Goal: Transaction & Acquisition: Purchase product/service

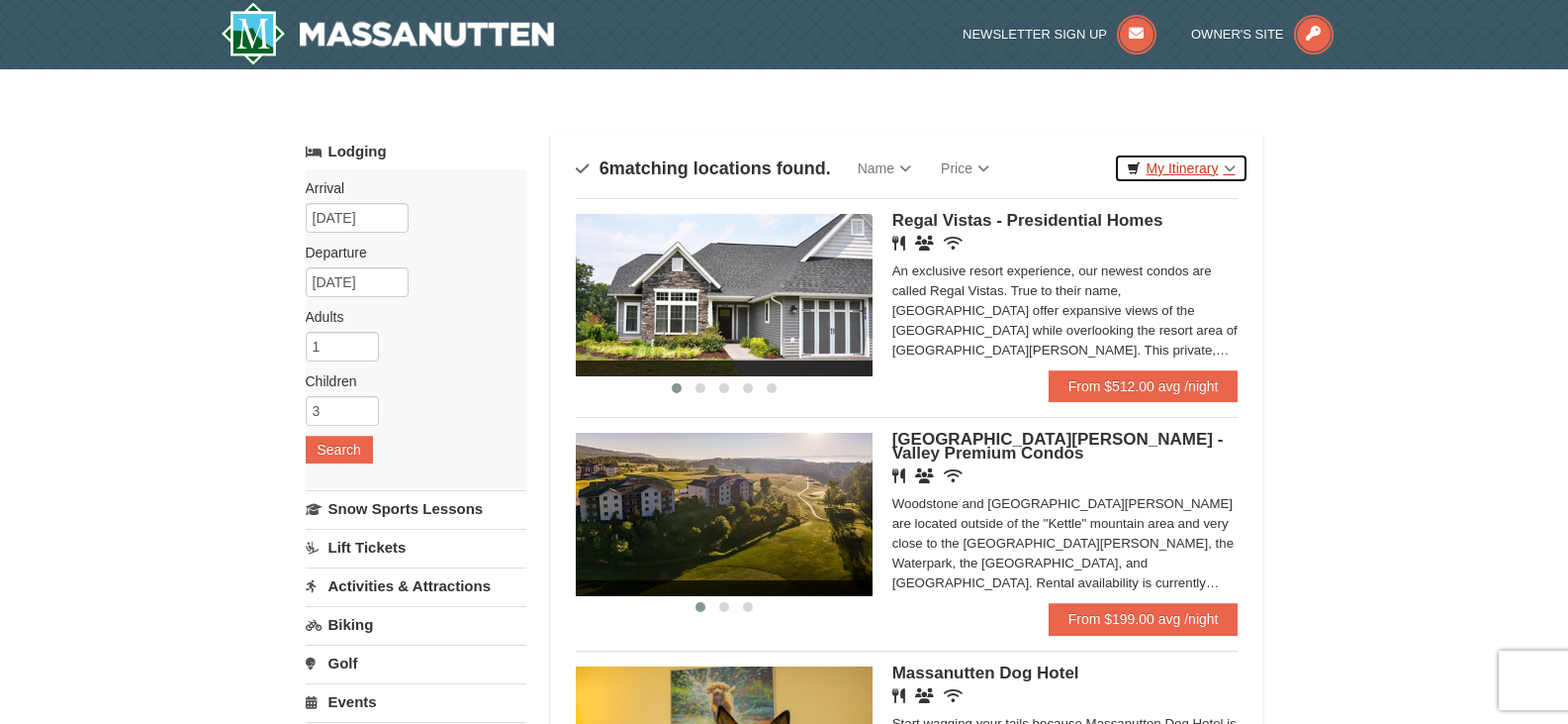
click at [1213, 166] on link "My Itinerary" at bounding box center [1181, 169] width 134 height 30
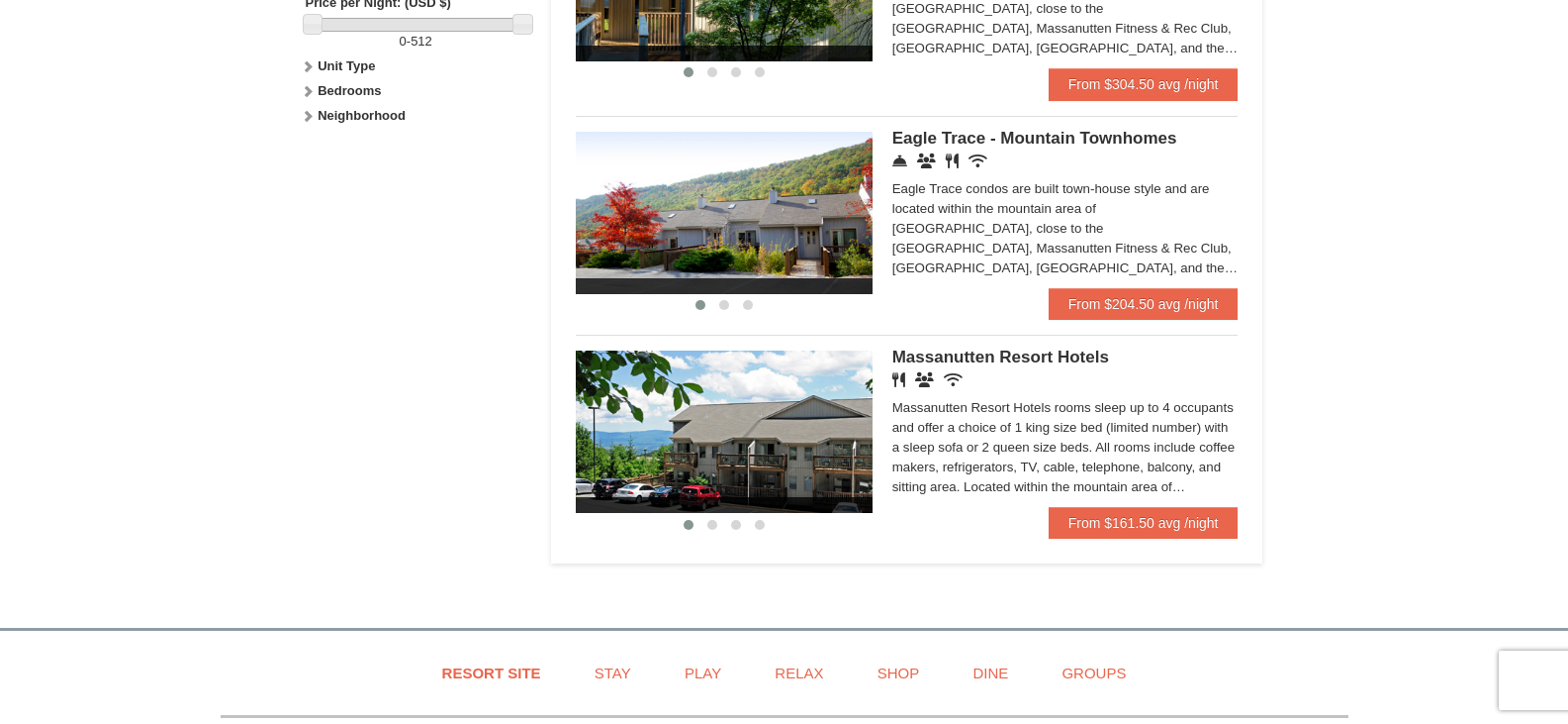
scroll to position [990, 0]
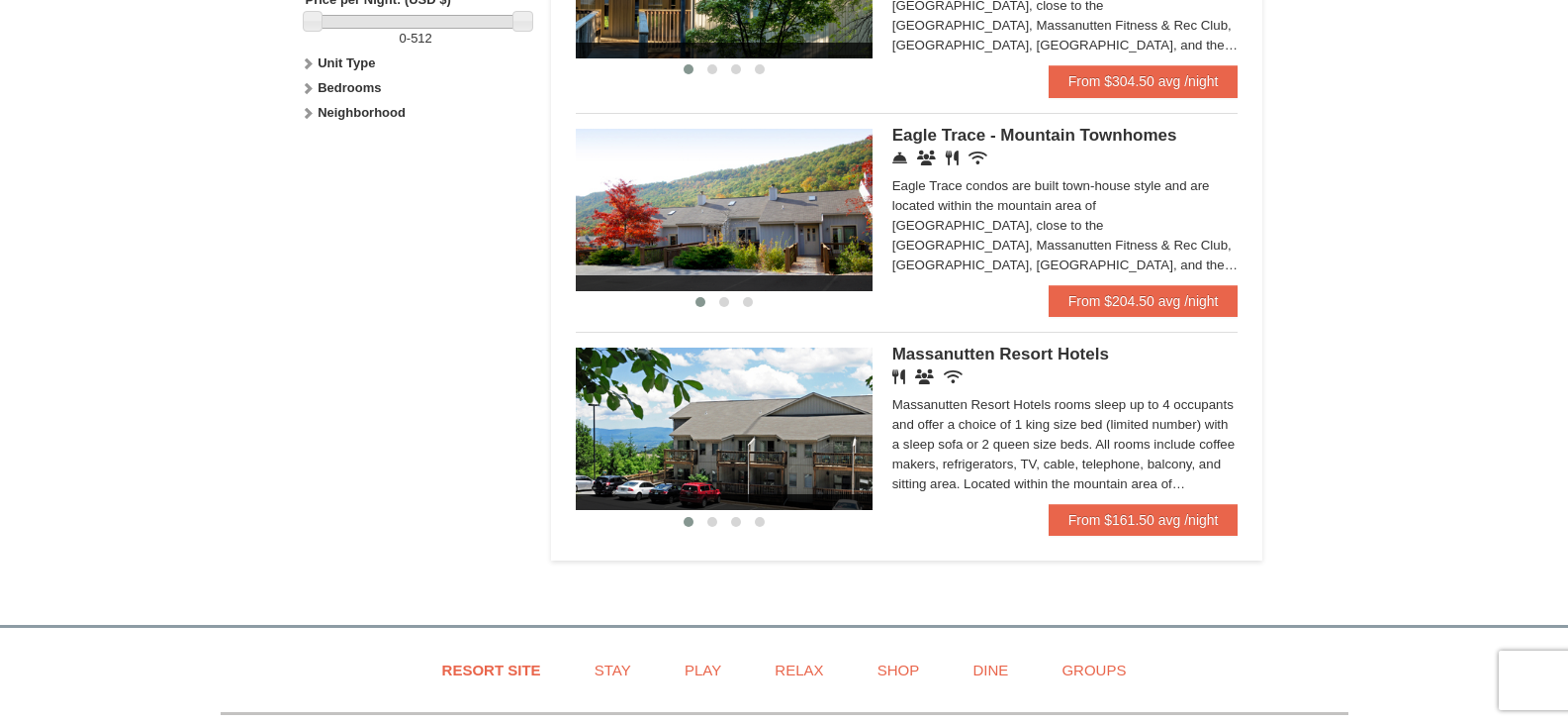
click at [1171, 482] on div "Massanutten Resort Hotels rooms sleep up to 4 occupants and offer a choice of 1…" at bounding box center [1065, 444] width 346 height 99
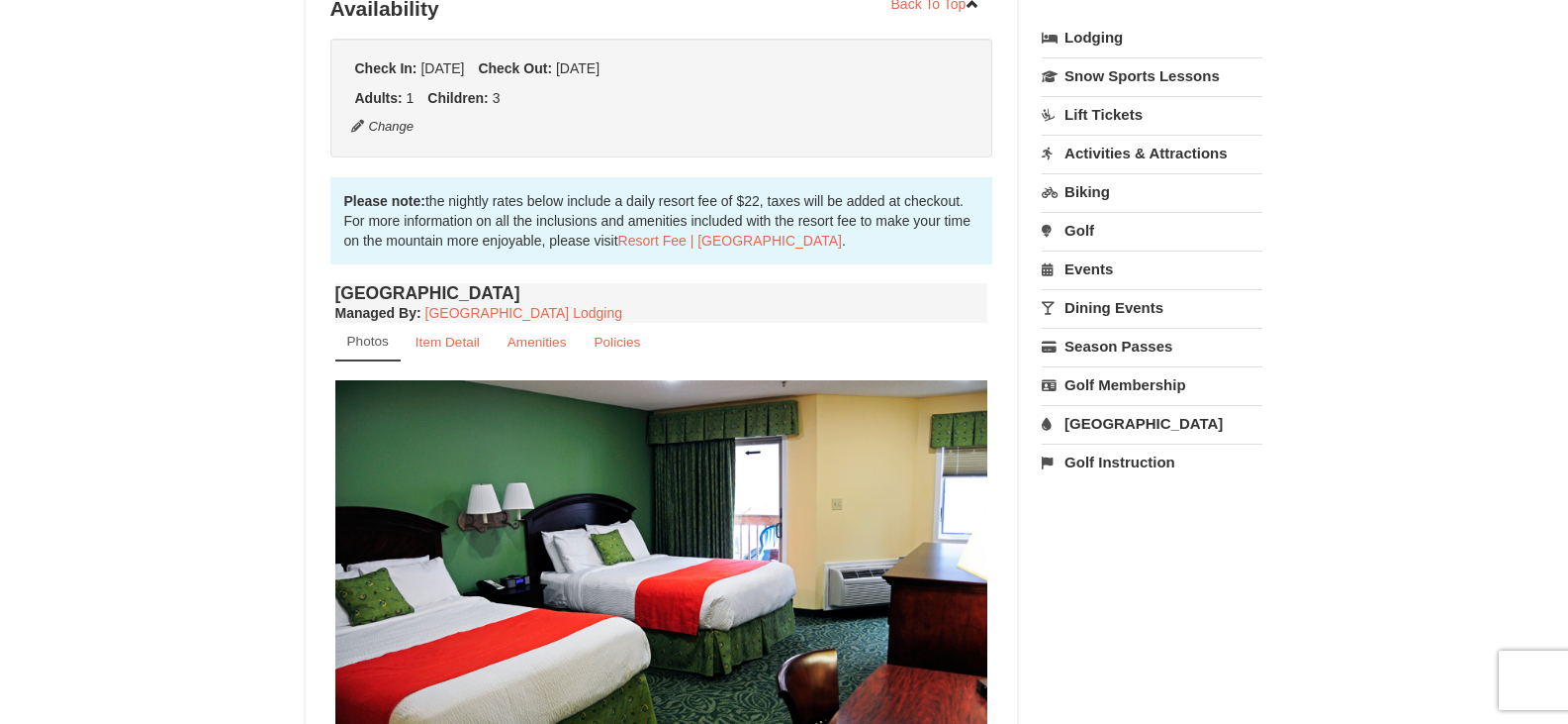
scroll to position [495, 0]
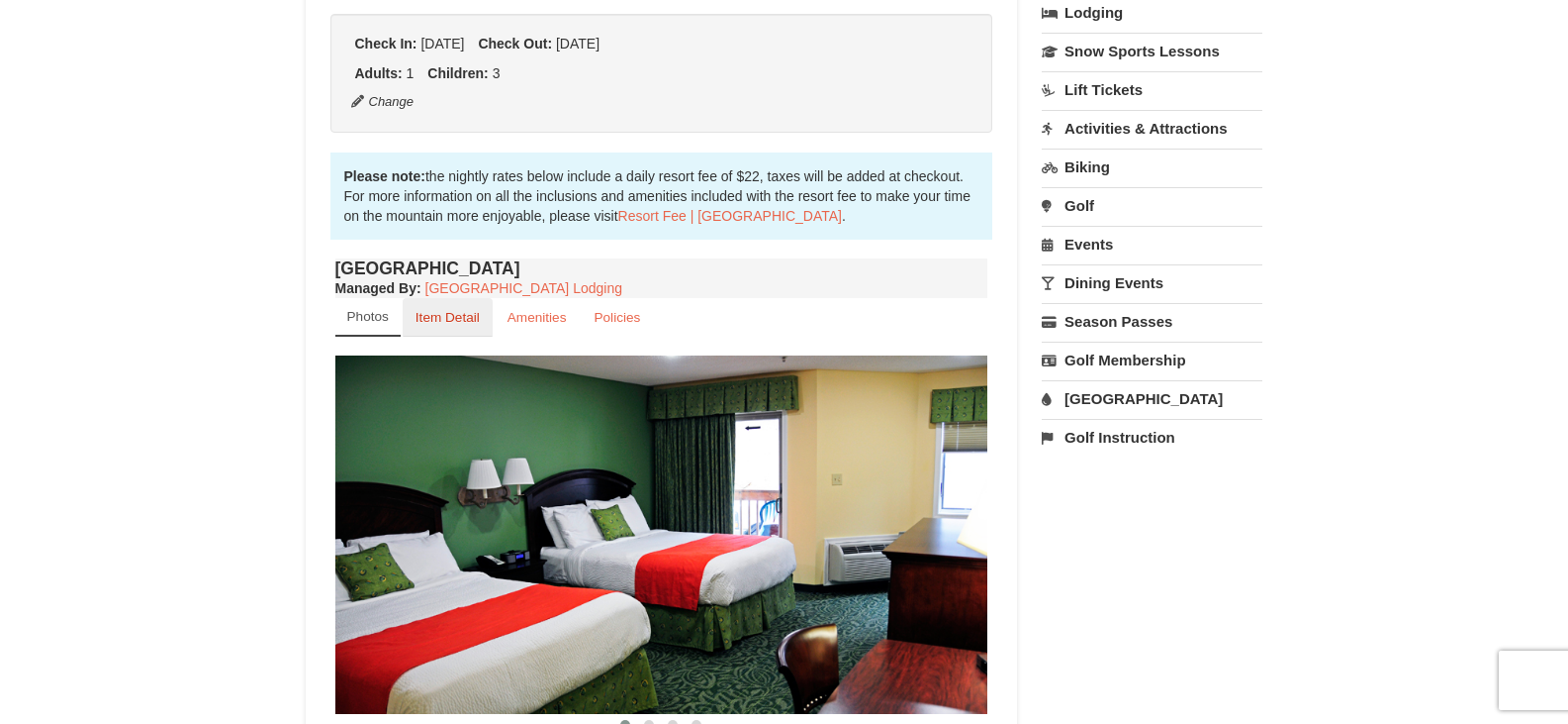
click at [457, 323] on small "Item Detail" at bounding box center [447, 317] width 64 height 15
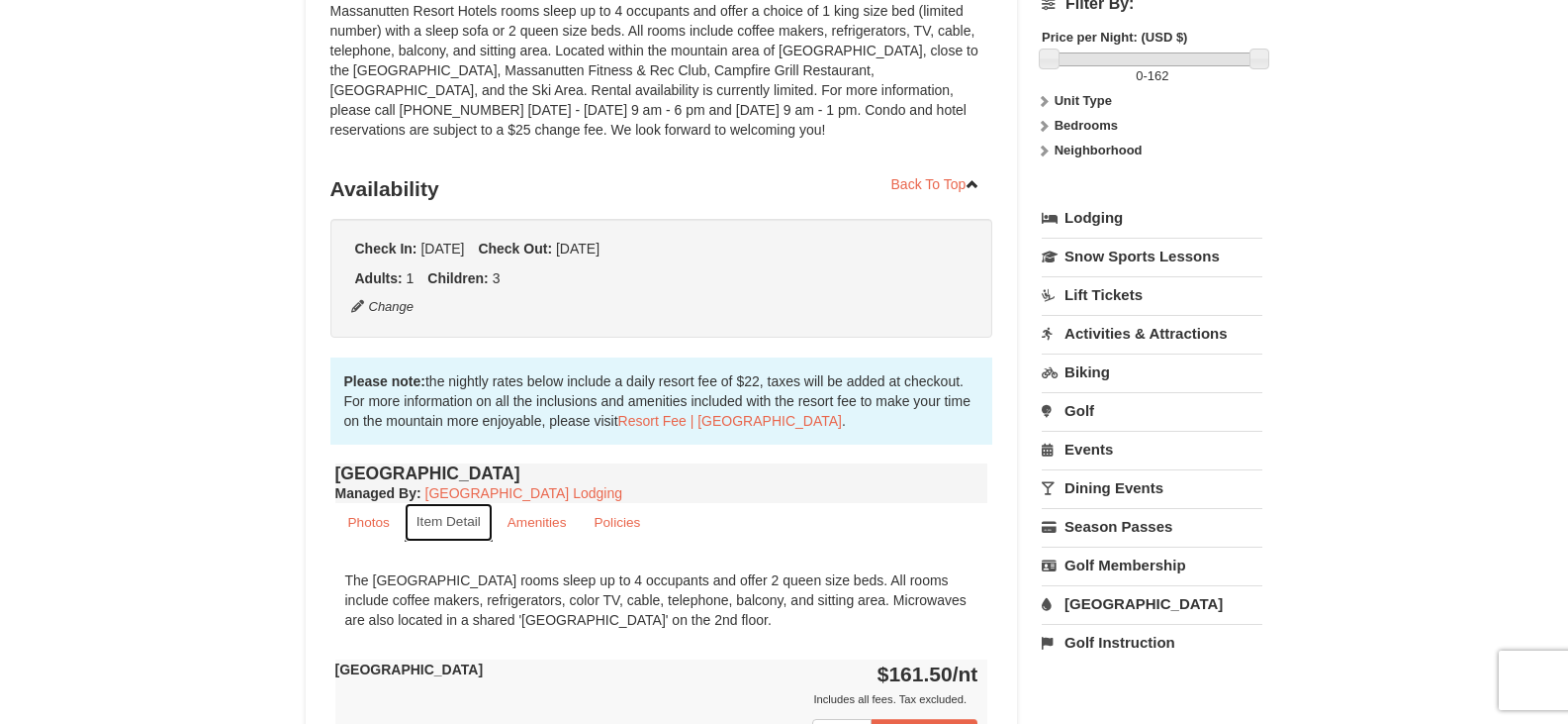
scroll to position [0, 0]
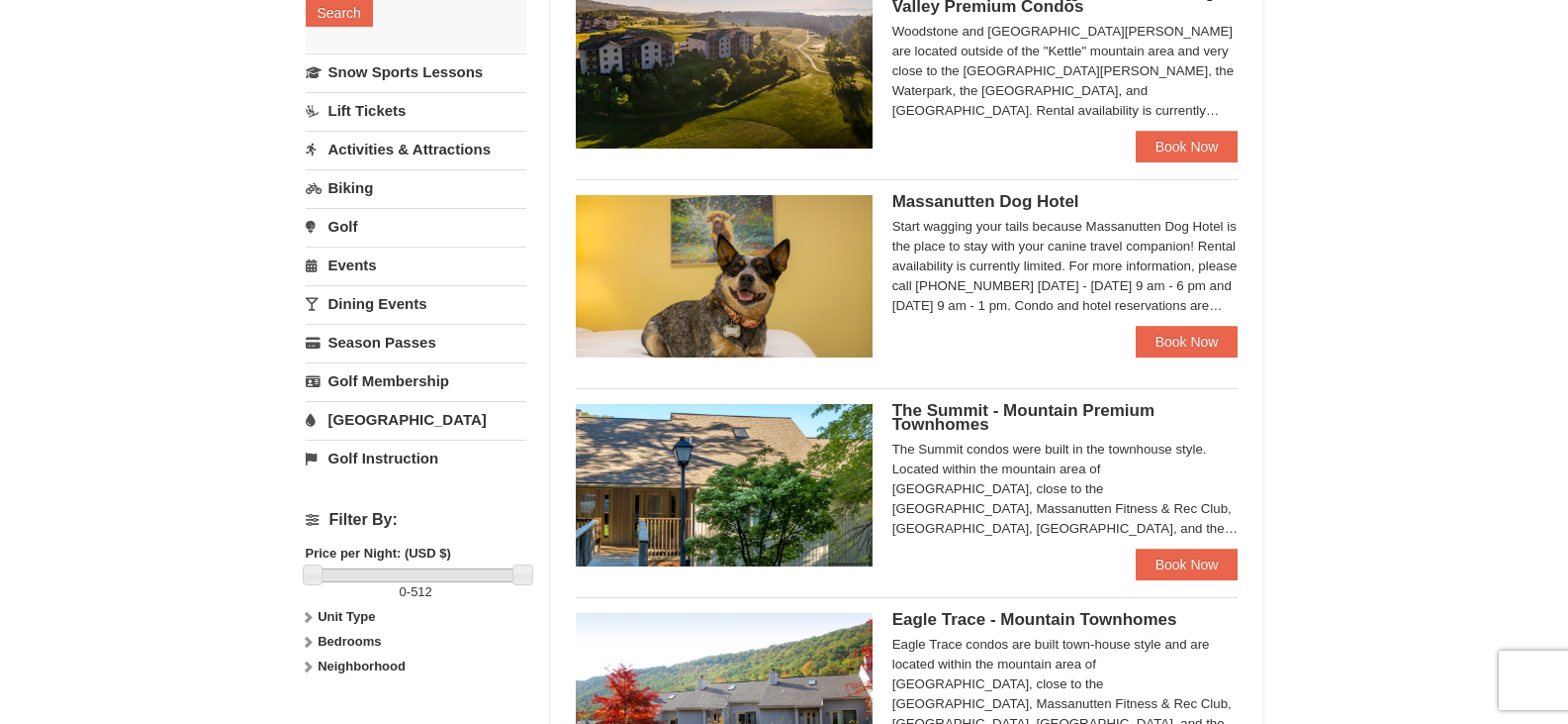
scroll to position [344, 0]
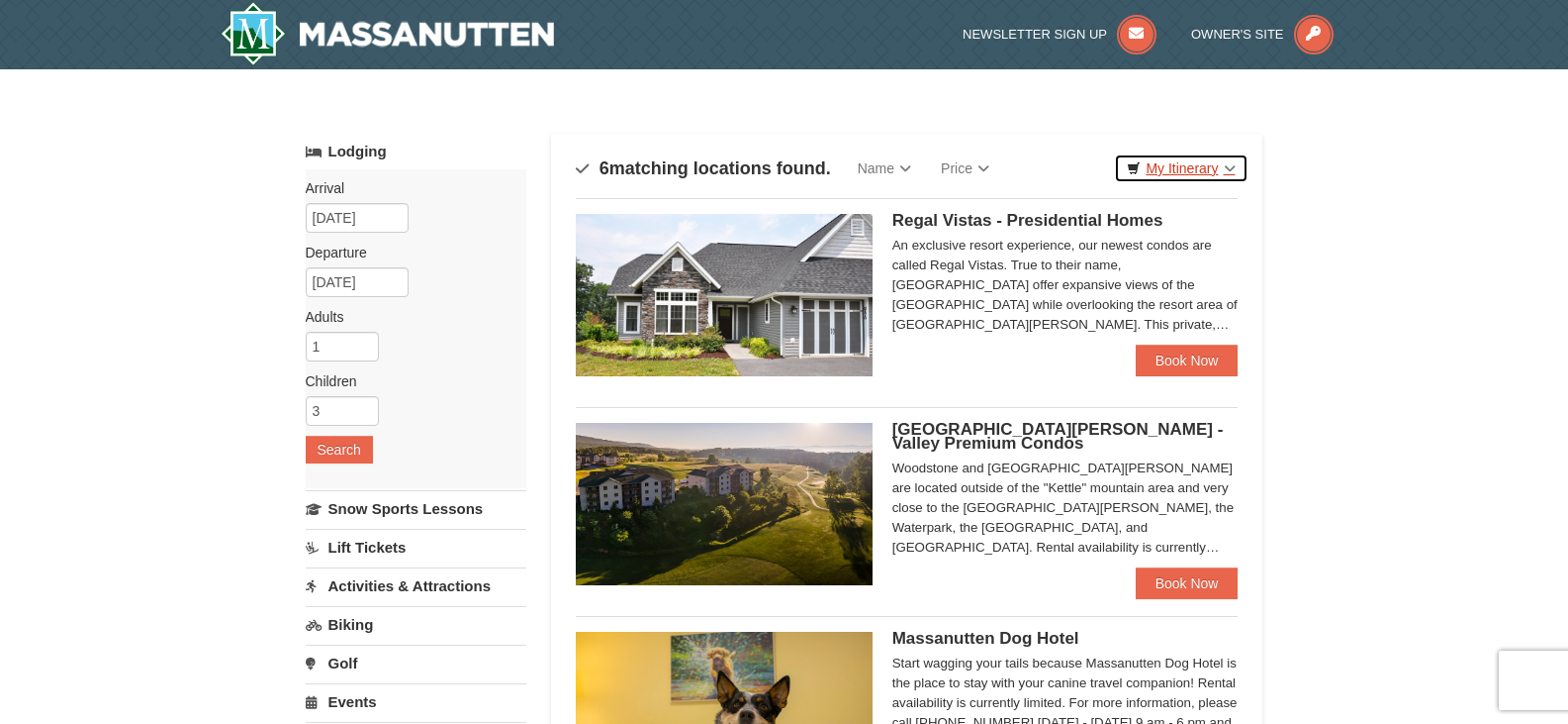
click at [1179, 180] on link "My Itinerary" at bounding box center [1181, 169] width 134 height 30
click at [988, 162] on link "Price" at bounding box center [965, 169] width 78 height 40
click at [1001, 199] on link "Price (Low to High)" at bounding box center [1006, 209] width 159 height 26
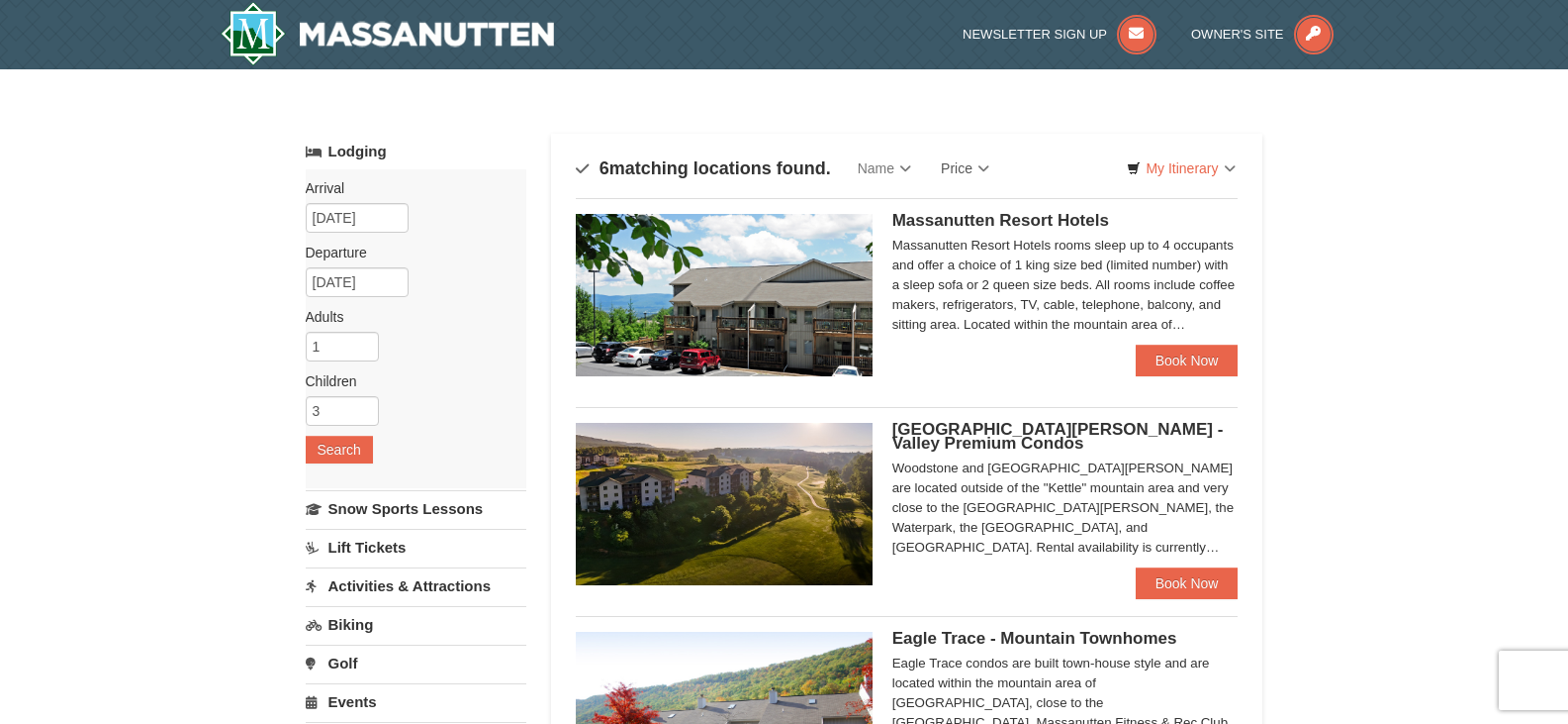
click at [1170, 575] on link "Book Now" at bounding box center [1187, 583] width 103 height 32
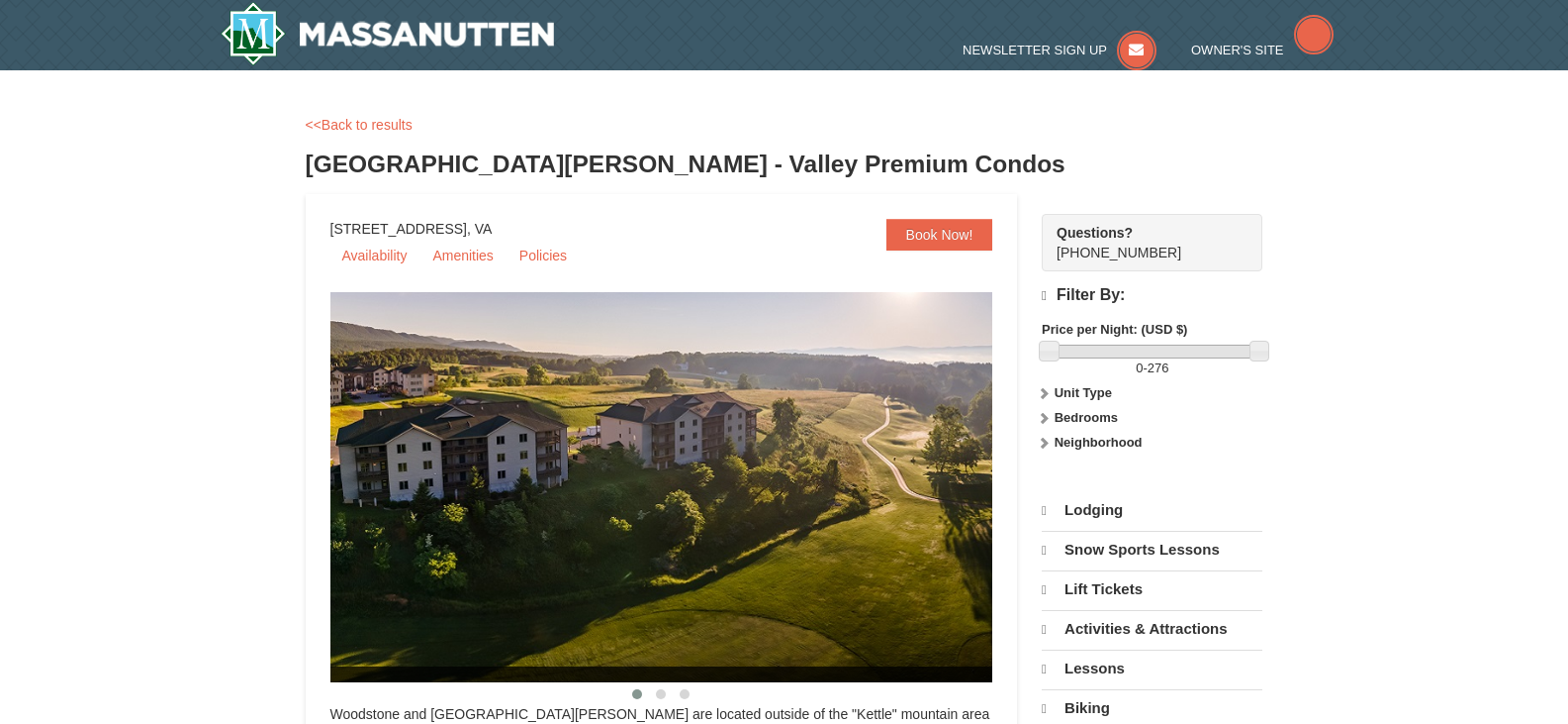
select select "10"
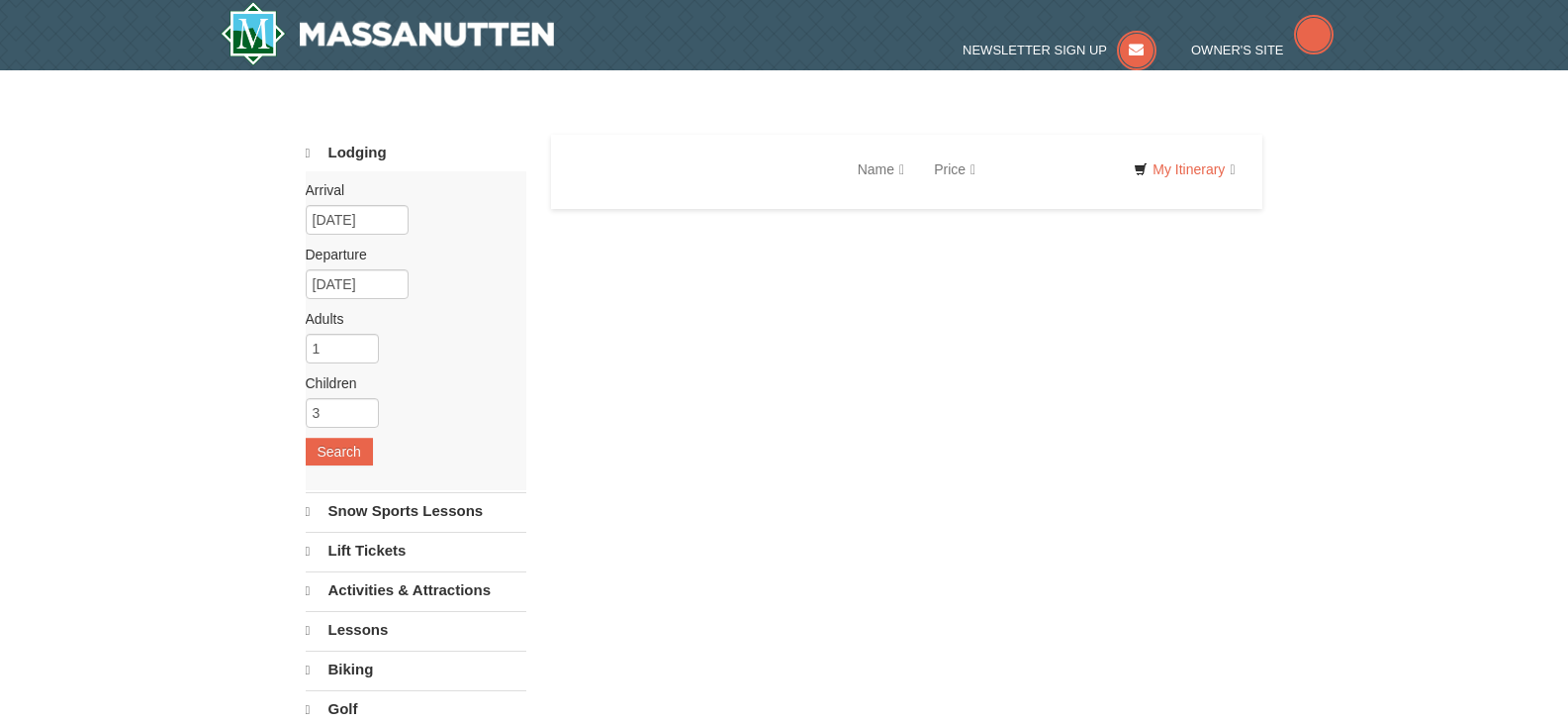
select select "10"
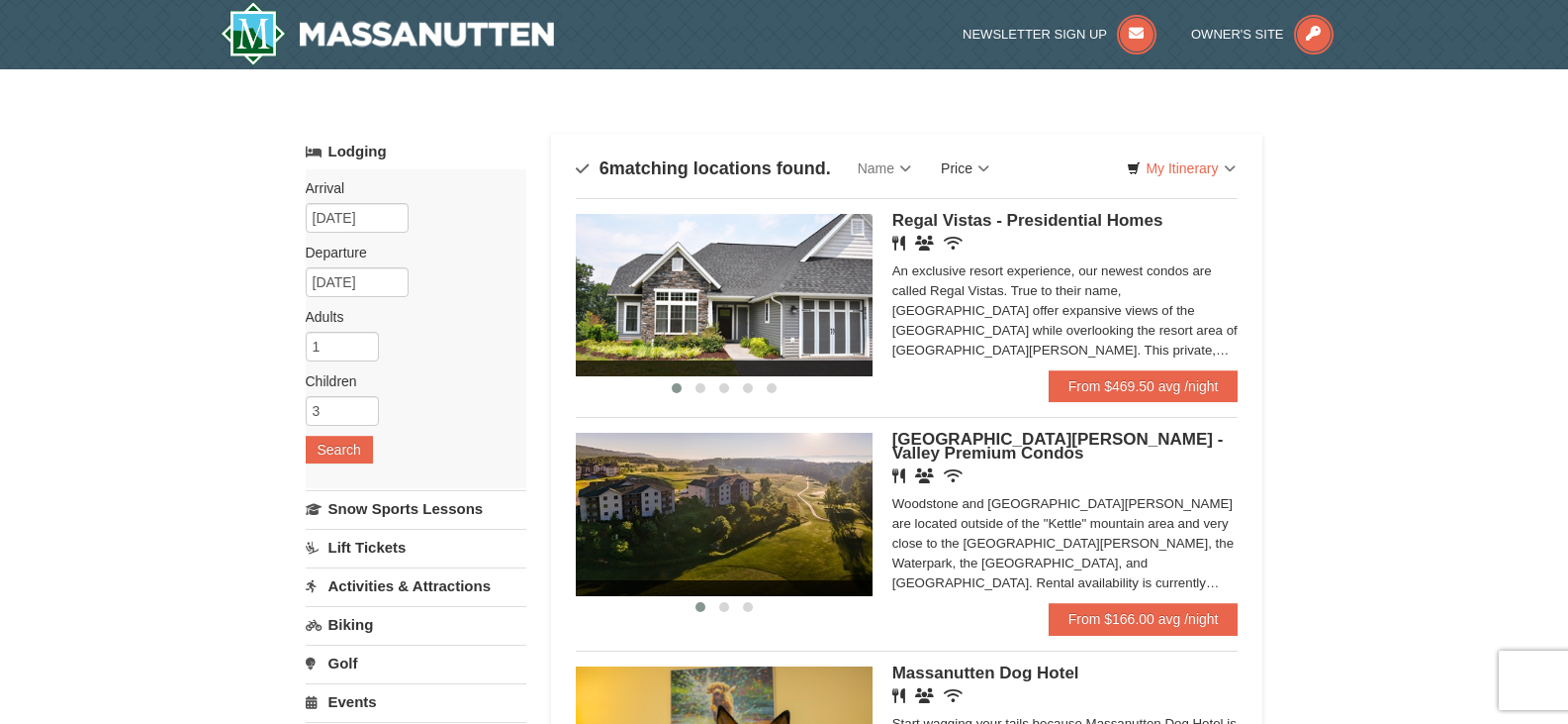
click at [973, 161] on link "Price" at bounding box center [965, 169] width 78 height 40
click at [991, 211] on link "Price (Low to High)" at bounding box center [1006, 209] width 159 height 26
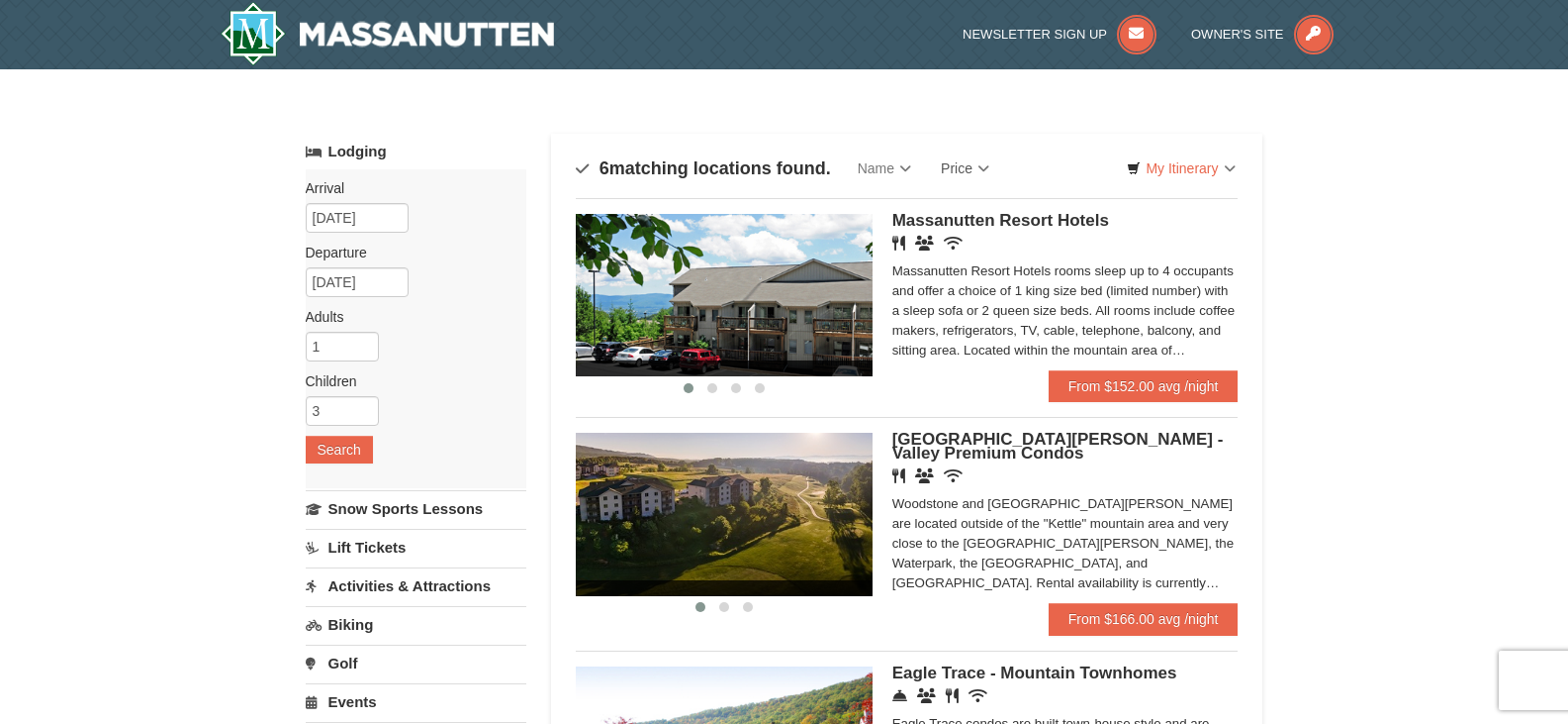
click at [1156, 605] on link "From $166.00 avg /night" at bounding box center [1144, 619] width 190 height 32
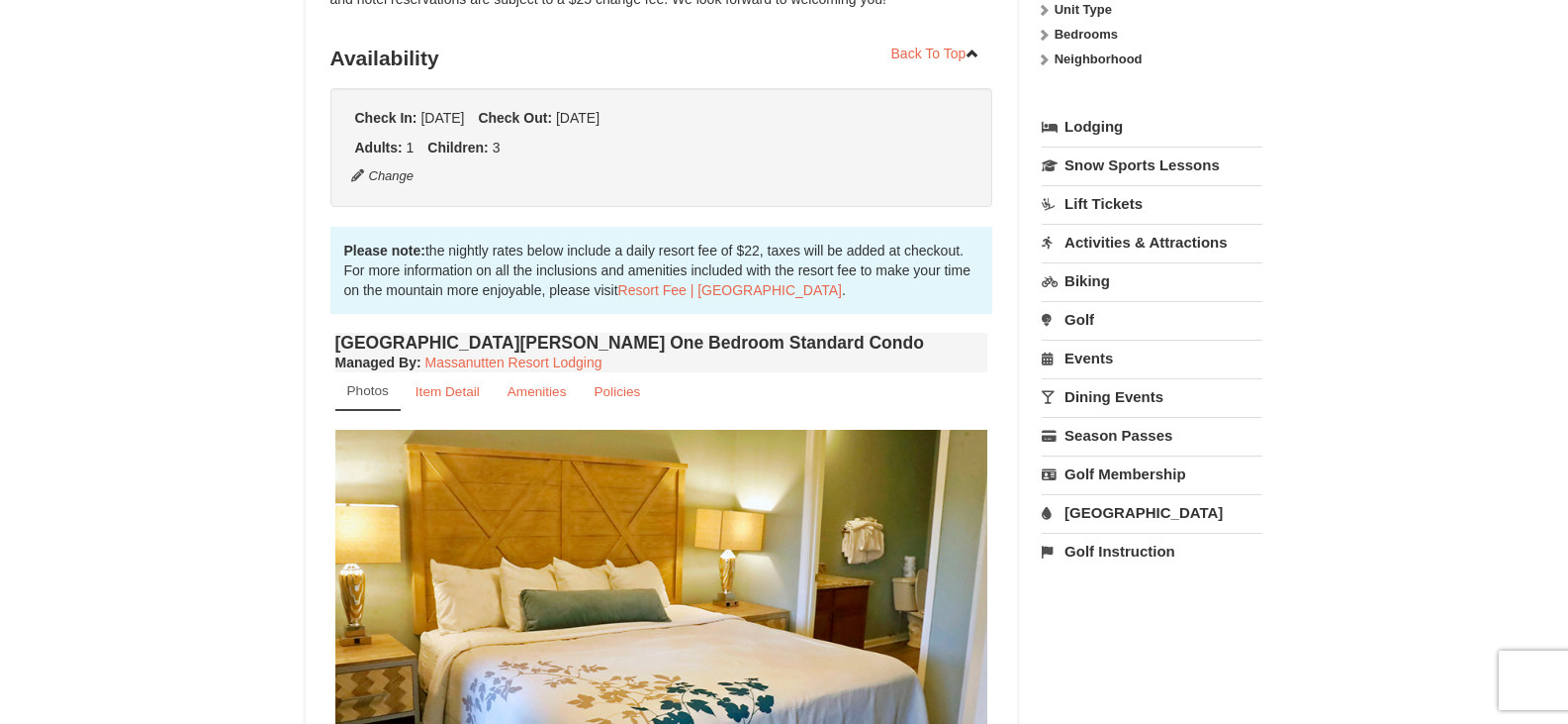
scroll to position [396, 0]
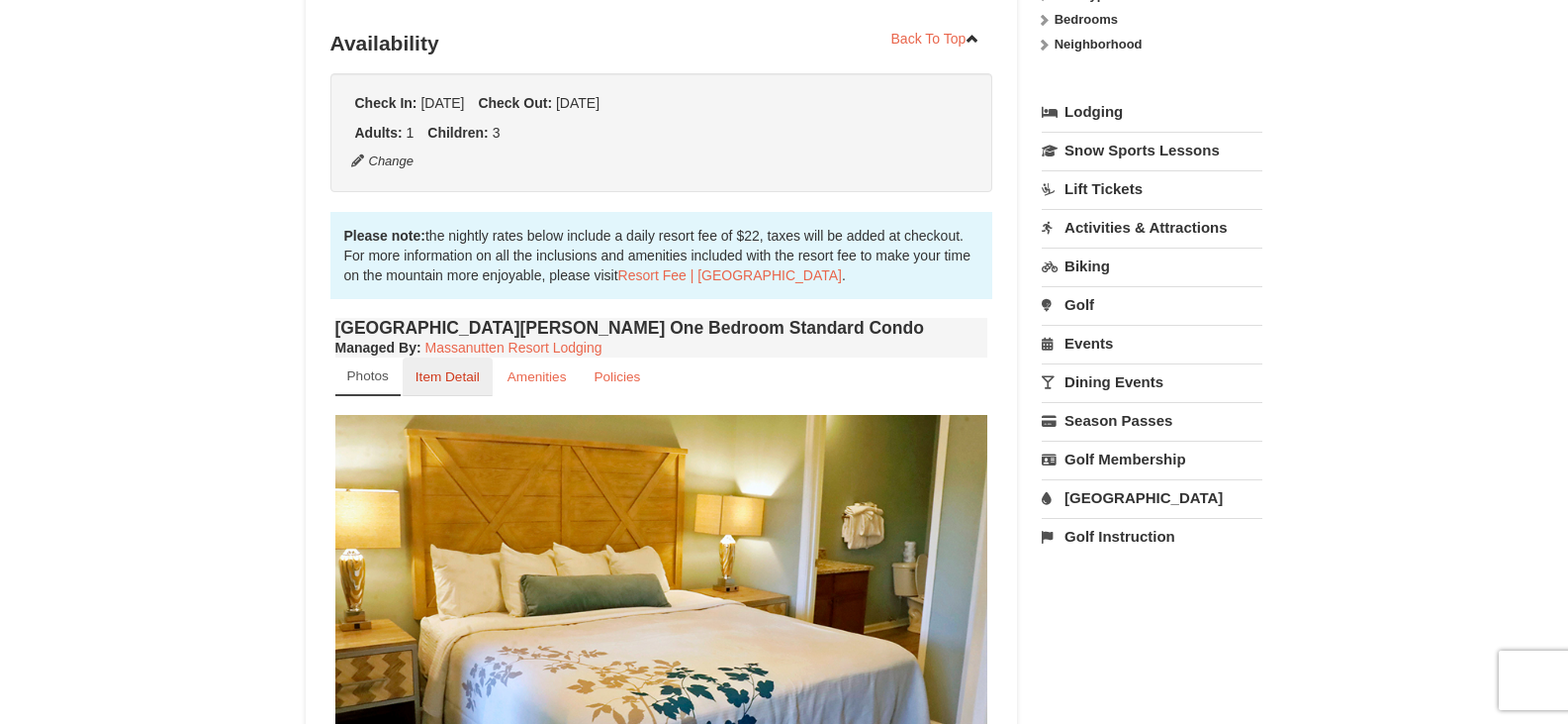
click at [445, 383] on small "Item Detail" at bounding box center [447, 376] width 64 height 15
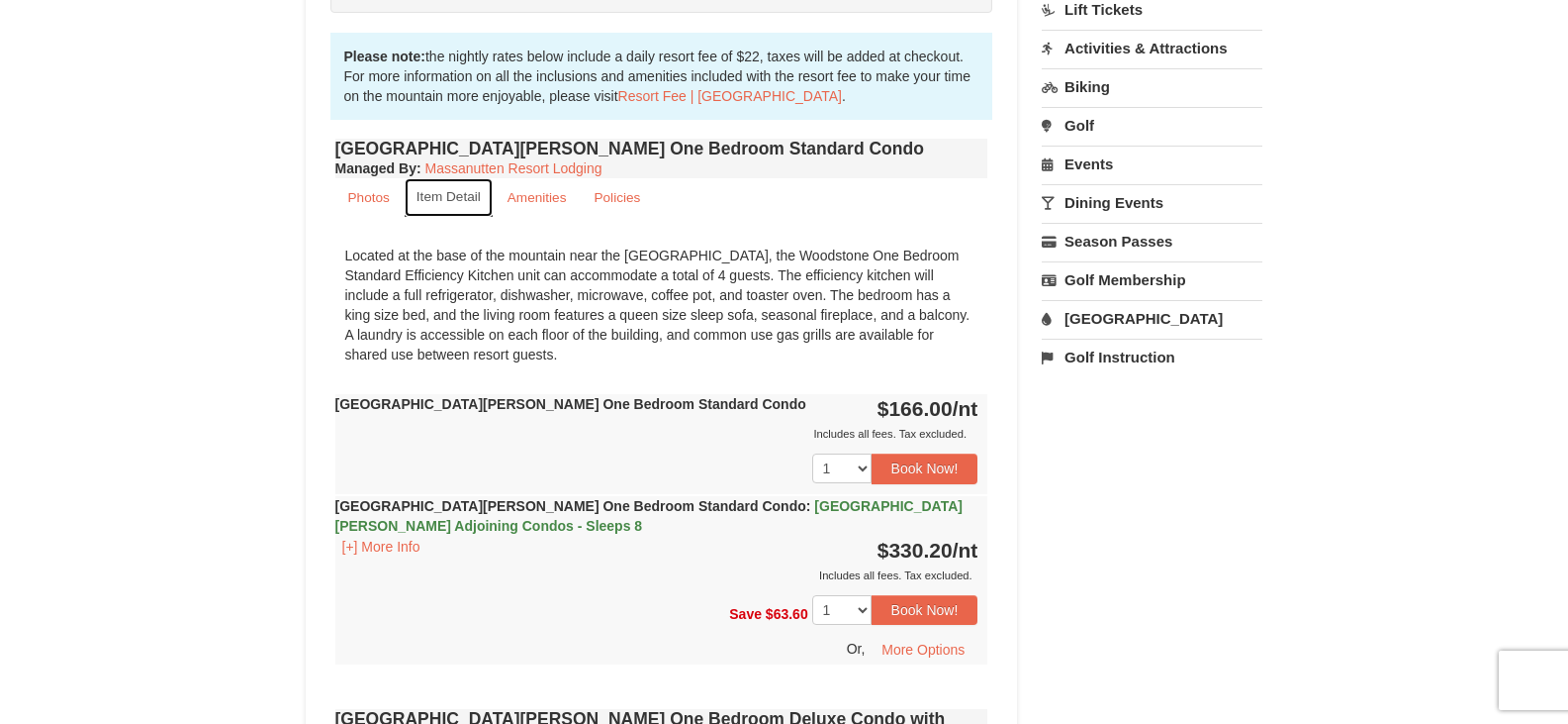
scroll to position [594, 0]
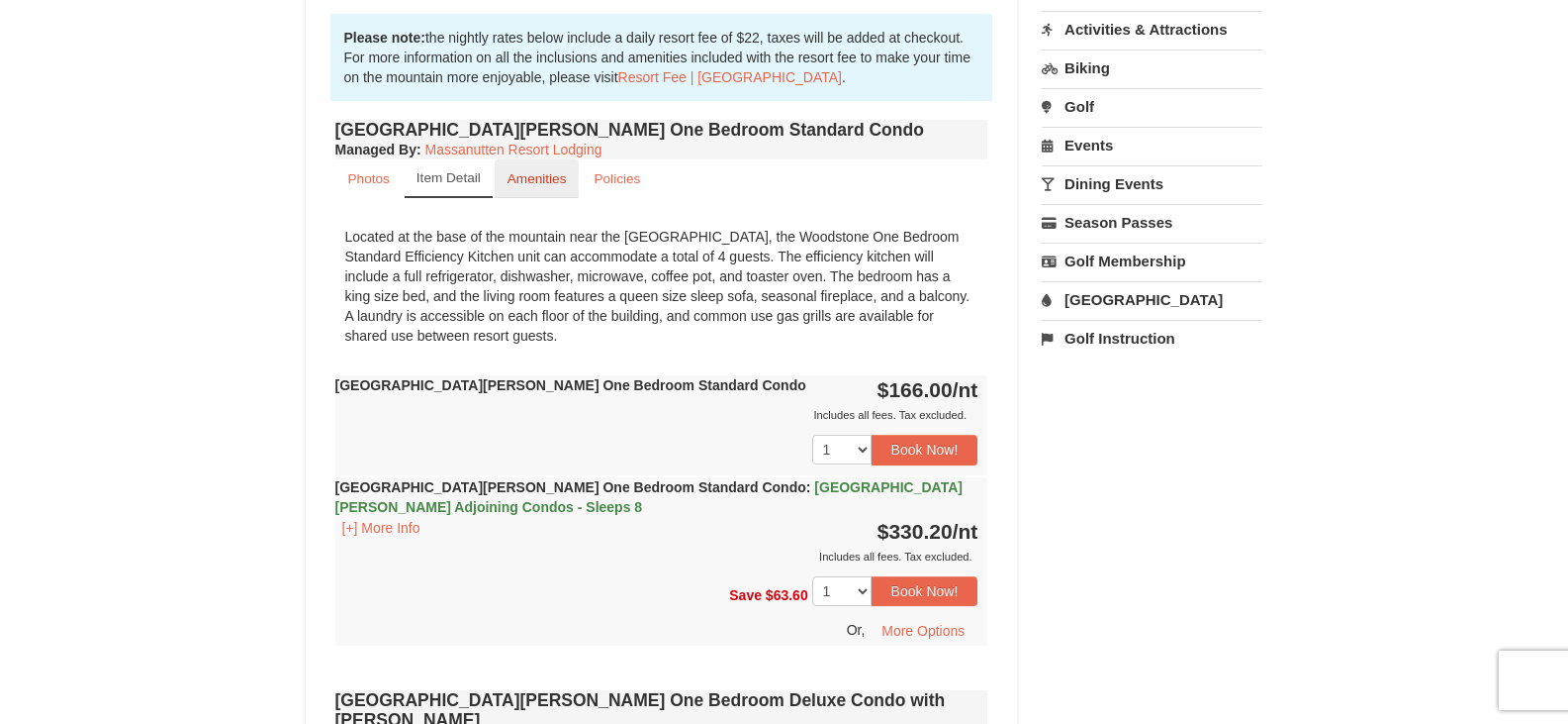
click at [524, 181] on small "Amenities" at bounding box center [537, 178] width 59 height 15
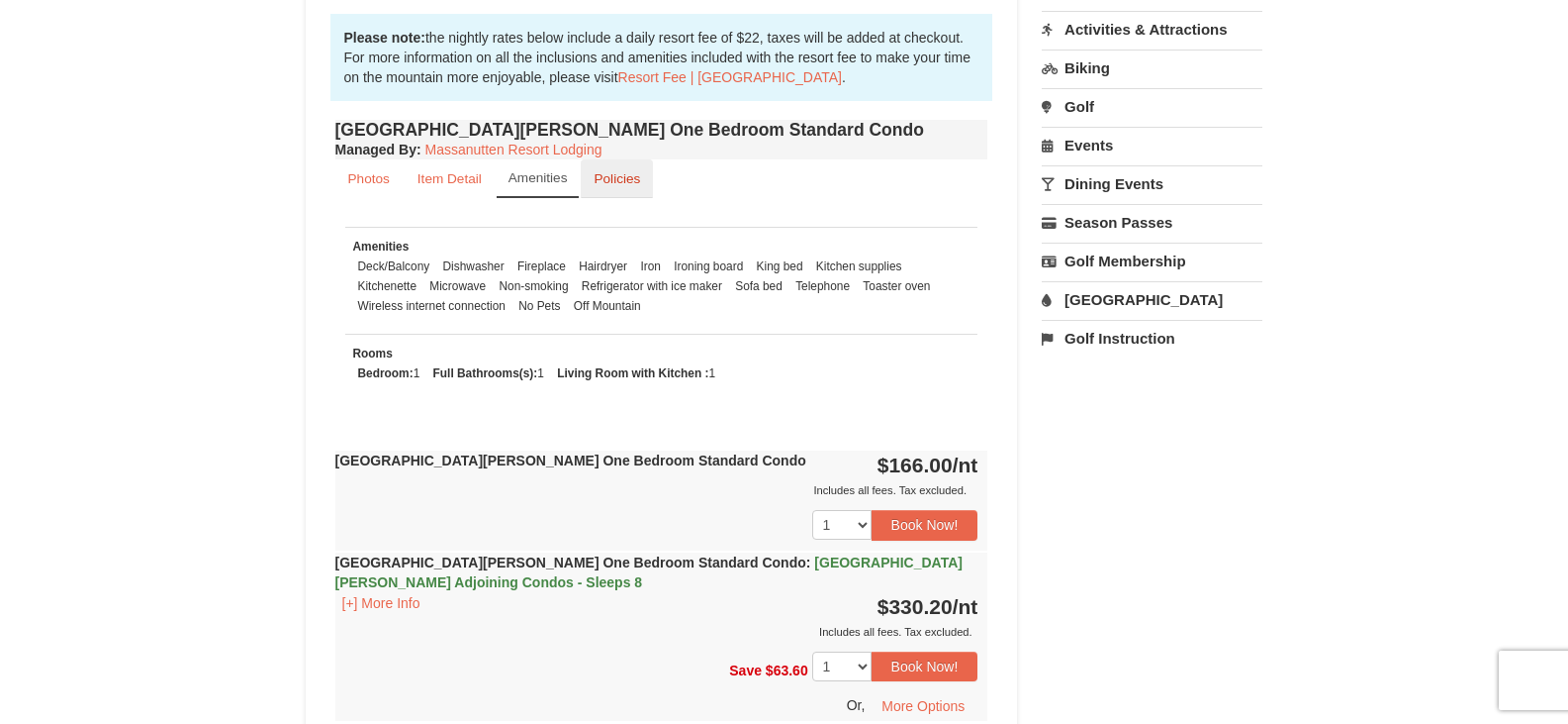
click at [613, 182] on small "Policies" at bounding box center [617, 178] width 47 height 15
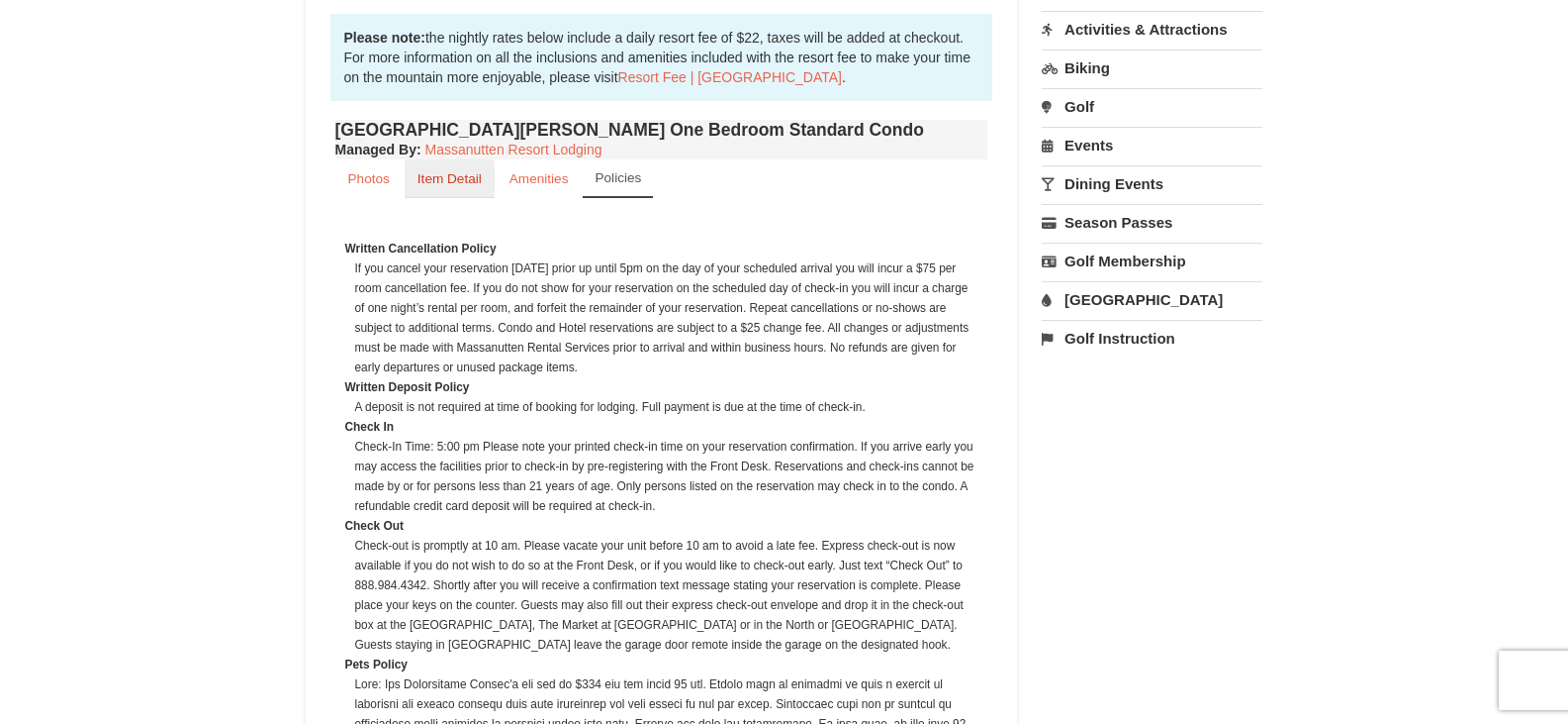
click at [442, 178] on small "Item Detail" at bounding box center [449, 178] width 64 height 15
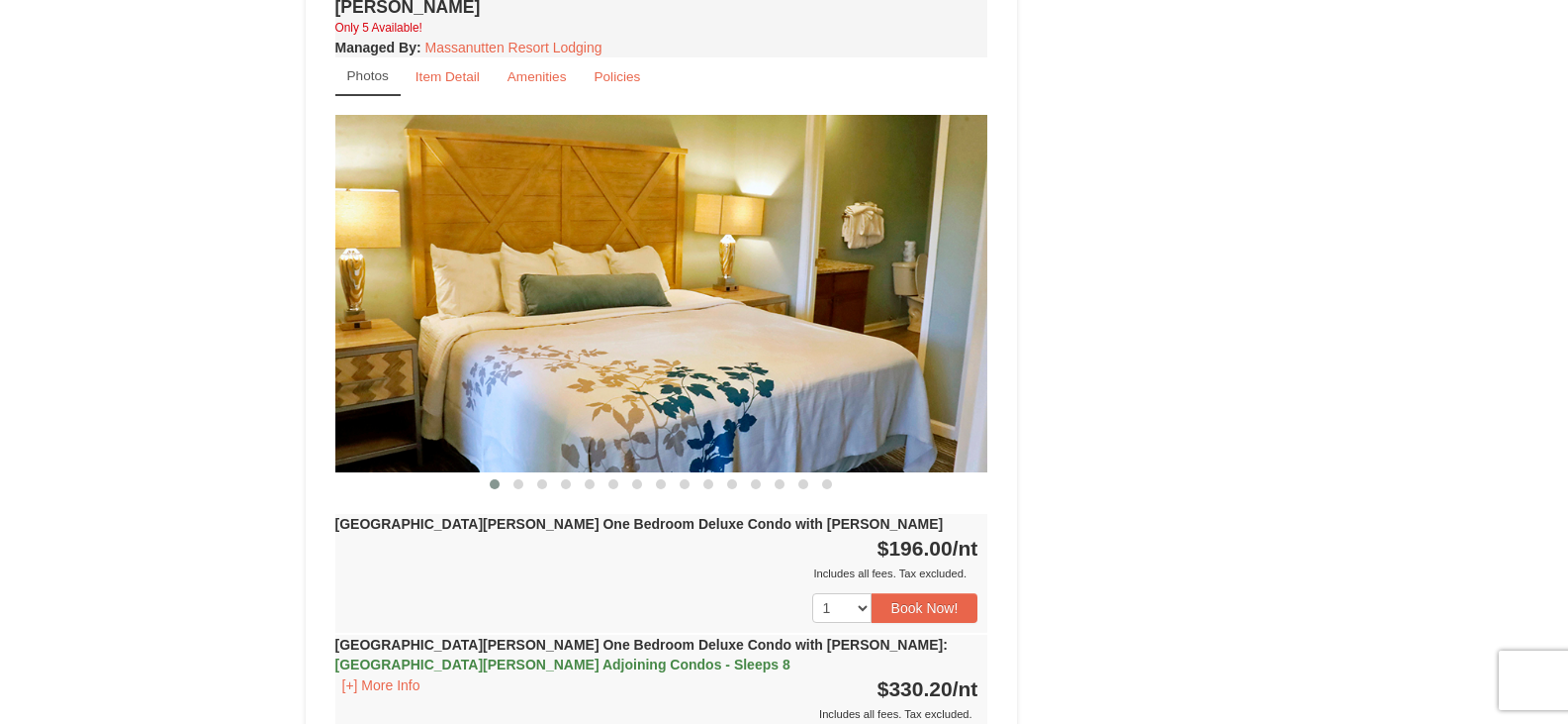
scroll to position [1386, 0]
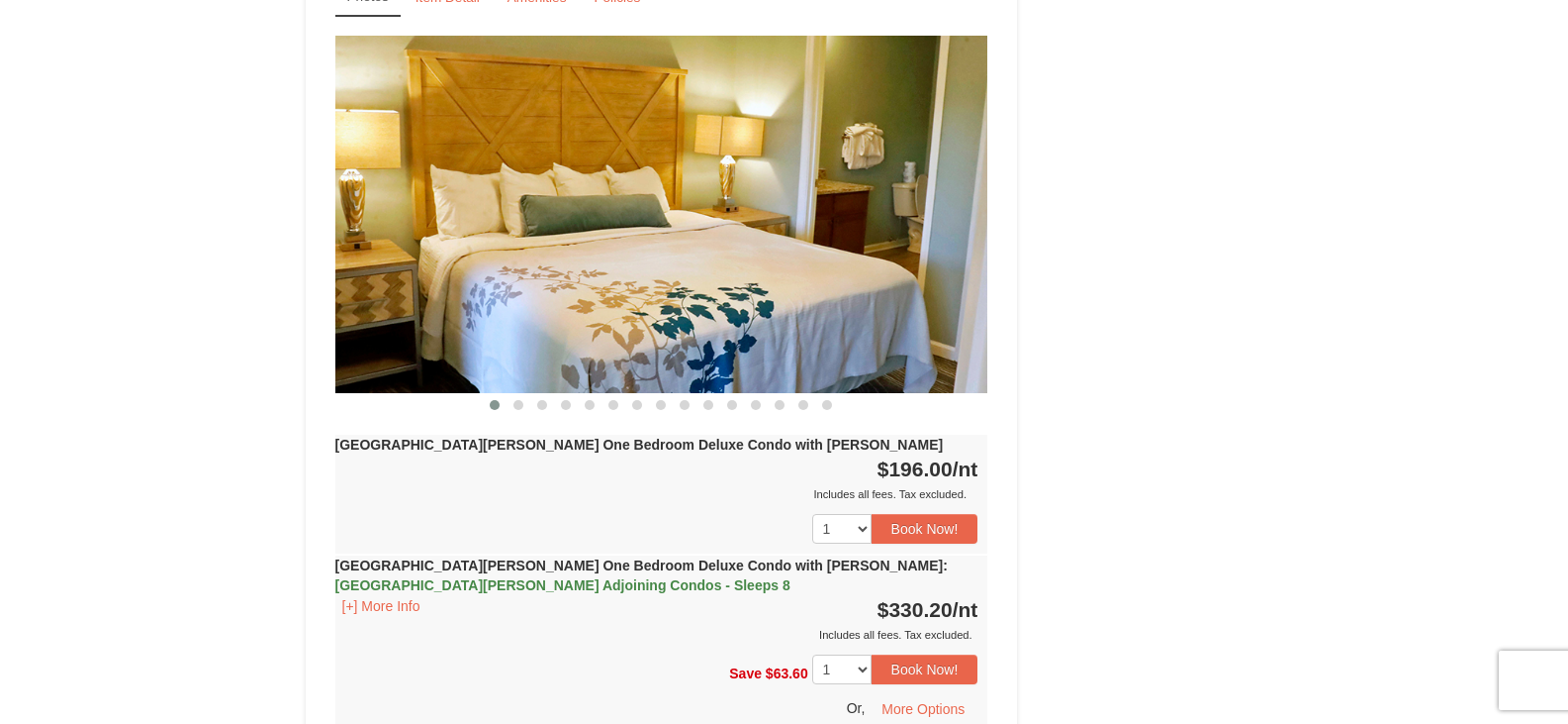
click at [790, 276] on img at bounding box center [662, 215] width 653 height 358
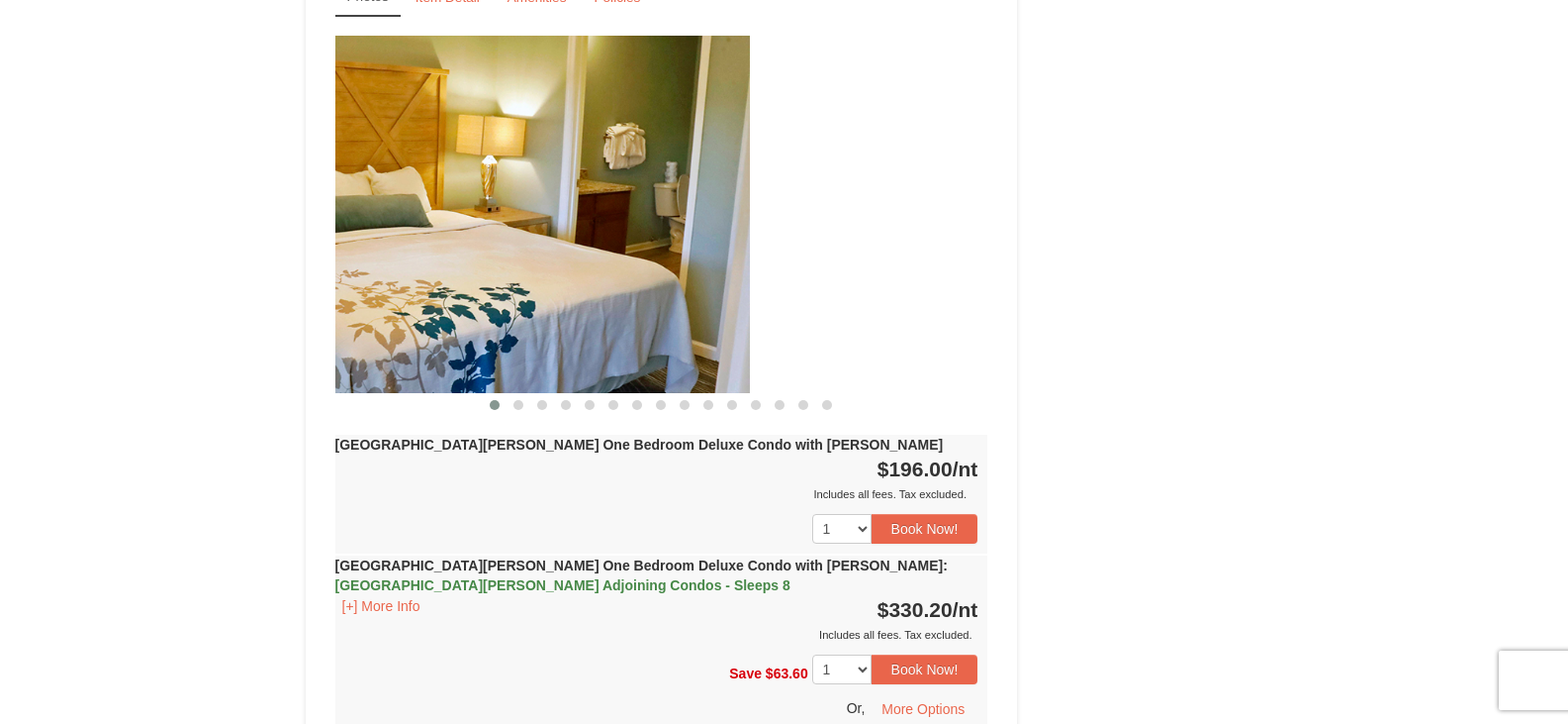
drag, startPoint x: 790, startPoint y: 276, endPoint x: 552, endPoint y: 278, distance: 238.0
click at [552, 278] on img at bounding box center [423, 215] width 653 height 358
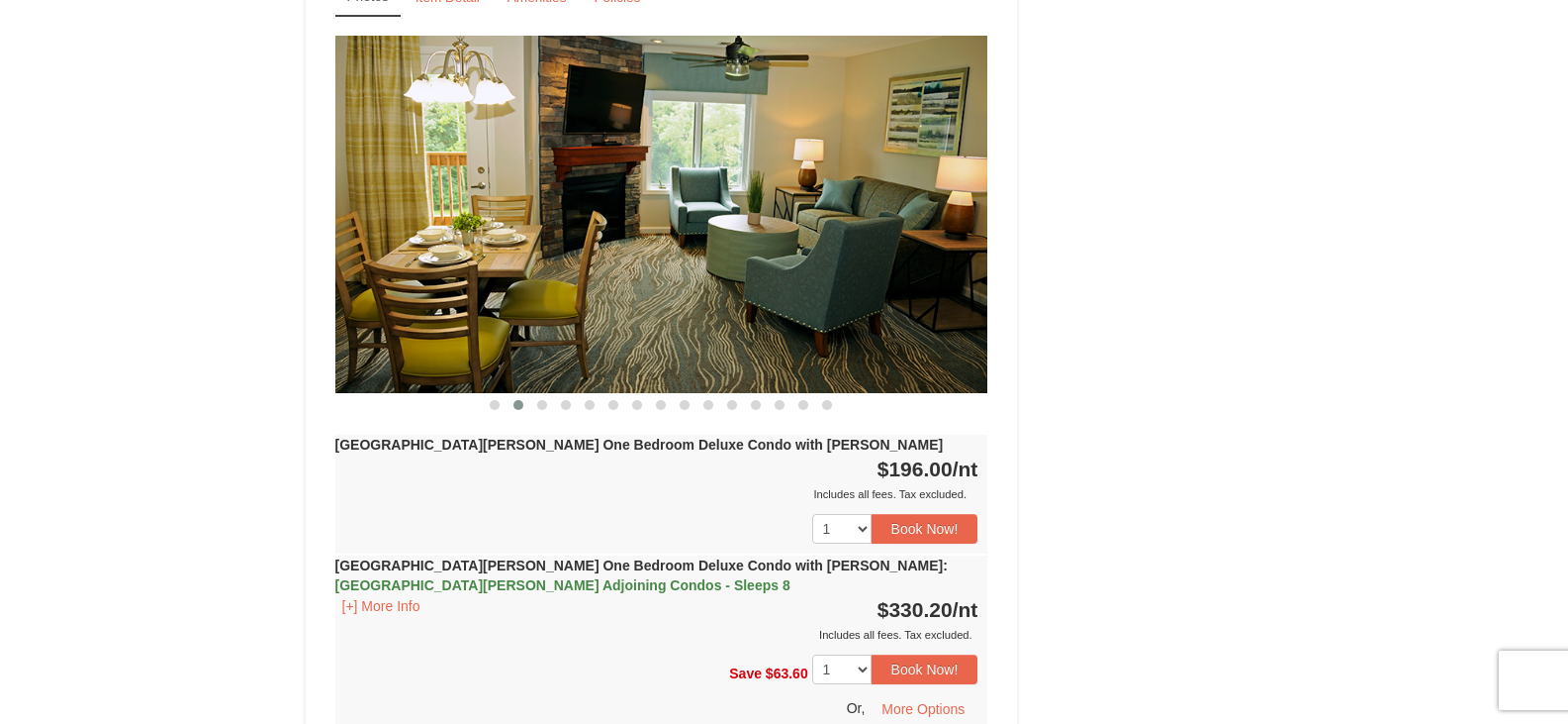
scroll to position [1287, 0]
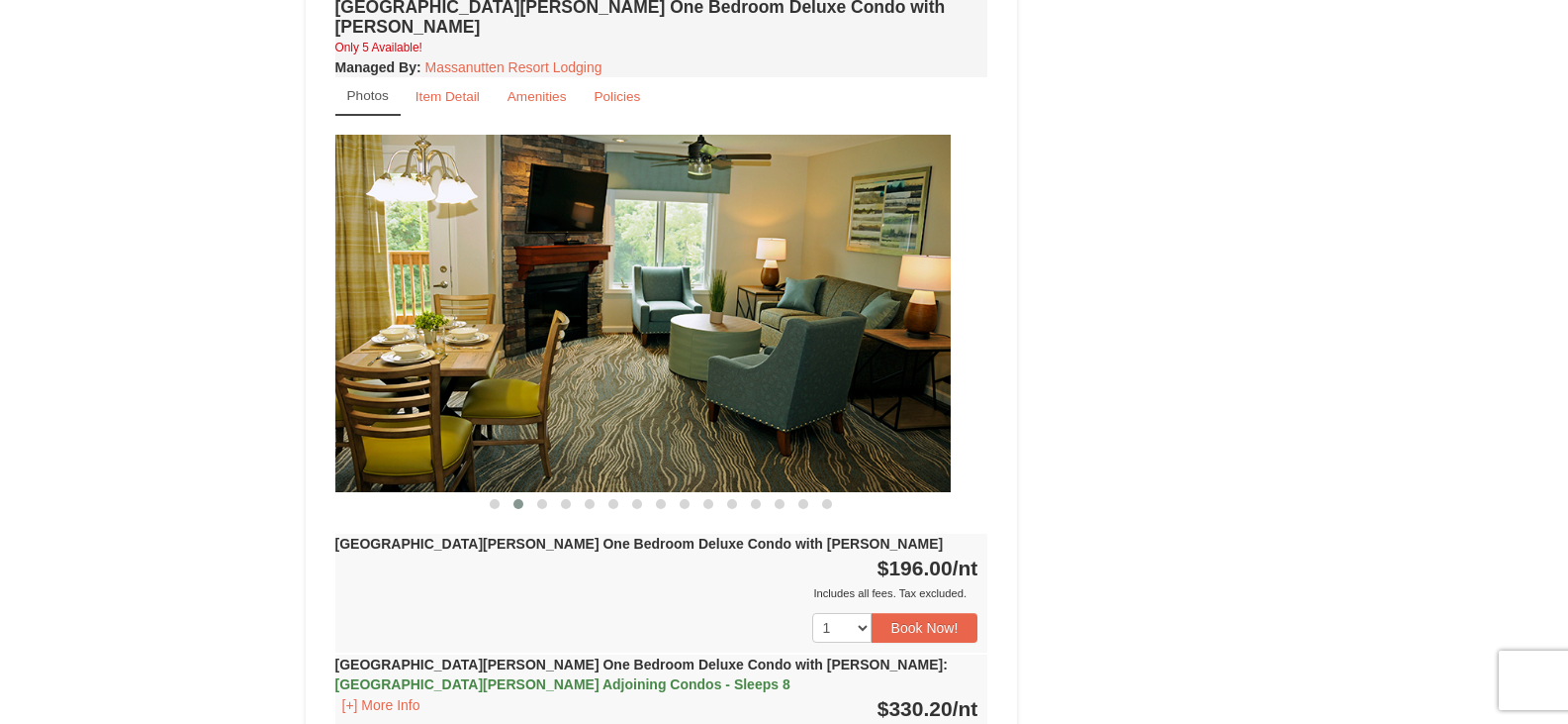
drag, startPoint x: 949, startPoint y: 309, endPoint x: 343, endPoint y: 347, distance: 607.2
click at [364, 347] on img at bounding box center [624, 314] width 653 height 358
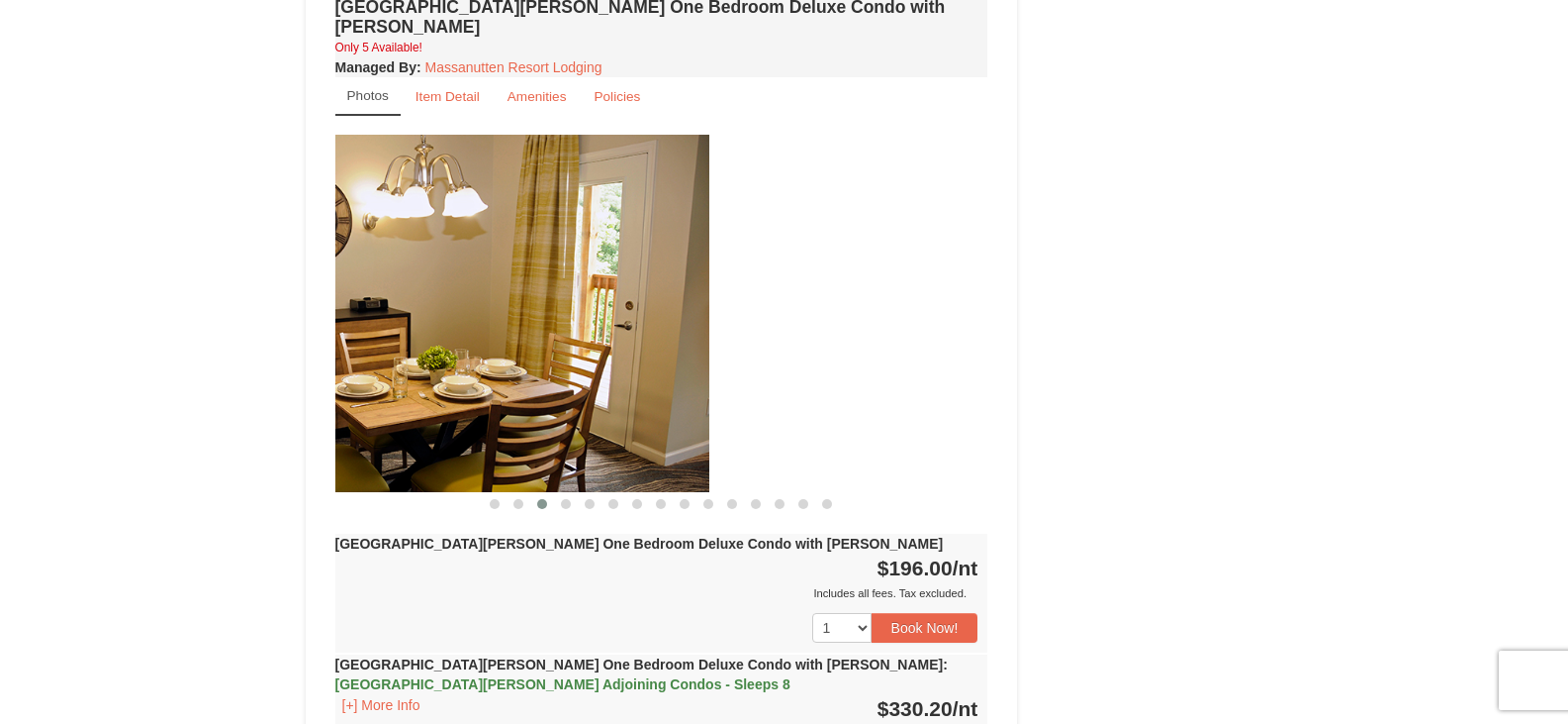
drag, startPoint x: 882, startPoint y: 325, endPoint x: 560, endPoint y: 320, distance: 322.0
click at [560, 320] on img at bounding box center [383, 314] width 653 height 358
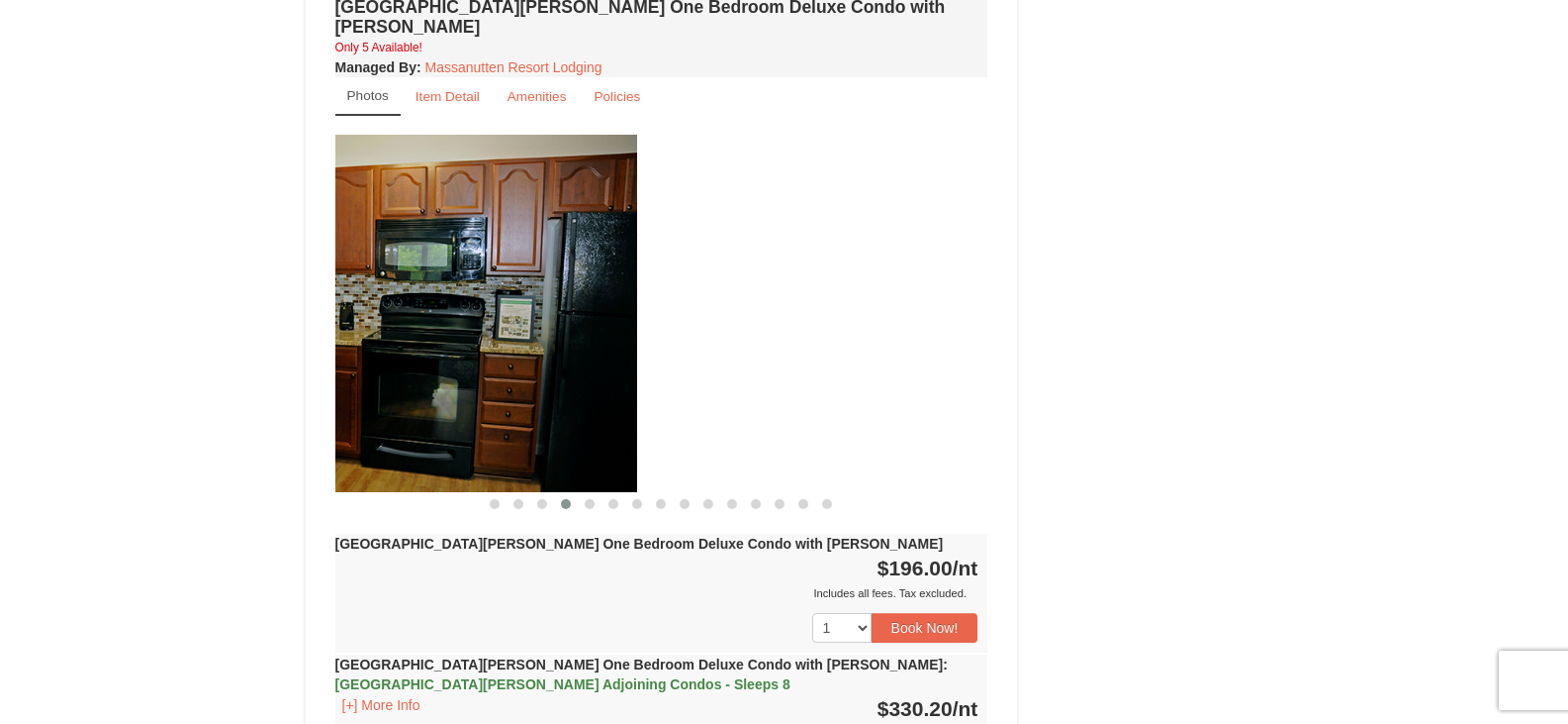
drag, startPoint x: 881, startPoint y: 310, endPoint x: 524, endPoint y: 338, distance: 358.1
click at [524, 338] on img at bounding box center [310, 314] width 653 height 358
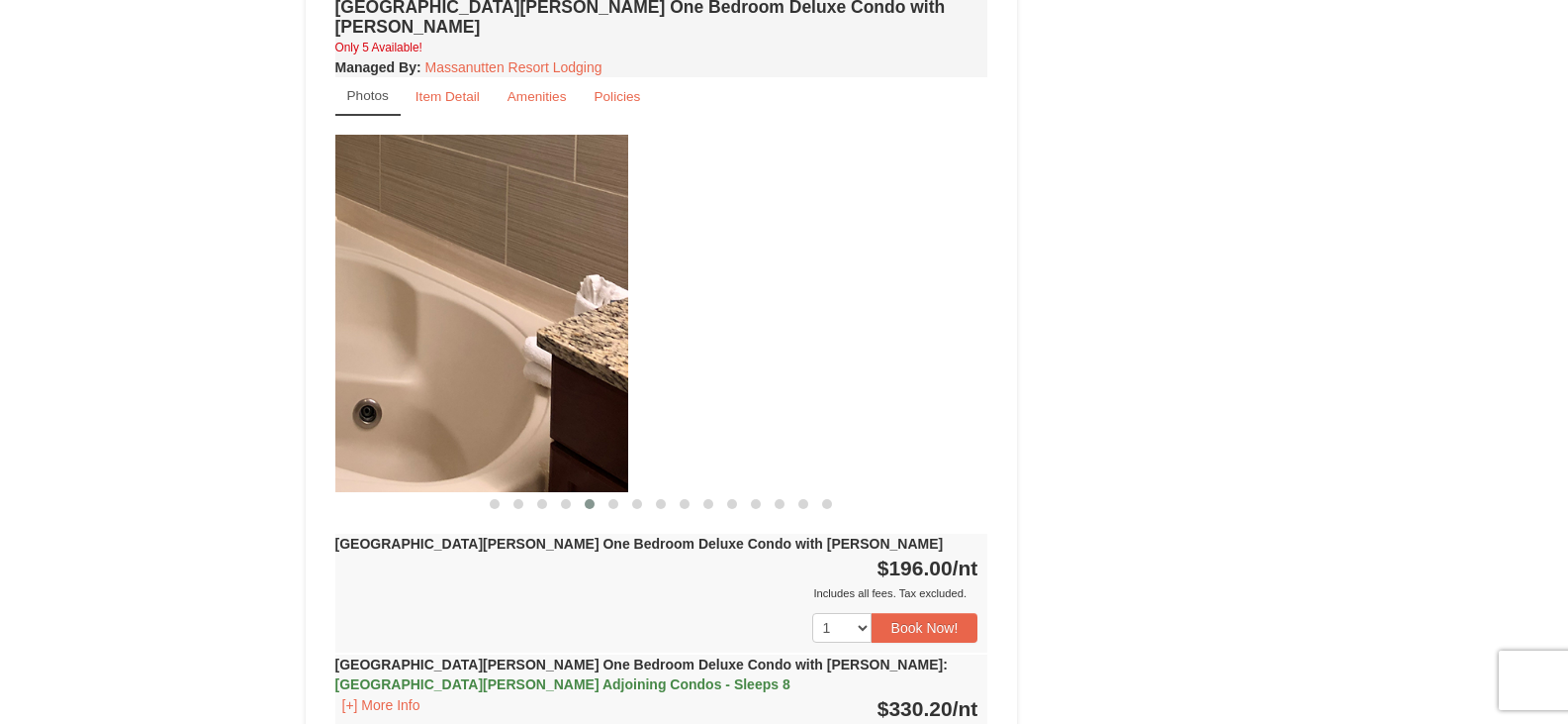
drag, startPoint x: 751, startPoint y: 298, endPoint x: 361, endPoint y: 341, distance: 392.4
click at [383, 341] on img at bounding box center [301, 314] width 653 height 358
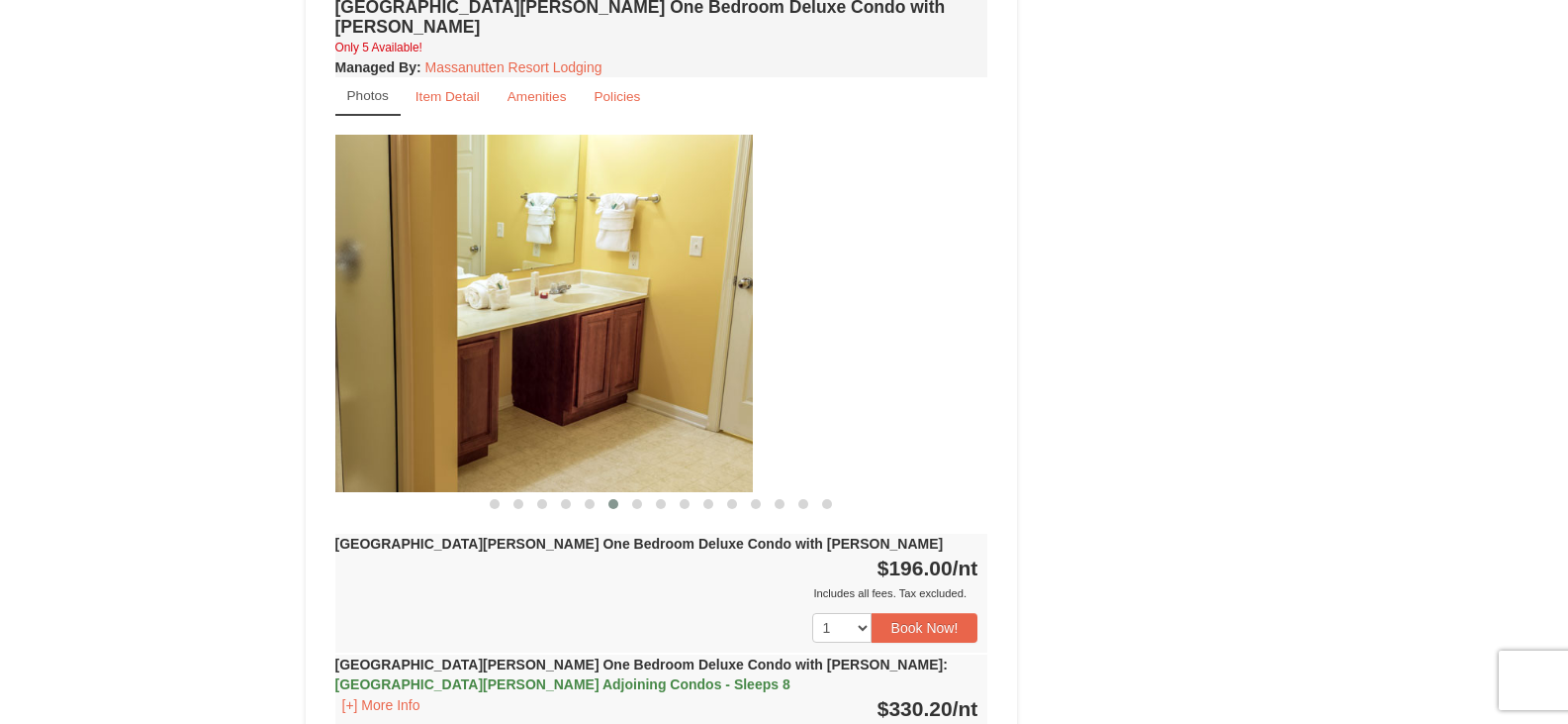
drag, startPoint x: 840, startPoint y: 305, endPoint x: 618, endPoint y: 296, distance: 222.2
click at [619, 296] on img at bounding box center [426, 314] width 653 height 358
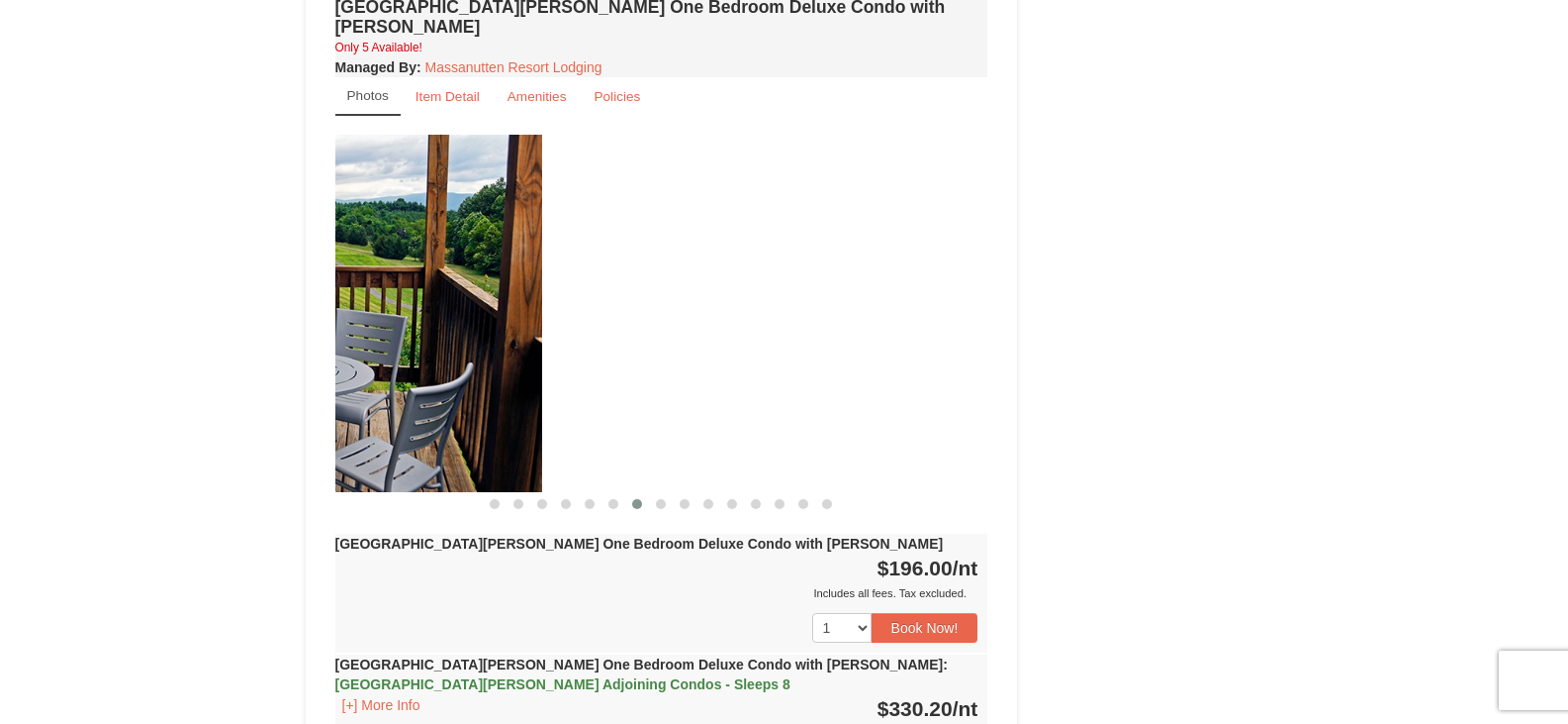
drag, startPoint x: 885, startPoint y: 300, endPoint x: 439, endPoint y: 327, distance: 446.8
click at [439, 327] on img at bounding box center [216, 314] width 653 height 358
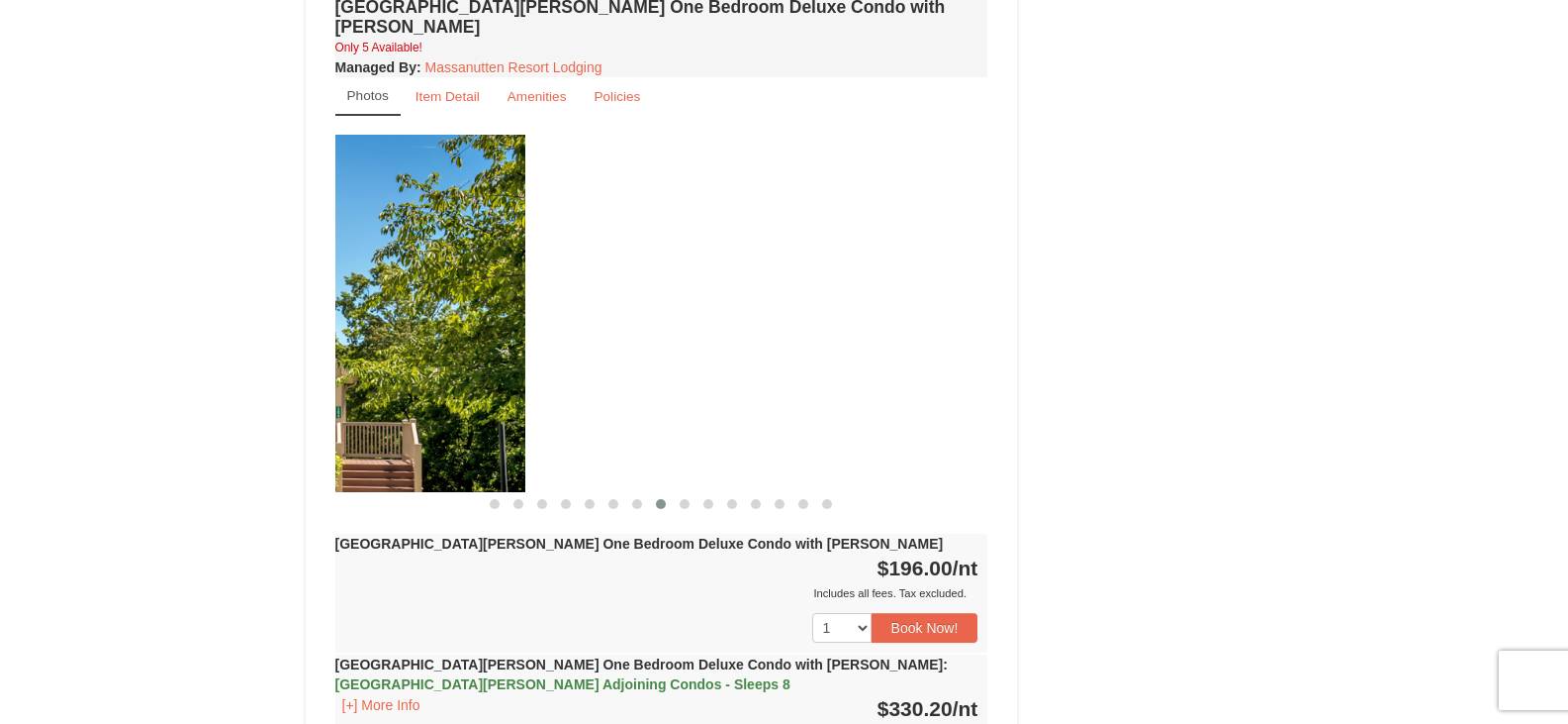
drag, startPoint x: 845, startPoint y: 290, endPoint x: 416, endPoint y: 290, distance: 429.0
click at [416, 290] on img at bounding box center [199, 314] width 653 height 358
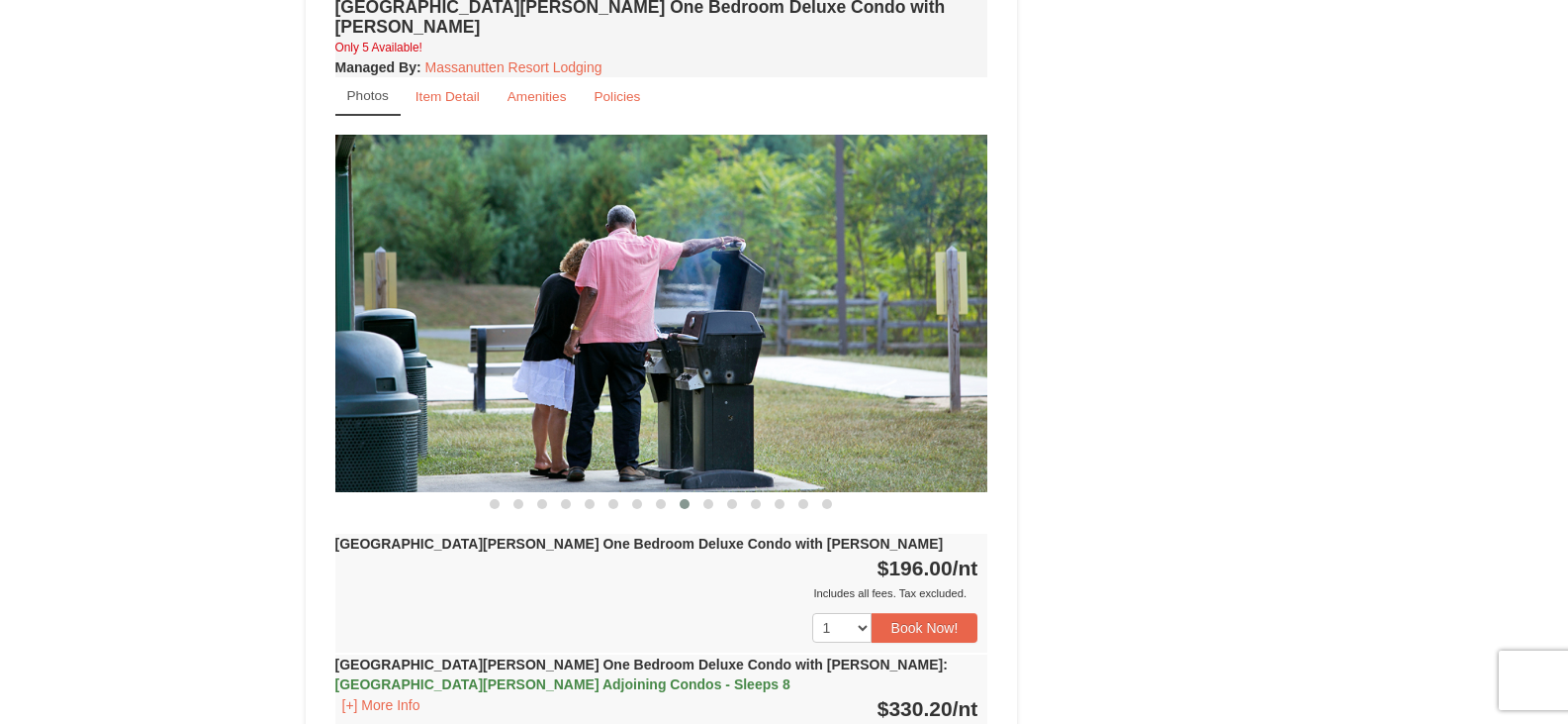
drag, startPoint x: 839, startPoint y: 286, endPoint x: 468, endPoint y: 313, distance: 372.0
click at [468, 313] on img at bounding box center [662, 314] width 653 height 358
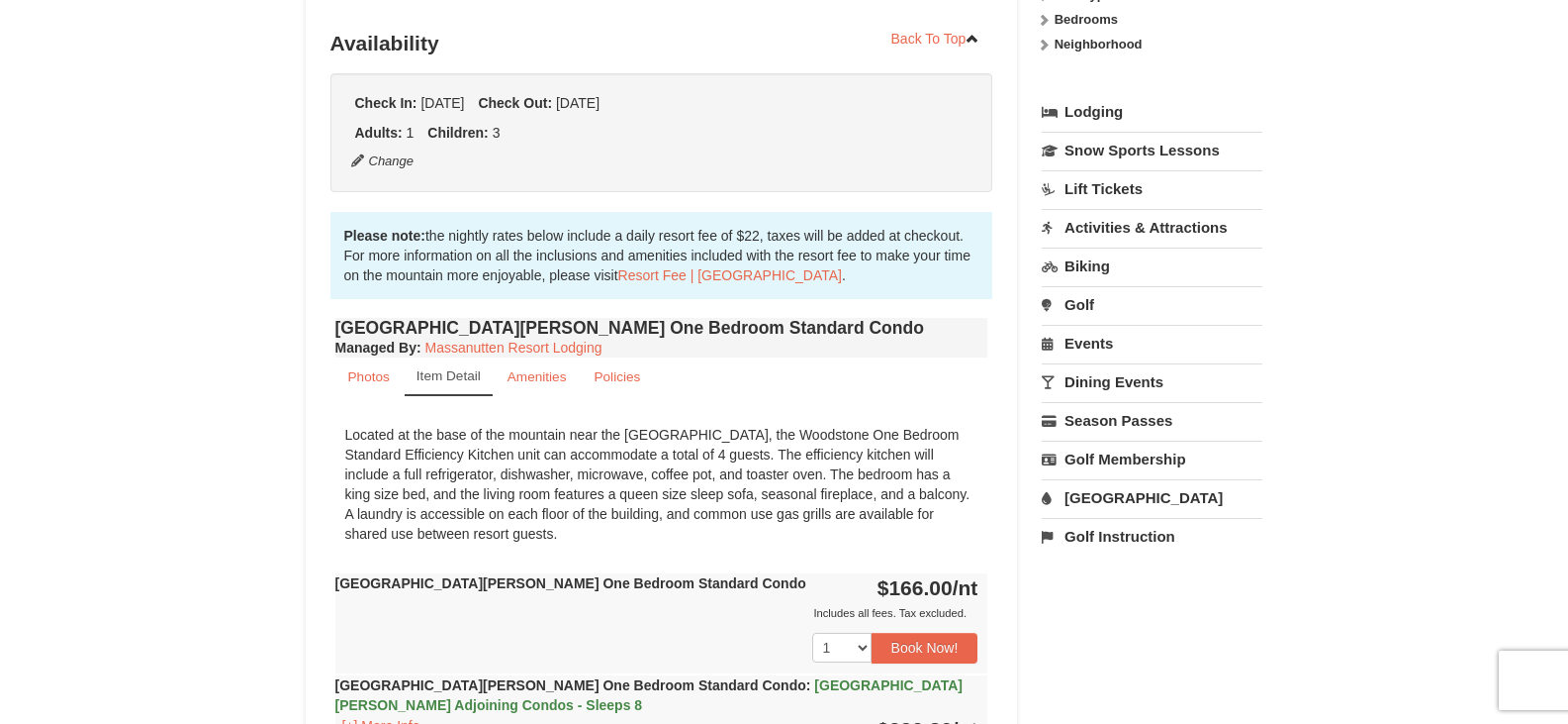
scroll to position [495, 0]
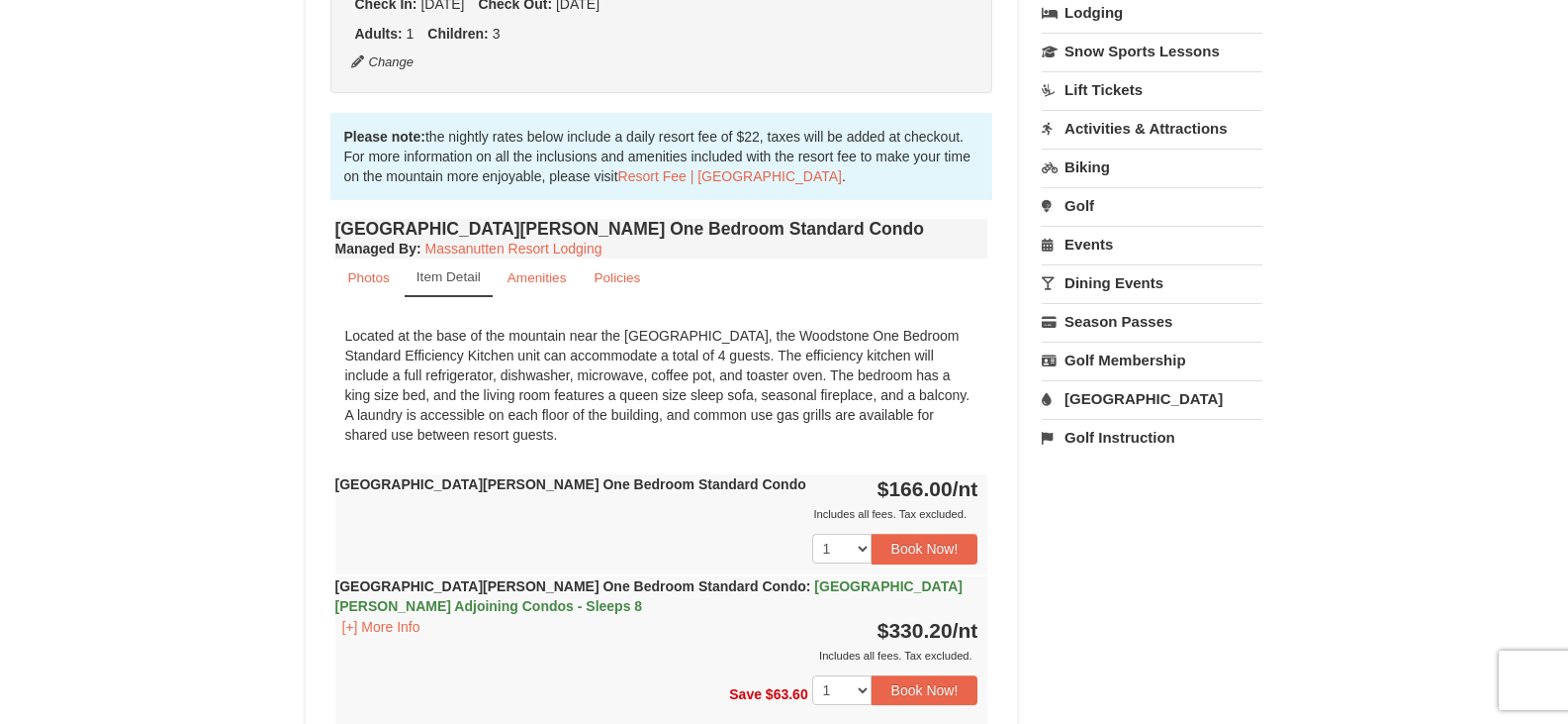
click at [684, 370] on div "Located at the base of the mountain near the Woodstone Registration and Recreat…" at bounding box center [662, 384] width 653 height 139
click at [342, 276] on link "Photos" at bounding box center [368, 278] width 67 height 39
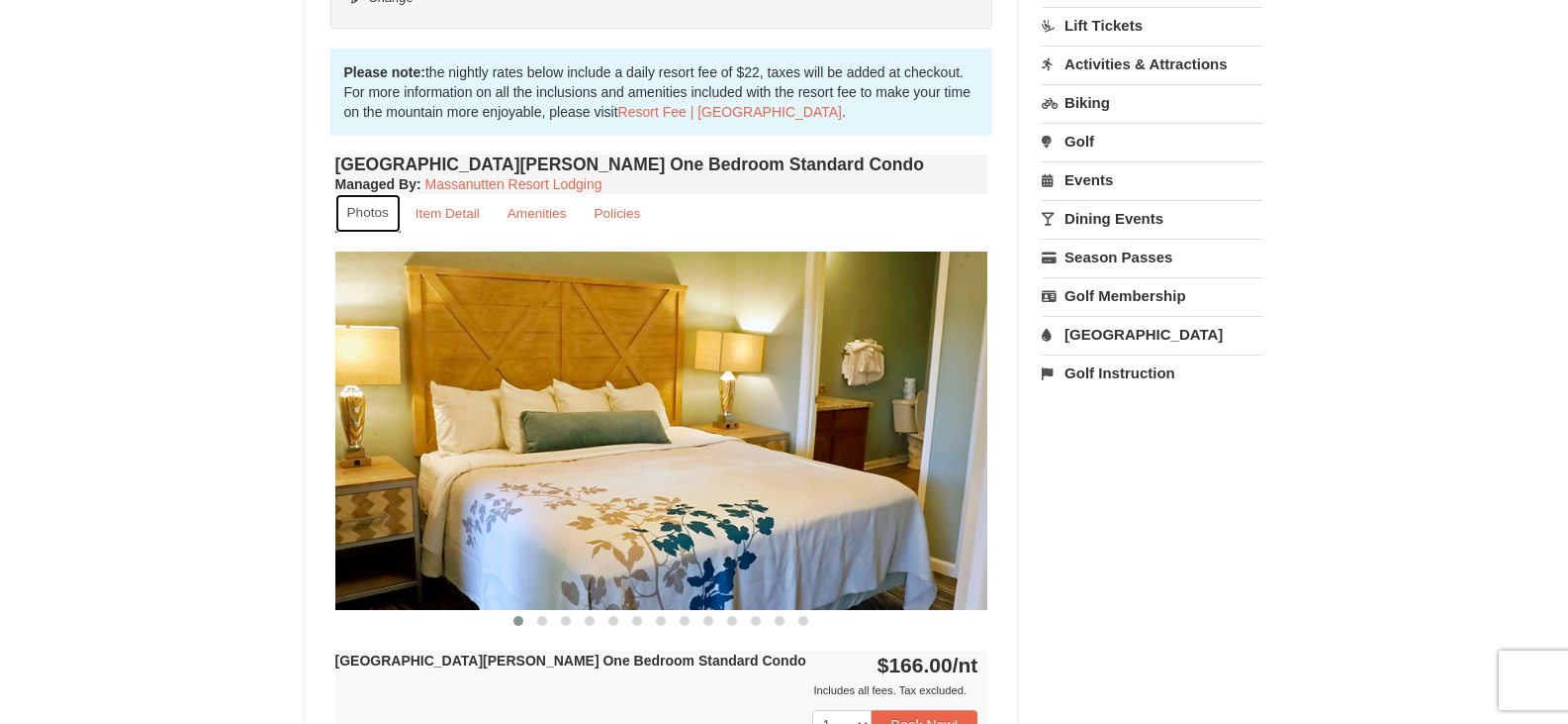
scroll to position [594, 0]
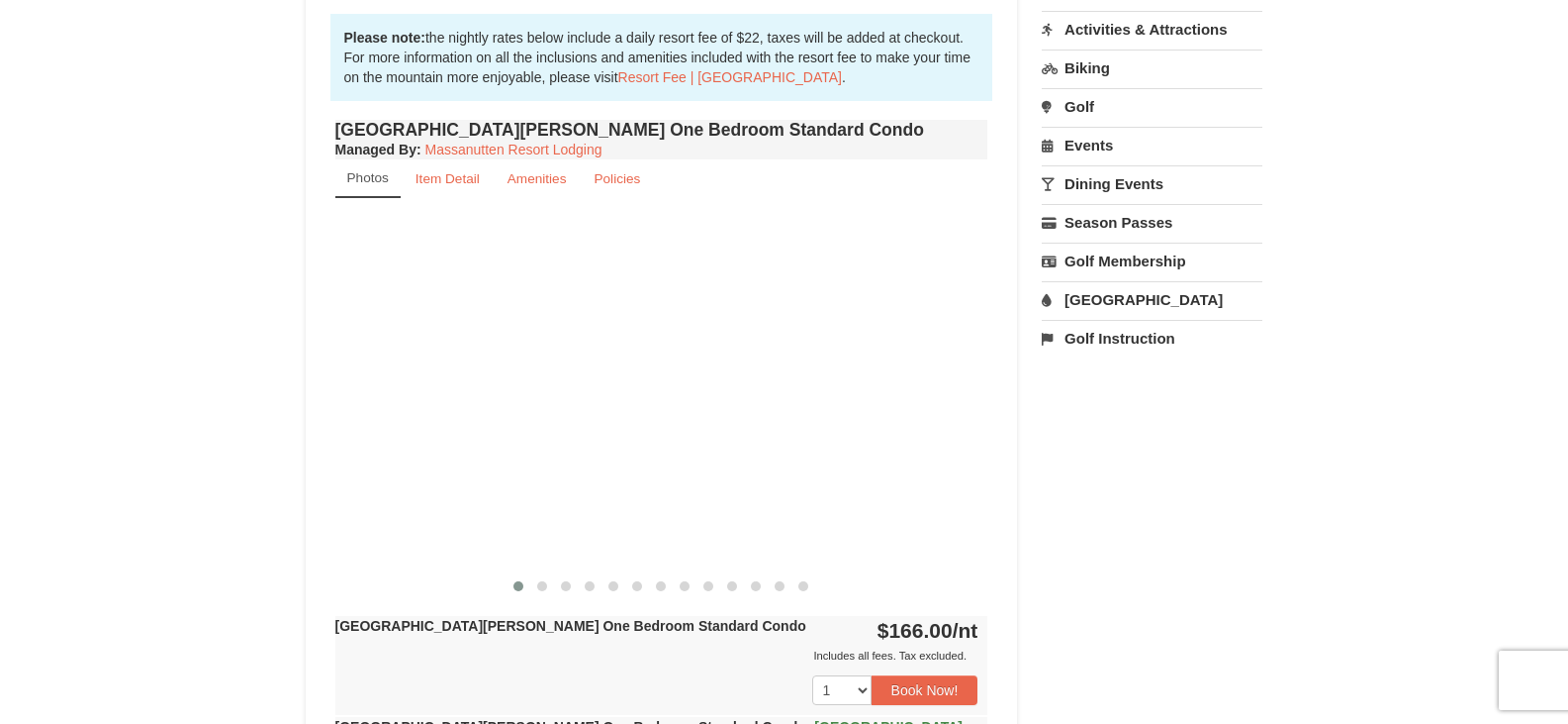
drag, startPoint x: 880, startPoint y: 361, endPoint x: 210, endPoint y: 410, distance: 671.8
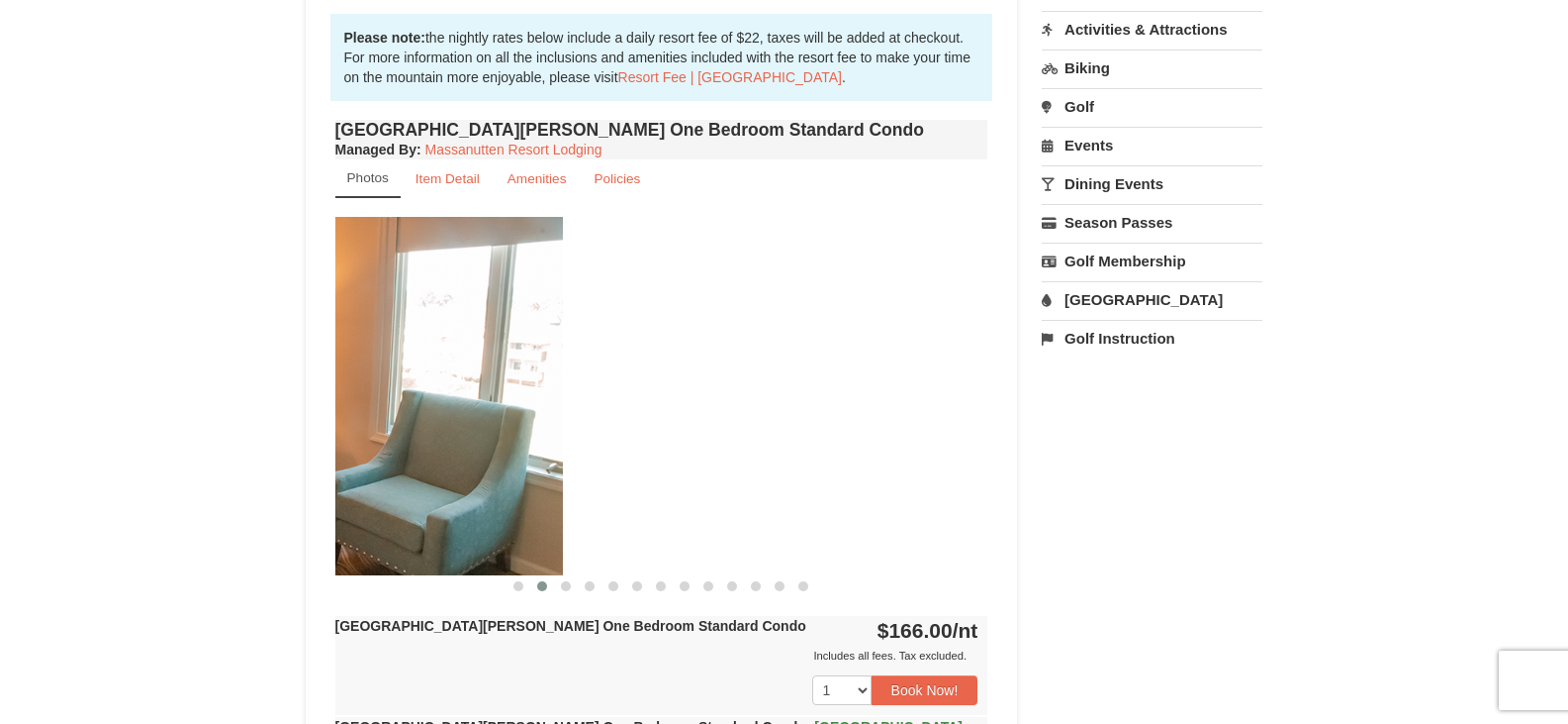
drag, startPoint x: 859, startPoint y: 372, endPoint x: 408, endPoint y: 394, distance: 451.5
click at [410, 394] on img at bounding box center [237, 395] width 653 height 358
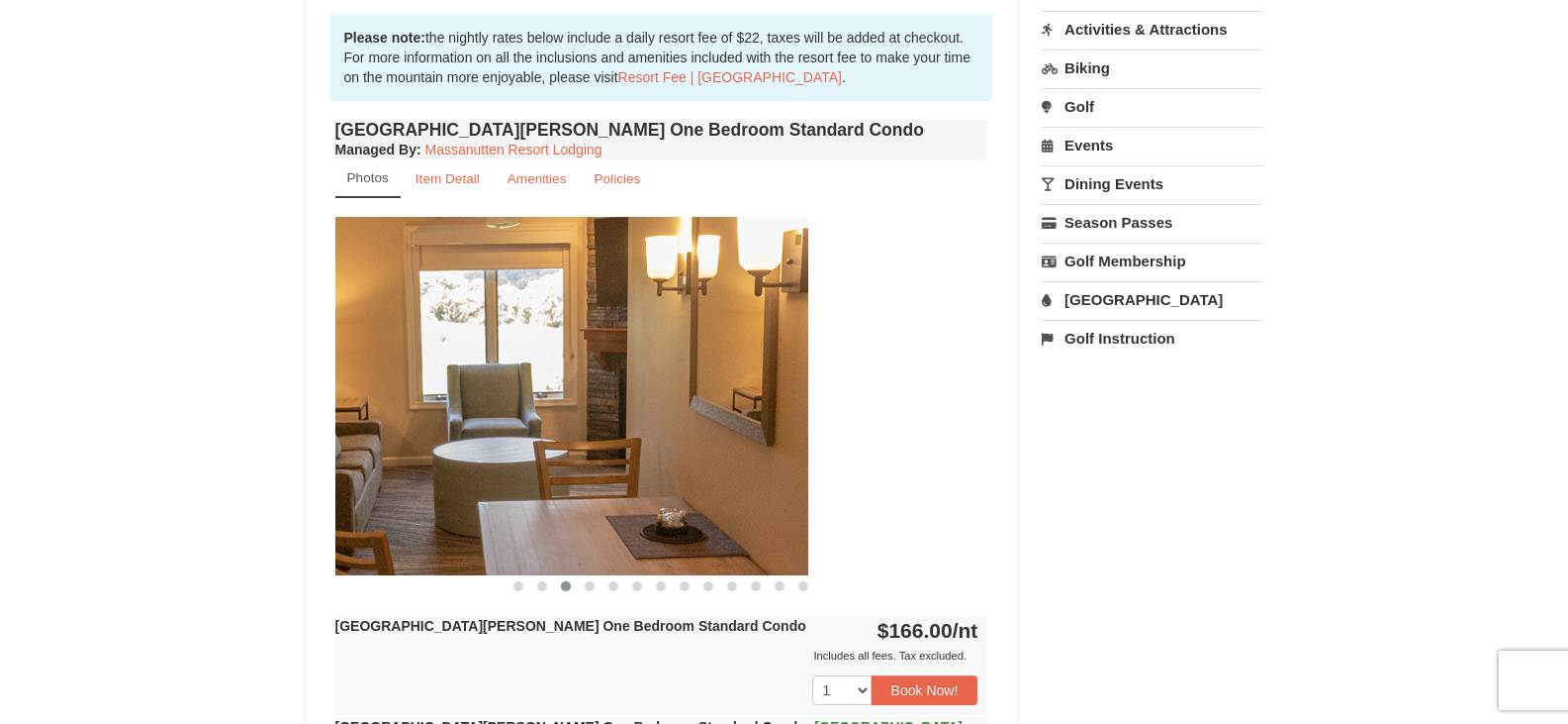
drag, startPoint x: 886, startPoint y: 425, endPoint x: 420, endPoint y: 475, distance: 468.7
click at [420, 475] on img at bounding box center [482, 395] width 653 height 358
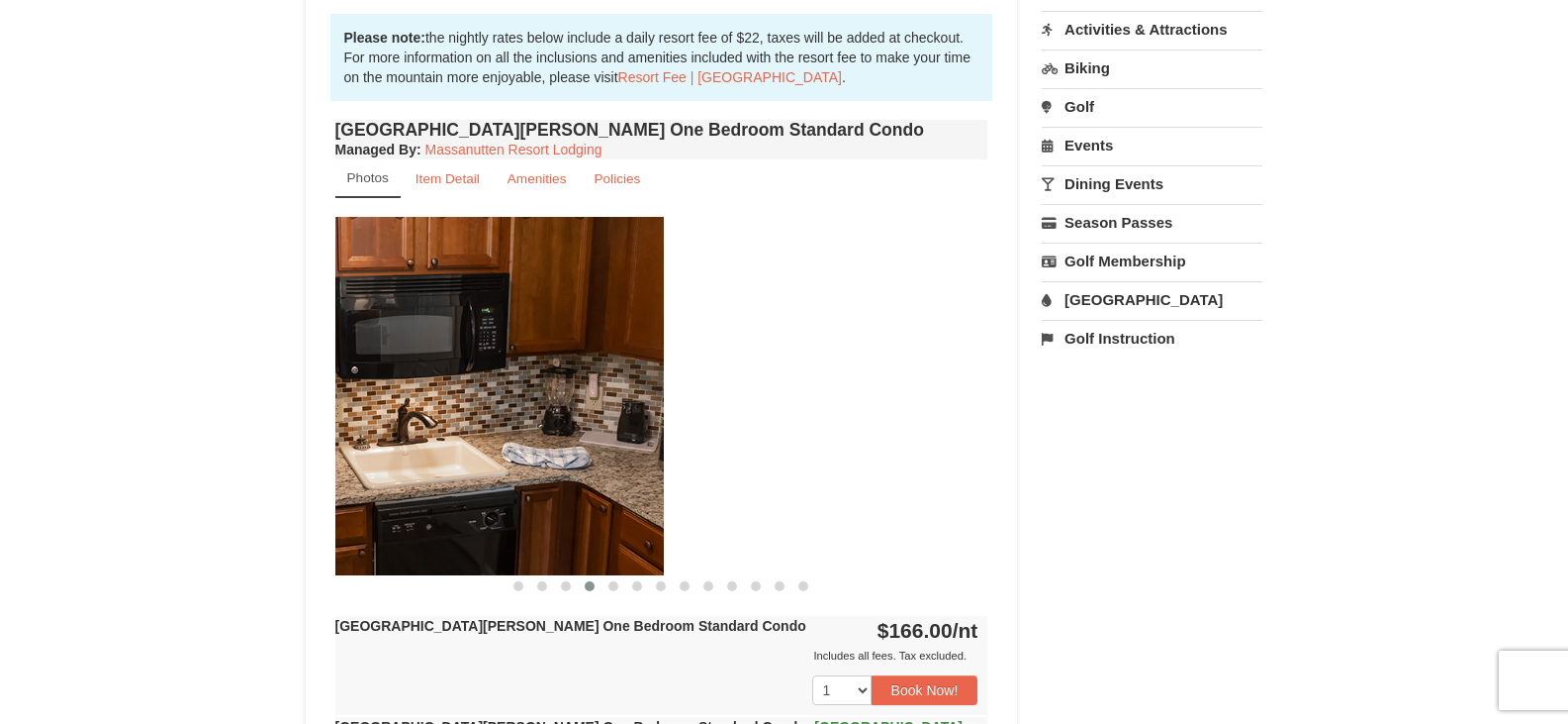
drag, startPoint x: 877, startPoint y: 432, endPoint x: 288, endPoint y: 438, distance: 589.0
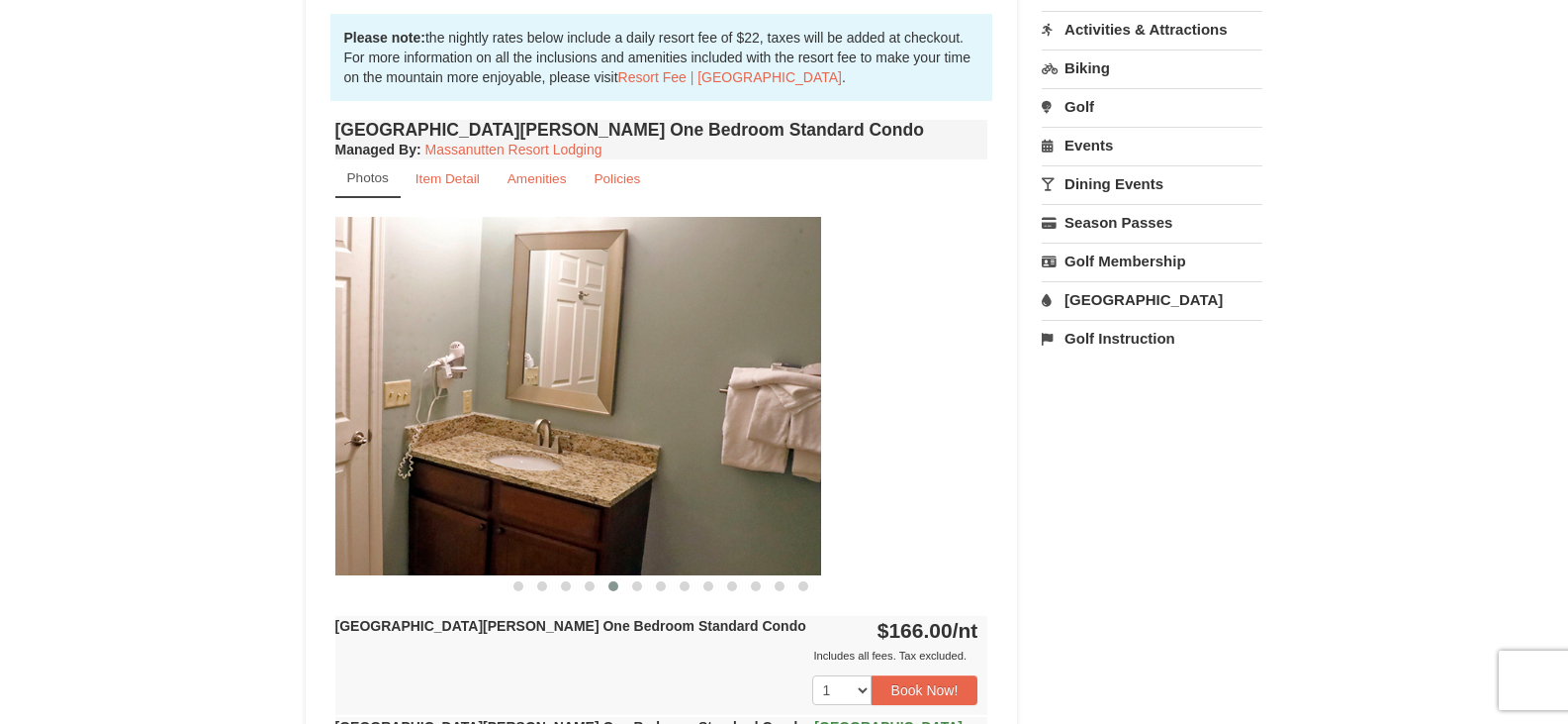
drag, startPoint x: 838, startPoint y: 372, endPoint x: 104, endPoint y: 440, distance: 737.1
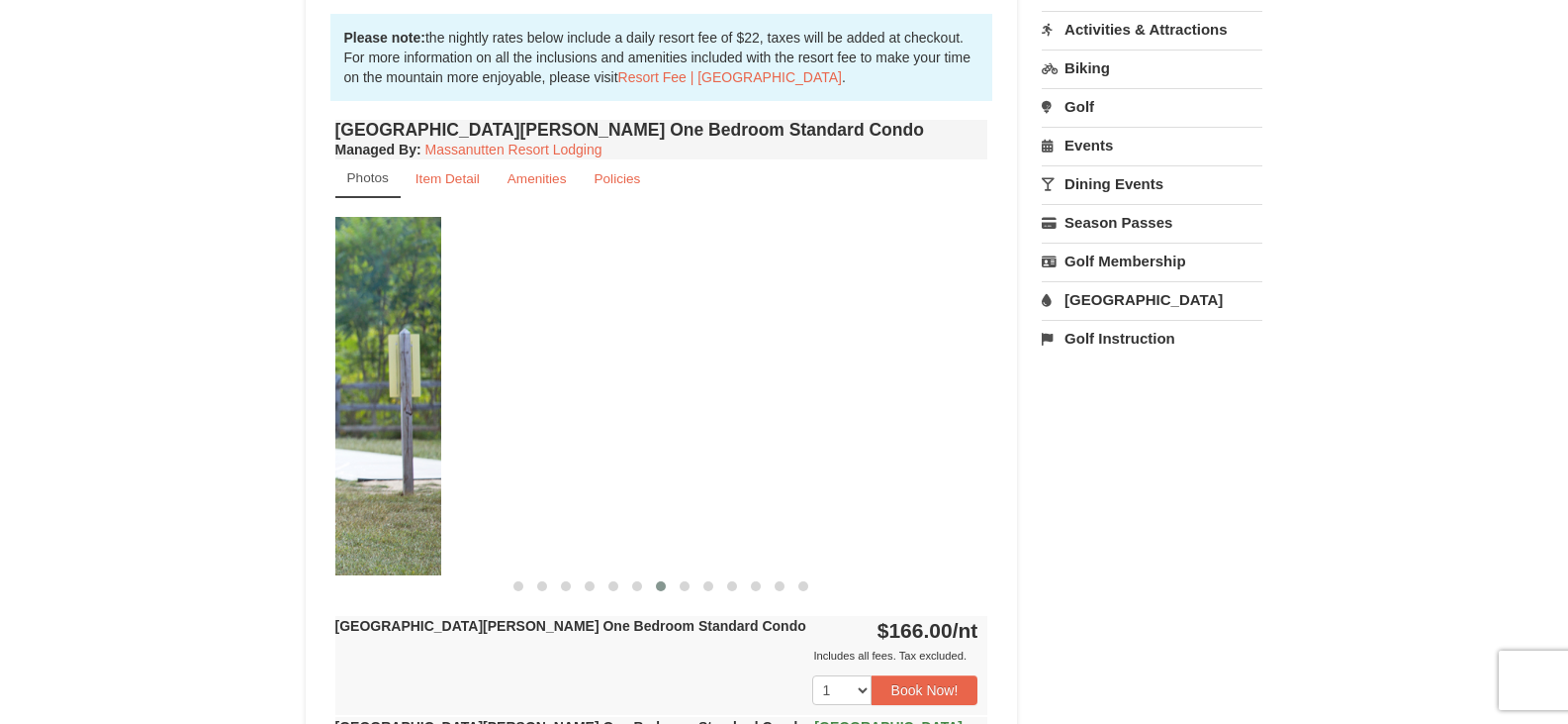
drag, startPoint x: 925, startPoint y: 407, endPoint x: 378, endPoint y: 426, distance: 547.3
click at [378, 426] on img at bounding box center [115, 395] width 653 height 358
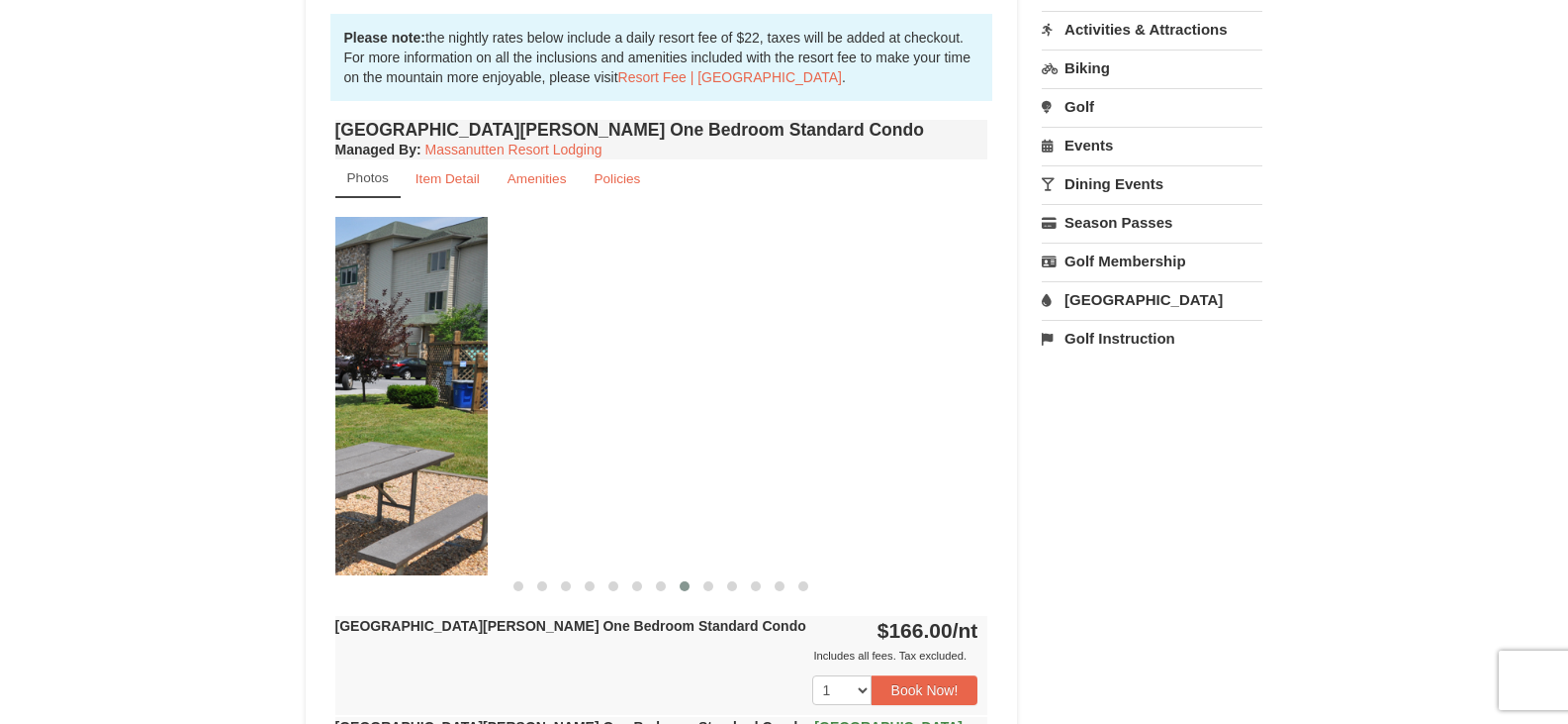
drag, startPoint x: 735, startPoint y: 380, endPoint x: 232, endPoint y: 431, distance: 505.6
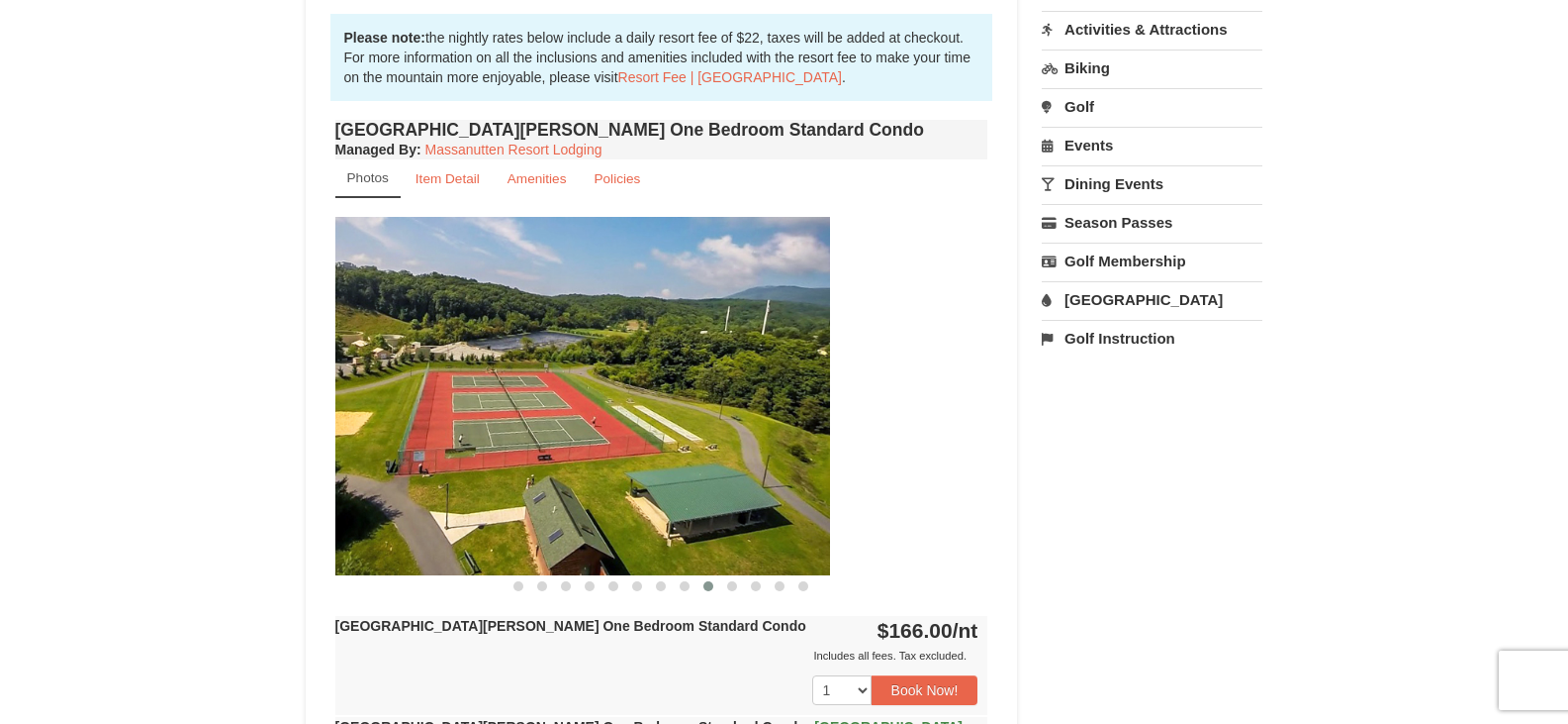
drag, startPoint x: 890, startPoint y: 369, endPoint x: 733, endPoint y: 392, distance: 158.7
click at [733, 392] on img at bounding box center [503, 395] width 653 height 358
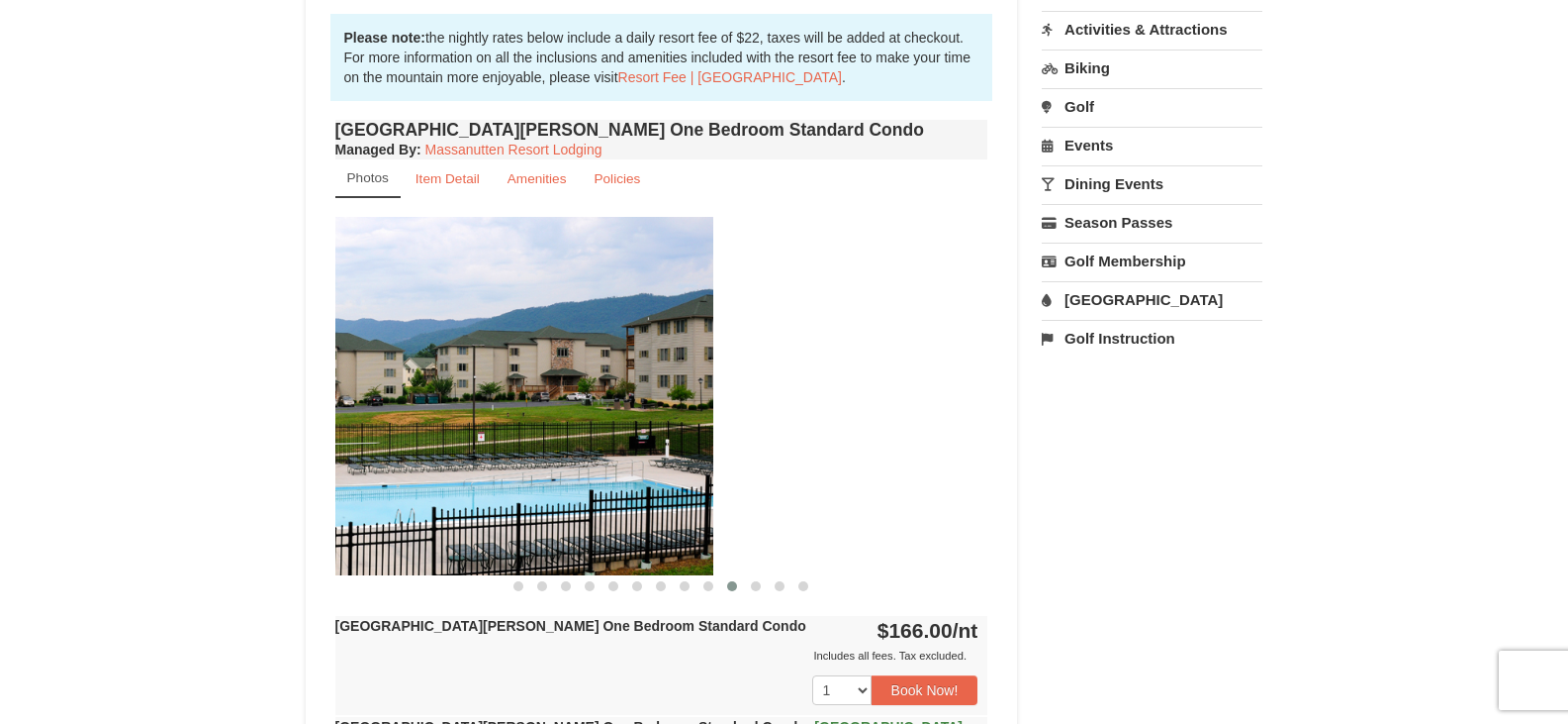
drag, startPoint x: 813, startPoint y: 441, endPoint x: 538, endPoint y: 423, distance: 275.6
click at [538, 423] on img at bounding box center [386, 395] width 653 height 358
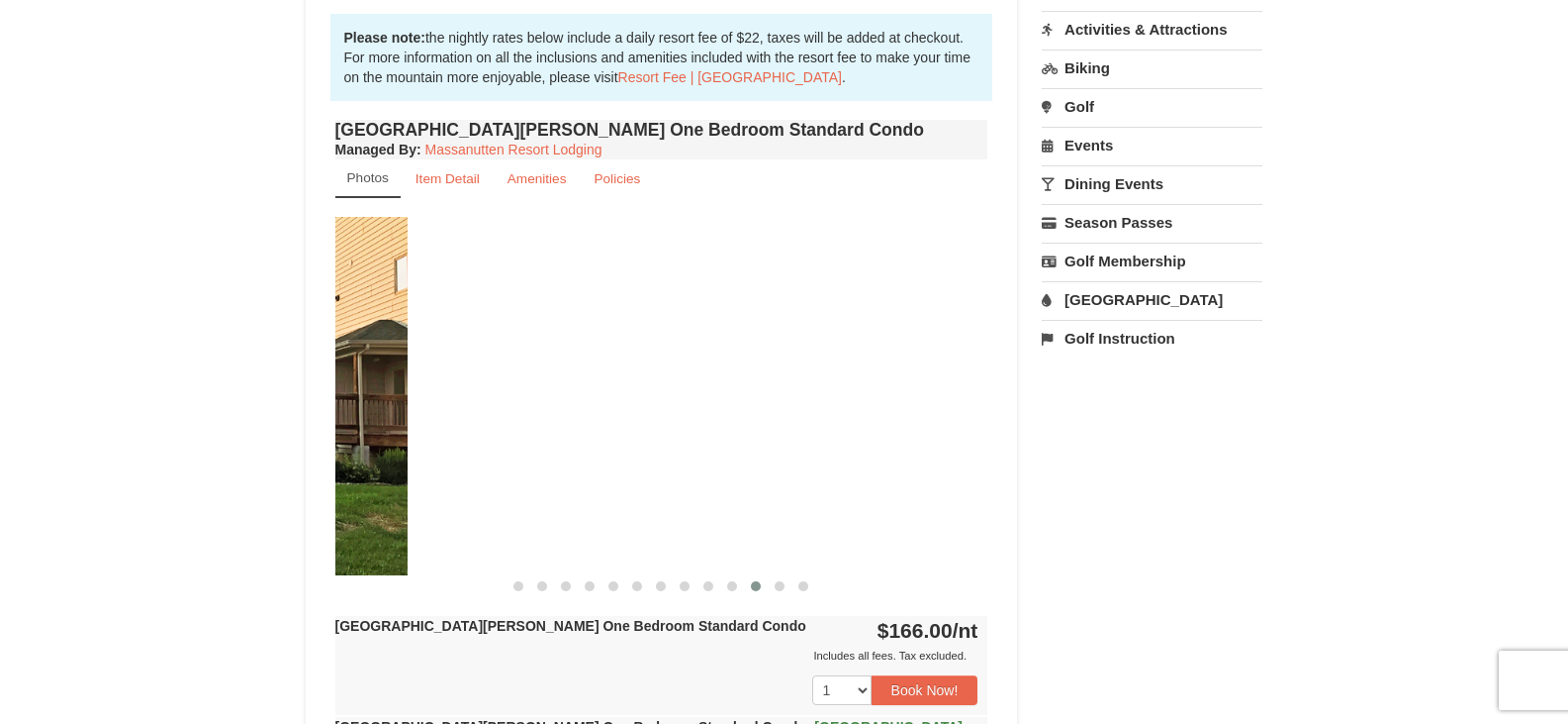
drag, startPoint x: 828, startPoint y: 415, endPoint x: 209, endPoint y: 481, distance: 622.5
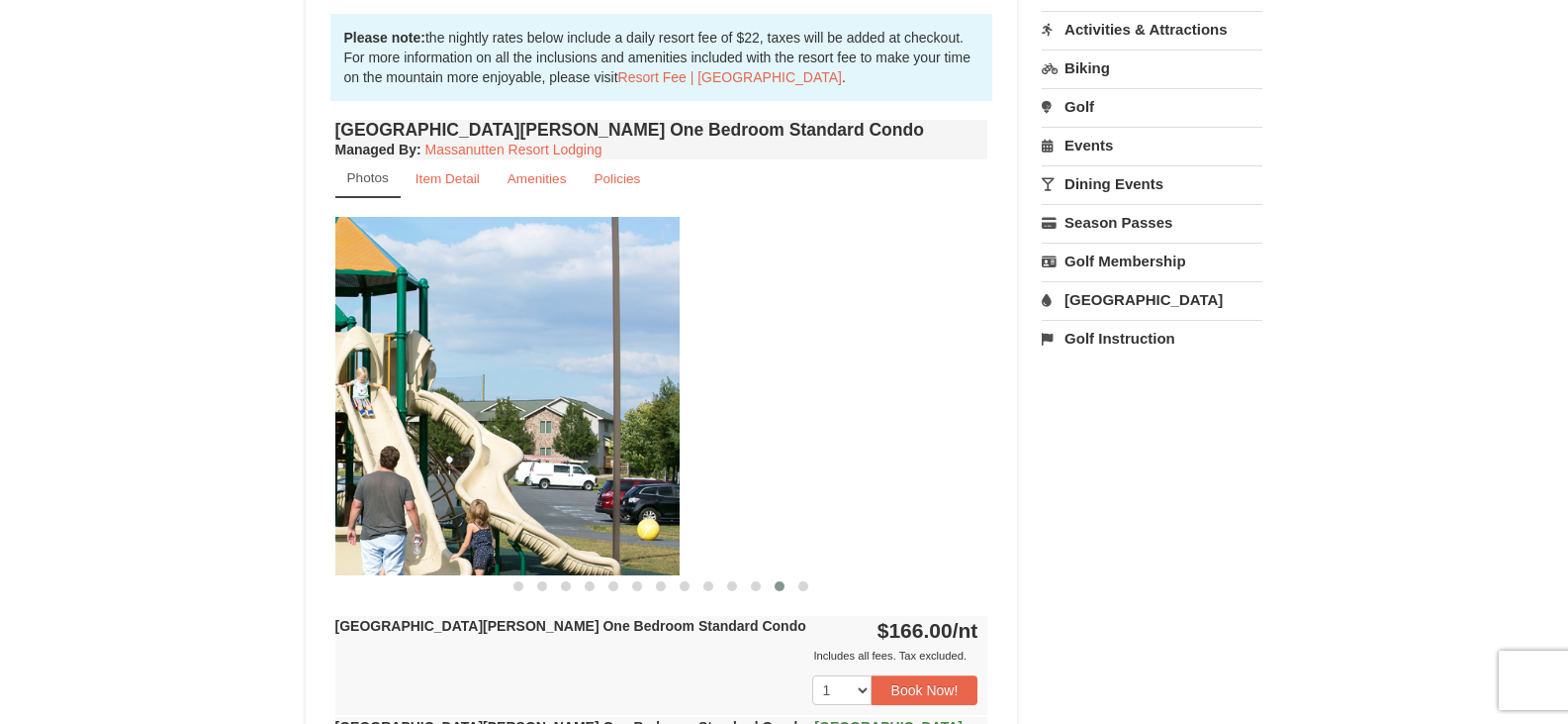
drag, startPoint x: 727, startPoint y: 414, endPoint x: 565, endPoint y: 414, distance: 162.0
click at [565, 414] on img at bounding box center [353, 395] width 653 height 358
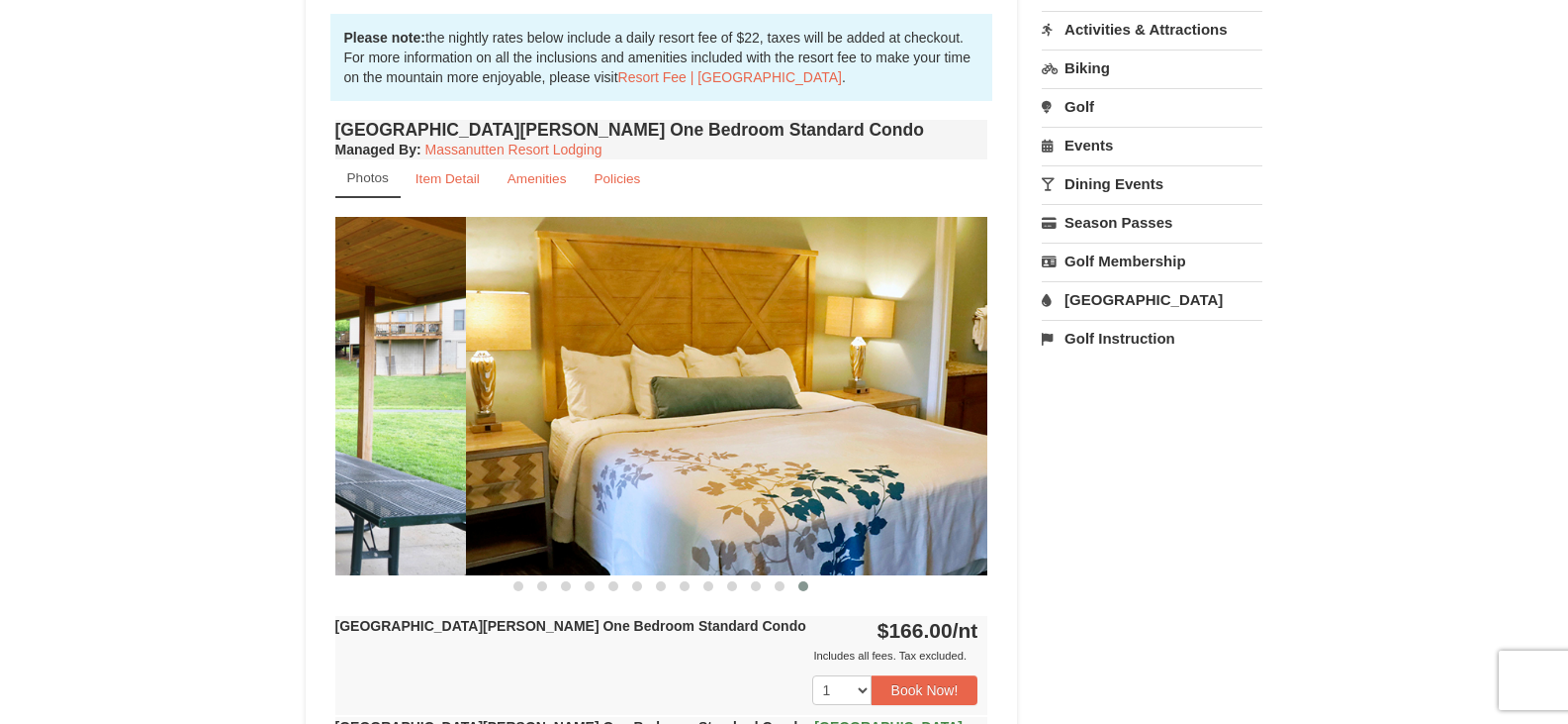
drag, startPoint x: 795, startPoint y: 395, endPoint x: 317, endPoint y: 454, distance: 481.6
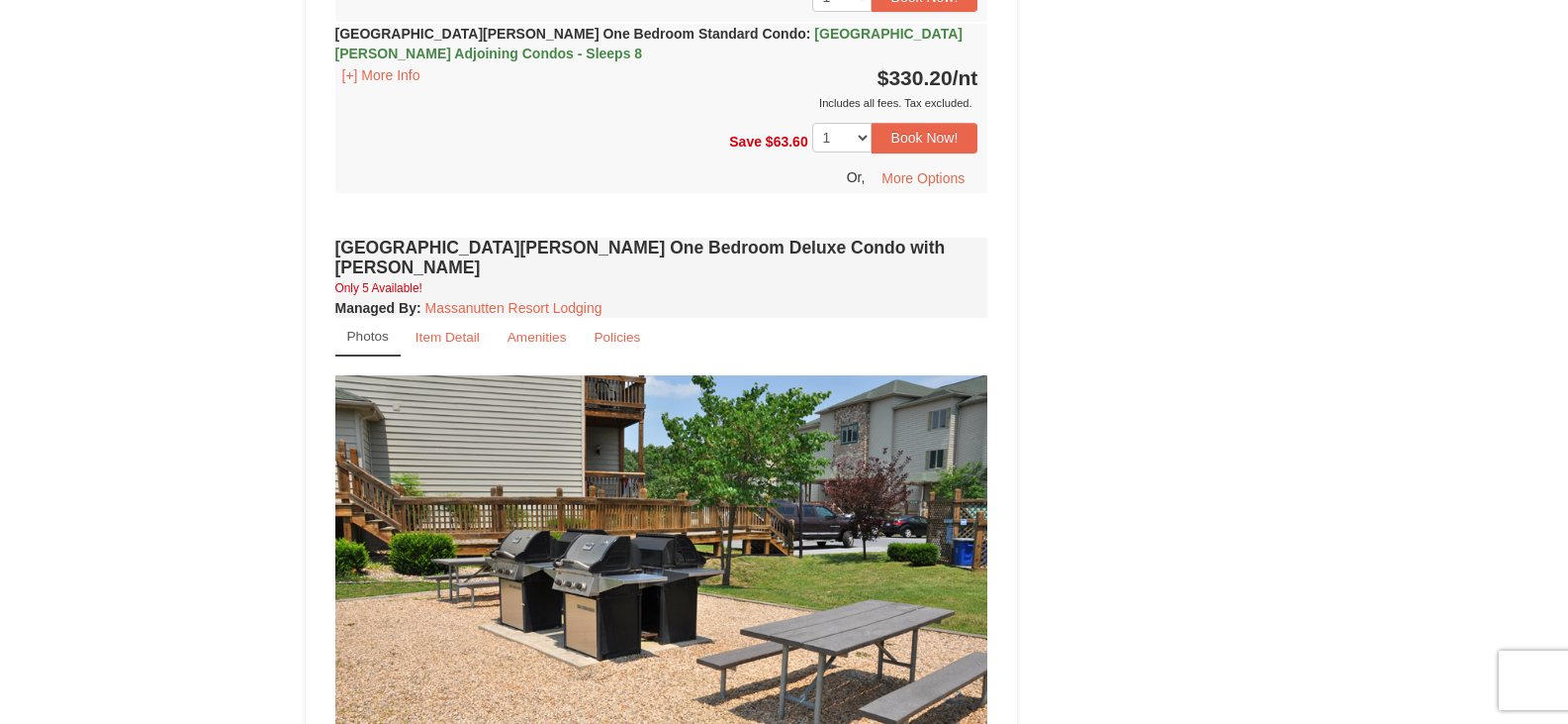
scroll to position [1386, 0]
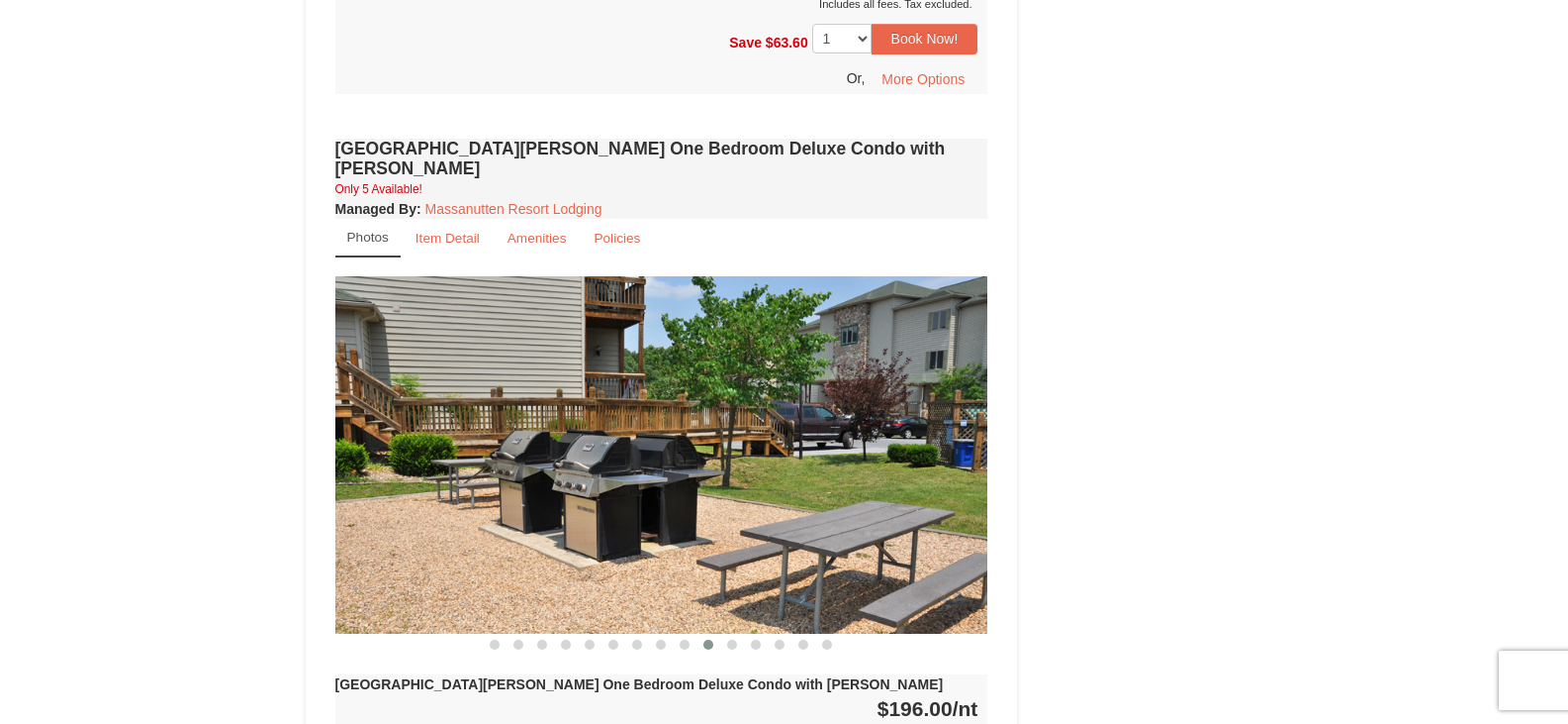
drag, startPoint x: 822, startPoint y: 492, endPoint x: 327, endPoint y: 516, distance: 495.6
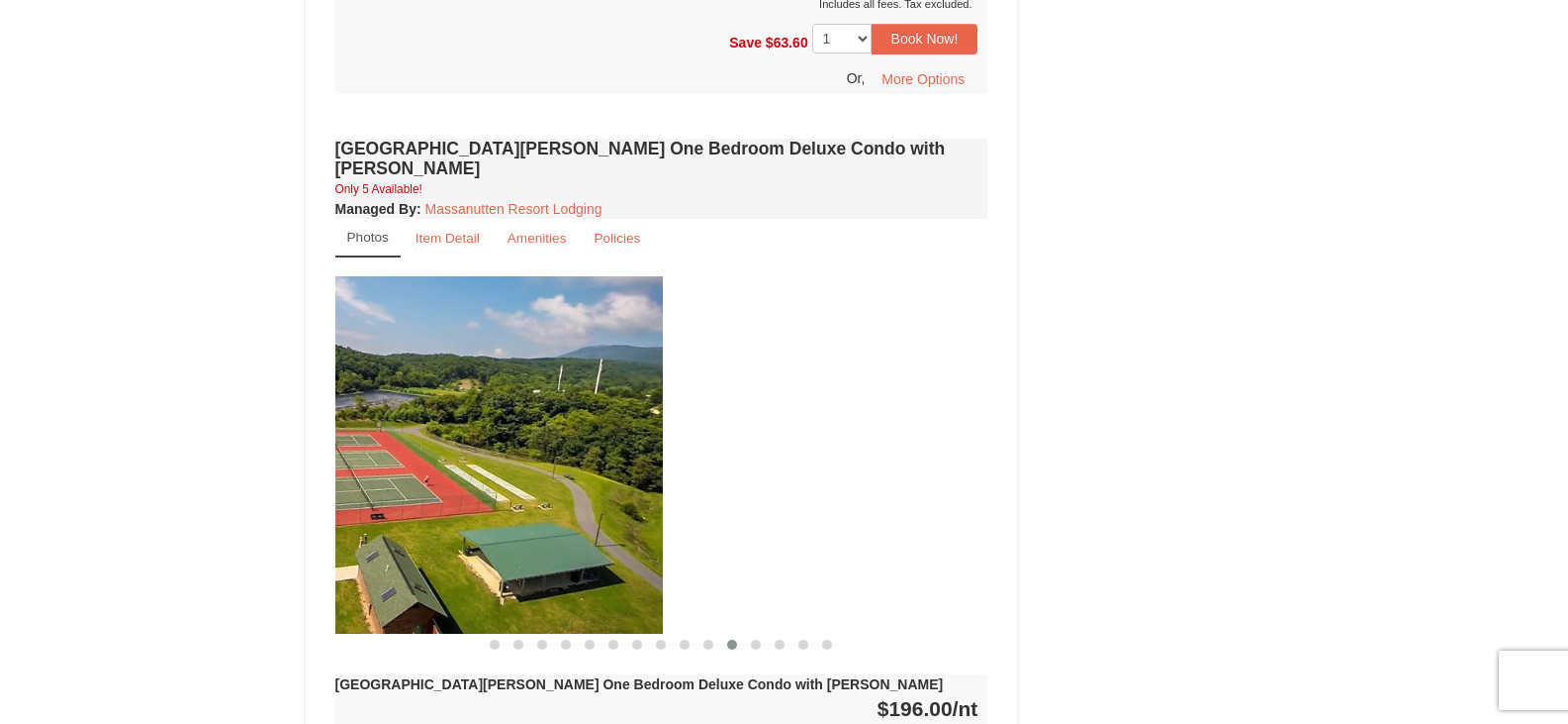
drag, startPoint x: 905, startPoint y: 482, endPoint x: 395, endPoint y: 529, distance: 512.2
click at [395, 529] on img at bounding box center [336, 455] width 653 height 358
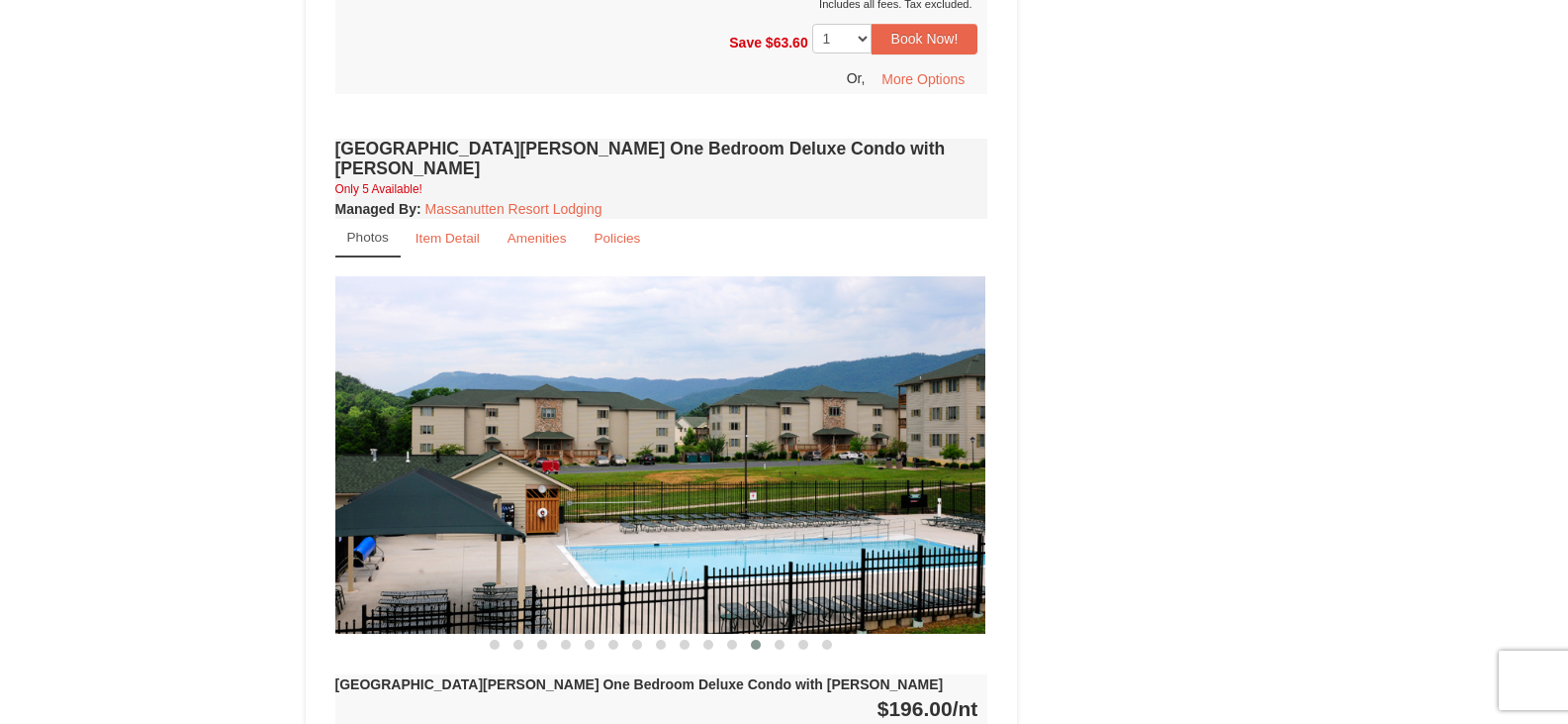
drag, startPoint x: 761, startPoint y: 446, endPoint x: 310, endPoint y: 503, distance: 454.6
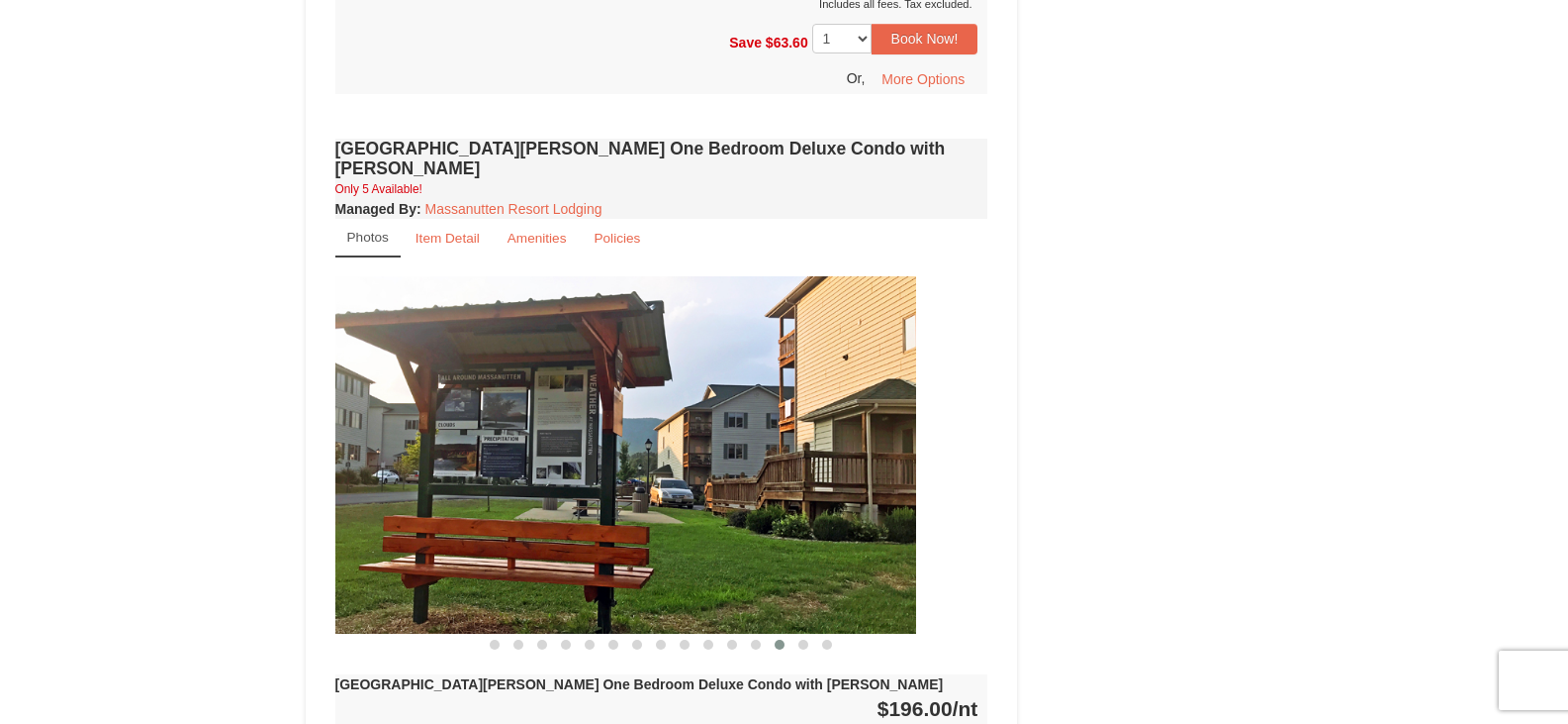
drag, startPoint x: 738, startPoint y: 423, endPoint x: 297, endPoint y: 429, distance: 441.0
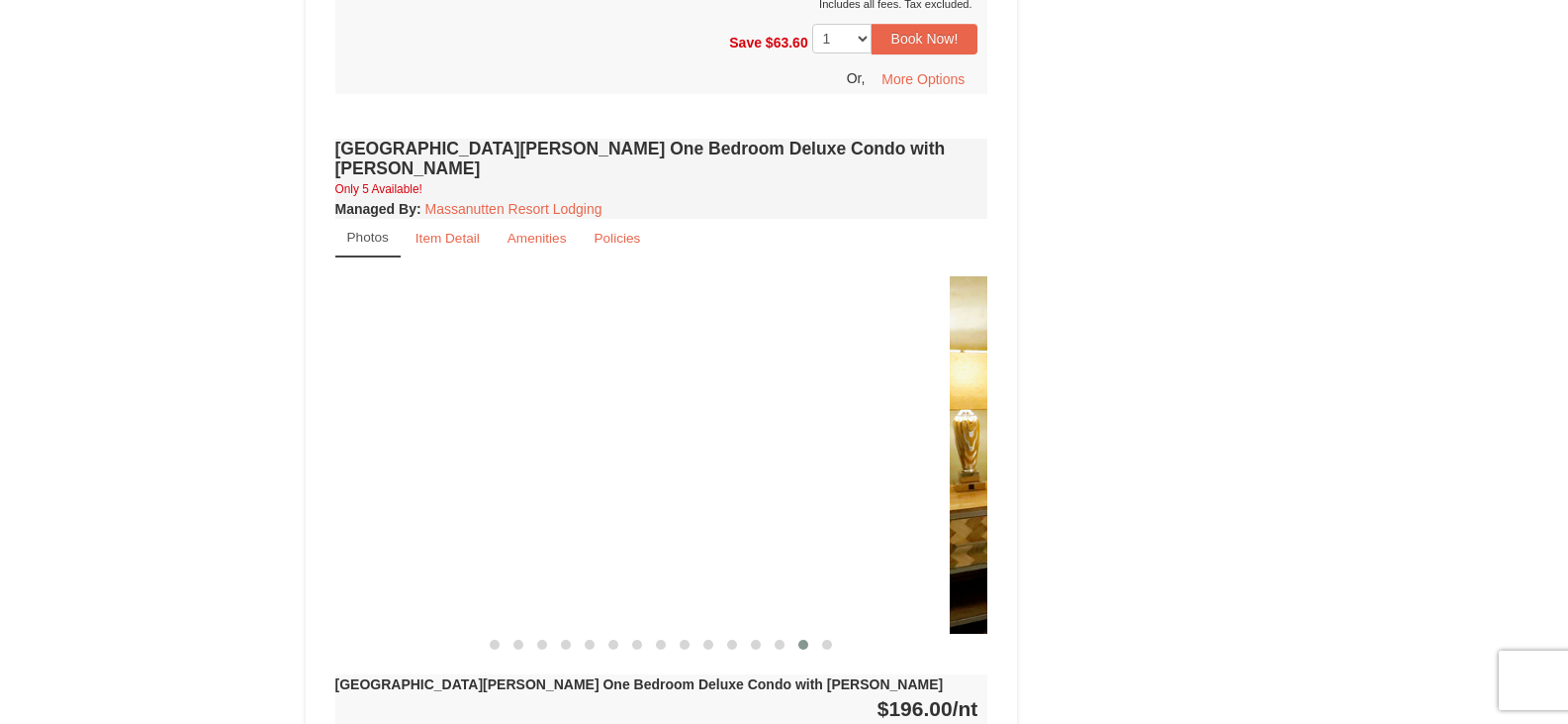
drag, startPoint x: 879, startPoint y: 429, endPoint x: 170, endPoint y: 514, distance: 714.1
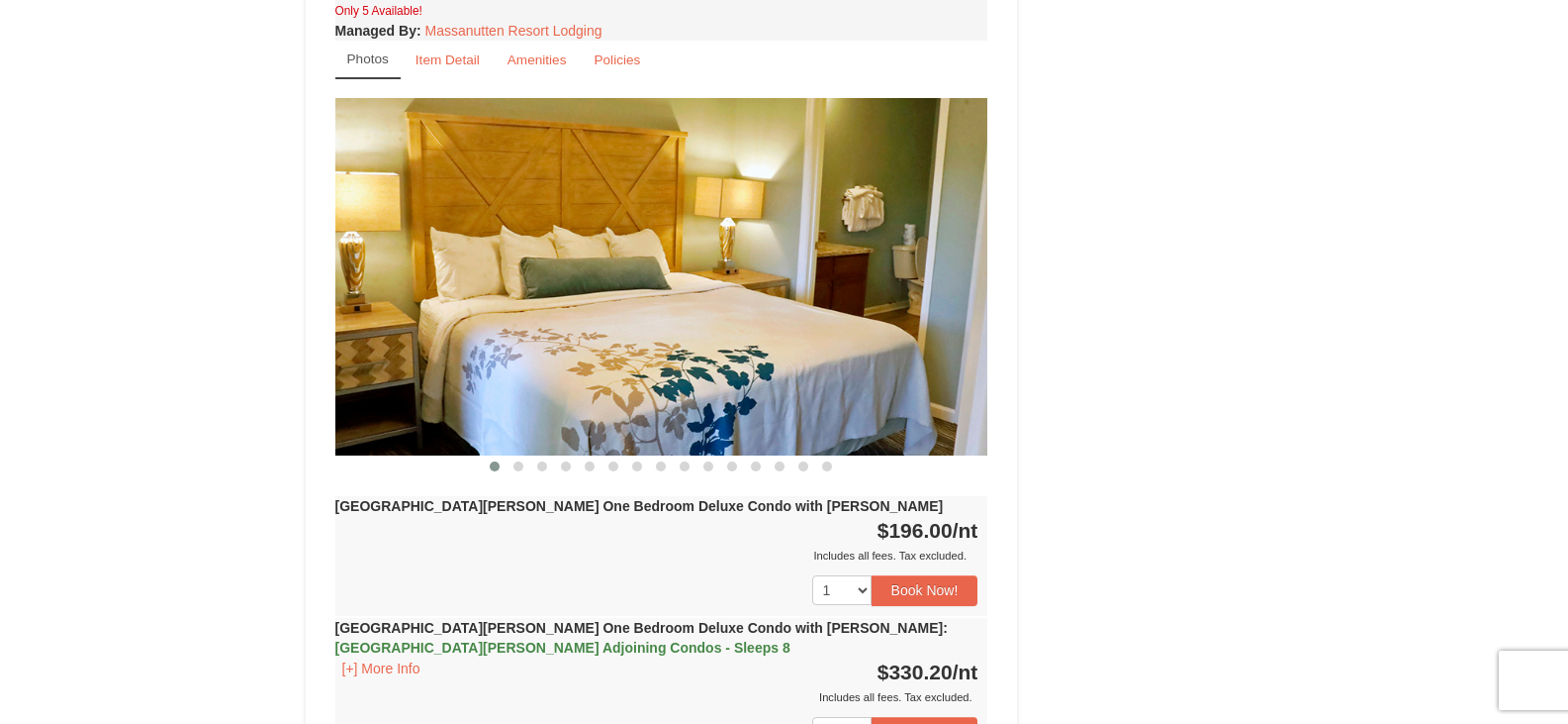
scroll to position [1584, 0]
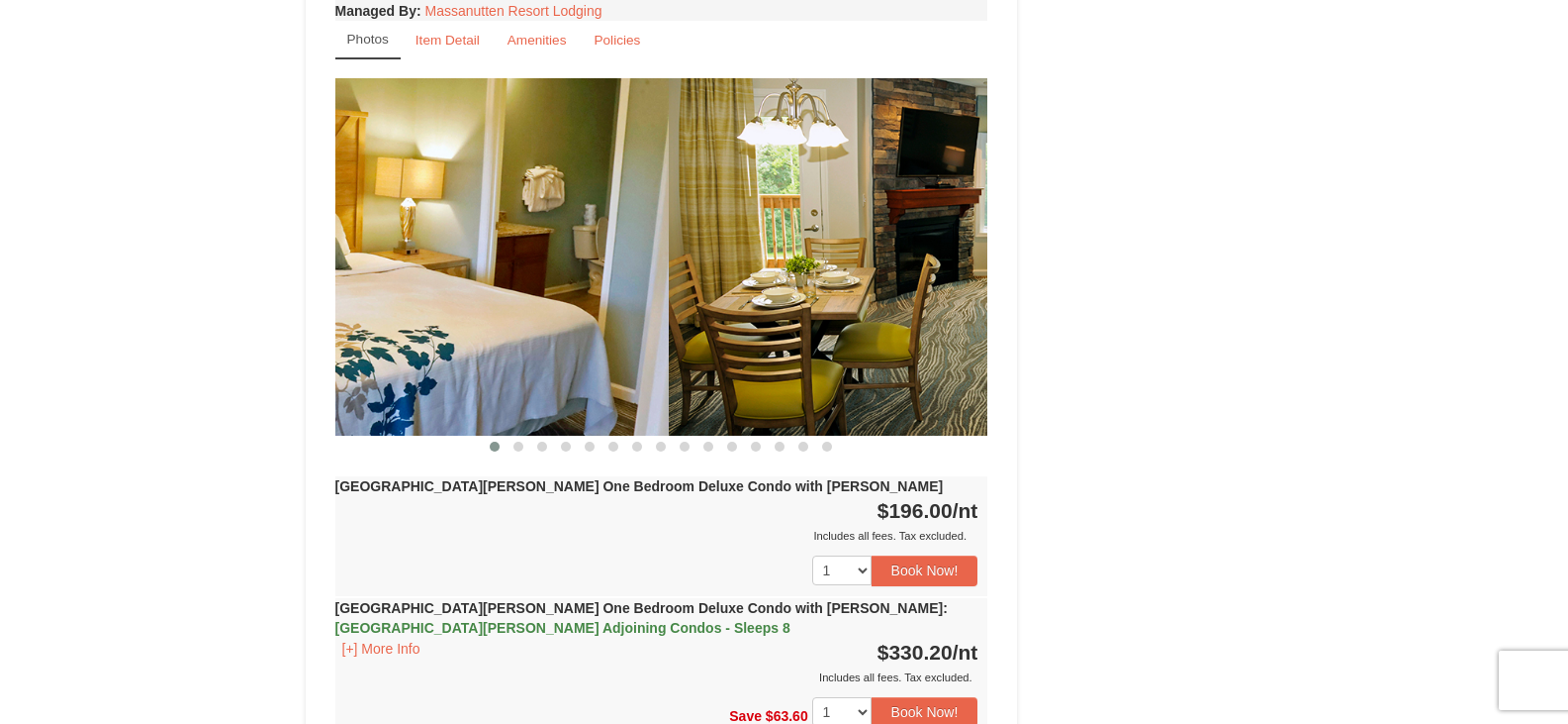
drag, startPoint x: 901, startPoint y: 296, endPoint x: 564, endPoint y: 347, distance: 340.8
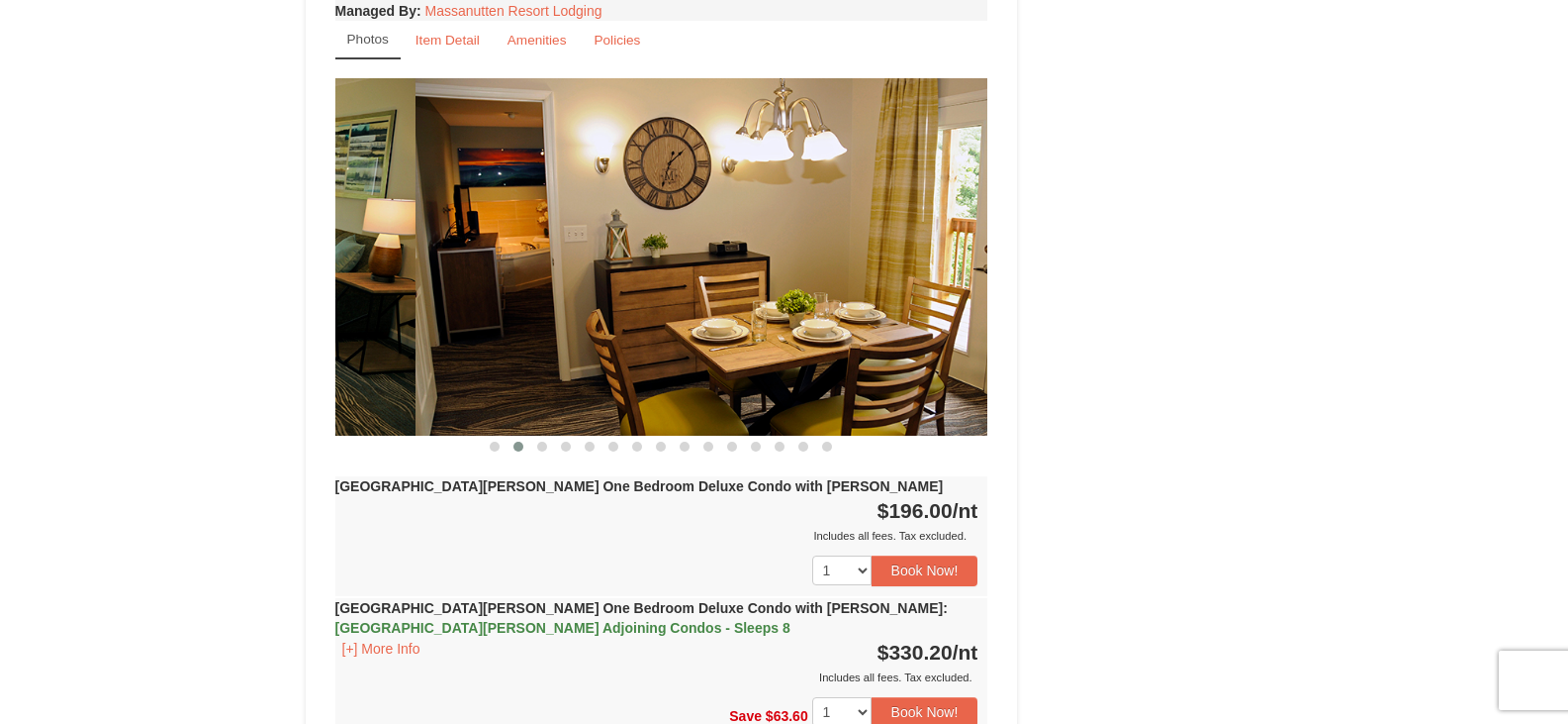
drag, startPoint x: 881, startPoint y: 302, endPoint x: 308, endPoint y: 329, distance: 573.6
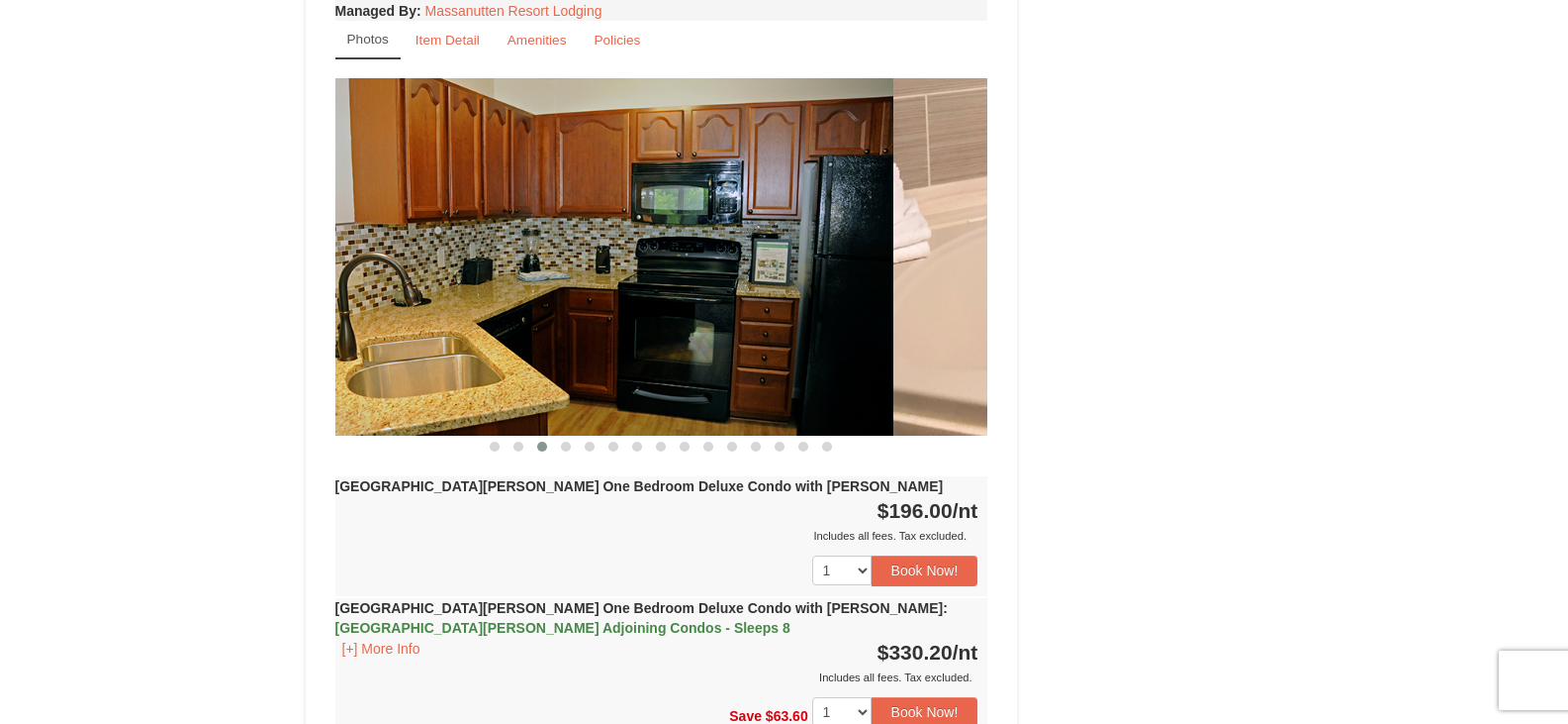
drag, startPoint x: 919, startPoint y: 302, endPoint x: 171, endPoint y: 343, distance: 749.1
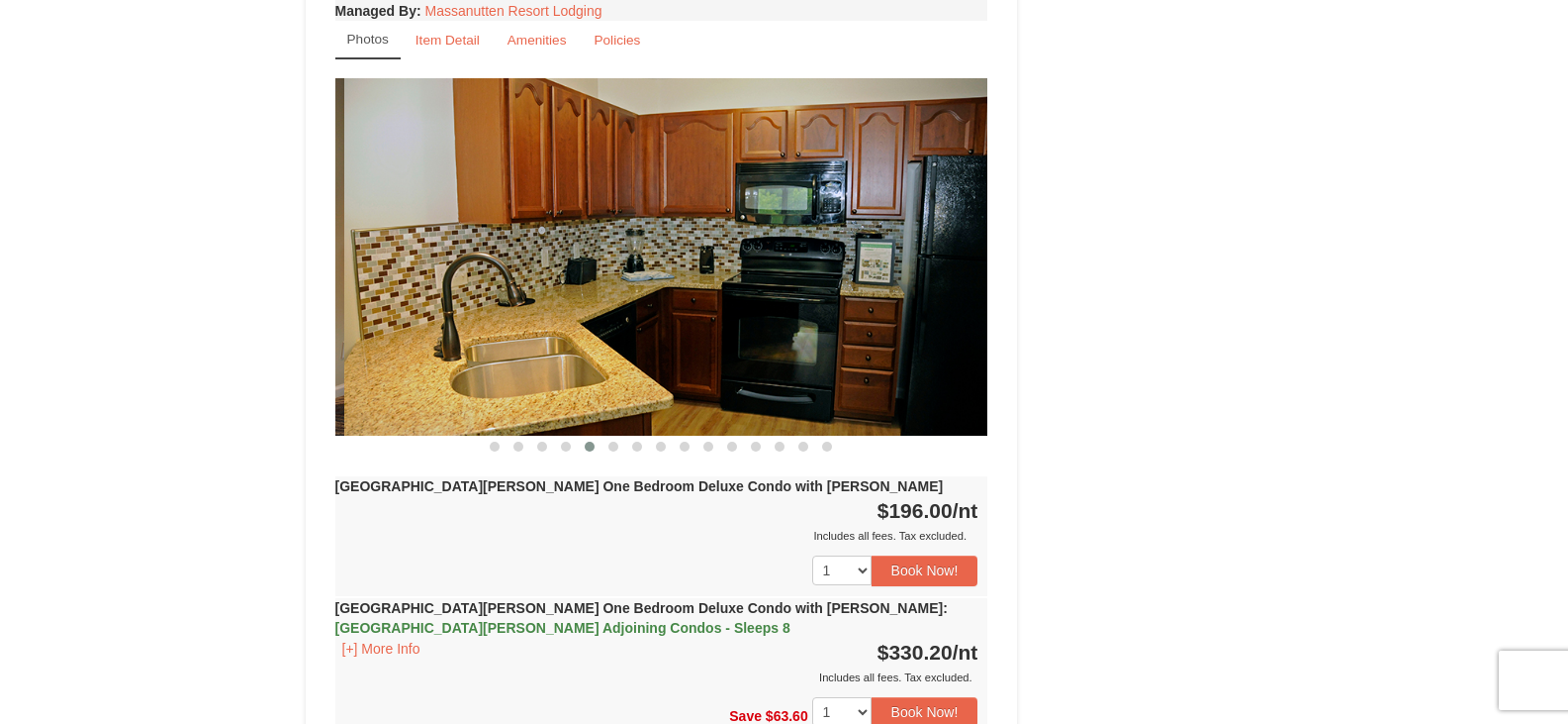
drag, startPoint x: 533, startPoint y: 304, endPoint x: 1208, endPoint y: 209, distance: 681.7
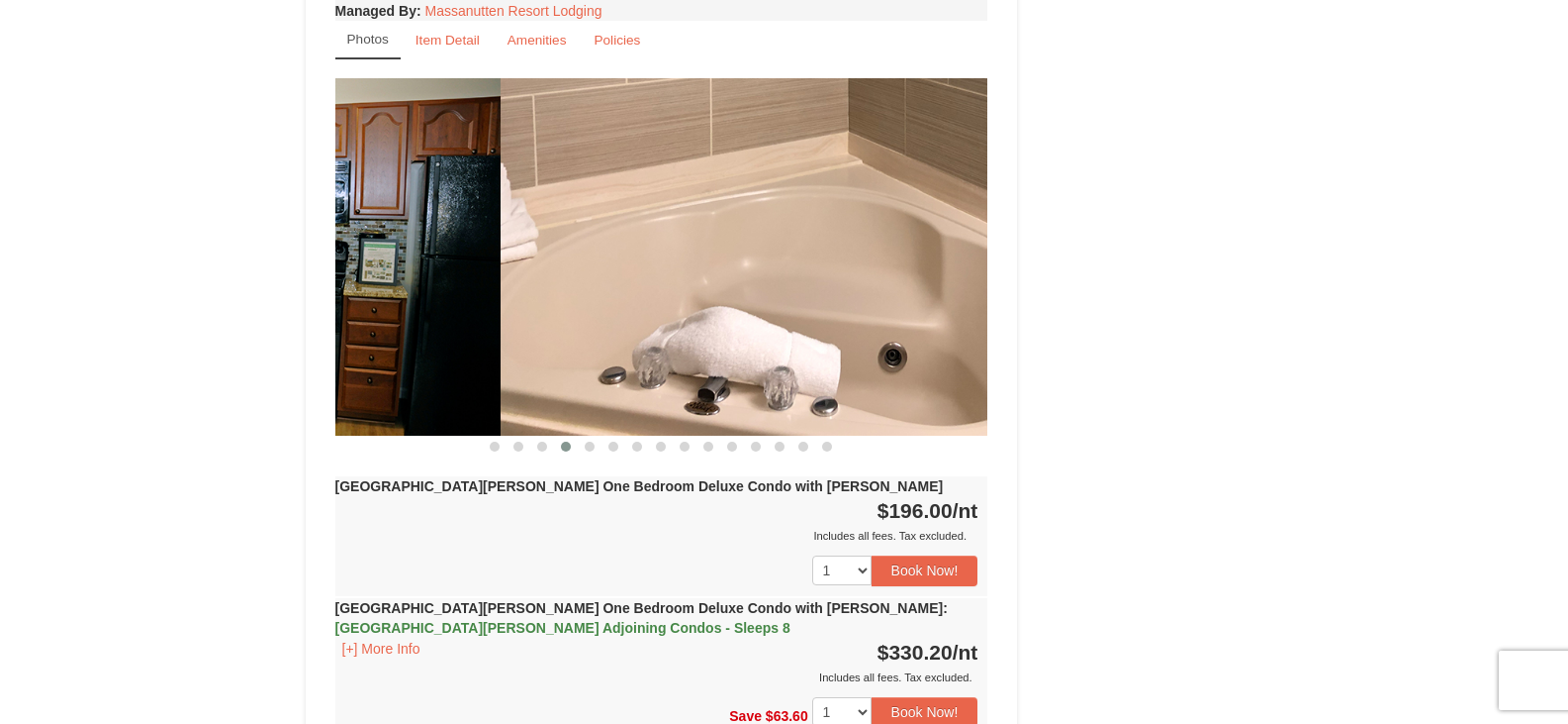
drag, startPoint x: 765, startPoint y: 229, endPoint x: 349, endPoint y: 289, distance: 420.3
click at [349, 289] on img at bounding box center [174, 257] width 653 height 358
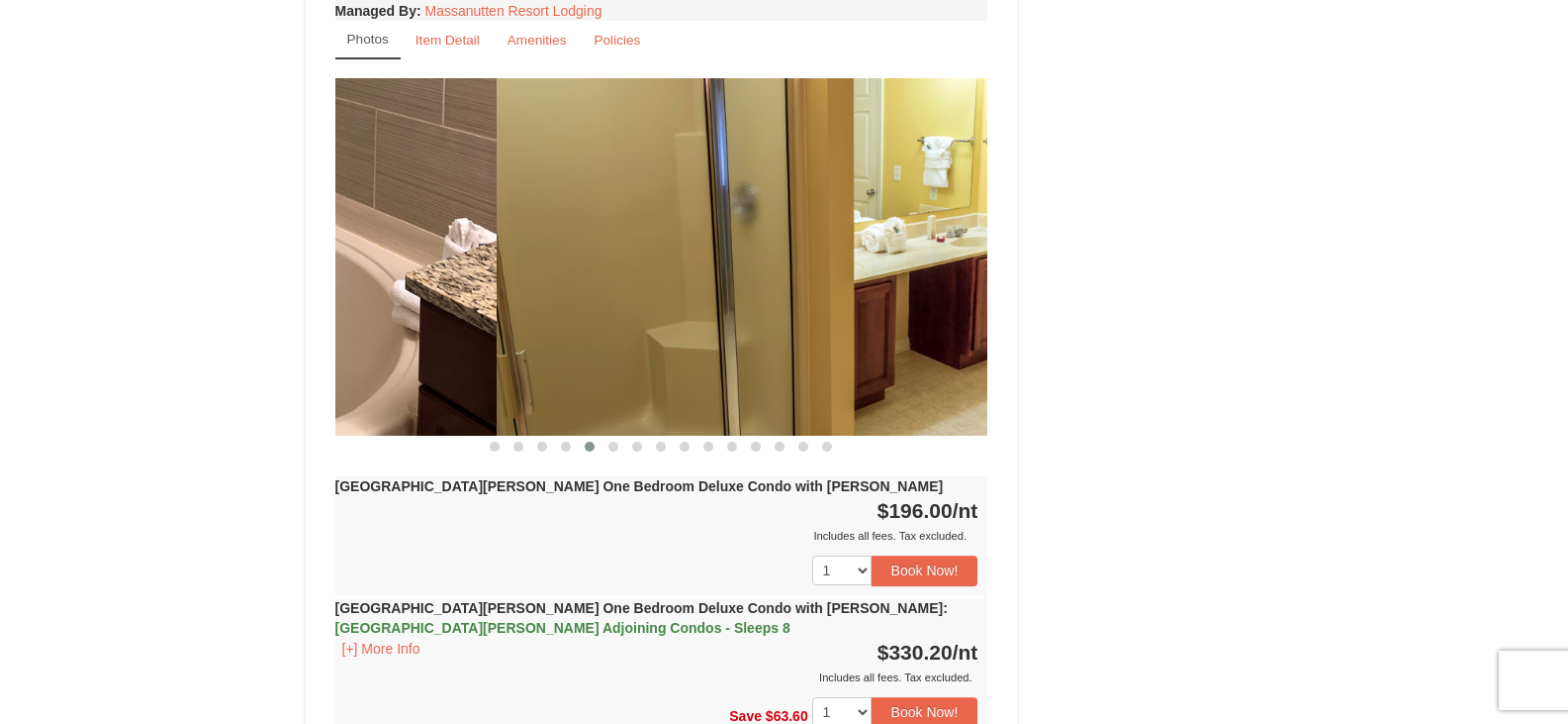
drag, startPoint x: 812, startPoint y: 265, endPoint x: 297, endPoint y: 336, distance: 519.9
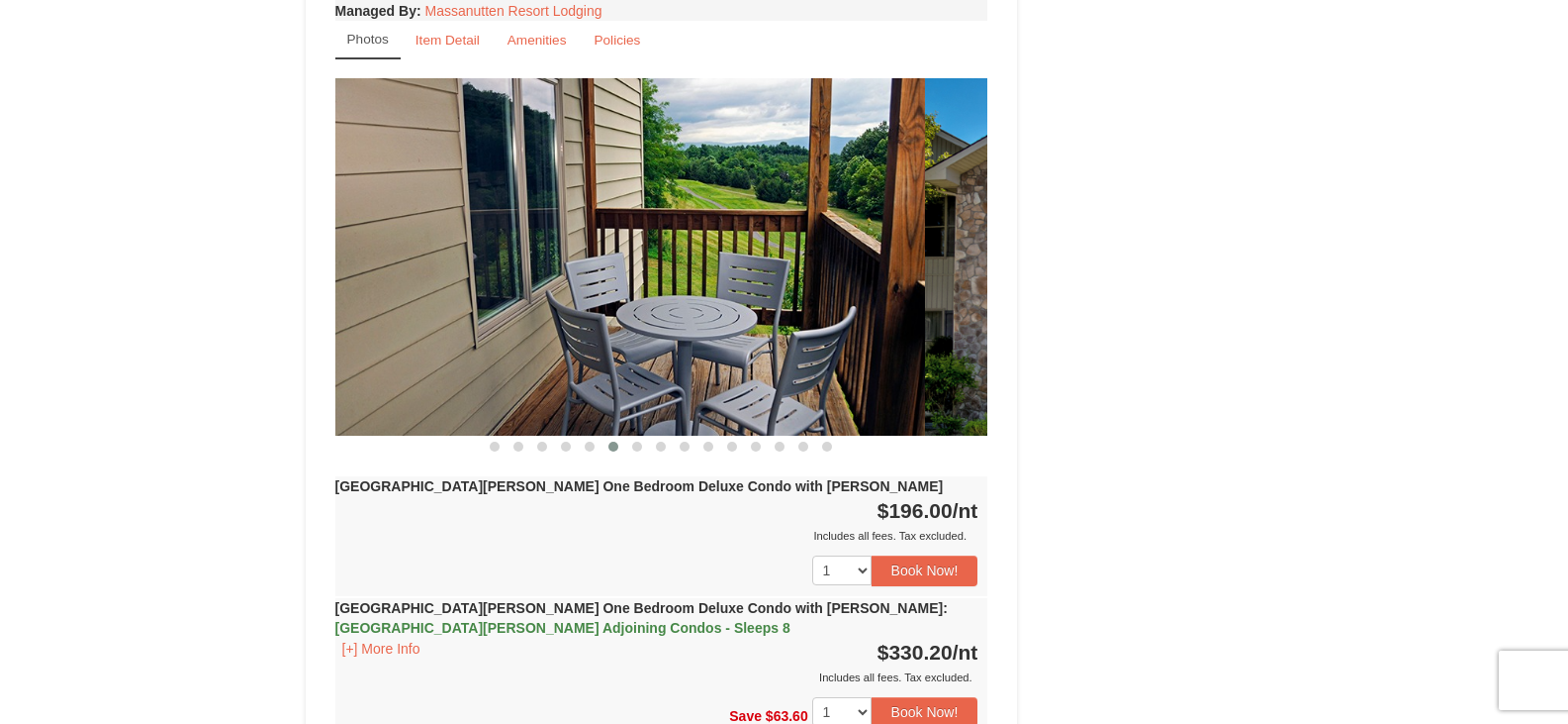
drag, startPoint x: 888, startPoint y: 291, endPoint x: 172, endPoint y: 389, distance: 722.7
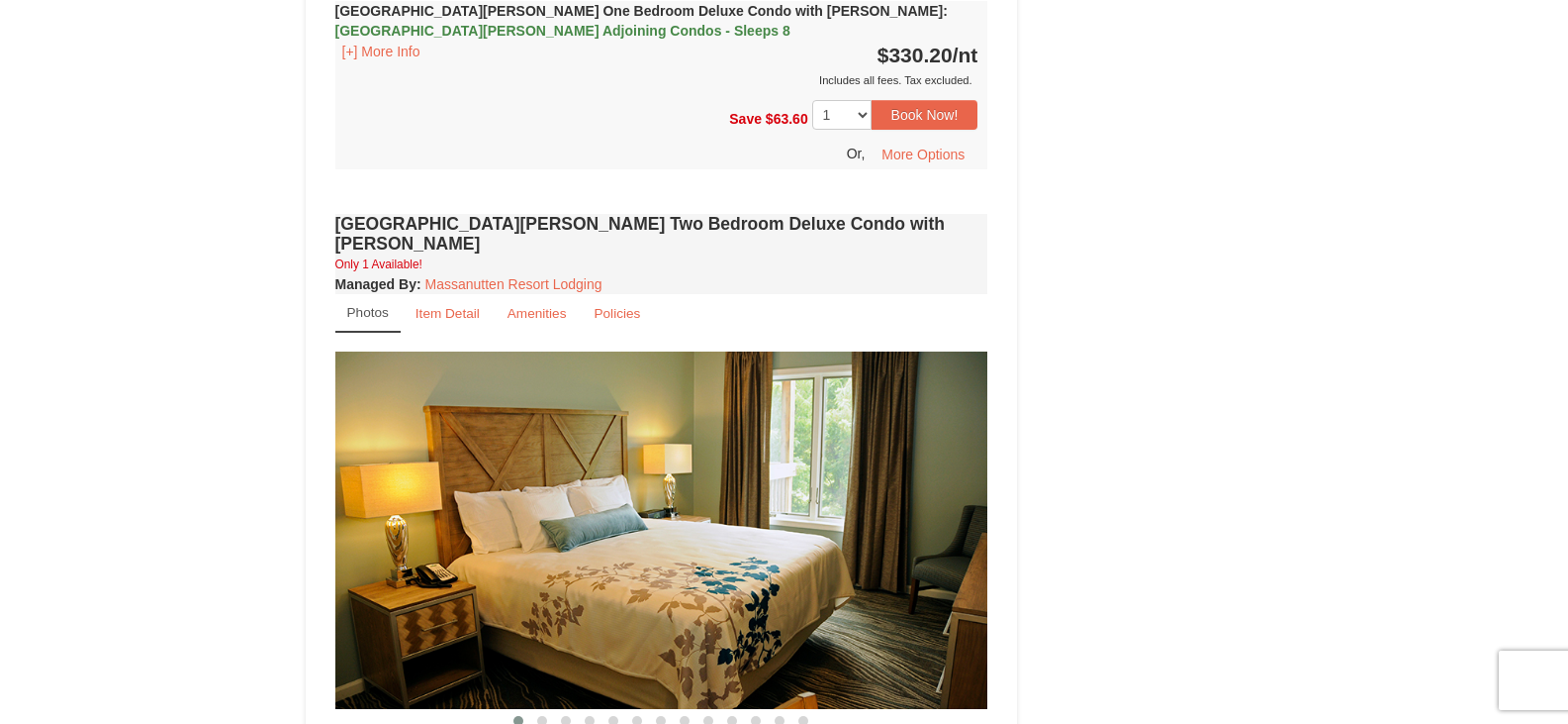
scroll to position [2277, 0]
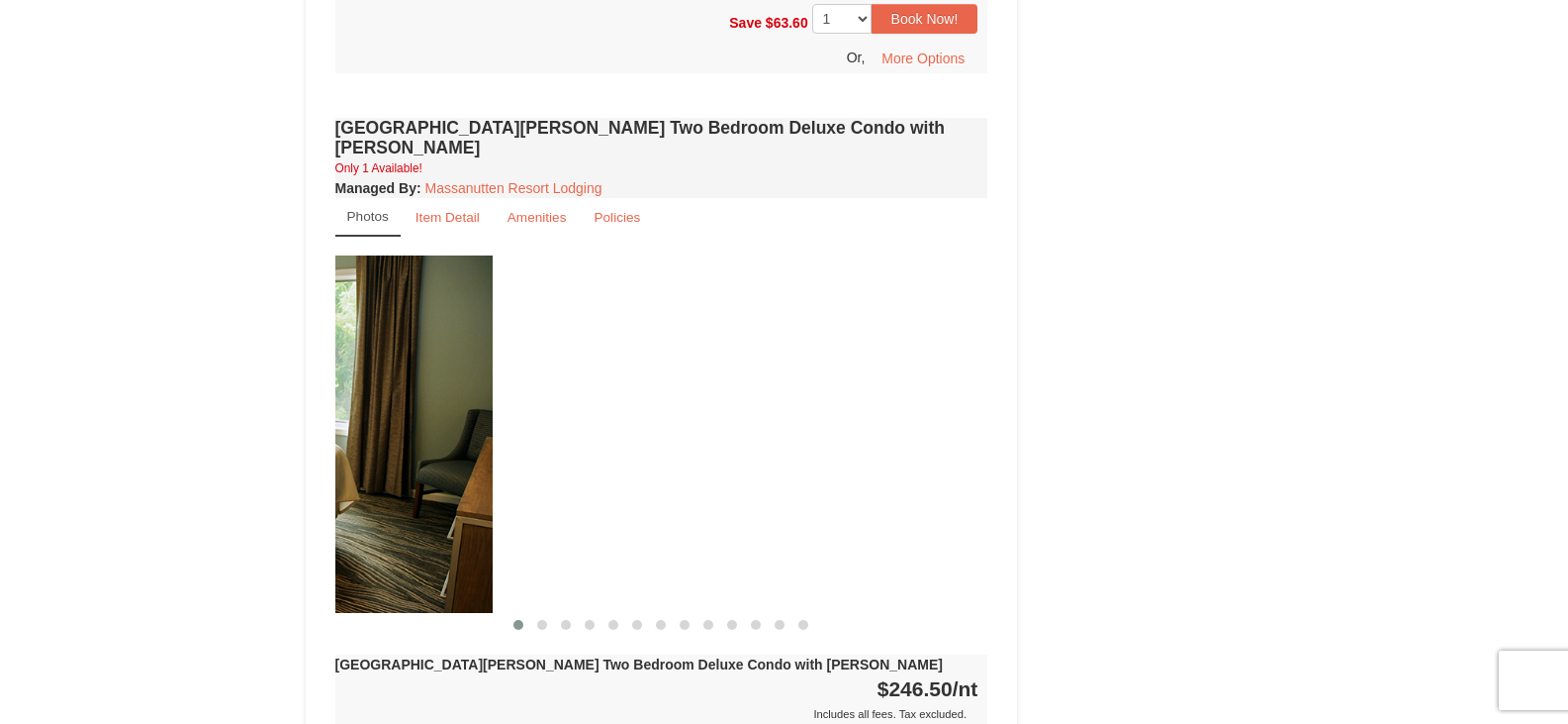
drag, startPoint x: 859, startPoint y: 282, endPoint x: 161, endPoint y: 390, distance: 706.3
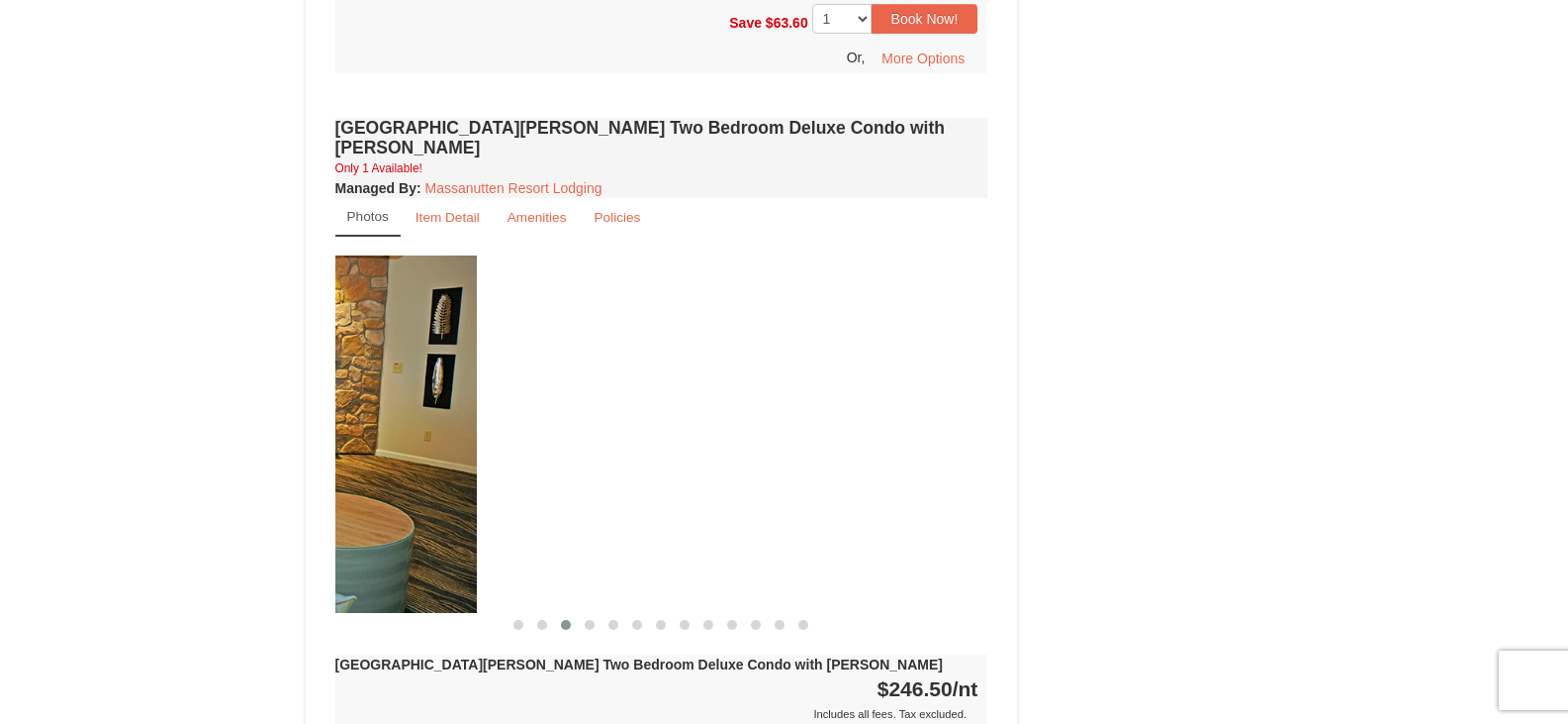
drag, startPoint x: 956, startPoint y: 371, endPoint x: 310, endPoint y: 396, distance: 646.5
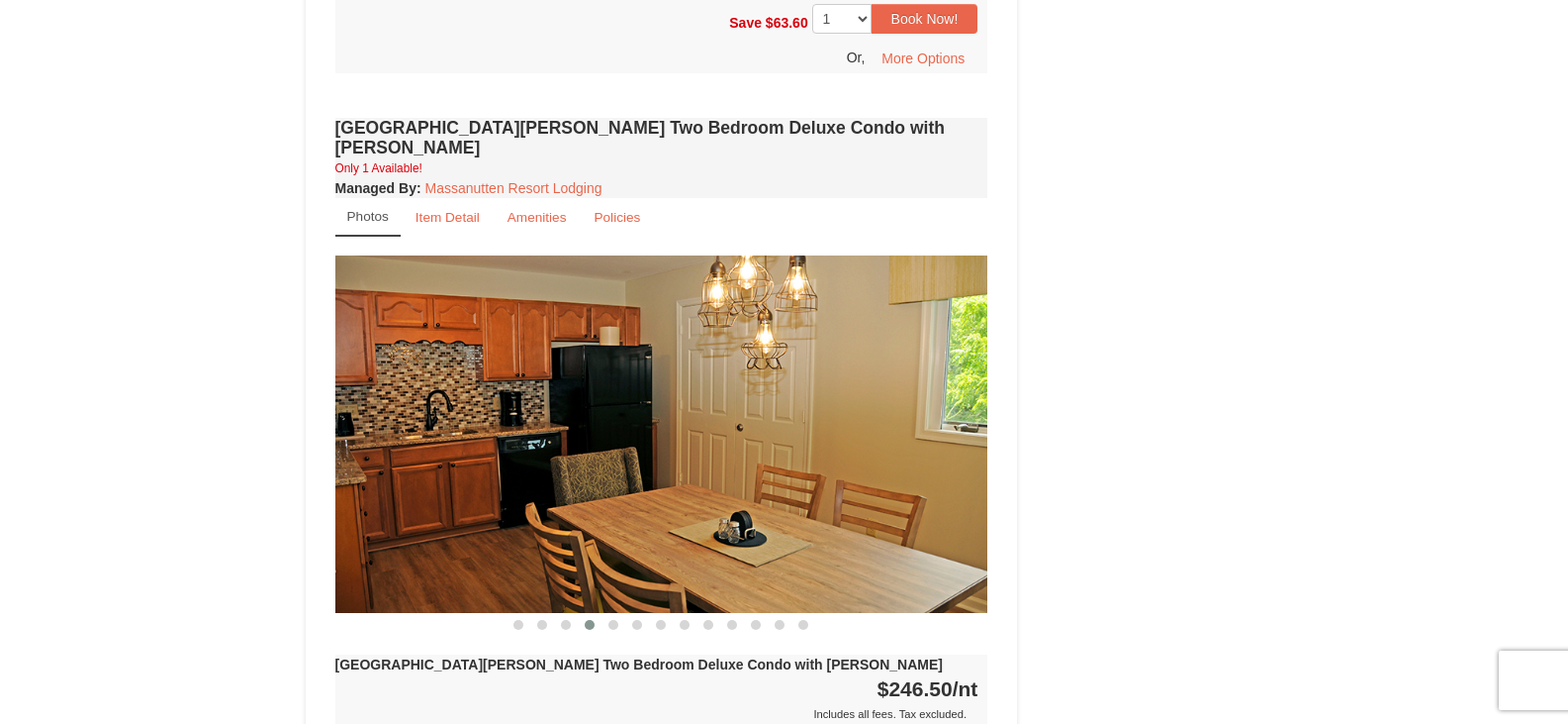
scroll to position [2376, 0]
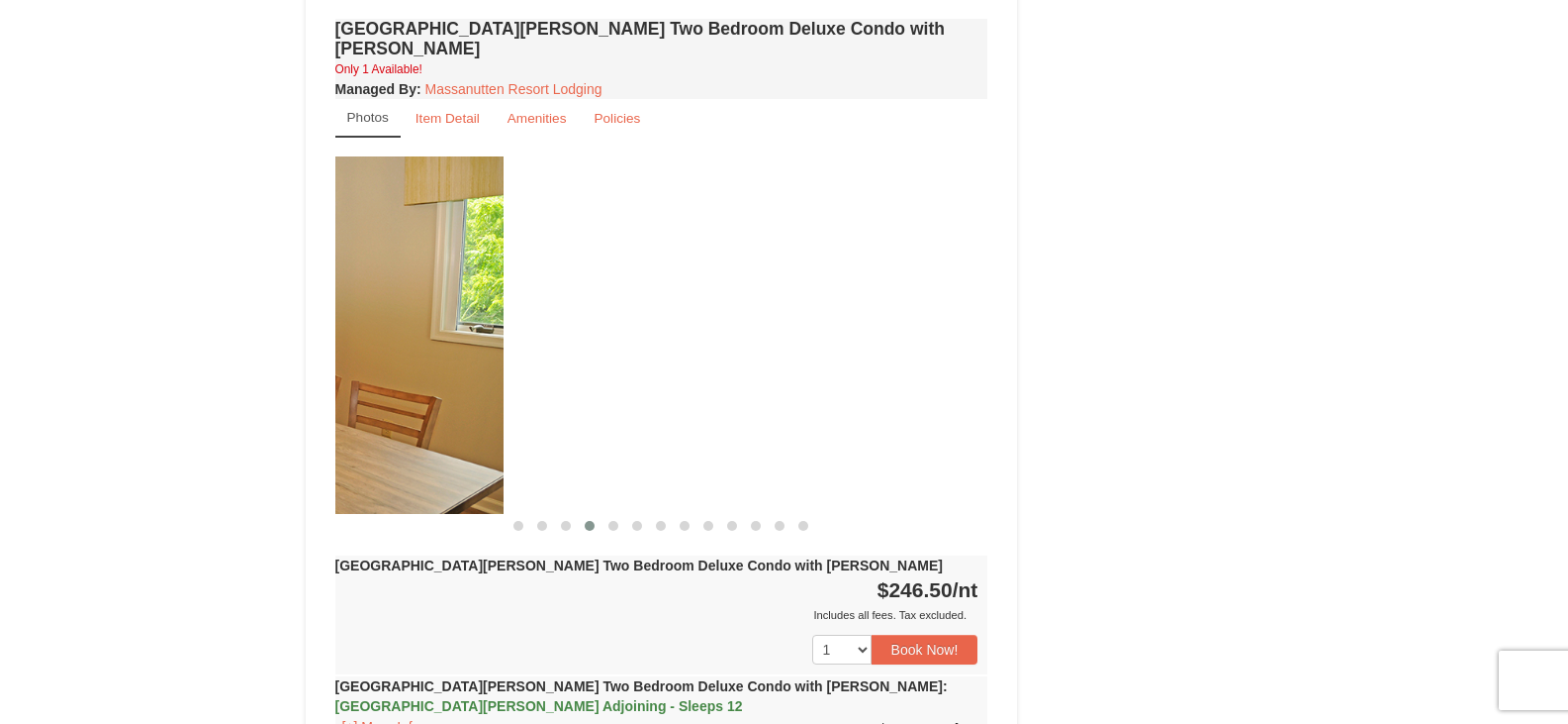
drag, startPoint x: 810, startPoint y: 345, endPoint x: 53, endPoint y: 490, distance: 770.8
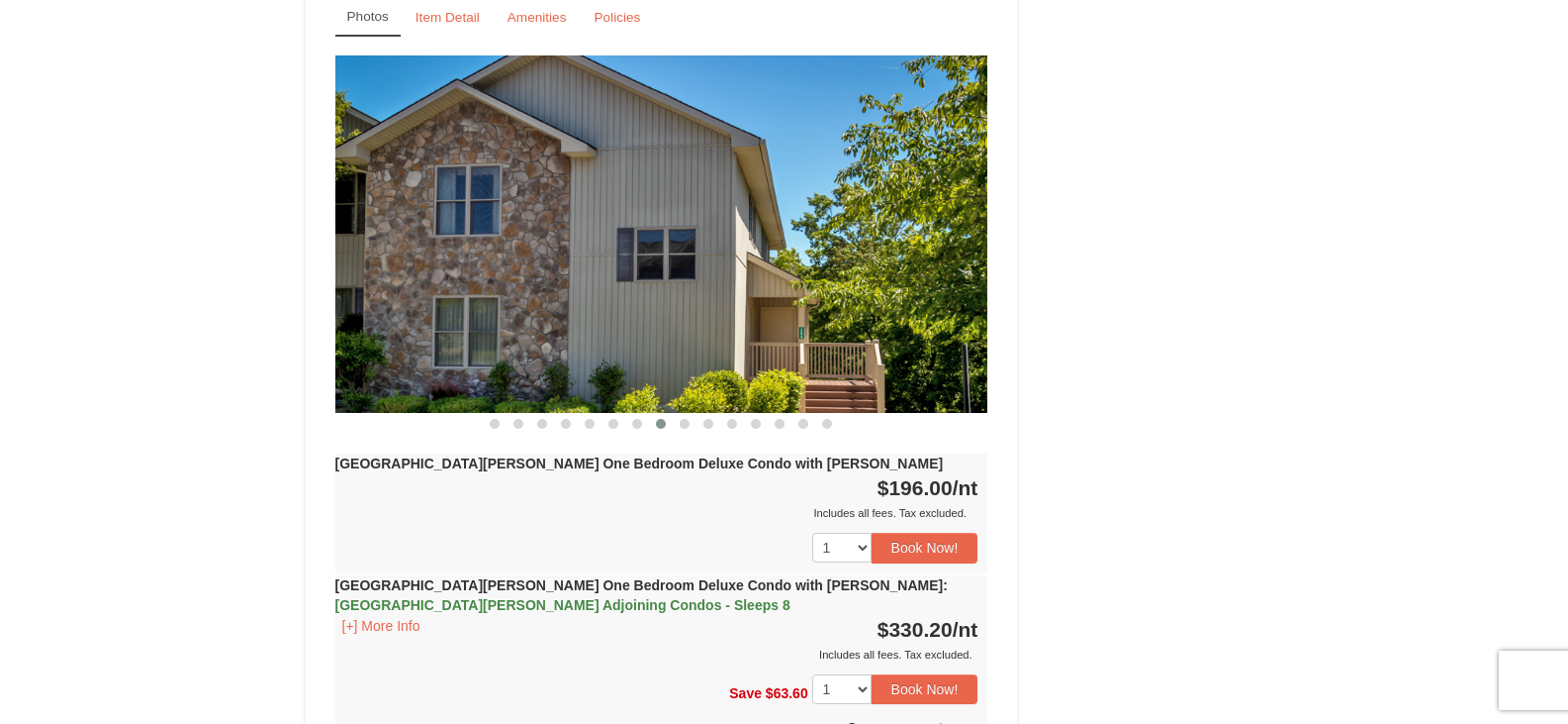
scroll to position [1485, 0]
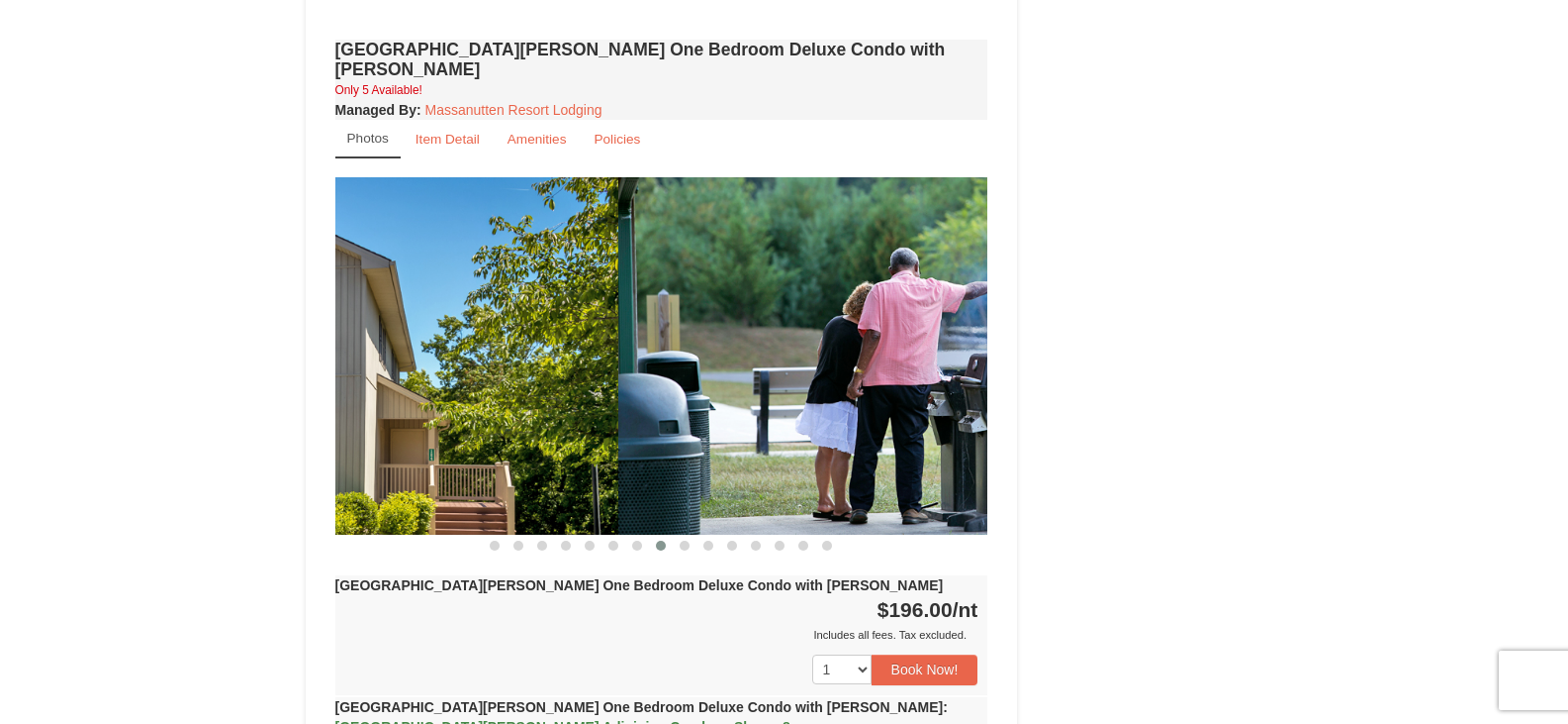
drag, startPoint x: 876, startPoint y: 389, endPoint x: 437, endPoint y: 432, distance: 441.1
click at [437, 432] on img at bounding box center [291, 356] width 653 height 358
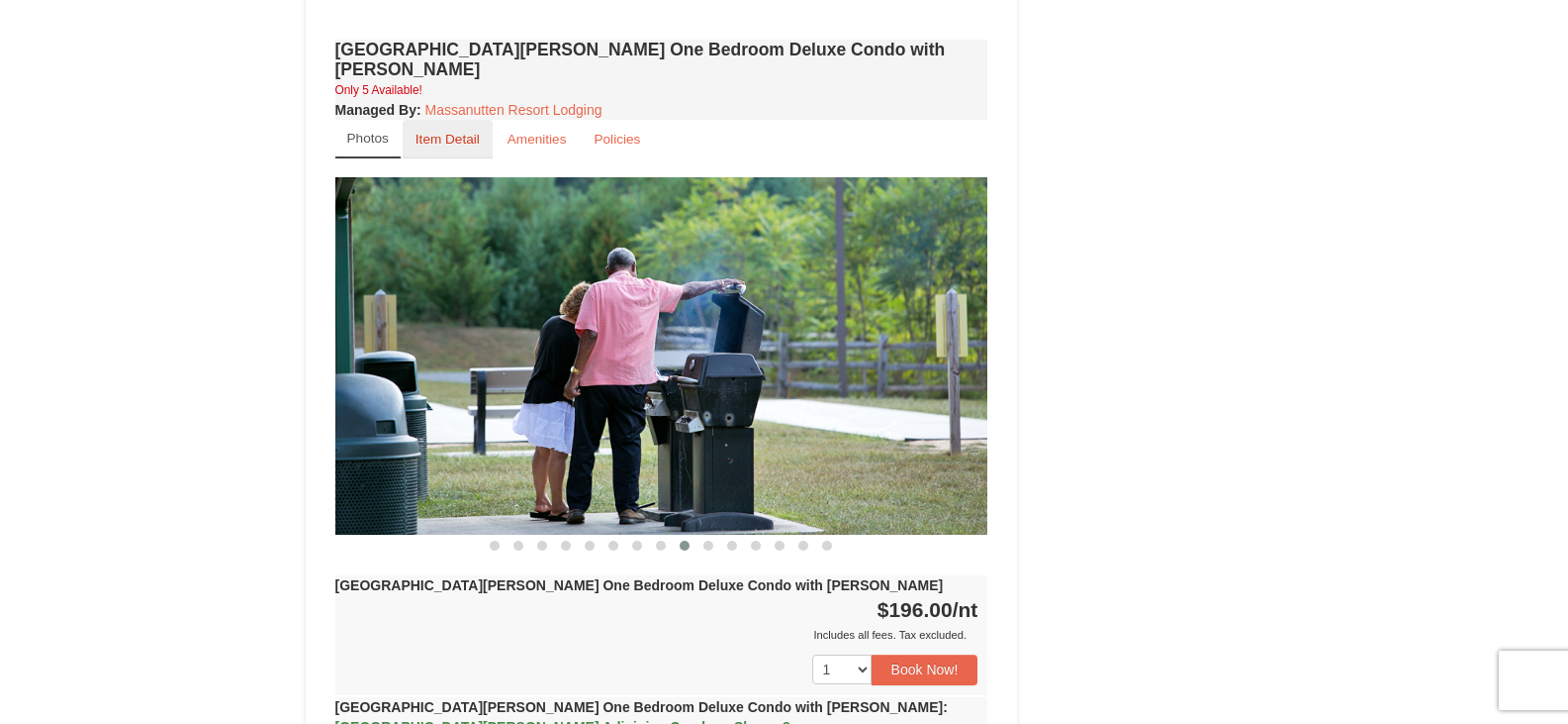
click at [448, 132] on small "Item Detail" at bounding box center [447, 139] width 64 height 15
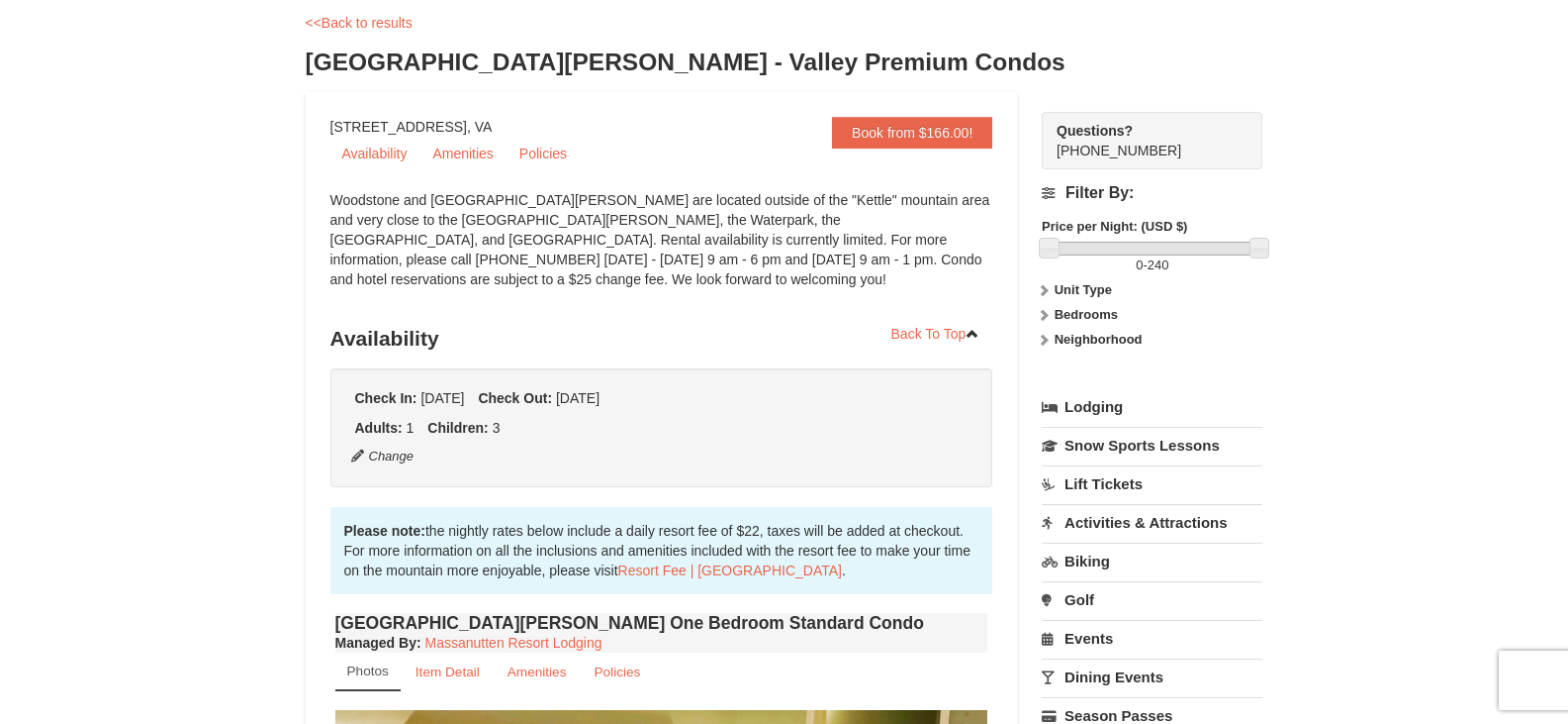
scroll to position [99, 0]
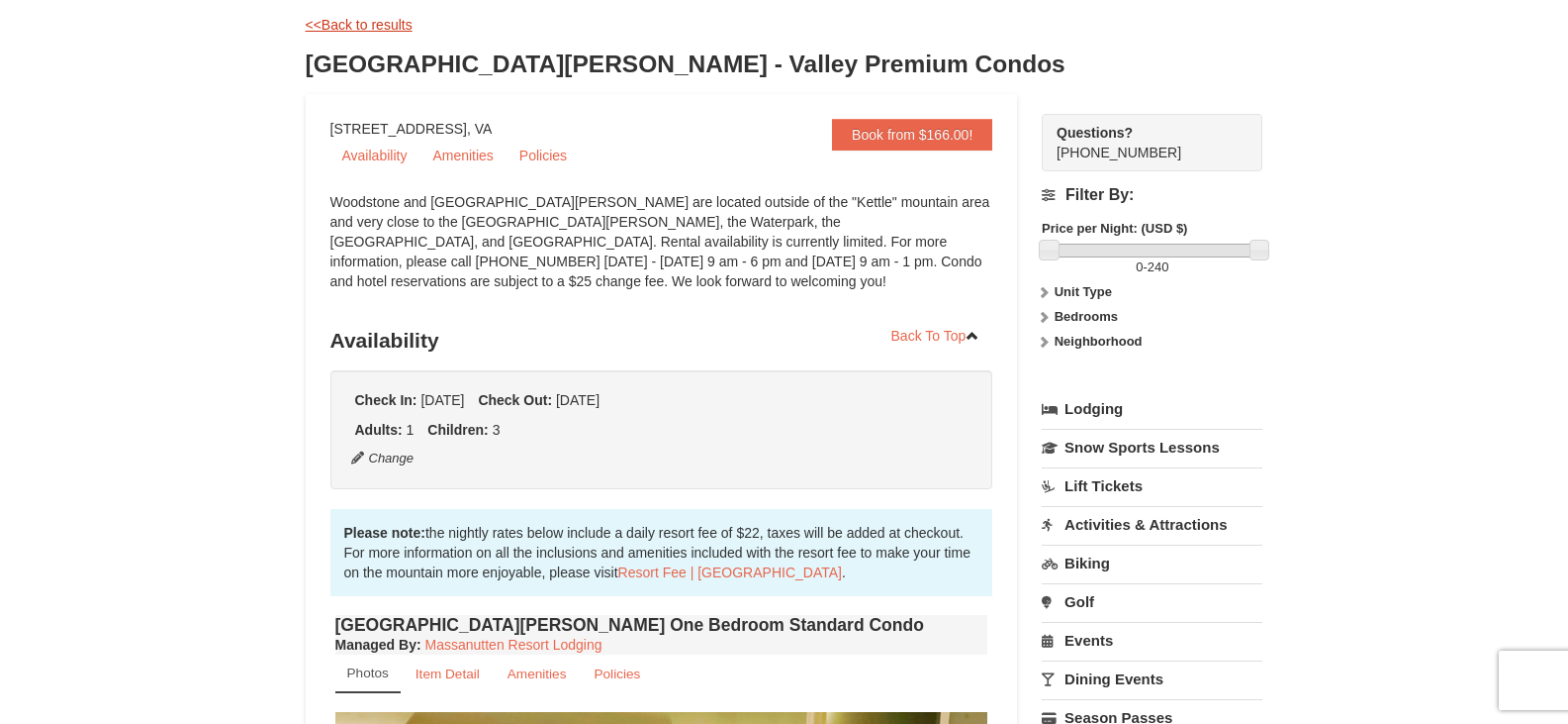
drag, startPoint x: 304, startPoint y: 35, endPoint x: 314, endPoint y: 28, distance: 12.2
click at [305, 35] on div "<<Back to results Woodstone Meadows - Valley Premium Condos" at bounding box center [784, 54] width 958 height 79
click at [317, 27] on link "<<Back to results" at bounding box center [358, 25] width 107 height 16
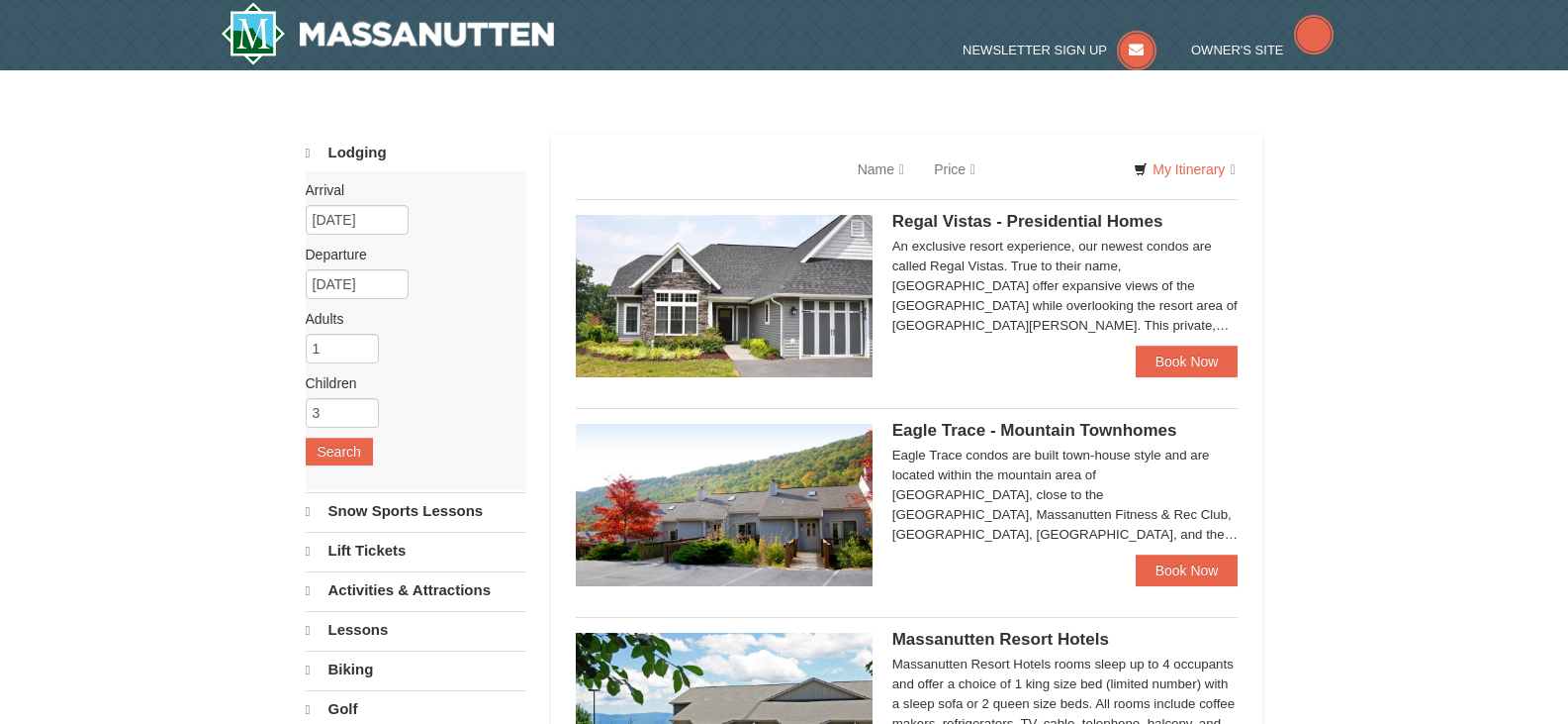
select select "10"
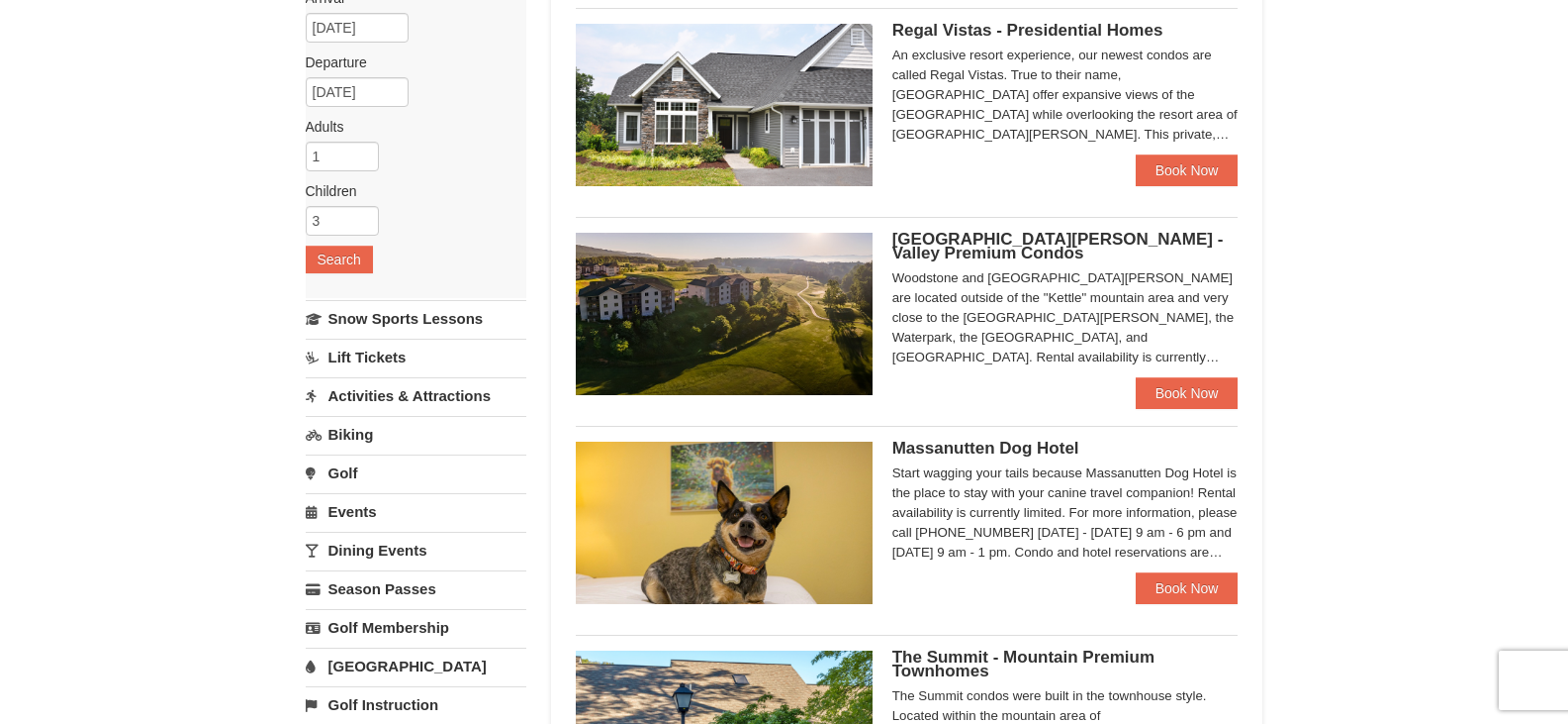
scroll to position [198, 0]
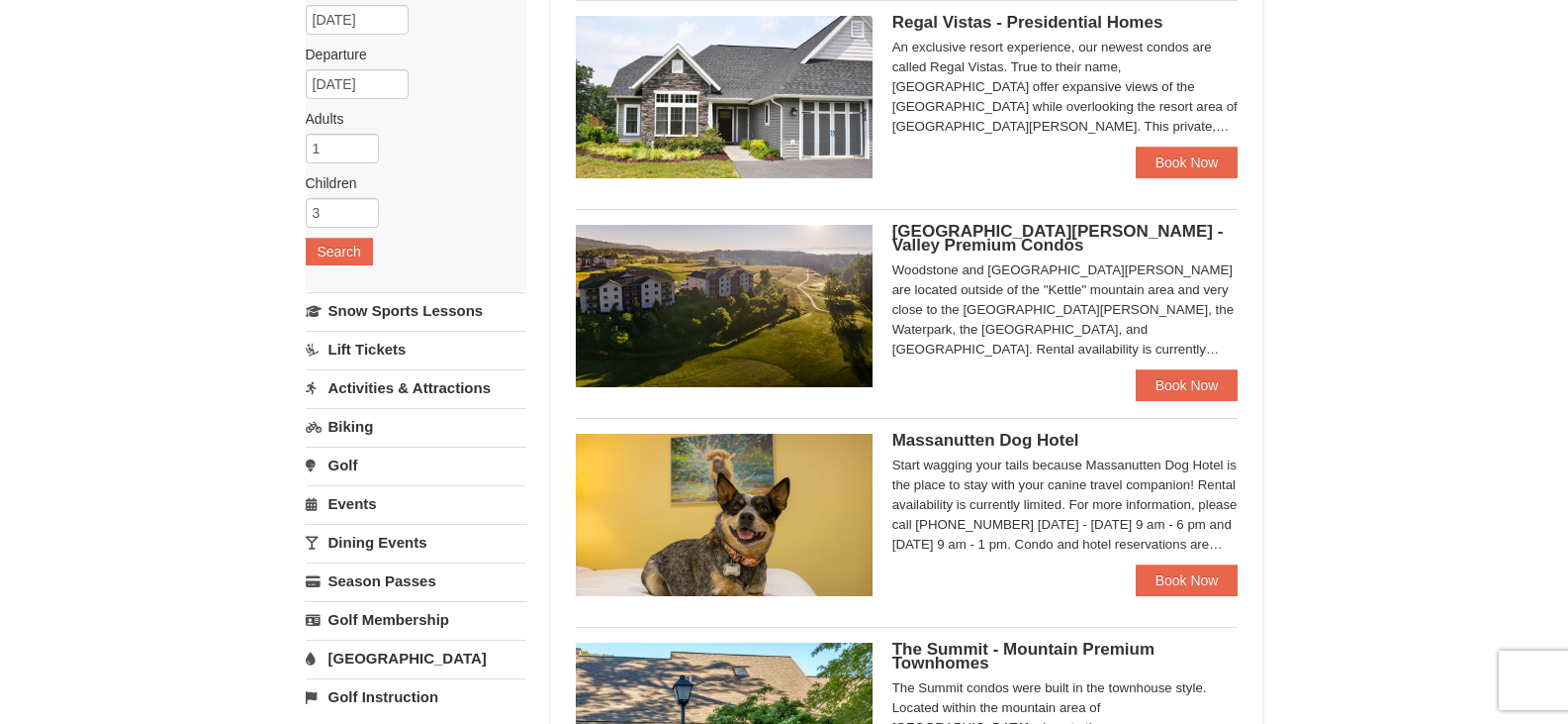
click at [731, 116] on img at bounding box center [724, 97] width 296 height 163
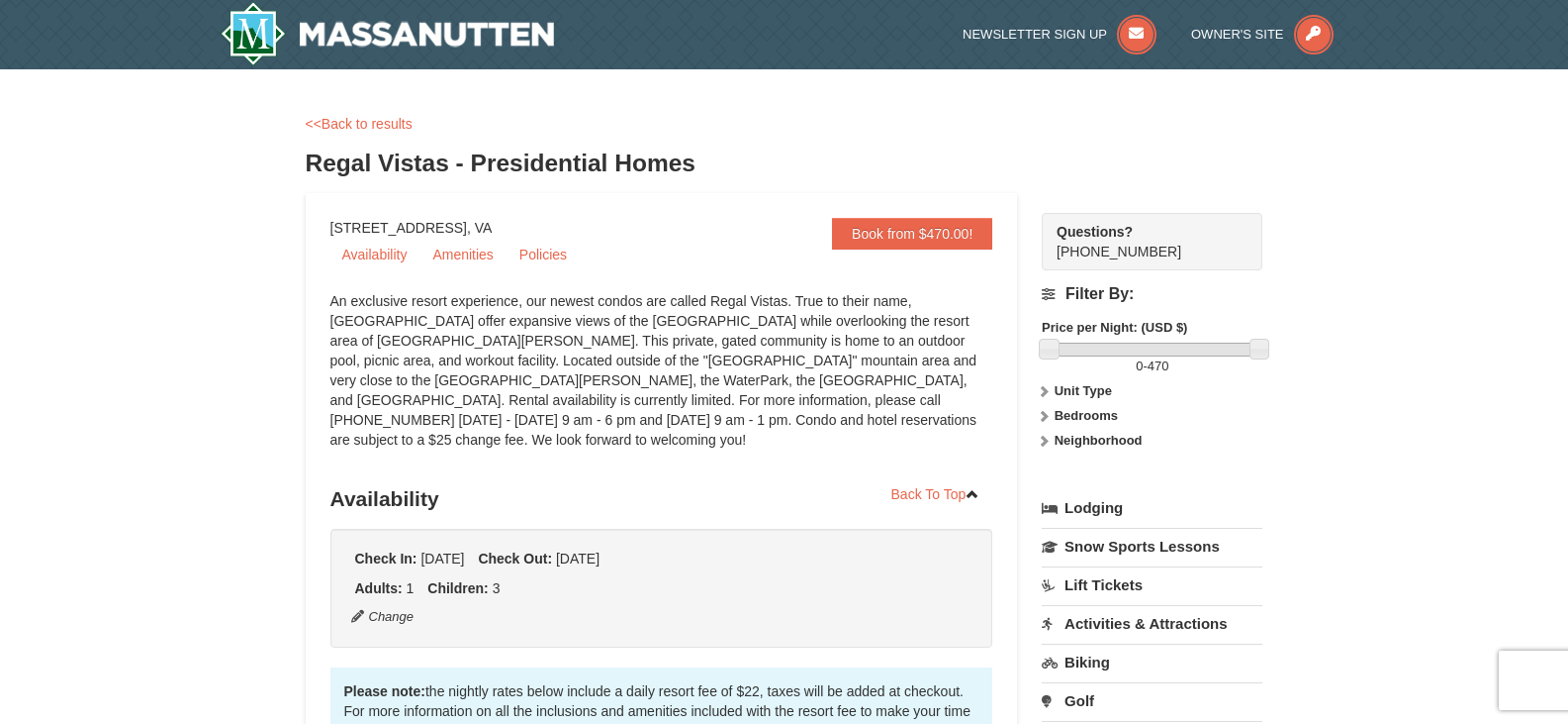
click at [367, 114] on div "<<Back to results" at bounding box center [784, 124] width 958 height 20
click at [374, 126] on link "<<Back to results" at bounding box center [358, 124] width 107 height 16
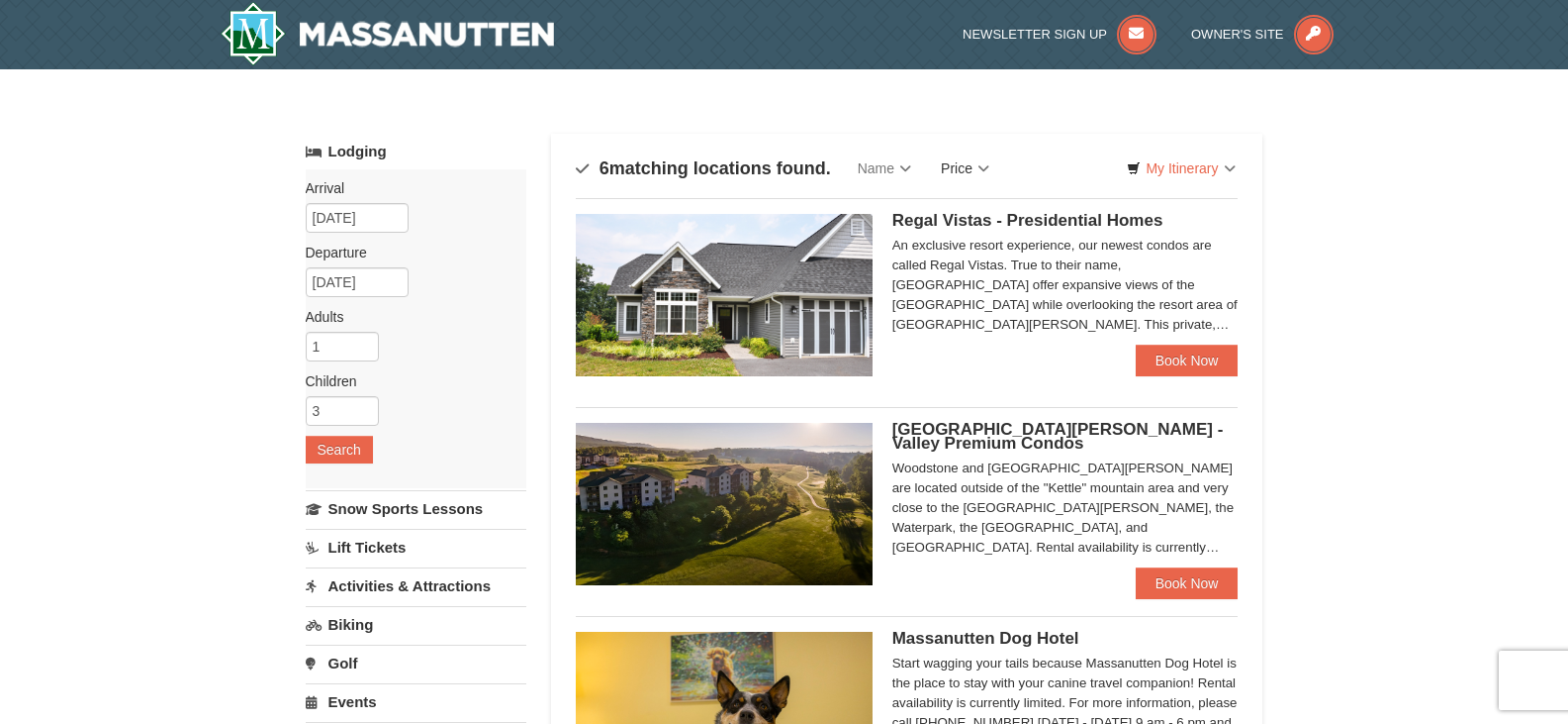
click at [972, 170] on link "Price" at bounding box center [965, 169] width 78 height 40
click at [971, 201] on link "Price (Low to High)" at bounding box center [1006, 209] width 159 height 26
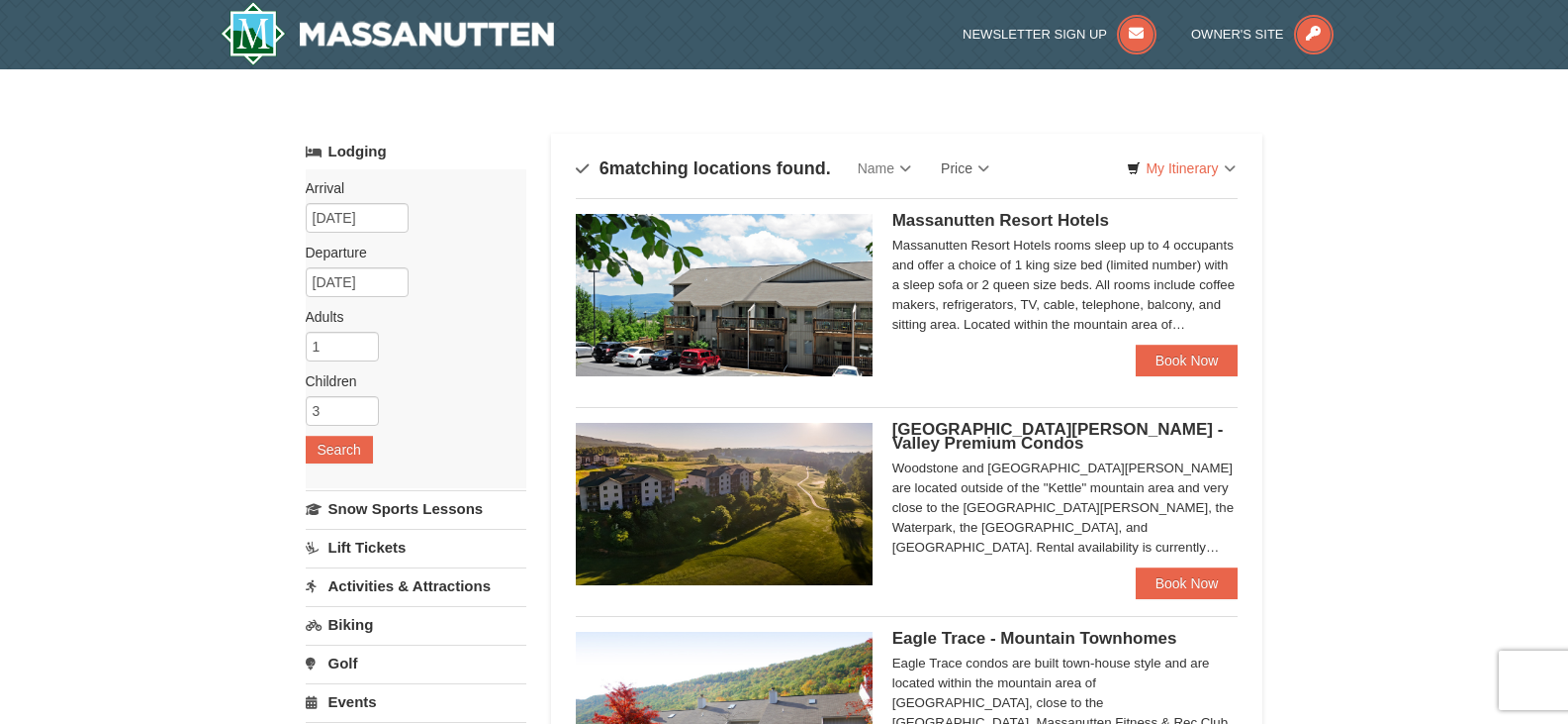
click at [992, 166] on link "Price" at bounding box center [965, 169] width 78 height 40
click at [1042, 209] on link "Price (Low to High)" at bounding box center [1006, 209] width 159 height 26
click at [1203, 155] on link "My Itinerary" at bounding box center [1181, 169] width 134 height 30
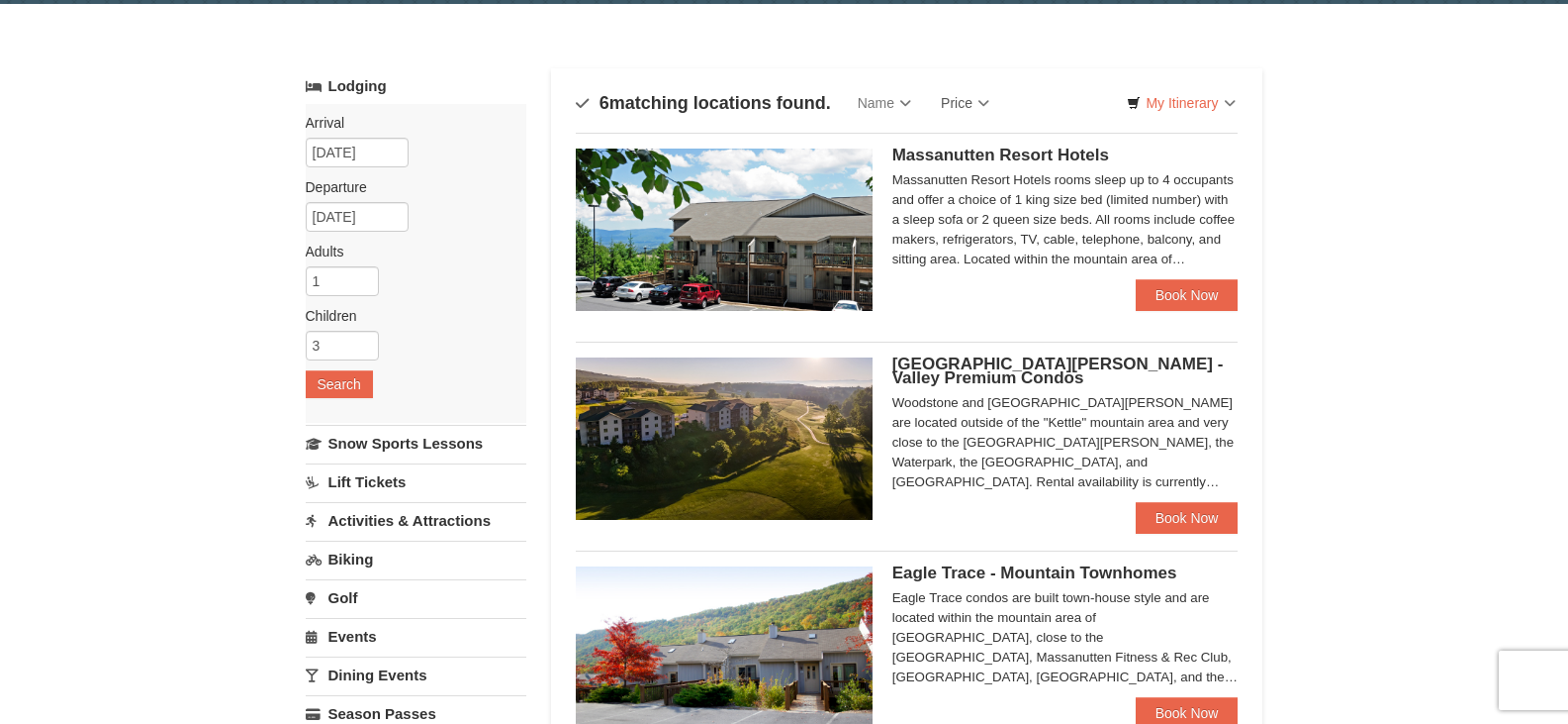
scroll to position [99, 0]
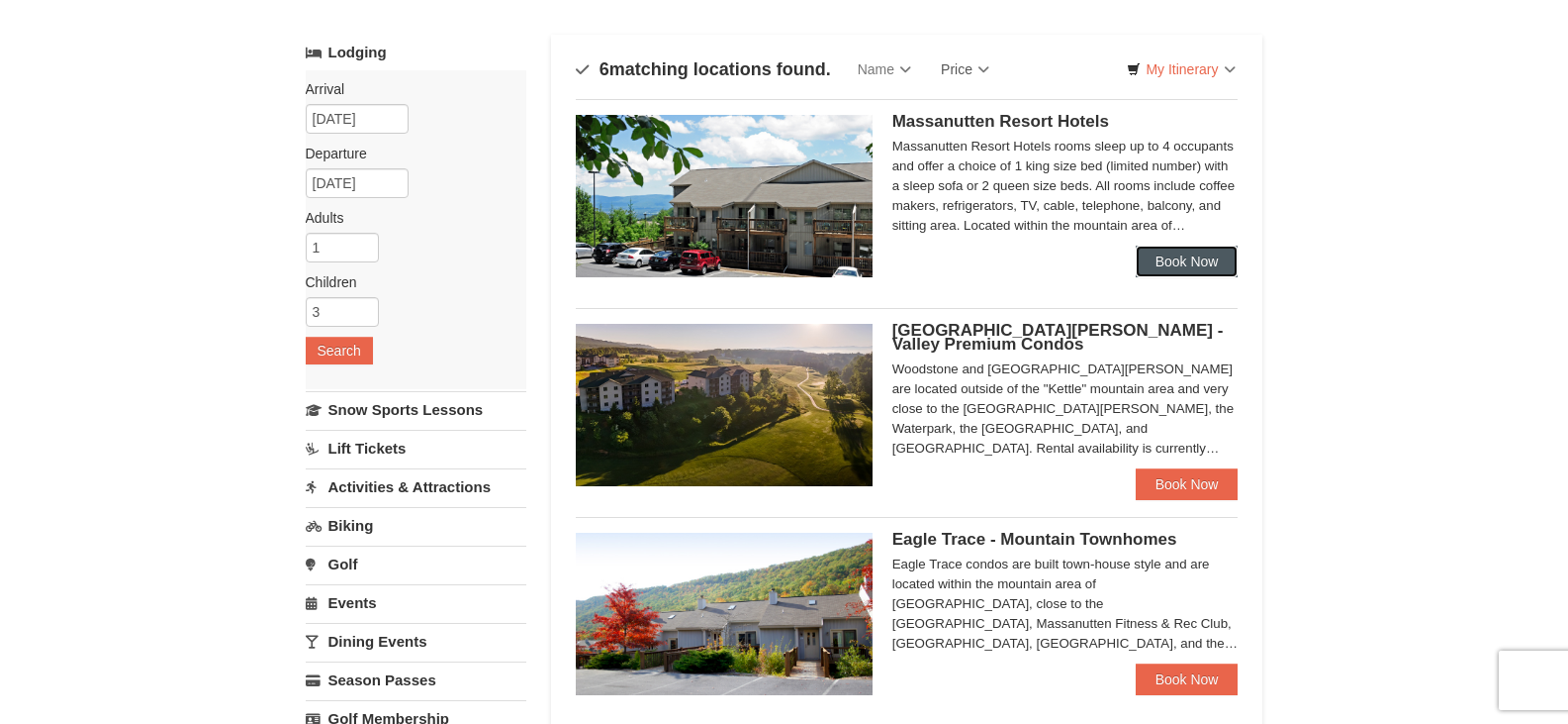
click at [1202, 264] on link "Book Now" at bounding box center [1187, 262] width 103 height 32
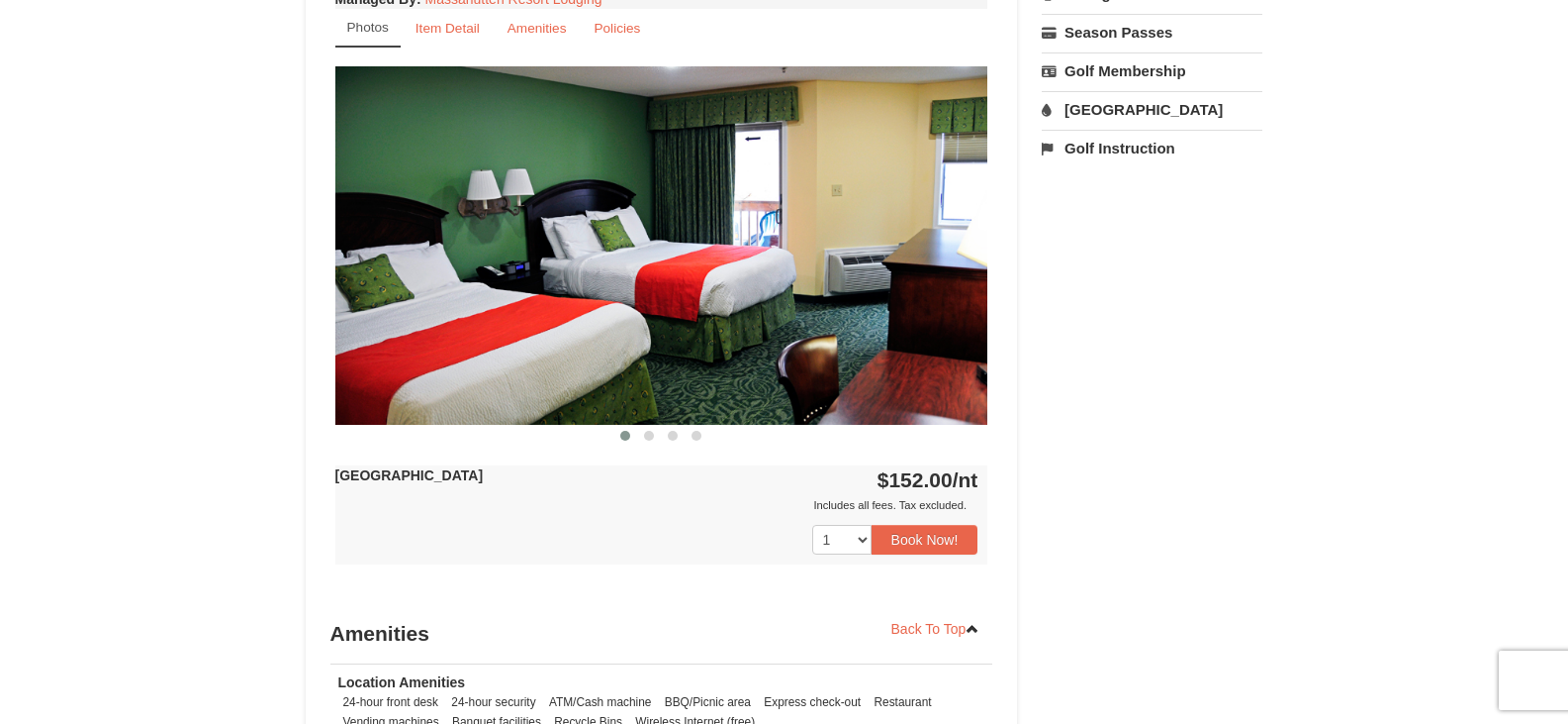
scroll to position [792, 0]
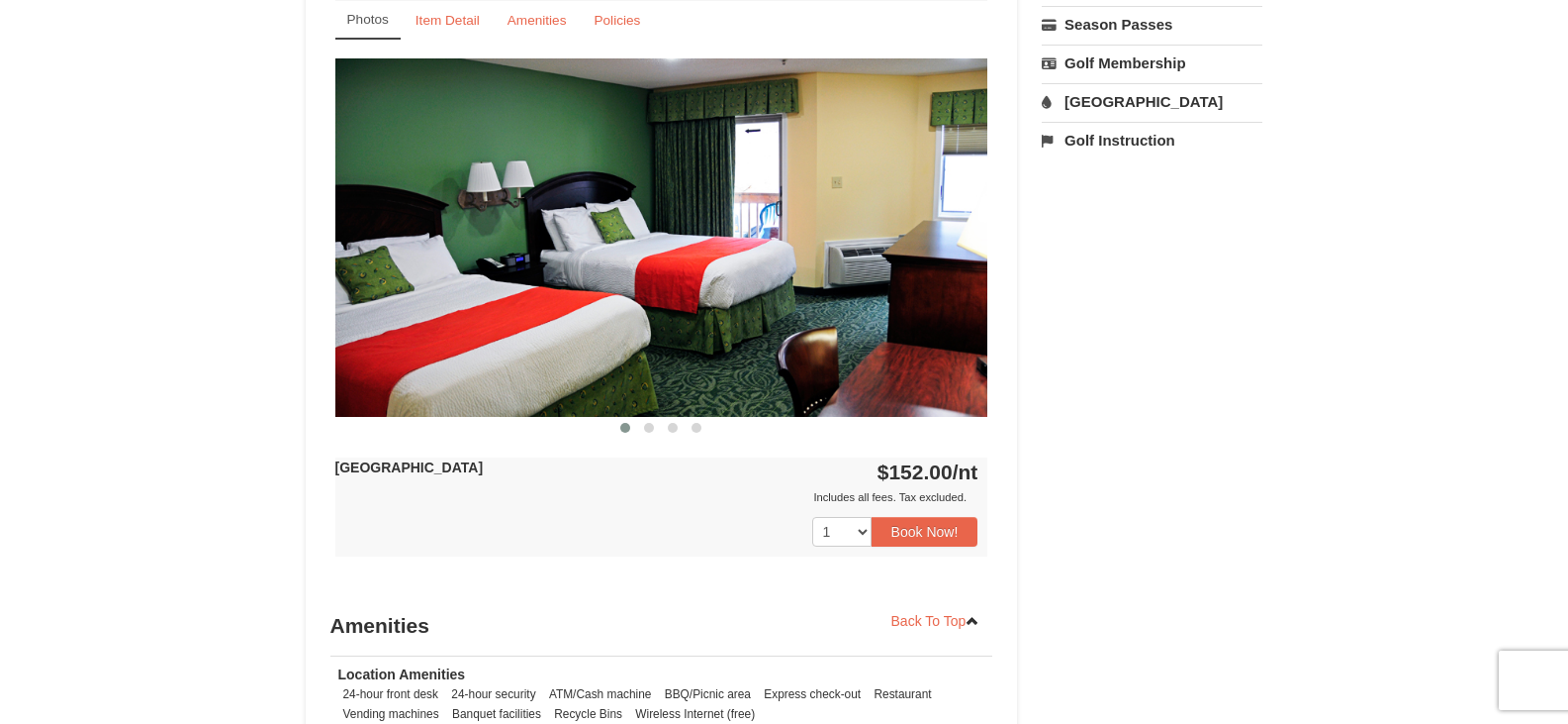
drag, startPoint x: 467, startPoint y: 300, endPoint x: 348, endPoint y: 317, distance: 120.2
click at [348, 317] on img at bounding box center [662, 237] width 653 height 358
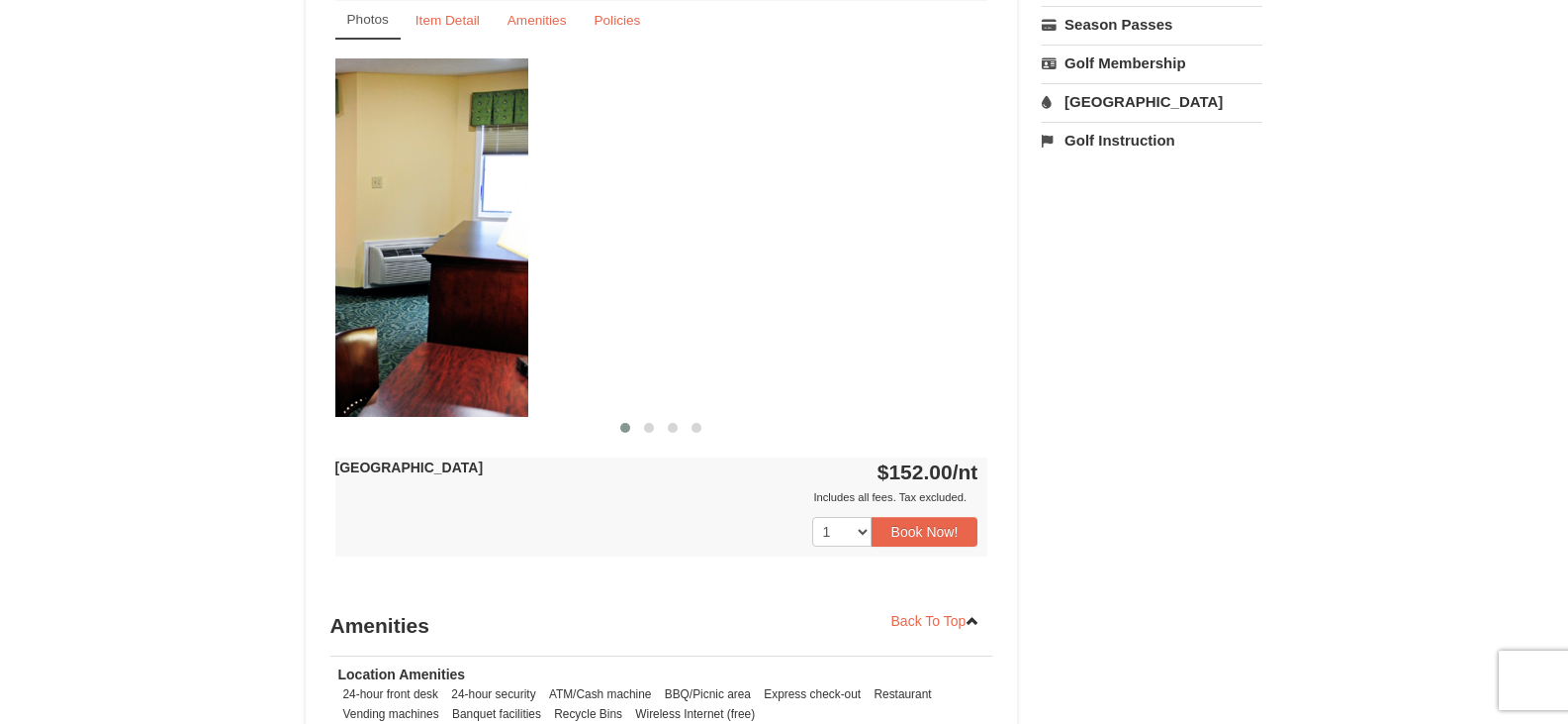
drag, startPoint x: 818, startPoint y: 319, endPoint x: 276, endPoint y: 343, distance: 542.5
click at [276, 343] on div "× <<Back to results Massanutten Resort Hotels Book from $152.00! [STREET_ADDRES…" at bounding box center [784, 147] width 1568 height 1741
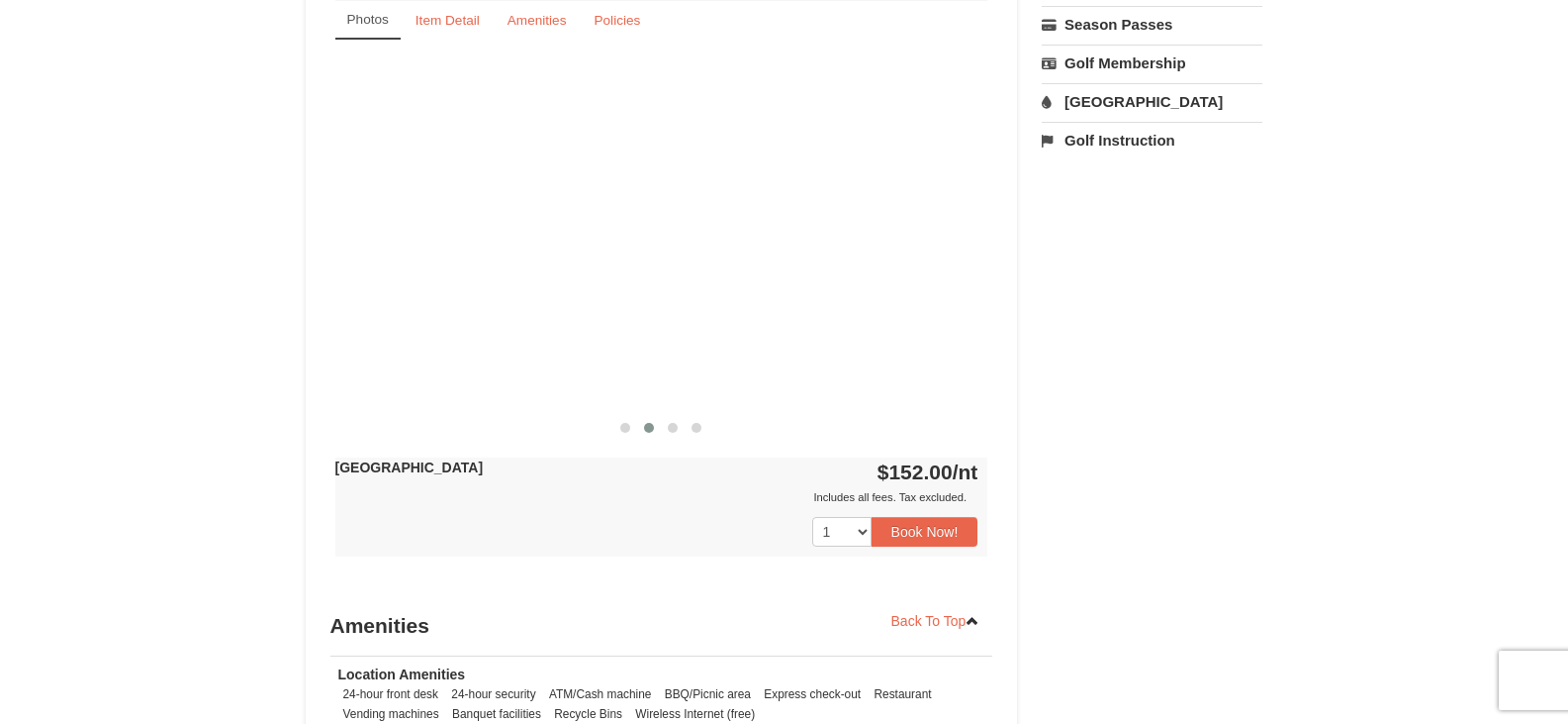
drag, startPoint x: 920, startPoint y: 278, endPoint x: 178, endPoint y: 328, distance: 743.7
click at [178, 328] on div "× <<Back to results Massanutten Resort Hotels Book from $152.00! [STREET_ADDRES…" at bounding box center [784, 147] width 1568 height 1741
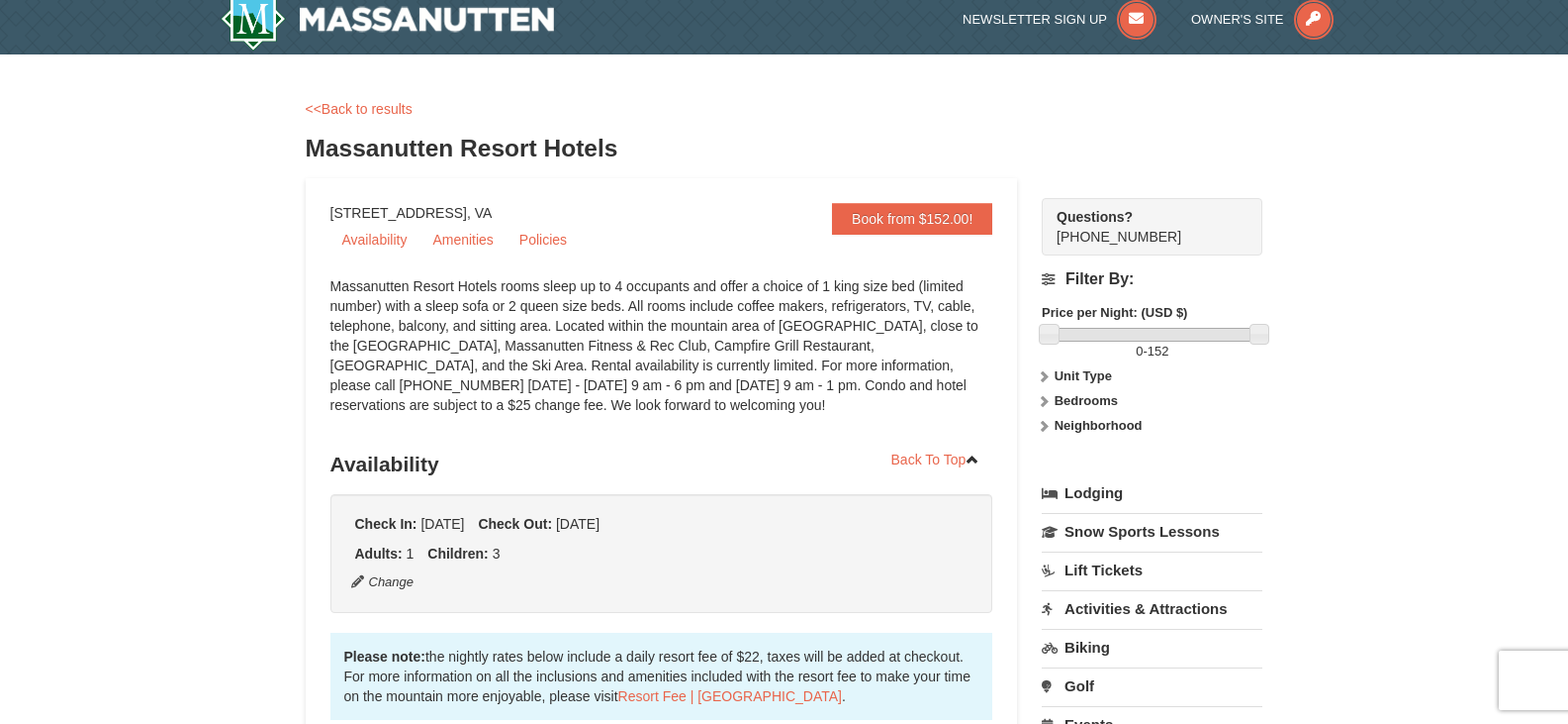
scroll to position [0, 0]
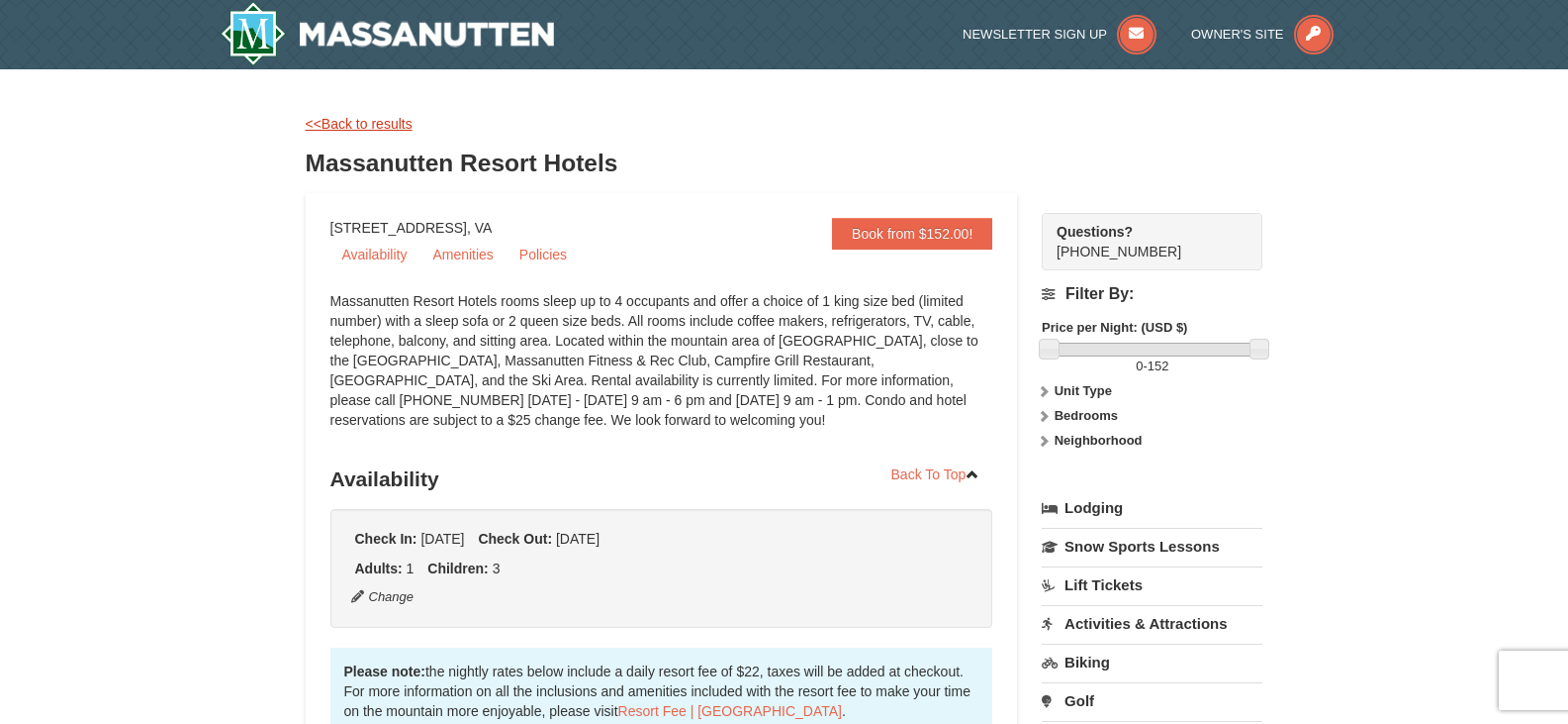
click at [373, 119] on link "<<Back to results" at bounding box center [358, 124] width 107 height 16
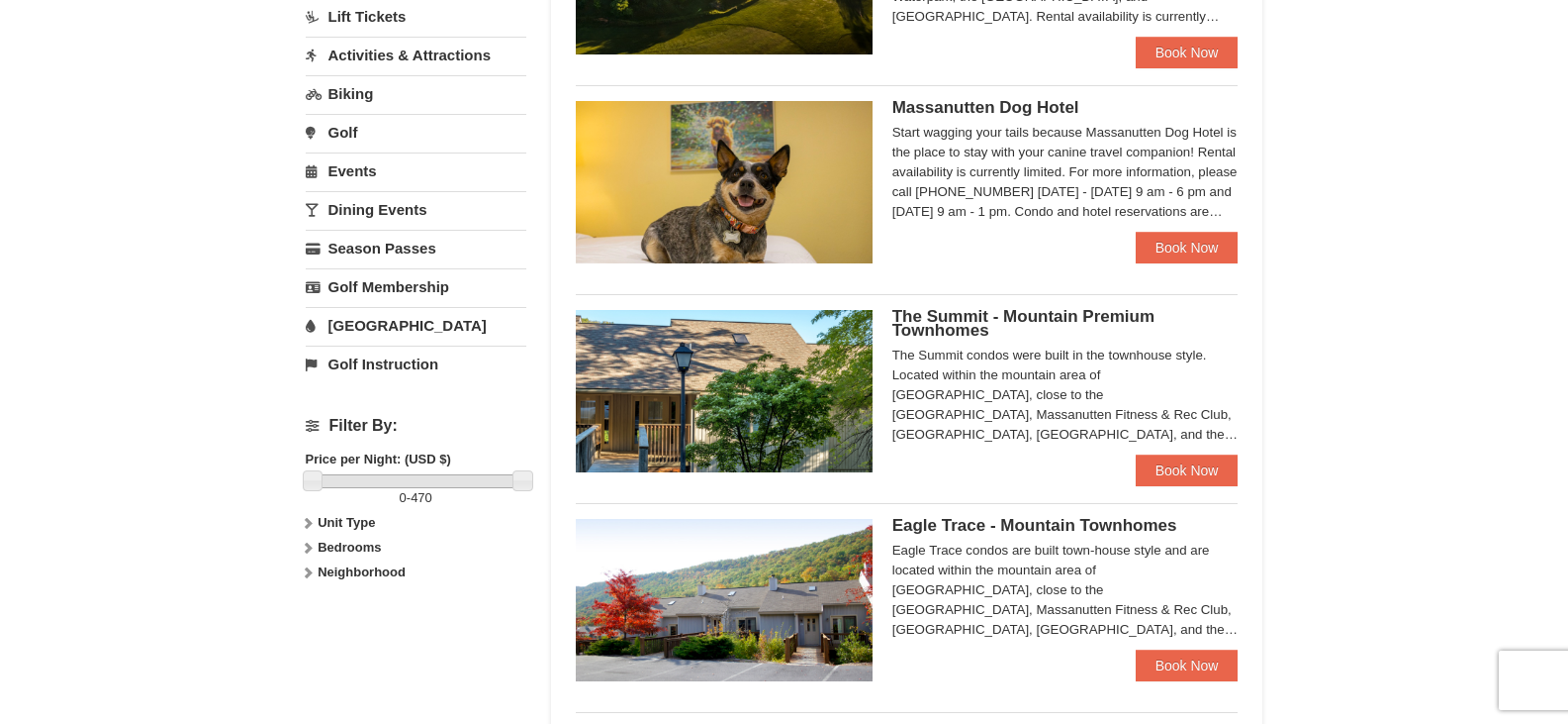
scroll to position [545, 0]
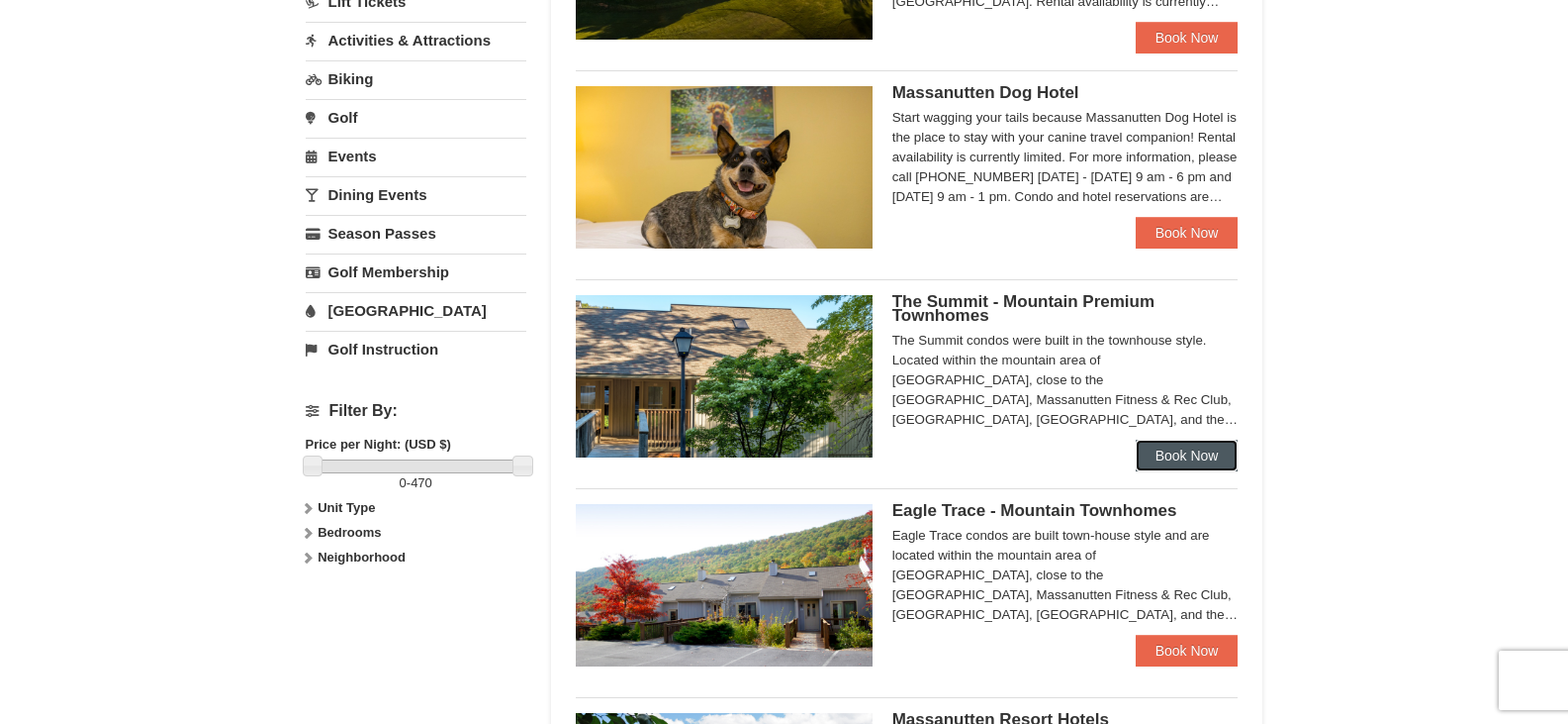
click at [1189, 457] on link "Book Now" at bounding box center [1187, 455] width 103 height 32
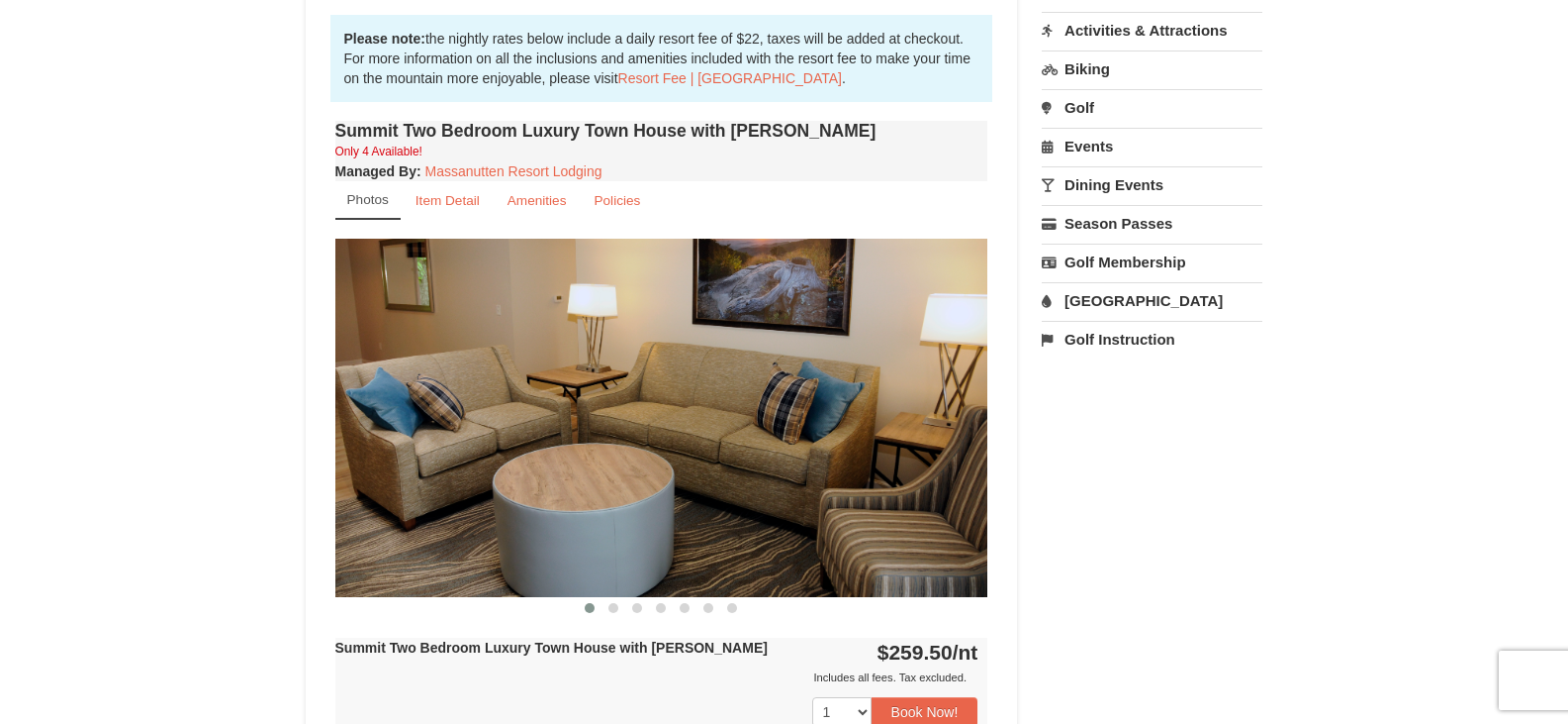
scroll to position [594, 0]
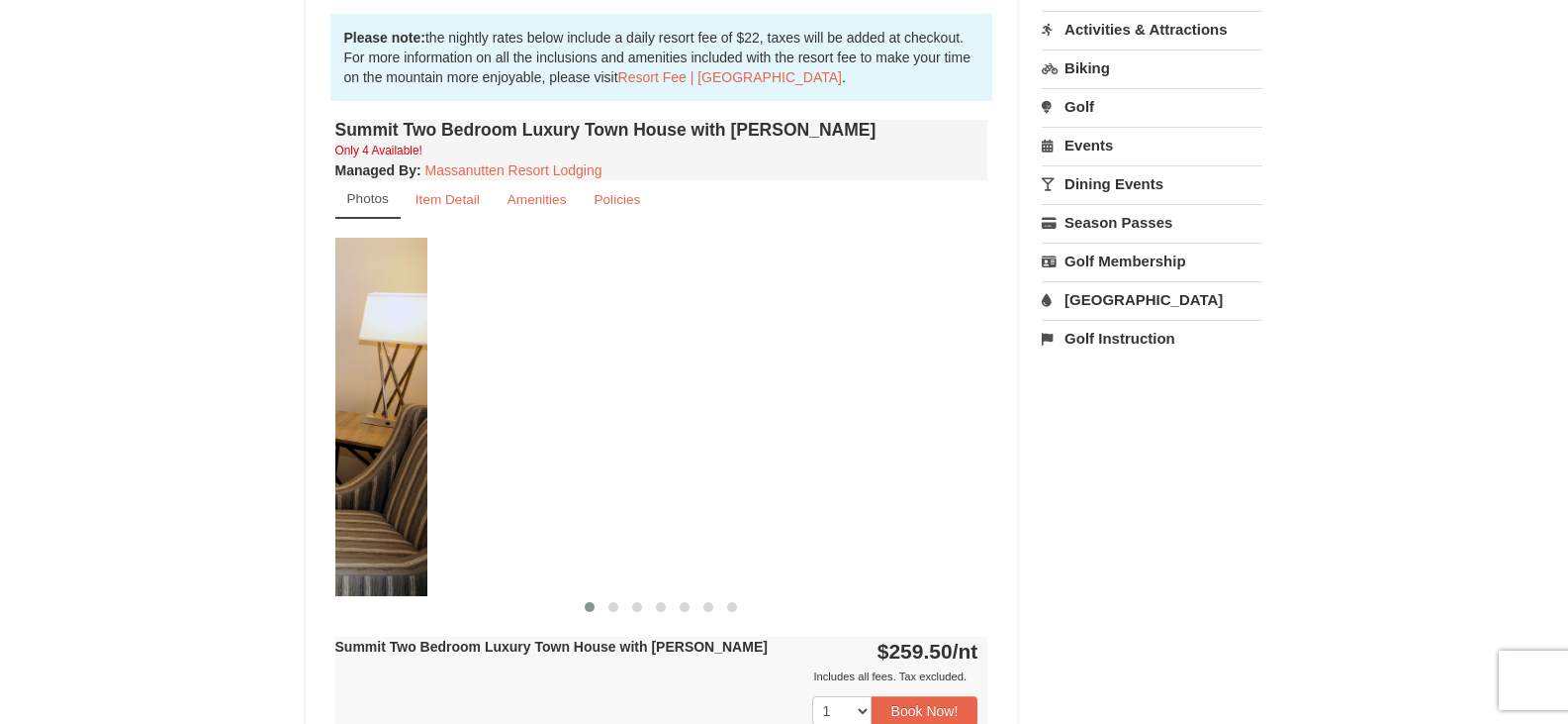
drag, startPoint x: 746, startPoint y: 472, endPoint x: 284, endPoint y: 509, distance: 463.5
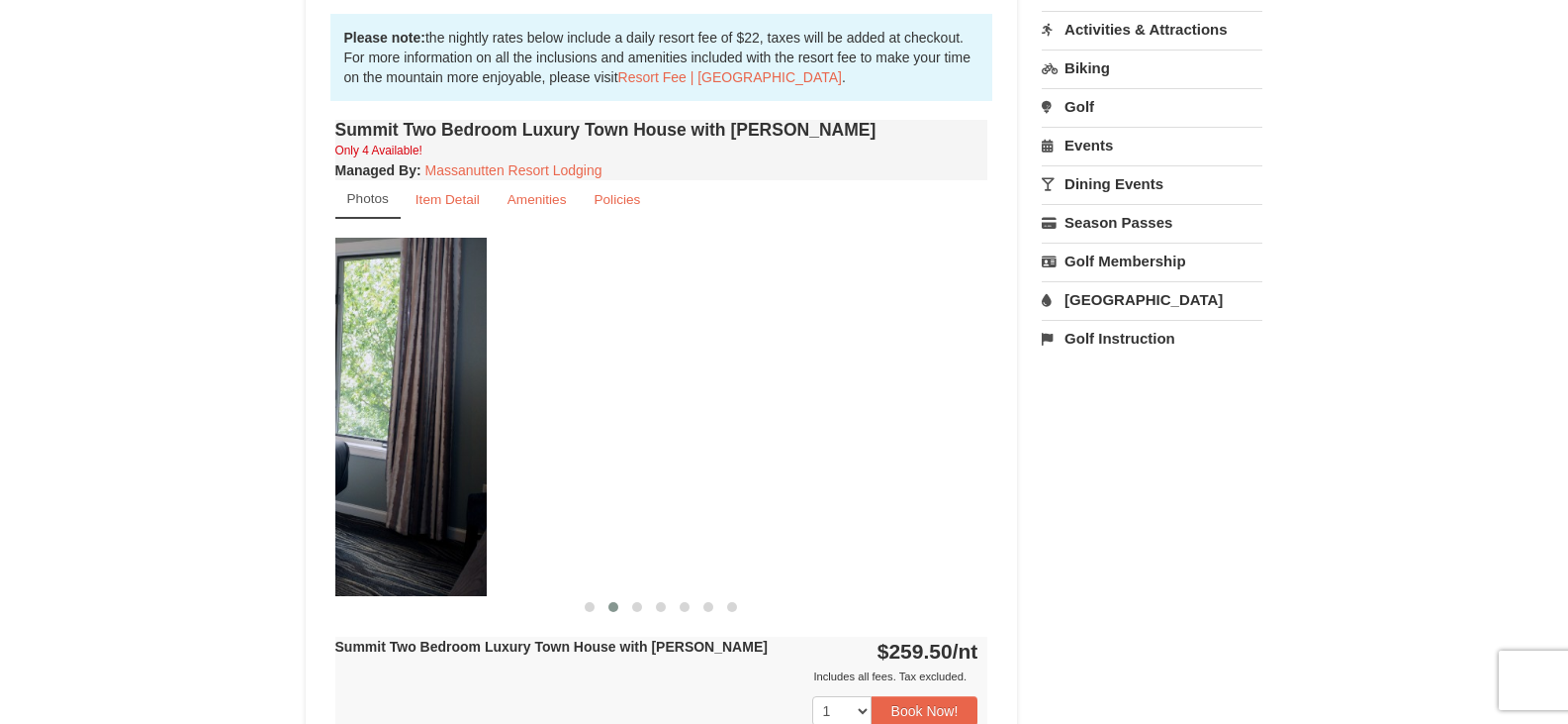
drag, startPoint x: 923, startPoint y: 418, endPoint x: 421, endPoint y: 474, distance: 505.1
click at [421, 474] on img at bounding box center [160, 416] width 653 height 358
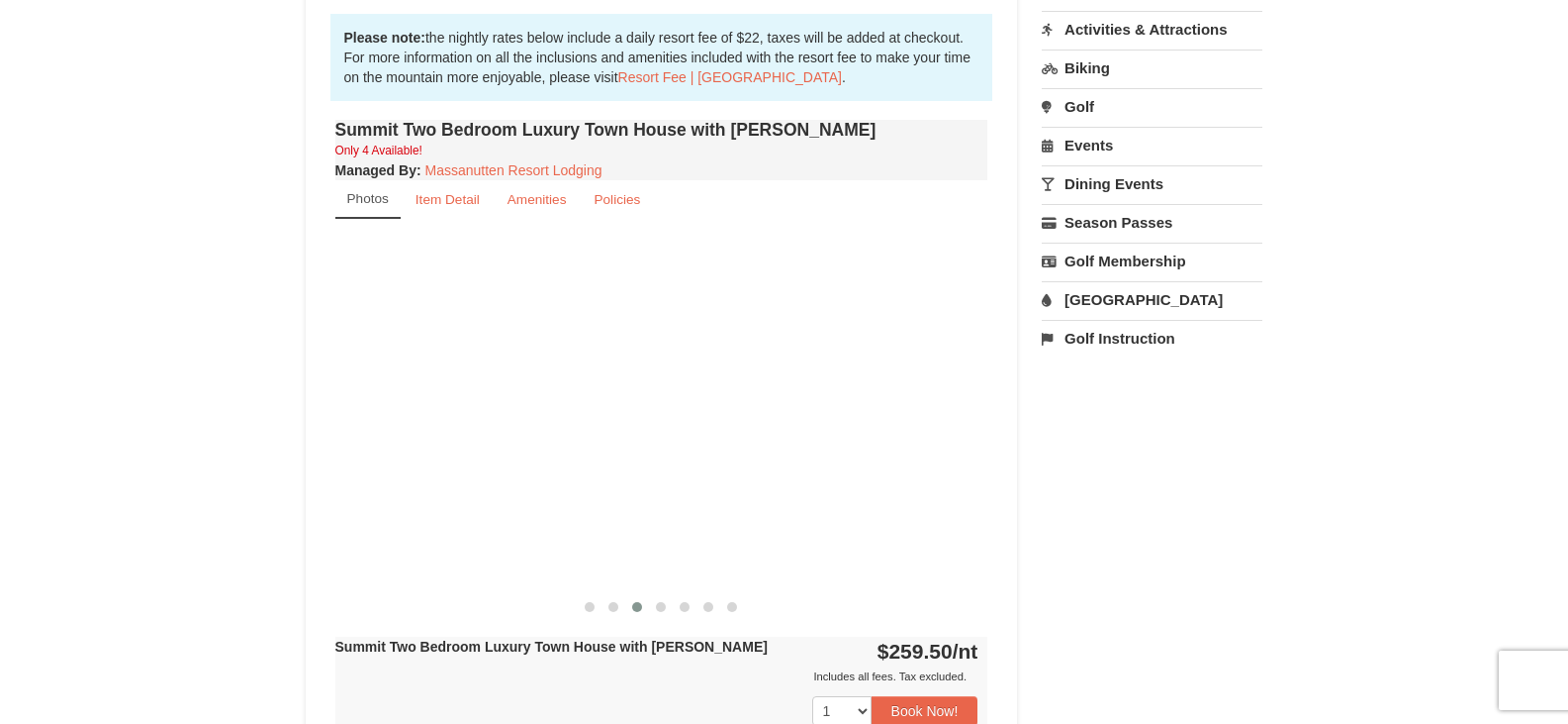
drag, startPoint x: 896, startPoint y: 439, endPoint x: 0, endPoint y: 514, distance: 899.1
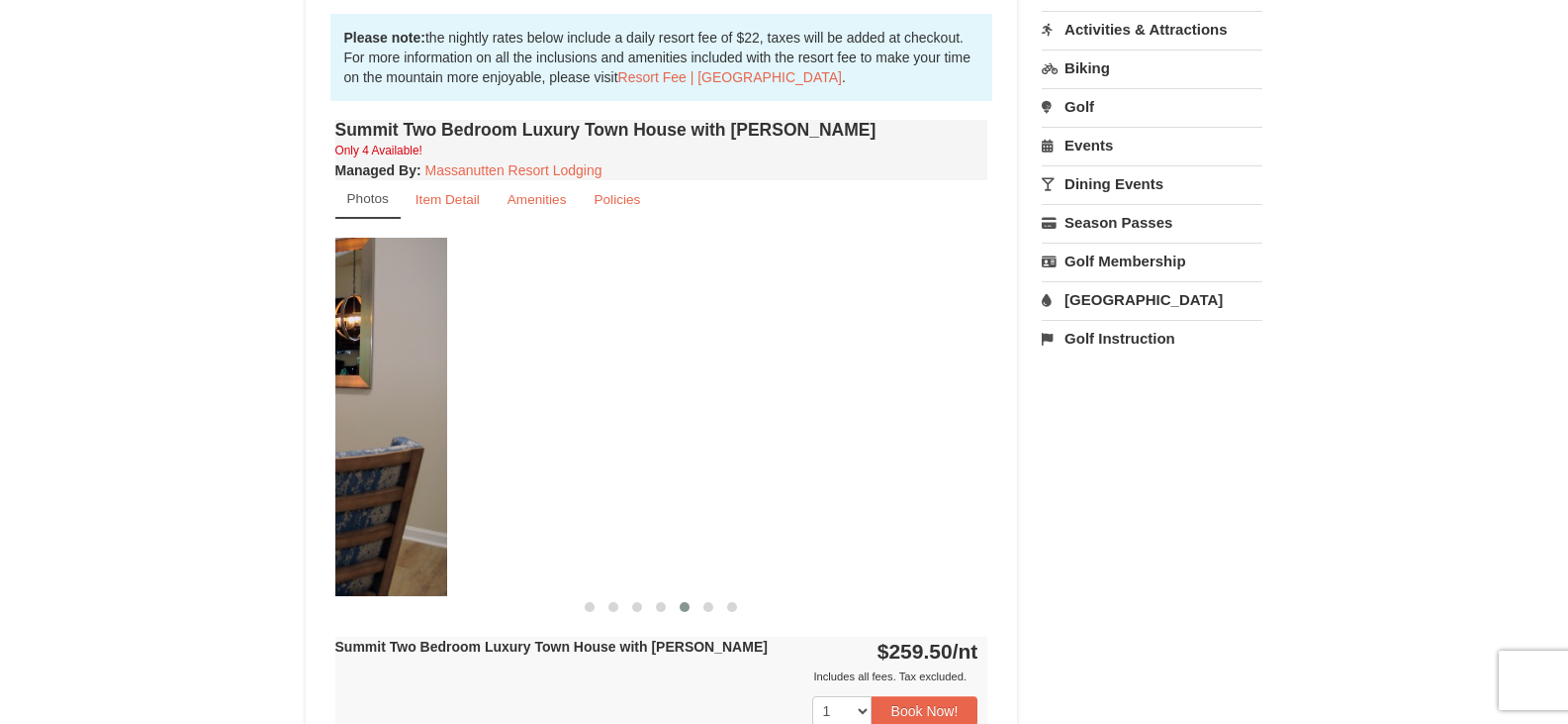
drag, startPoint x: 912, startPoint y: 456, endPoint x: 371, endPoint y: 503, distance: 543.0
click at [371, 503] on img at bounding box center [121, 416] width 653 height 358
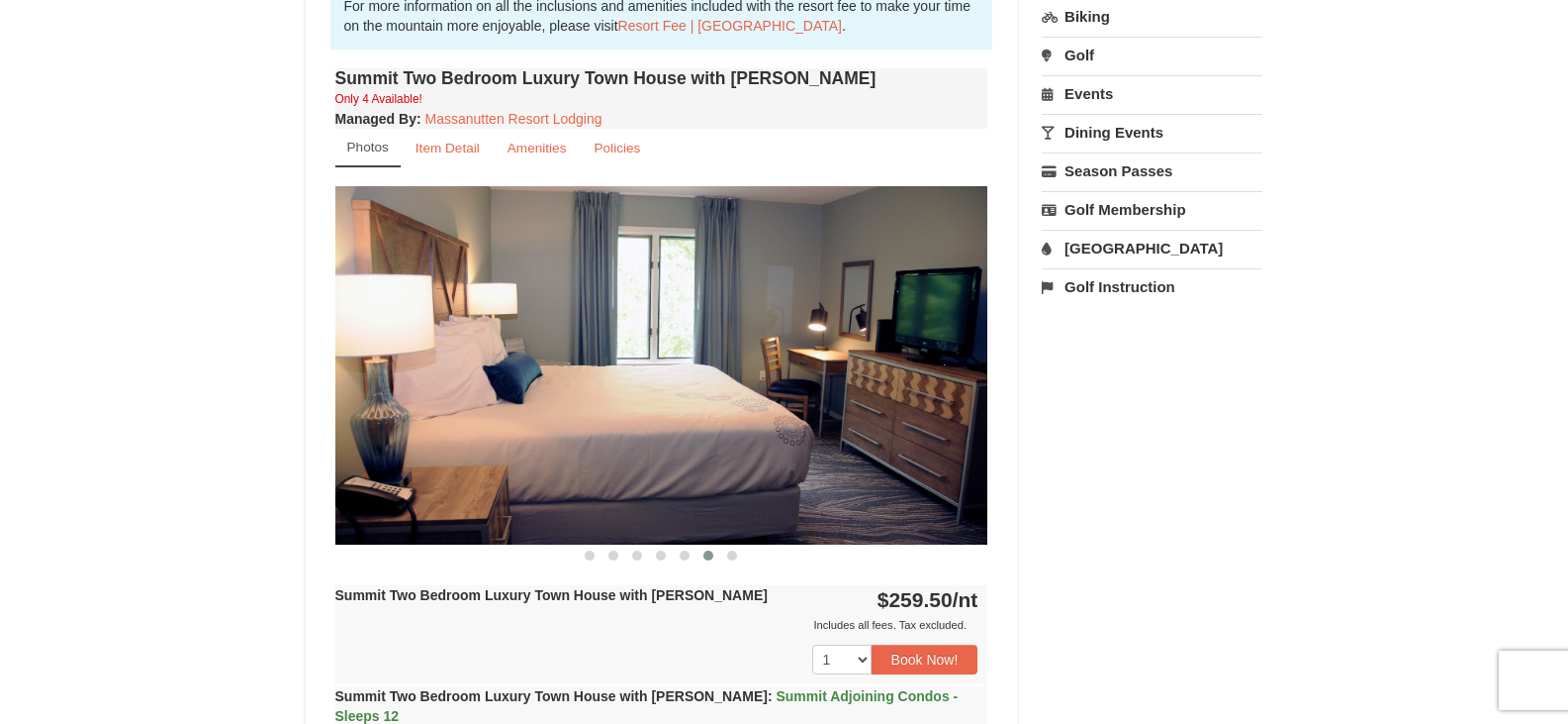
scroll to position [693, 0]
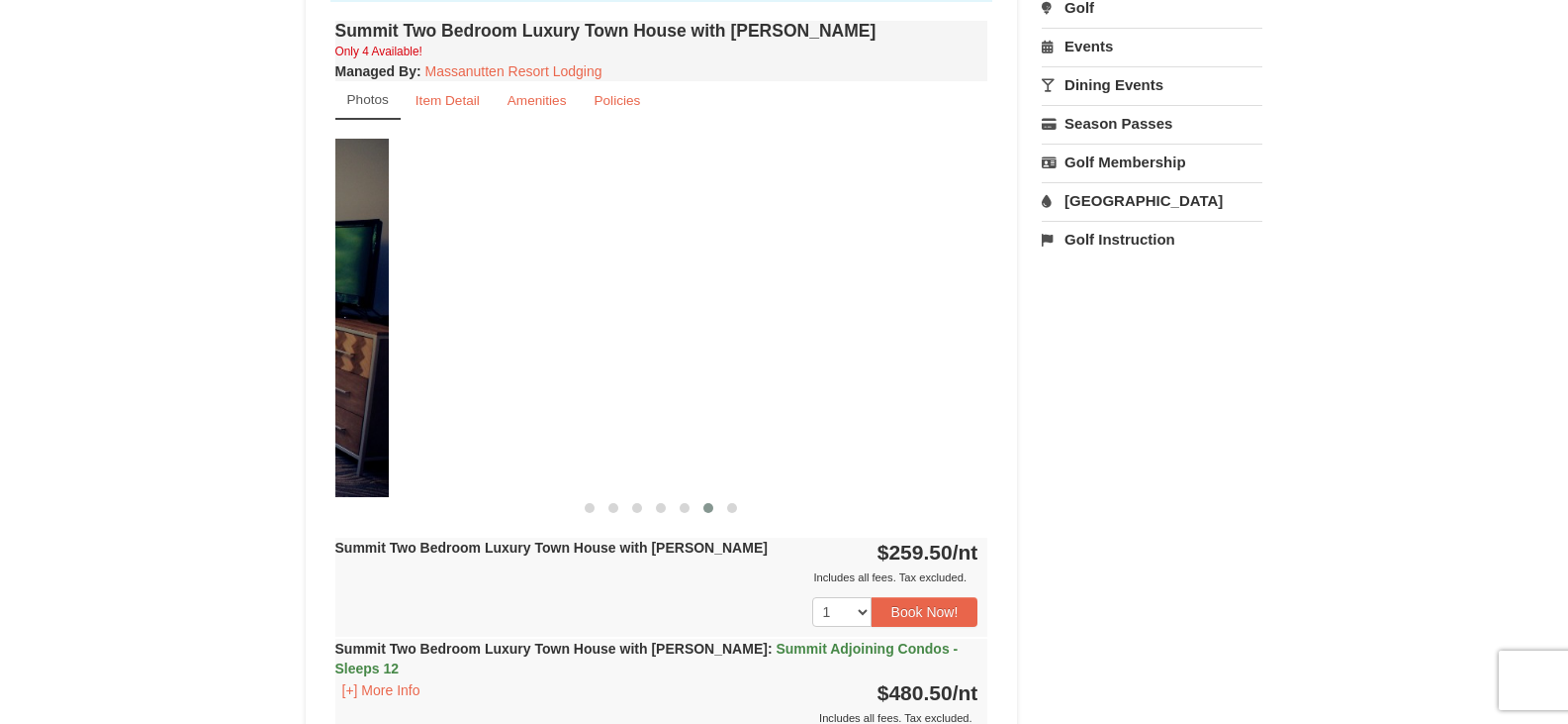
drag, startPoint x: 872, startPoint y: 403, endPoint x: 277, endPoint y: 458, distance: 597.5
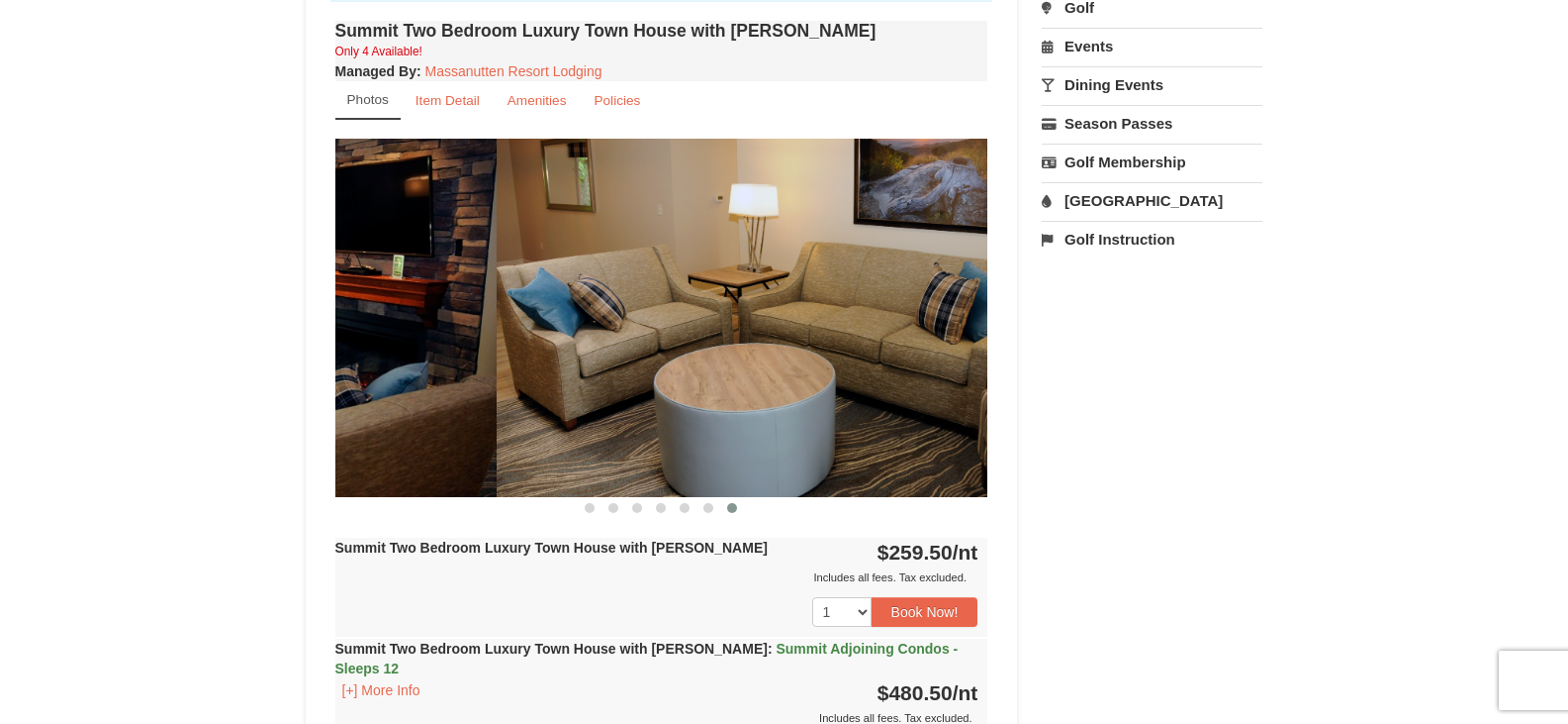
drag, startPoint x: 857, startPoint y: 289, endPoint x: 272, endPoint y: 380, distance: 592.0
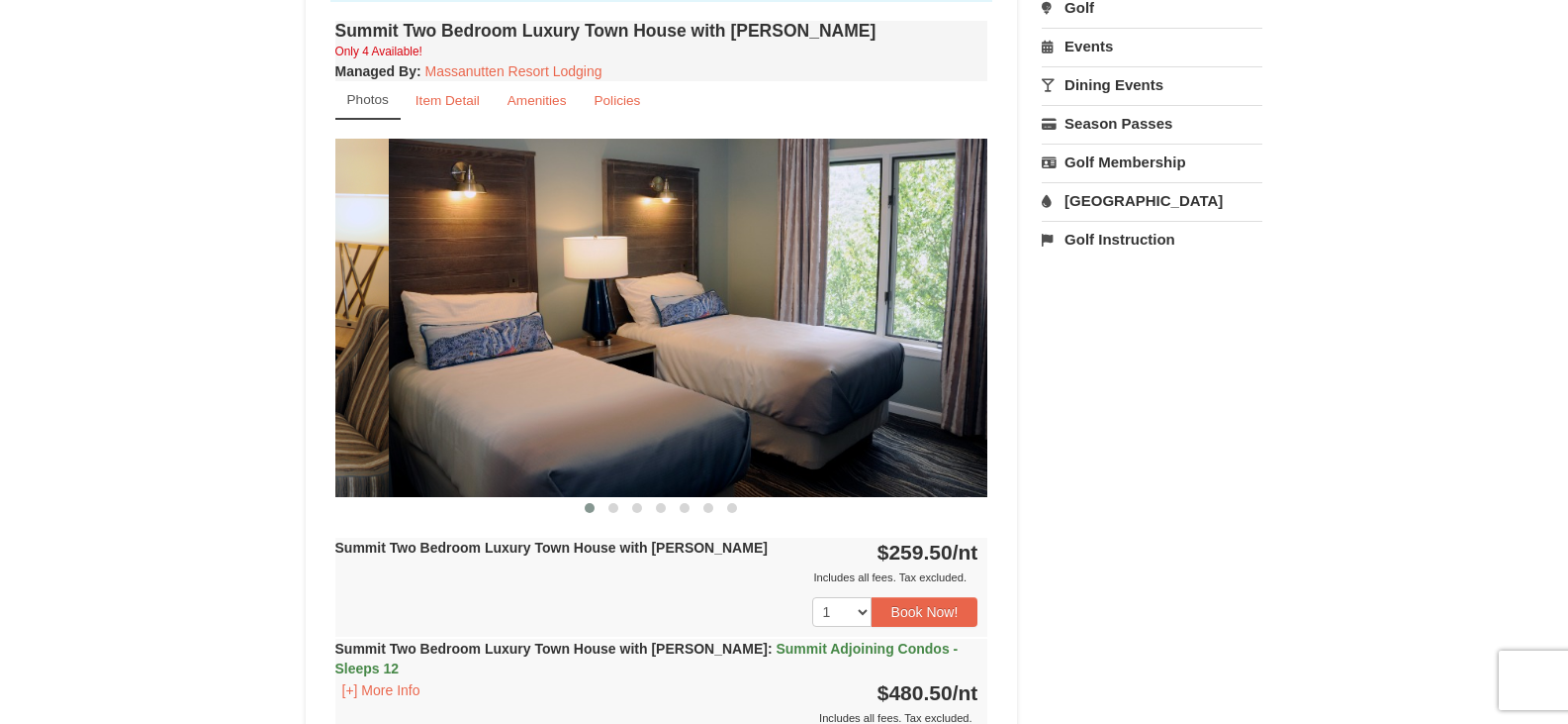
drag, startPoint x: 794, startPoint y: 313, endPoint x: 168, endPoint y: 348, distance: 627.0
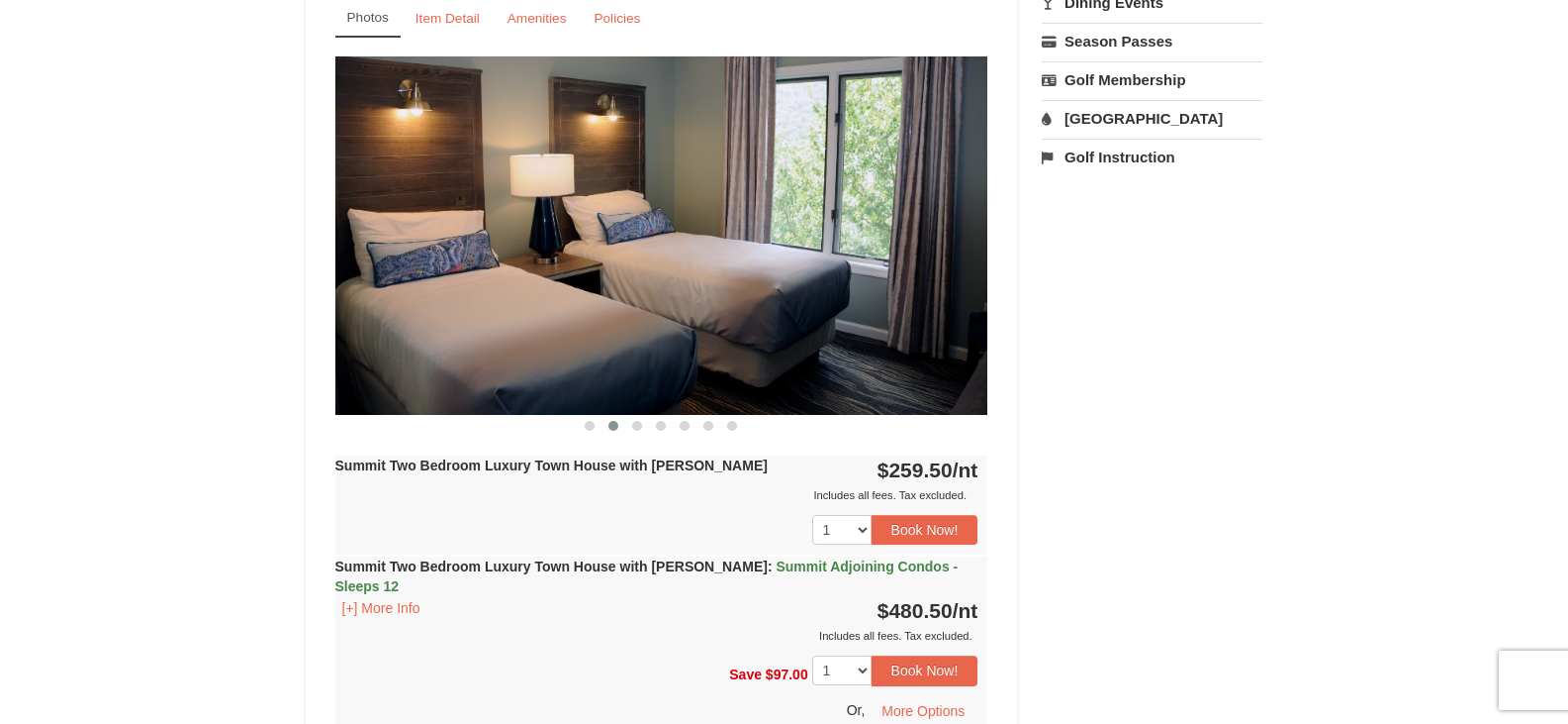
scroll to position [792, 0]
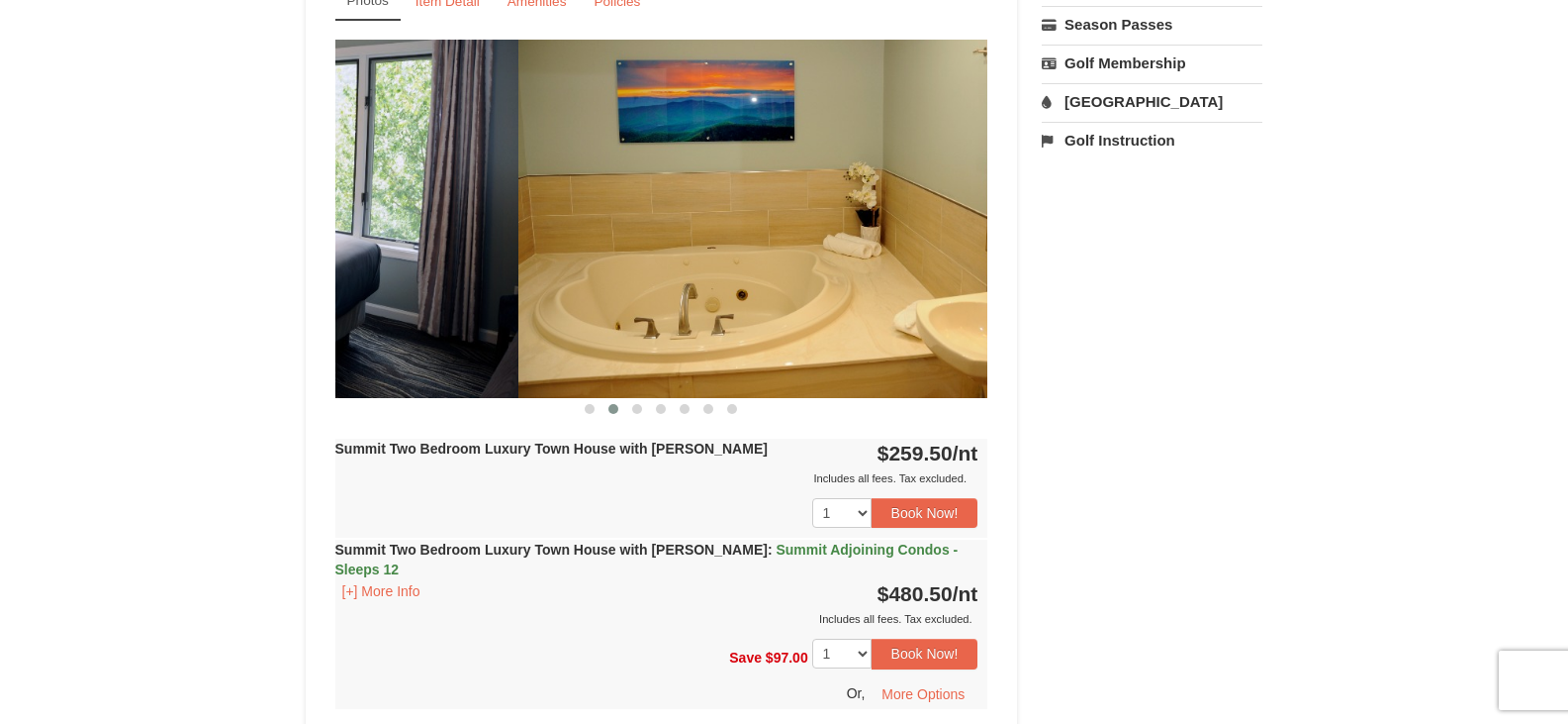
drag, startPoint x: 883, startPoint y: 308, endPoint x: 413, endPoint y: 362, distance: 473.1
click at [413, 362] on img at bounding box center [192, 219] width 653 height 358
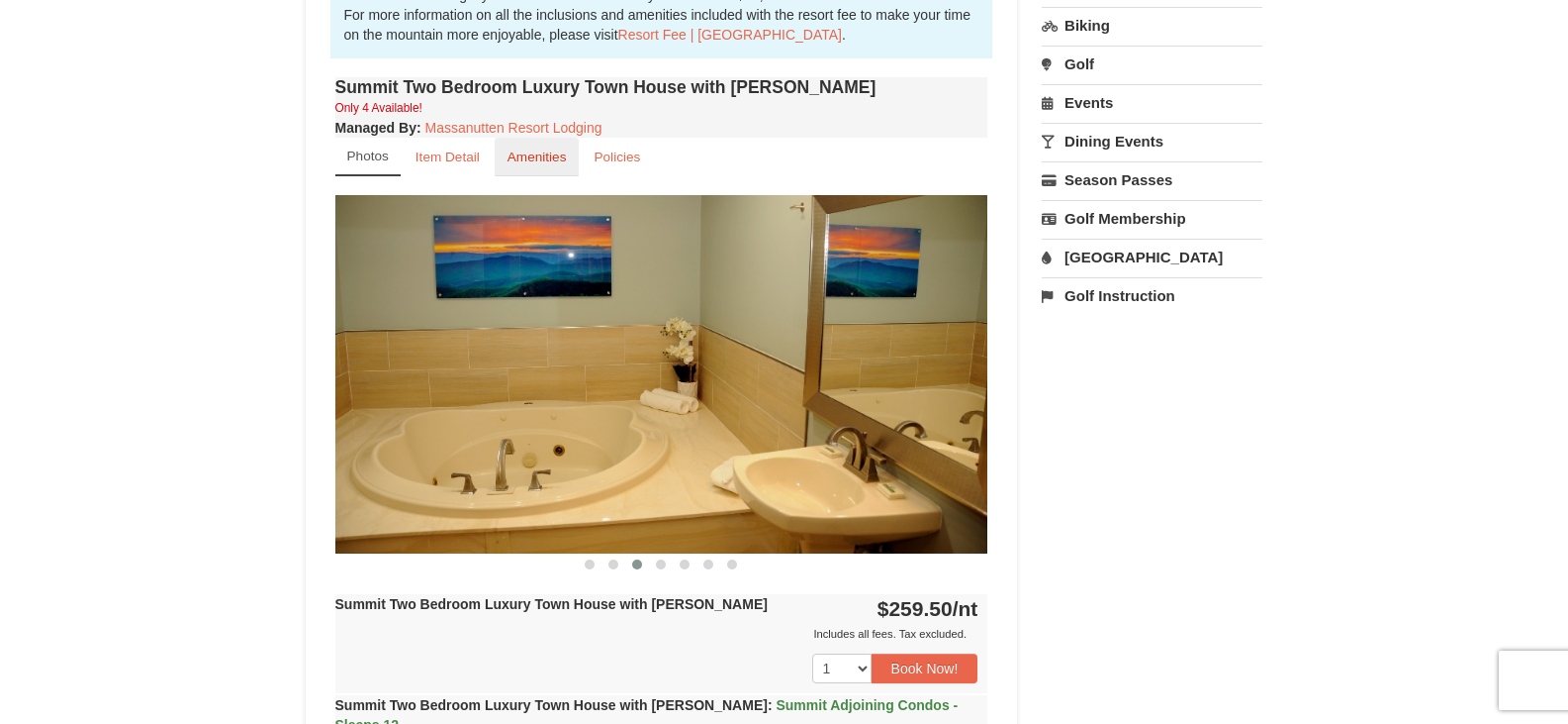
scroll to position [594, 0]
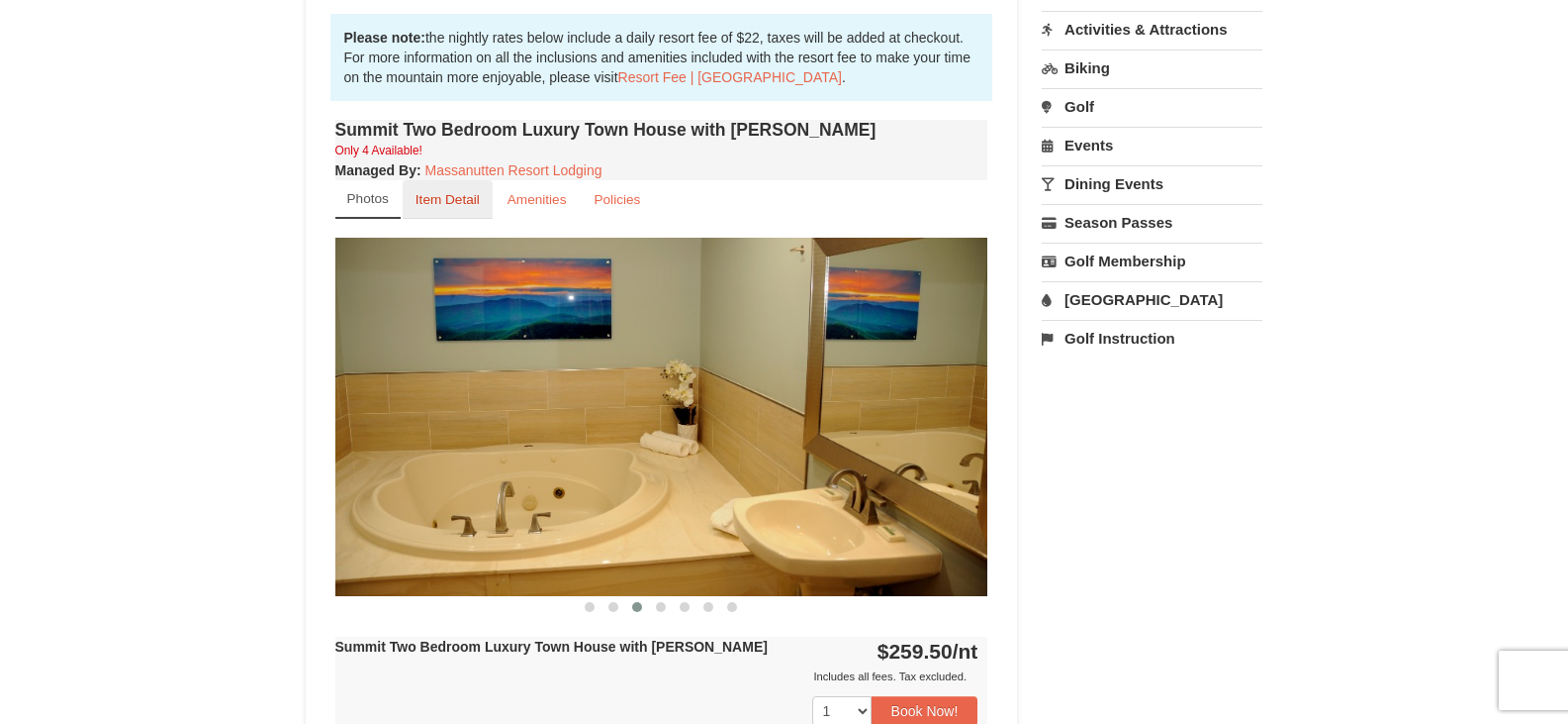
click at [420, 191] on link "Item Detail" at bounding box center [447, 199] width 90 height 39
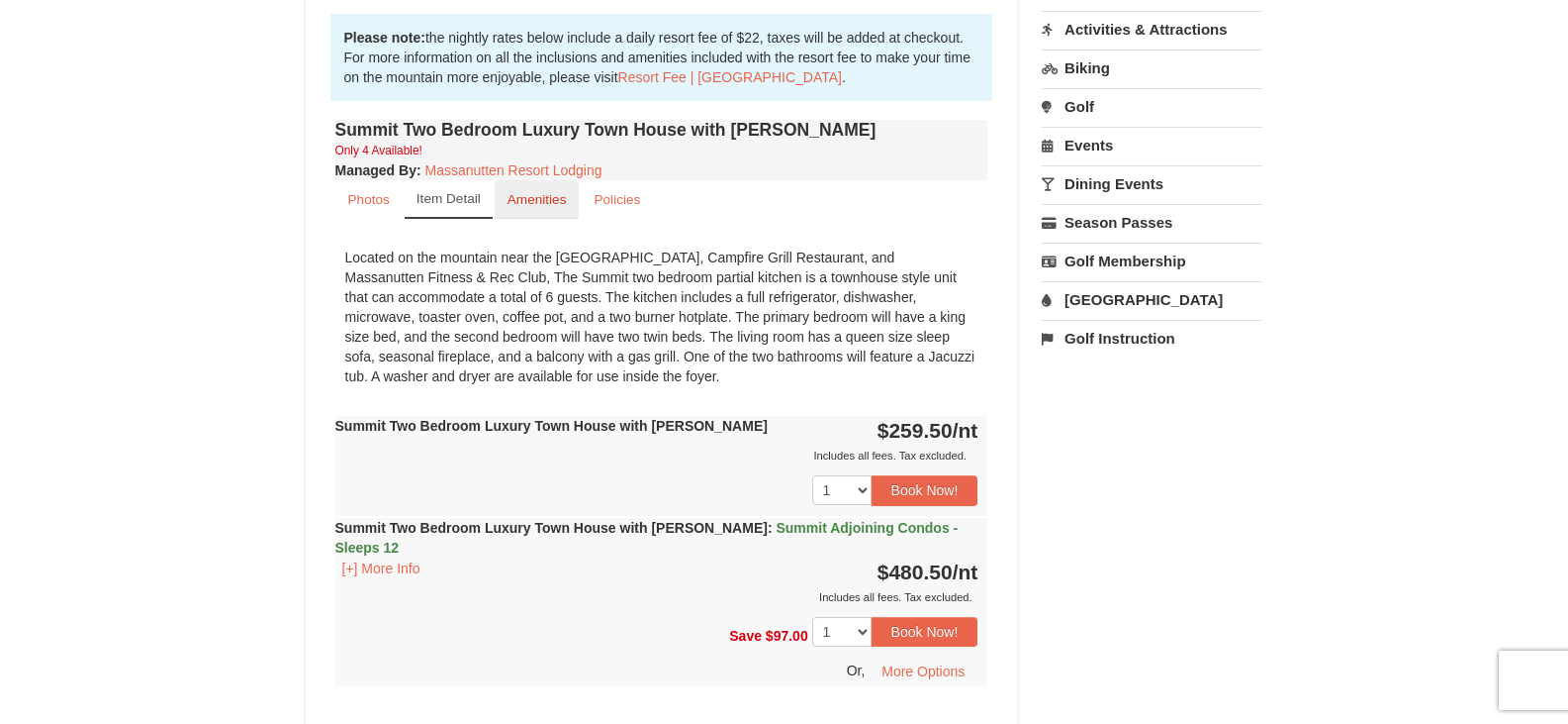
click at [540, 197] on small "Amenities" at bounding box center [537, 199] width 59 height 15
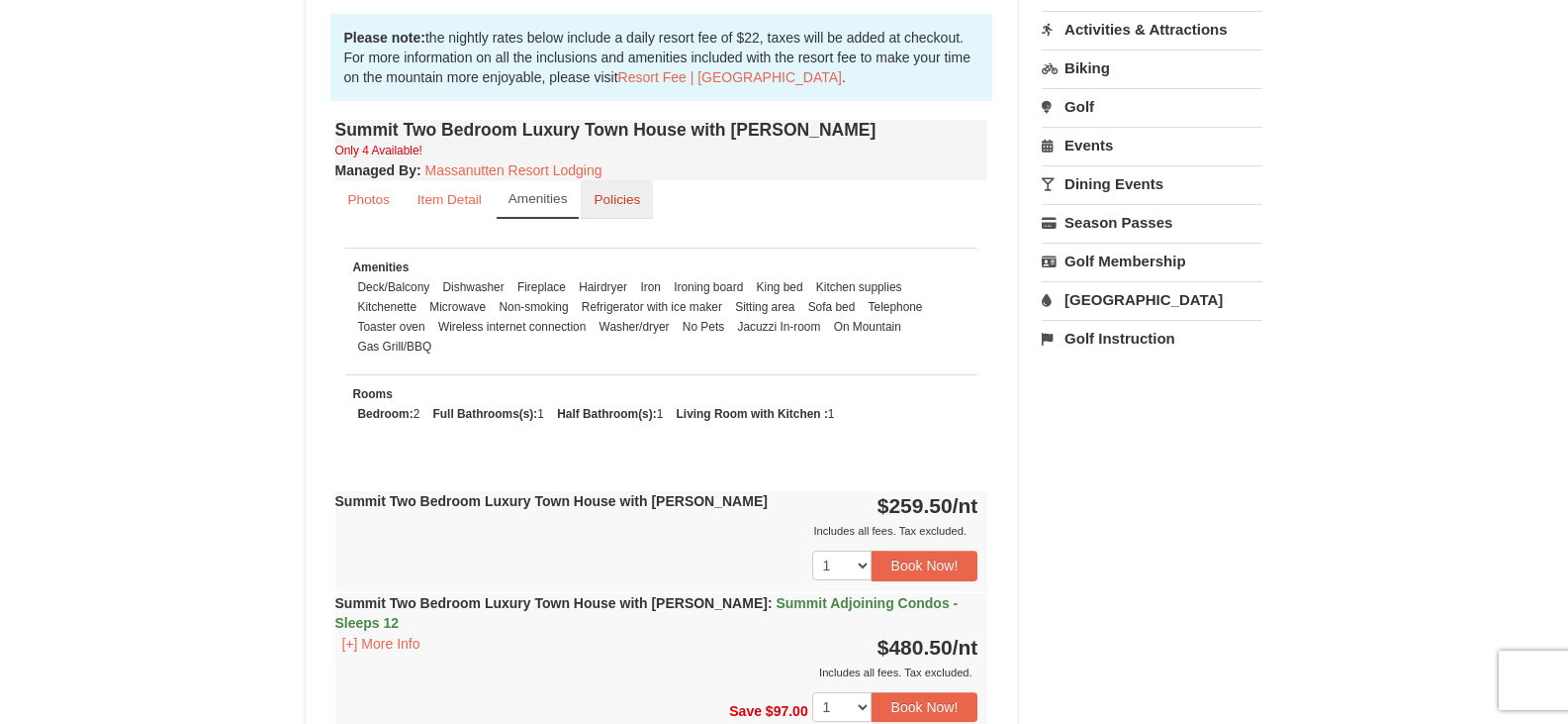
click at [602, 198] on small "Policies" at bounding box center [617, 199] width 47 height 15
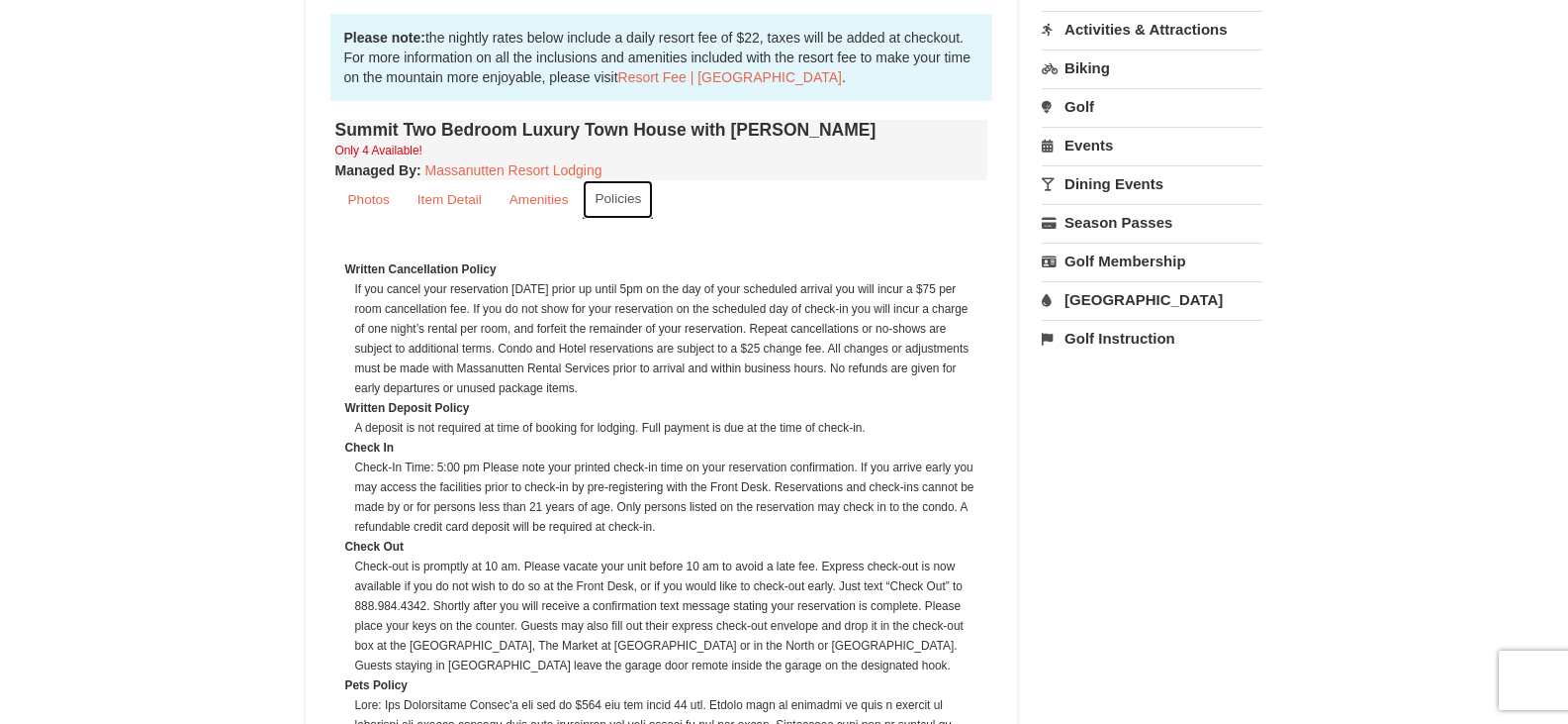
scroll to position [99, 0]
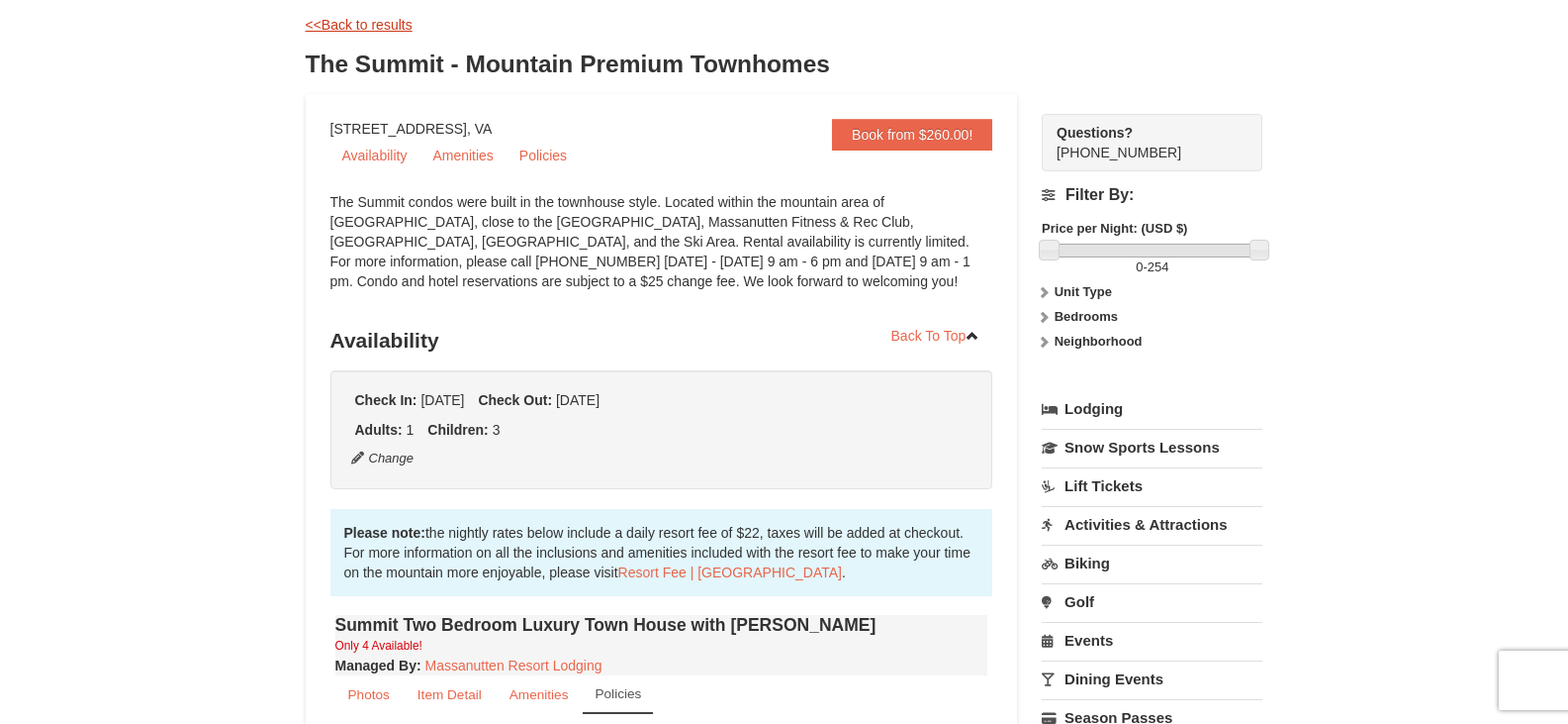
click at [359, 27] on link "<<Back to results" at bounding box center [358, 25] width 107 height 16
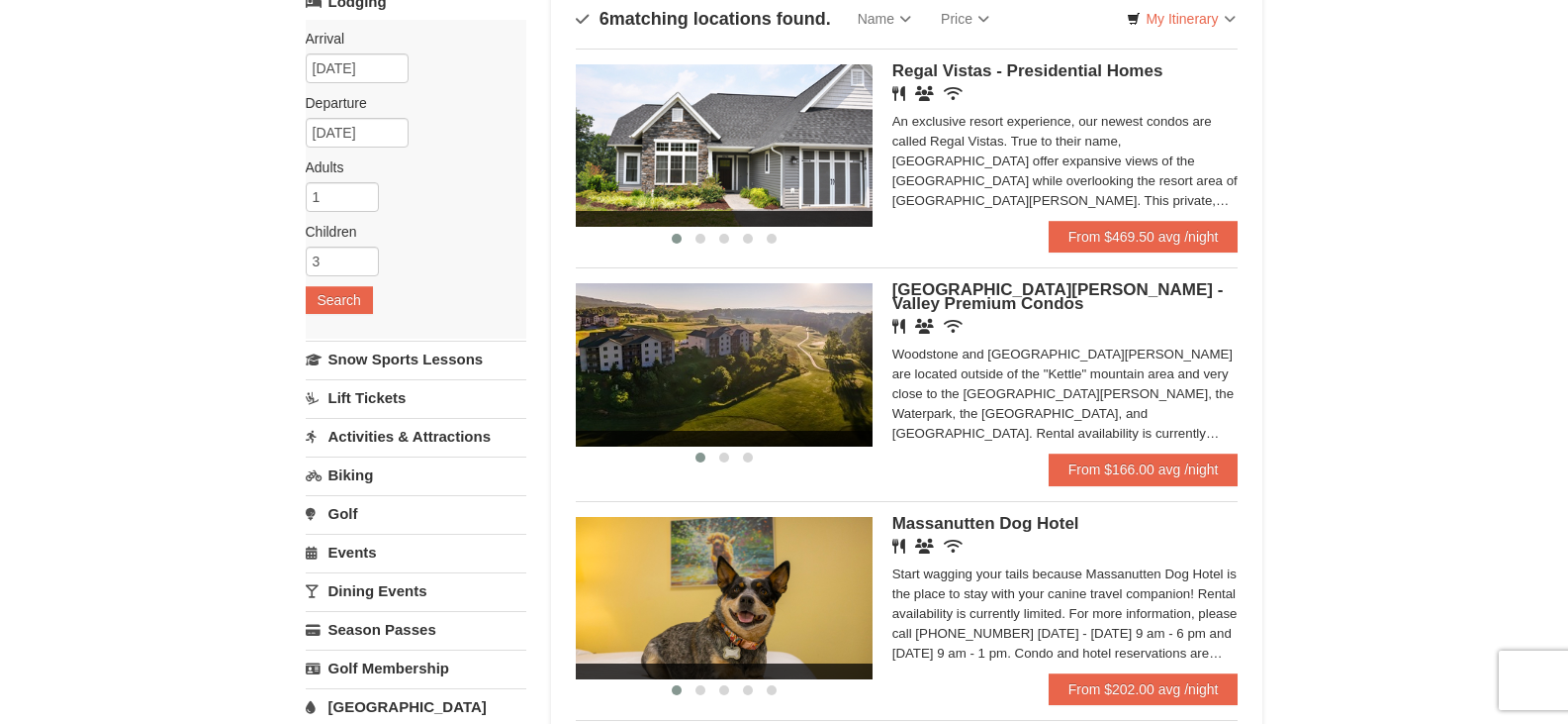
scroll to position [51, 0]
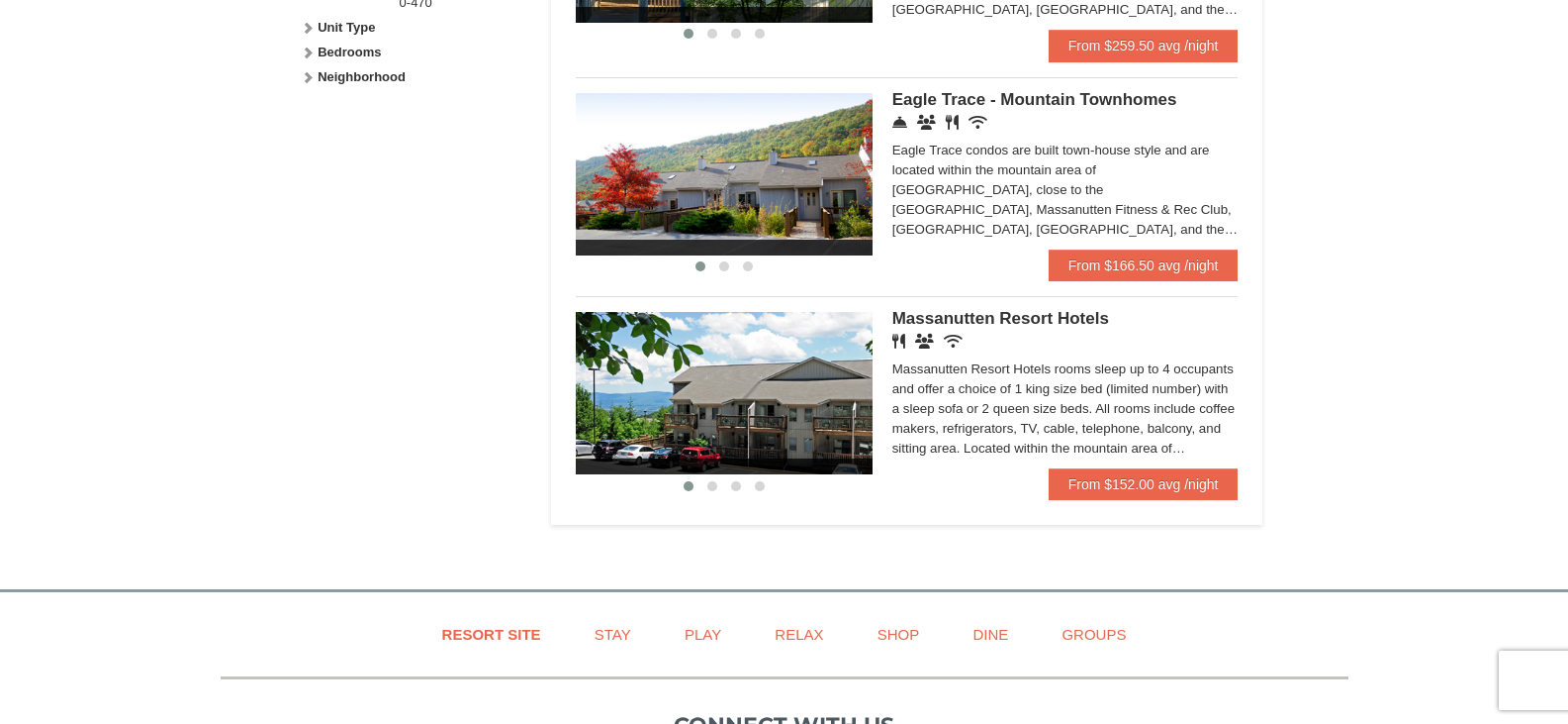
scroll to position [1041, 0]
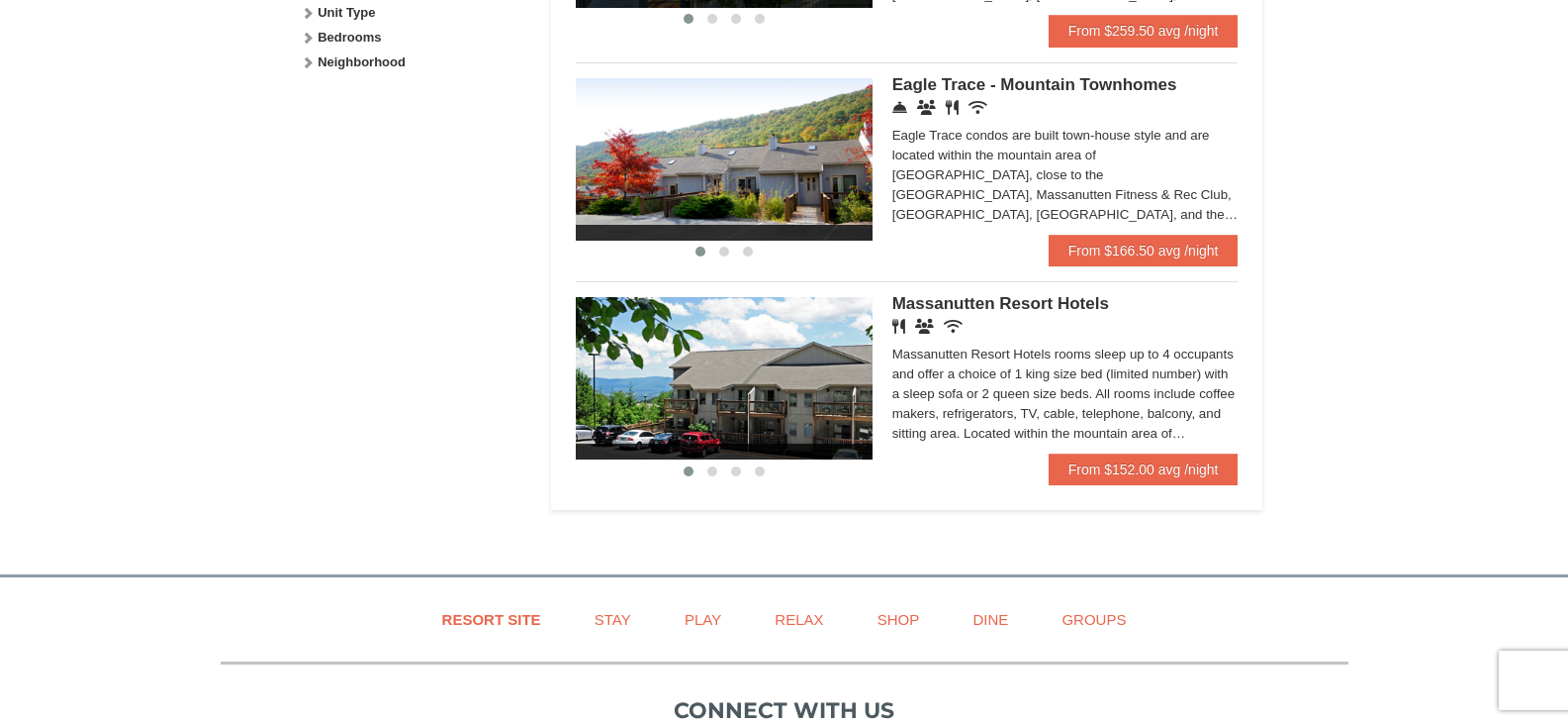
click at [733, 154] on img at bounding box center [724, 159] width 296 height 163
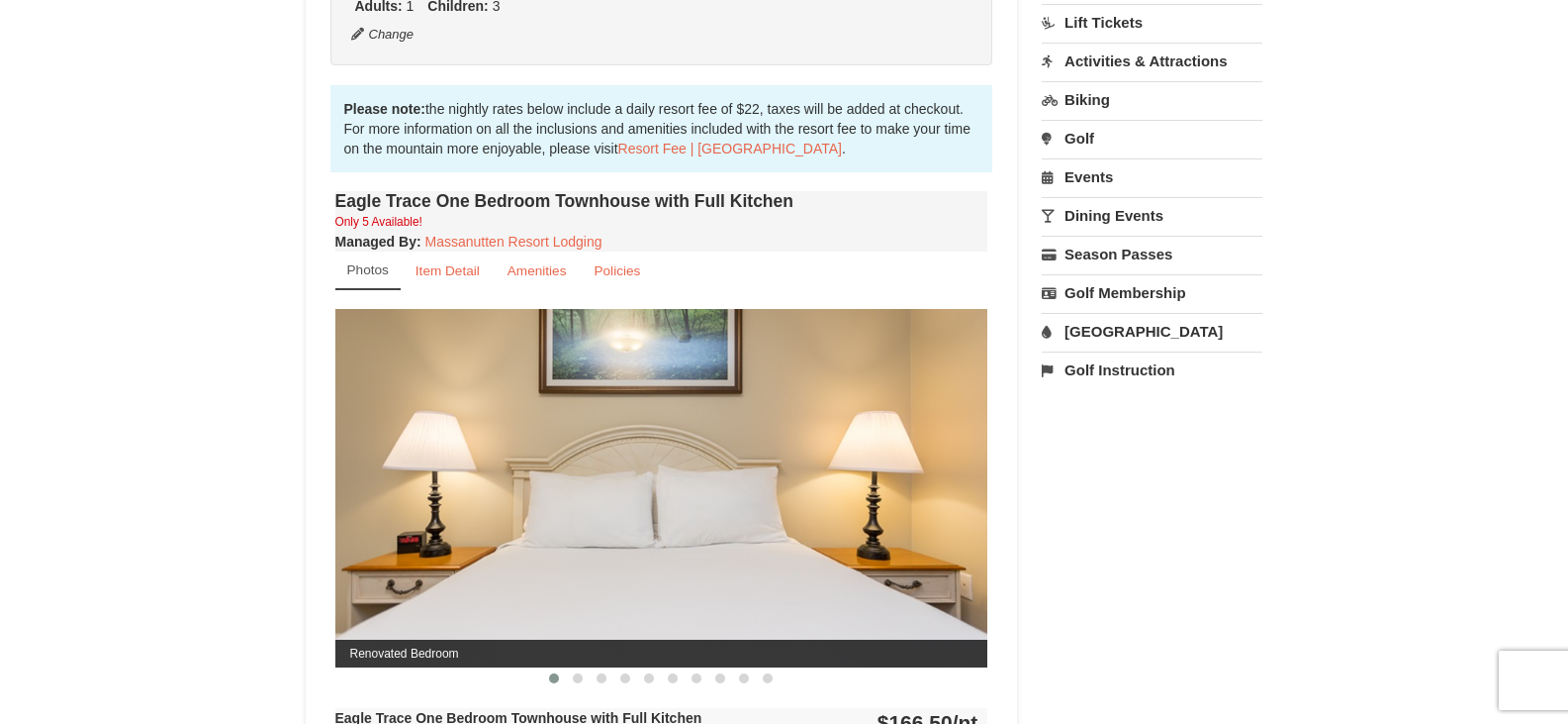
scroll to position [594, 0]
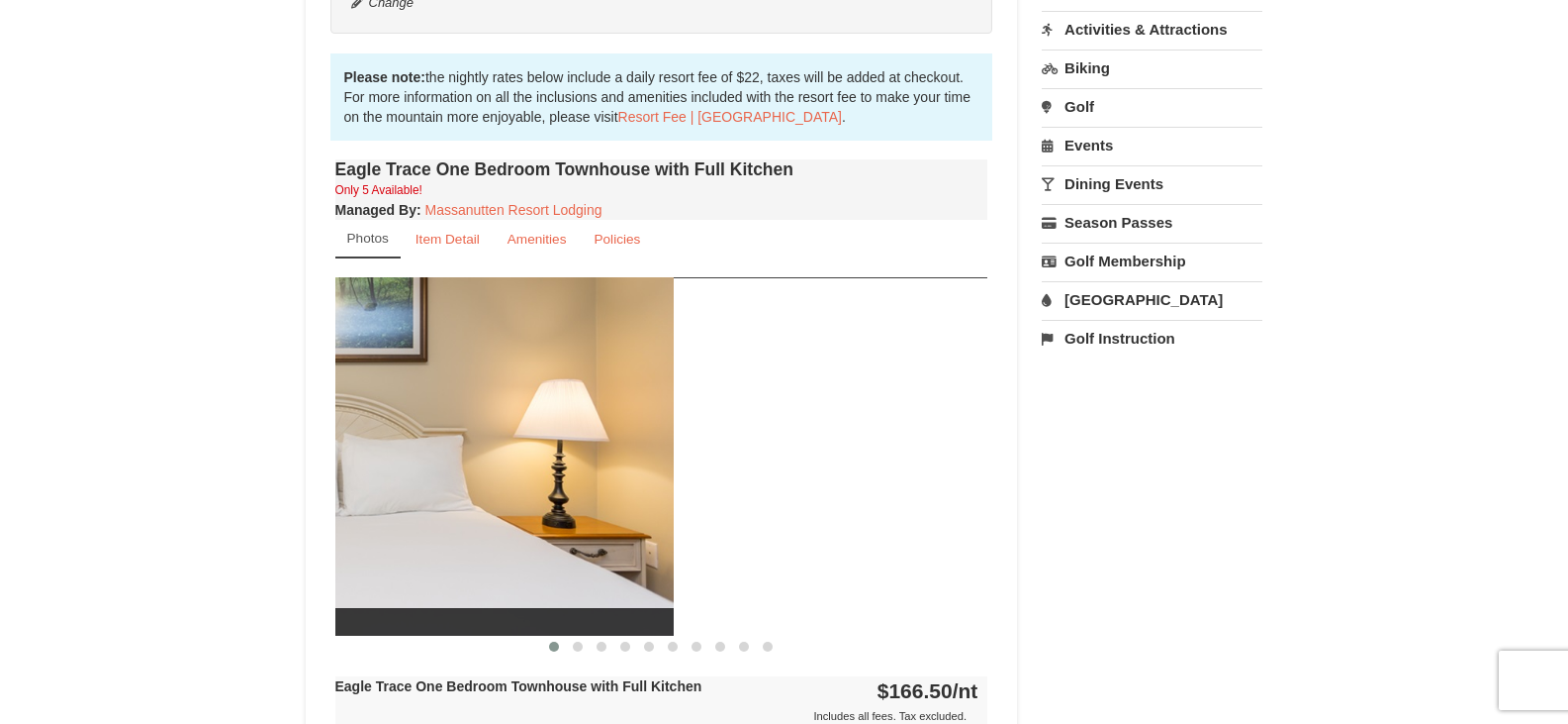
drag, startPoint x: 802, startPoint y: 430, endPoint x: 206, endPoint y: 517, distance: 602.3
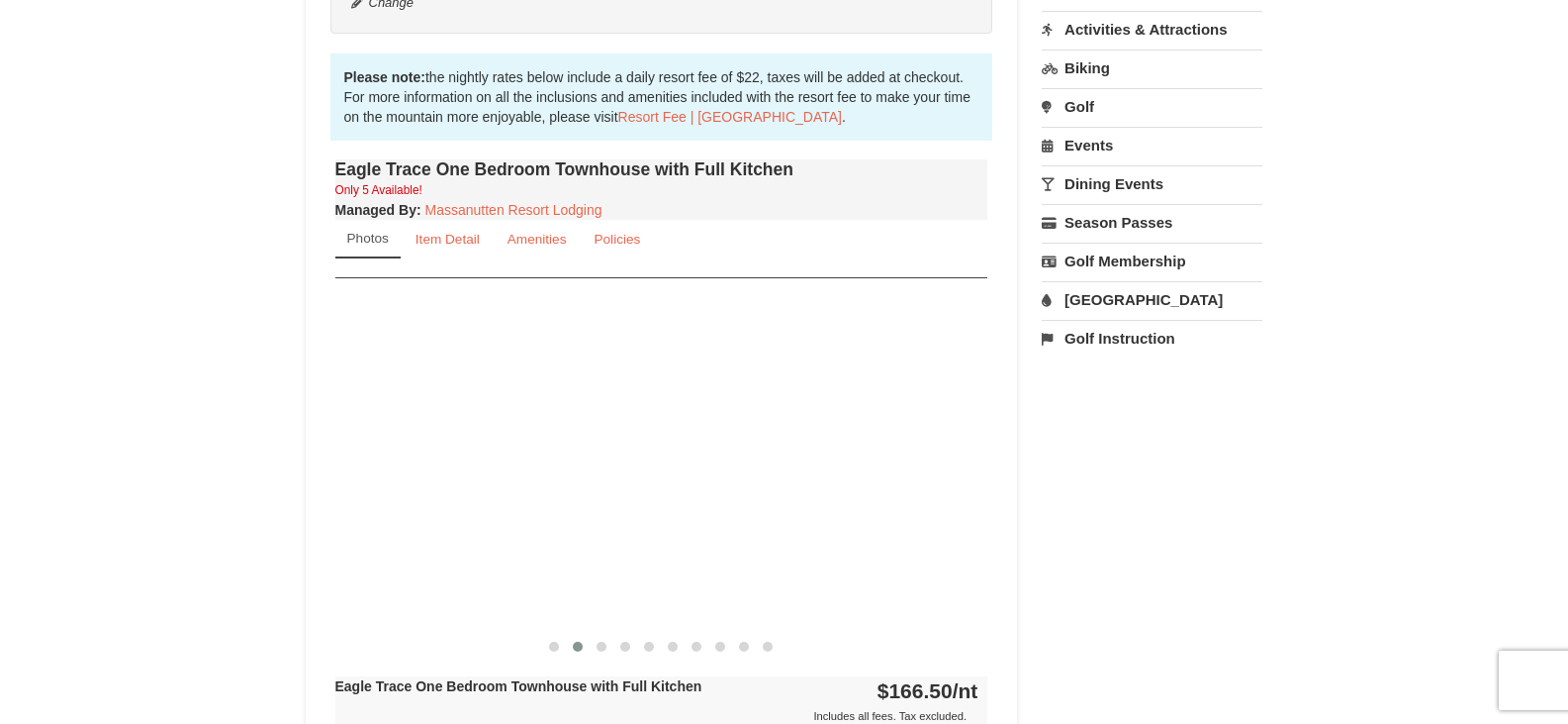
drag, startPoint x: 910, startPoint y: 432, endPoint x: 92, endPoint y: 537, distance: 824.7
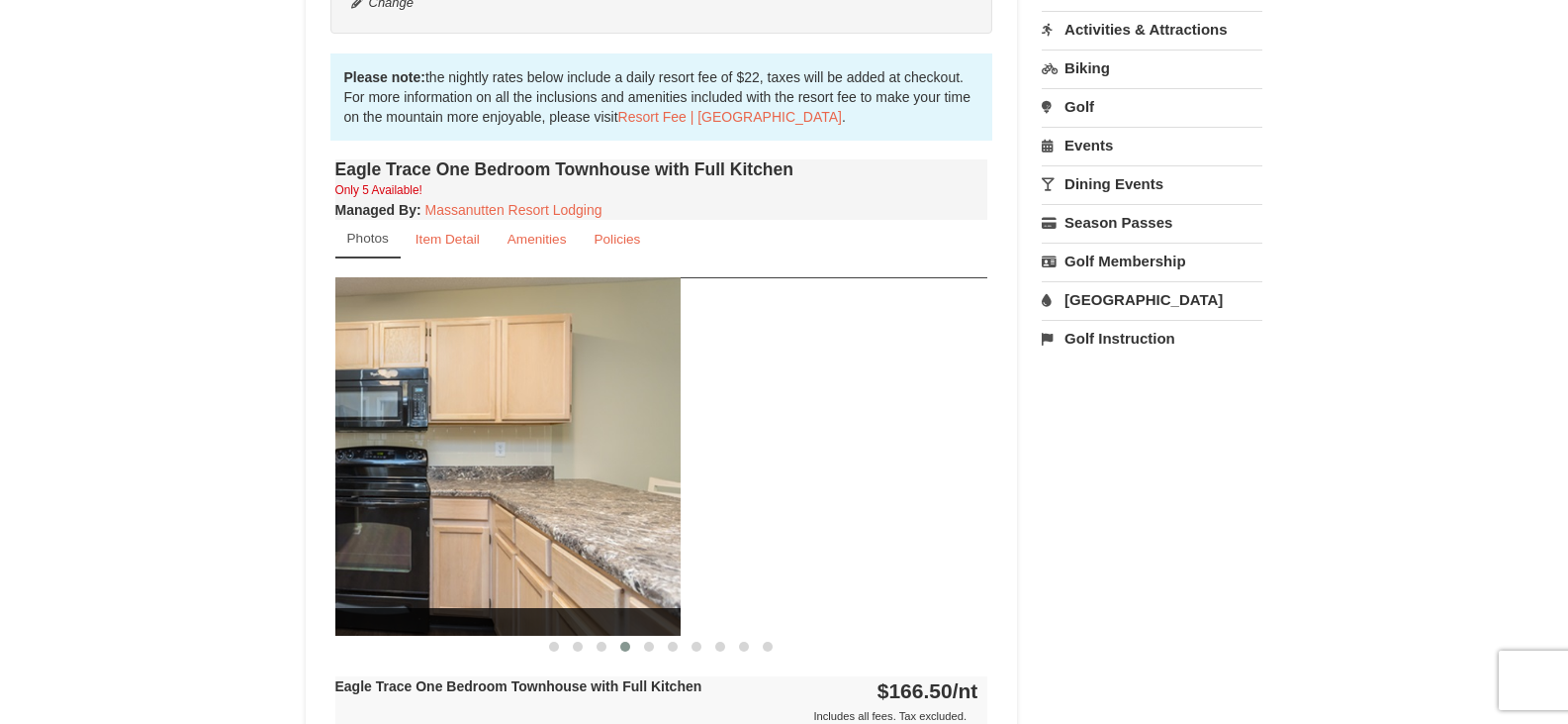
drag, startPoint x: 844, startPoint y: 451, endPoint x: 478, endPoint y: 468, distance: 366.4
click at [478, 468] on img at bounding box center [354, 456] width 653 height 358
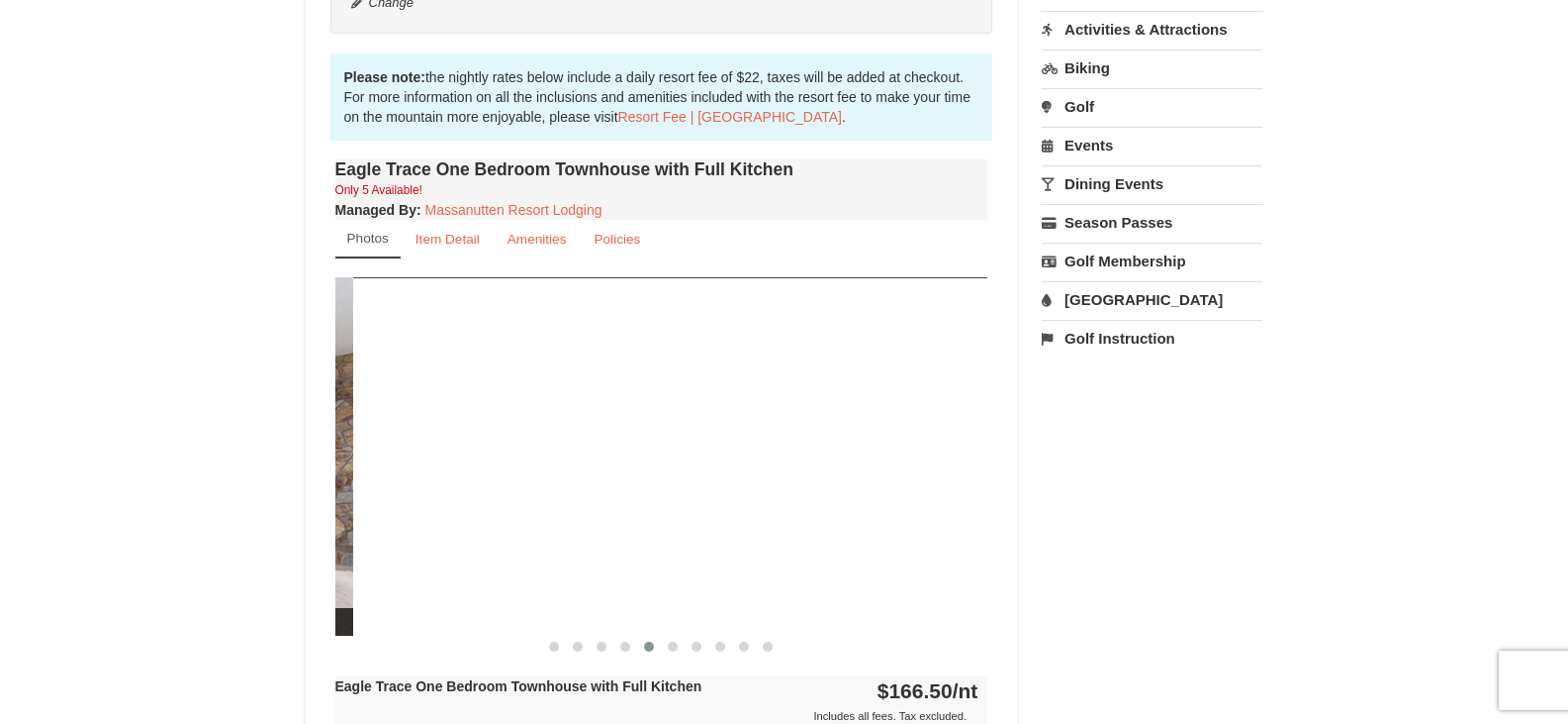
drag, startPoint x: 890, startPoint y: 425, endPoint x: 256, endPoint y: 486, distance: 636.9
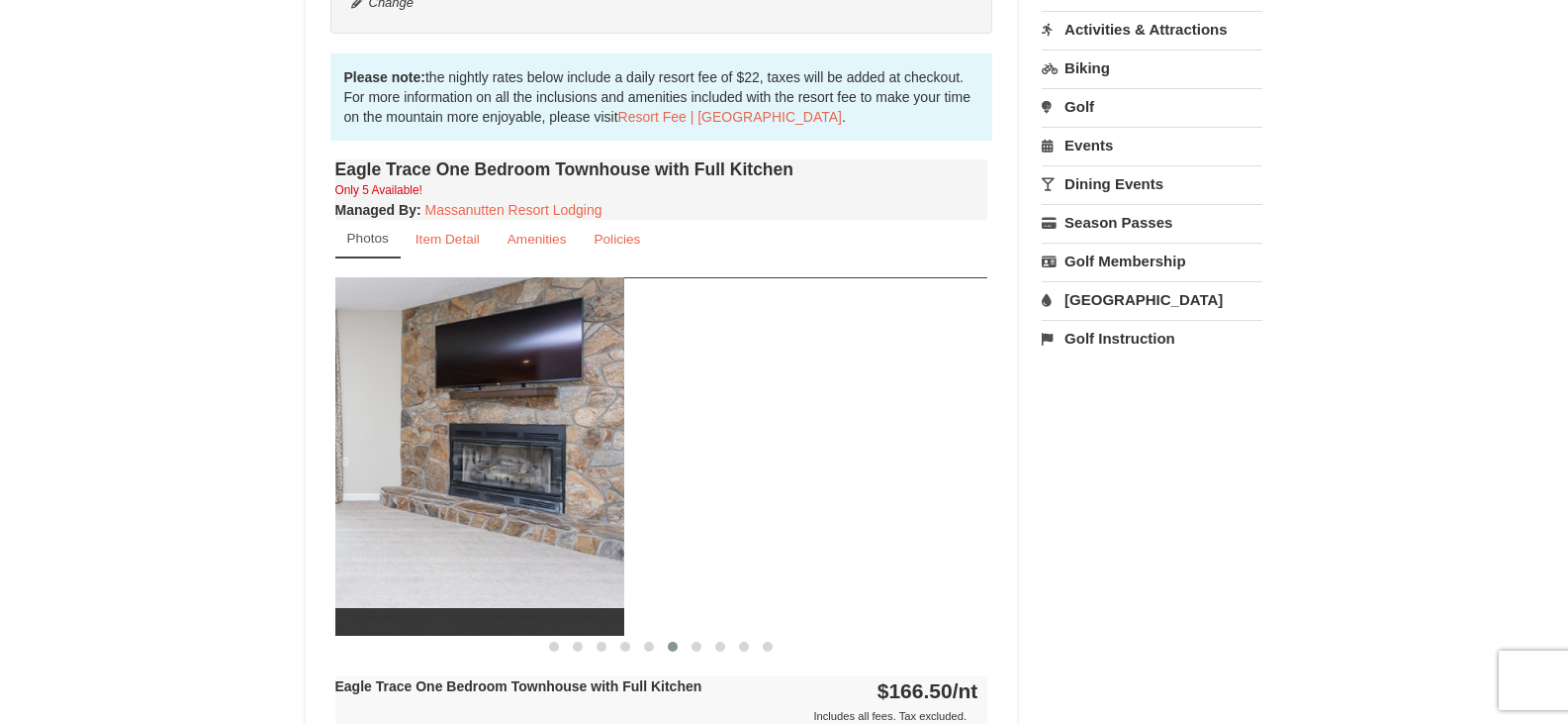
drag, startPoint x: 862, startPoint y: 430, endPoint x: 247, endPoint y: 446, distance: 615.2
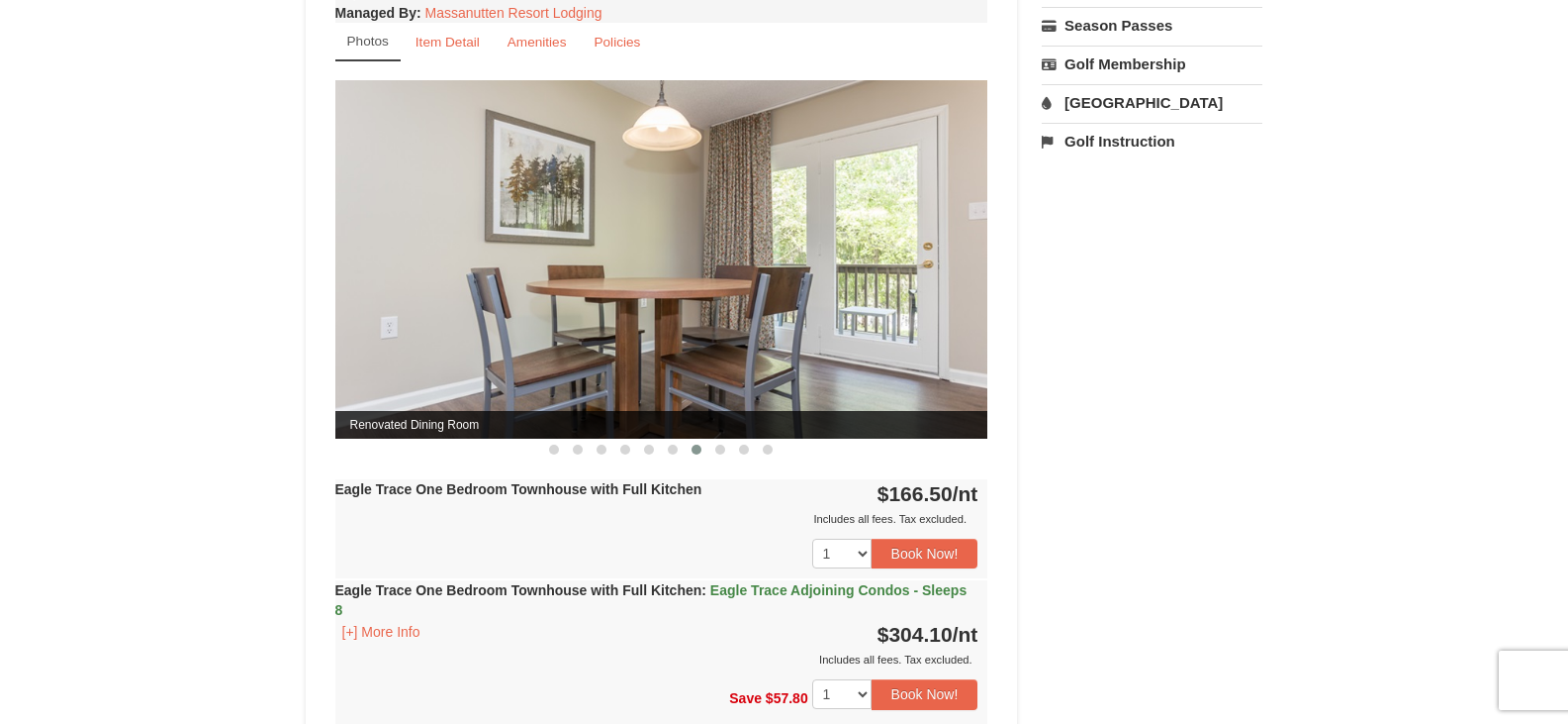
scroll to position [792, 0]
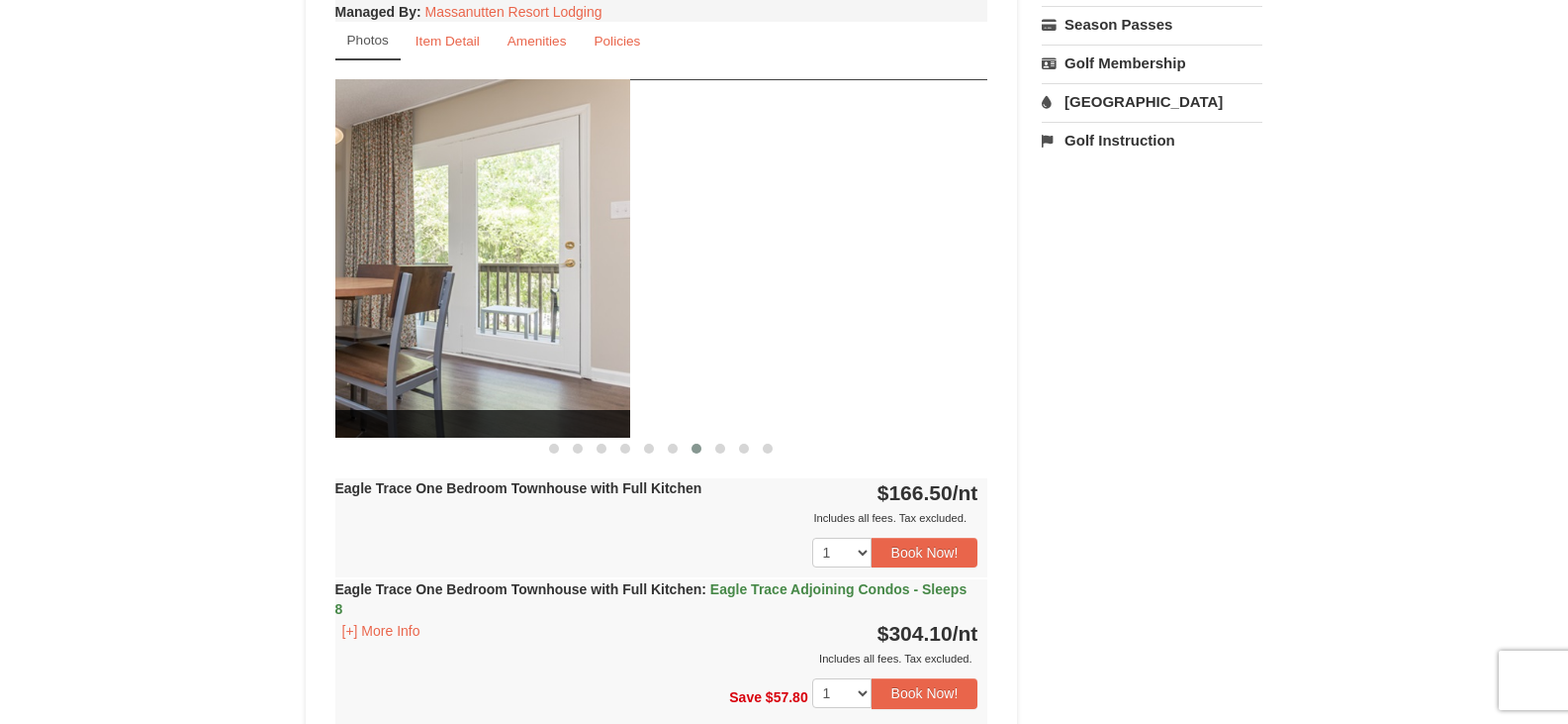
drag, startPoint x: 842, startPoint y: 262, endPoint x: 405, endPoint y: 322, distance: 441.1
click at [405, 322] on img at bounding box center [303, 258] width 653 height 358
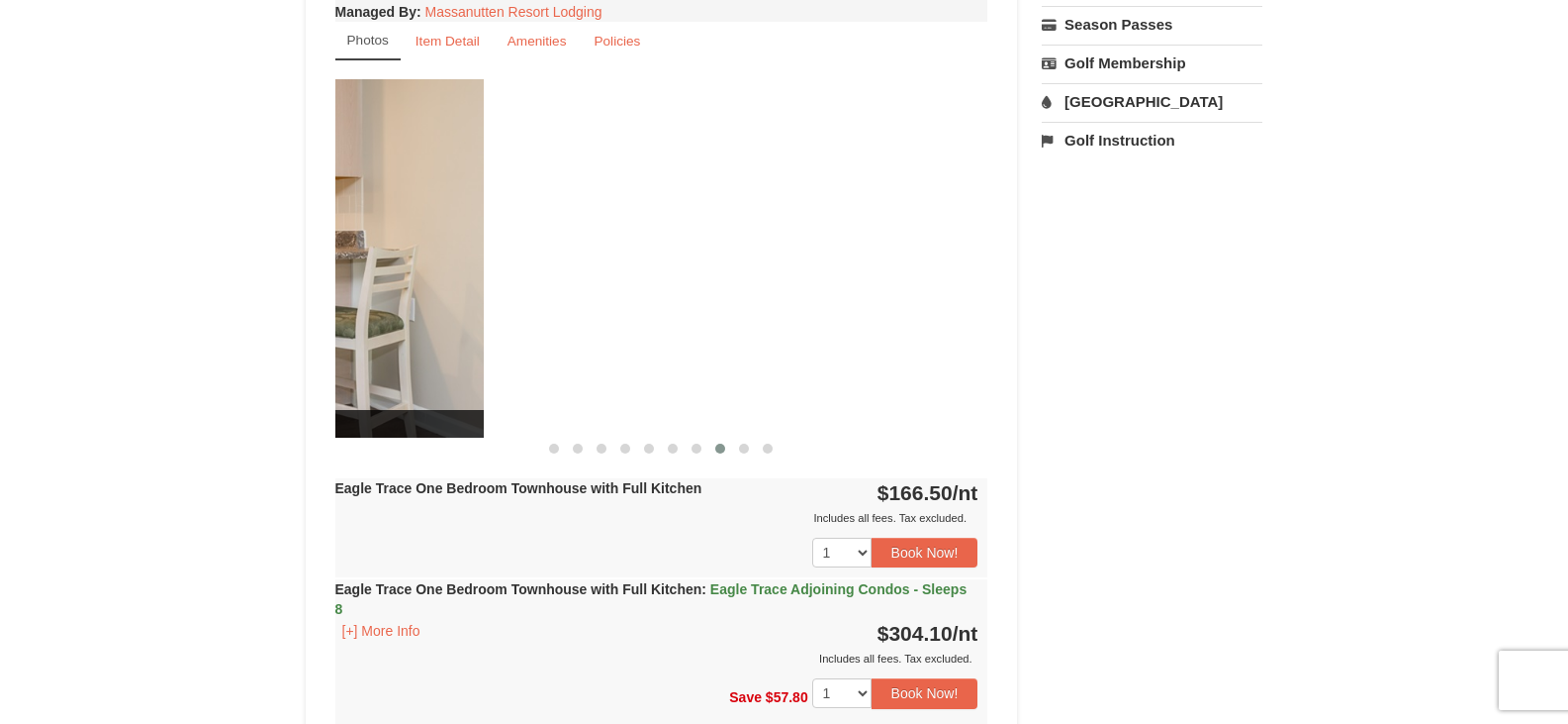
drag, startPoint x: 860, startPoint y: 319, endPoint x: 281, endPoint y: 380, distance: 582.2
click at [281, 380] on div "× <<Back to results Eagle Trace - Mountain Townhomes Book from $166.00! 1822 Re…" at bounding box center [784, 678] width 1568 height 2802
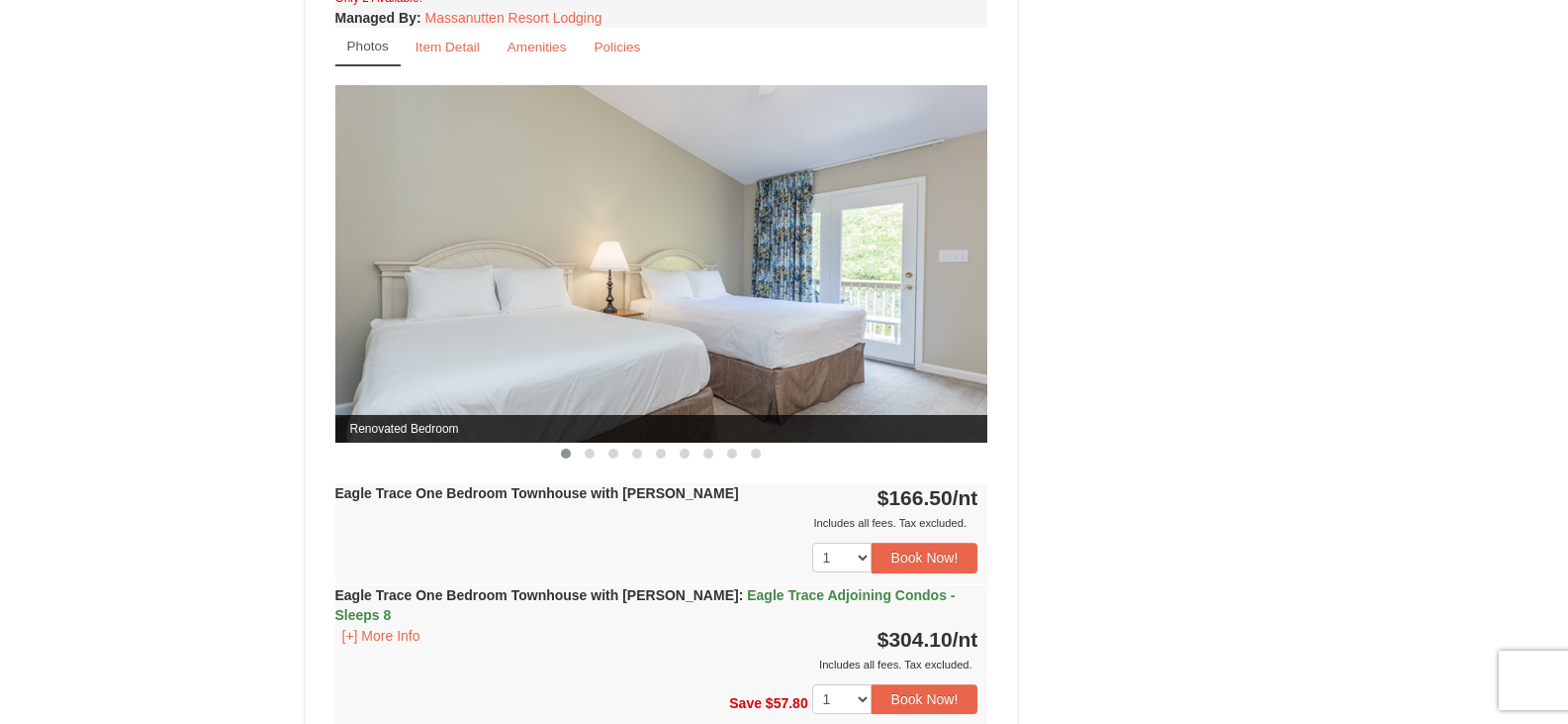
scroll to position [1683, 0]
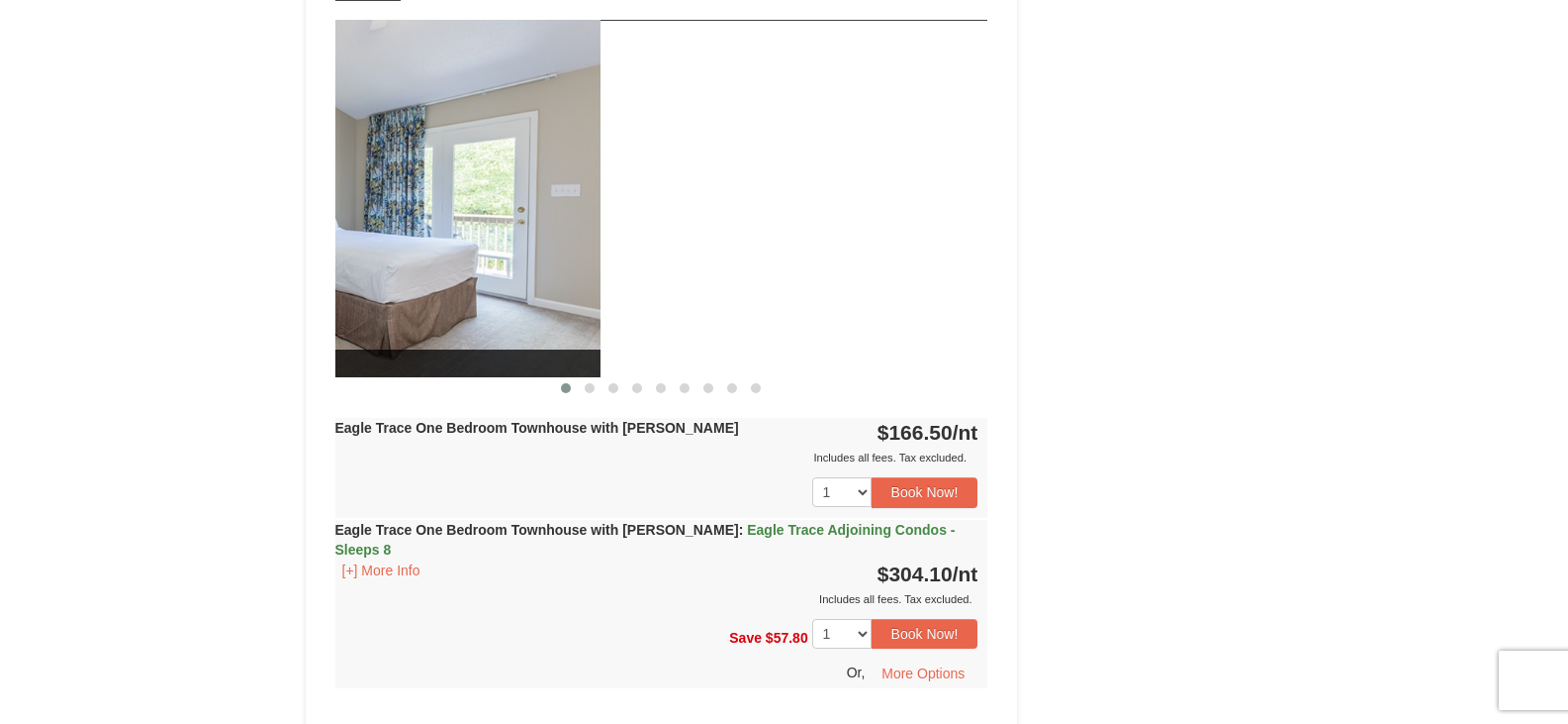
drag, startPoint x: 812, startPoint y: 273, endPoint x: 88, endPoint y: 360, distance: 729.2
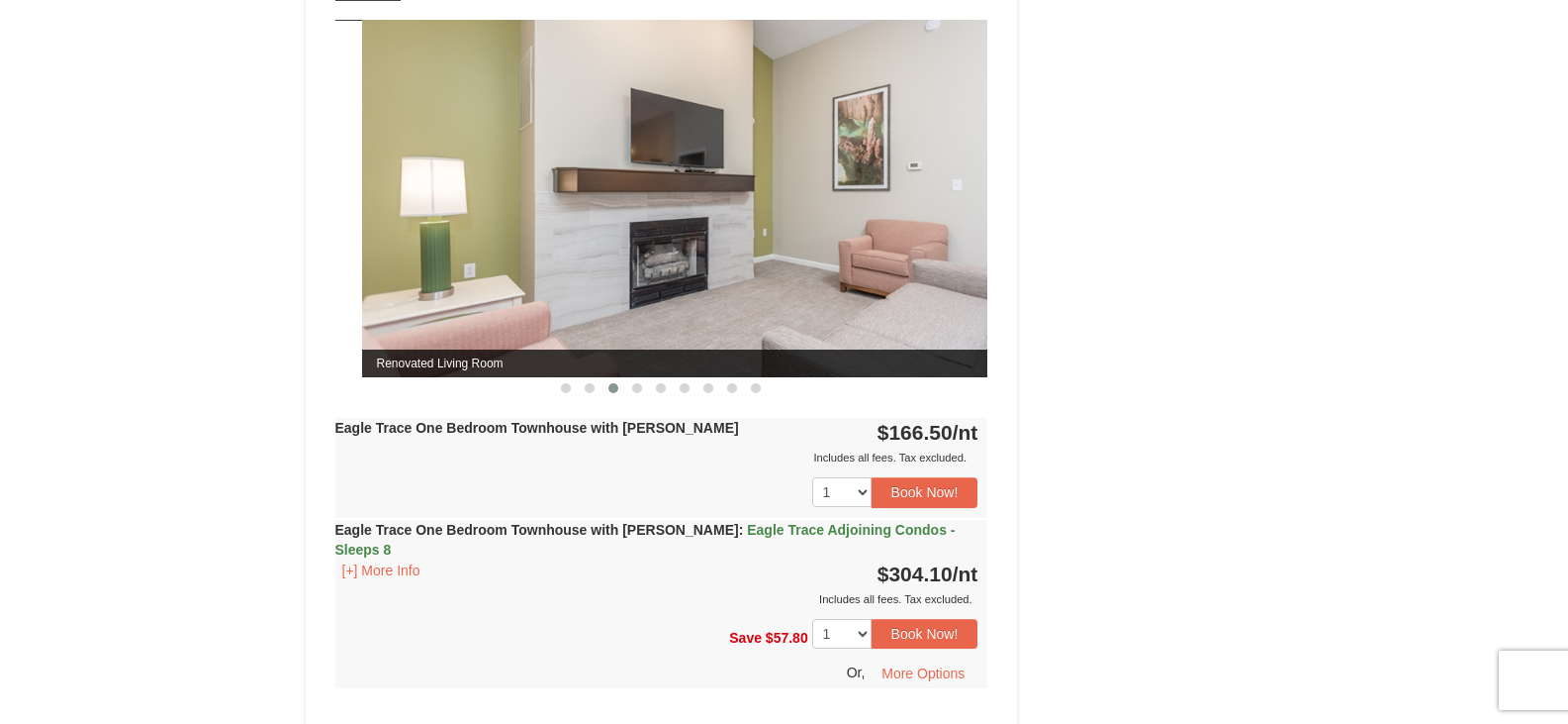
drag, startPoint x: 535, startPoint y: 251, endPoint x: 1008, endPoint y: 191, distance: 476.8
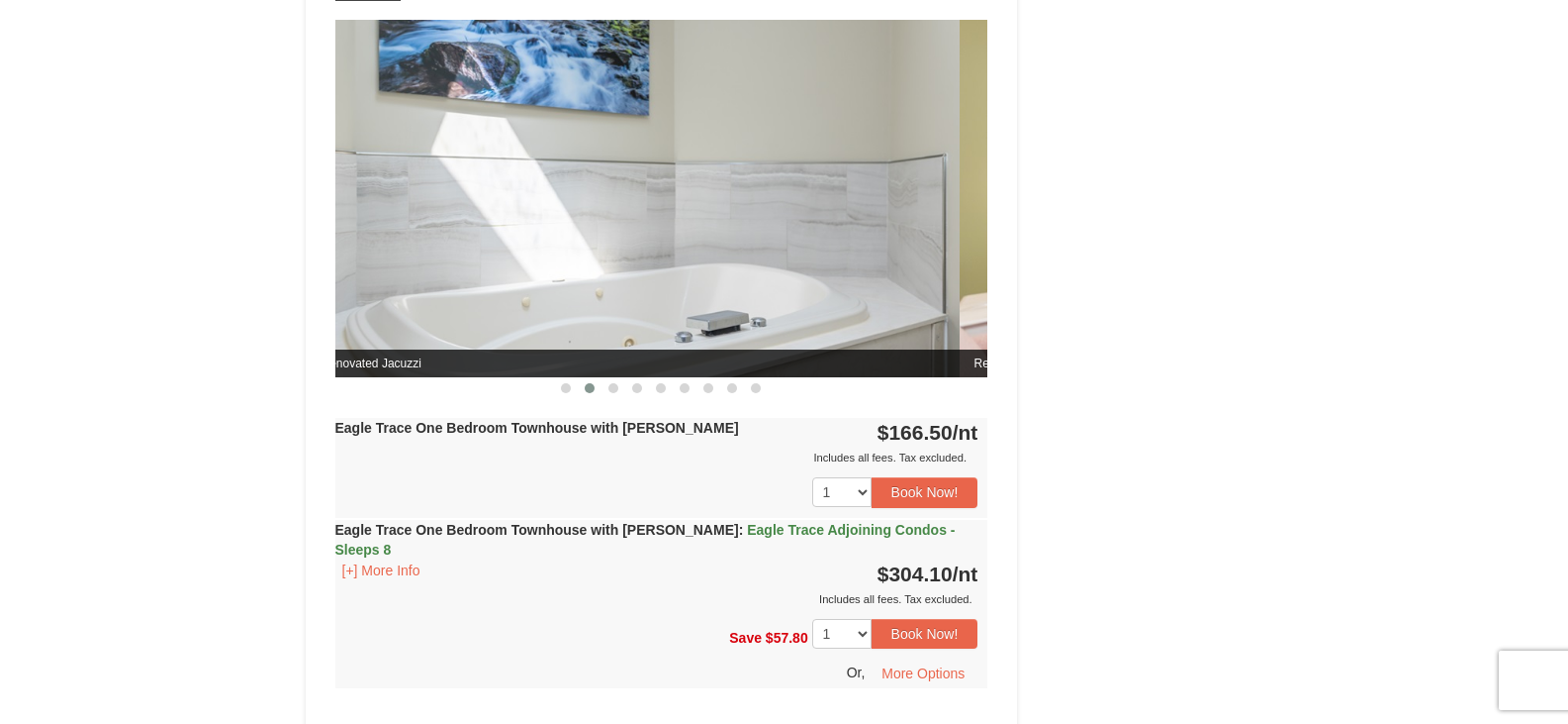
drag, startPoint x: 905, startPoint y: 169, endPoint x: 360, endPoint y: 235, distance: 549.0
click at [372, 233] on img at bounding box center [633, 199] width 653 height 358
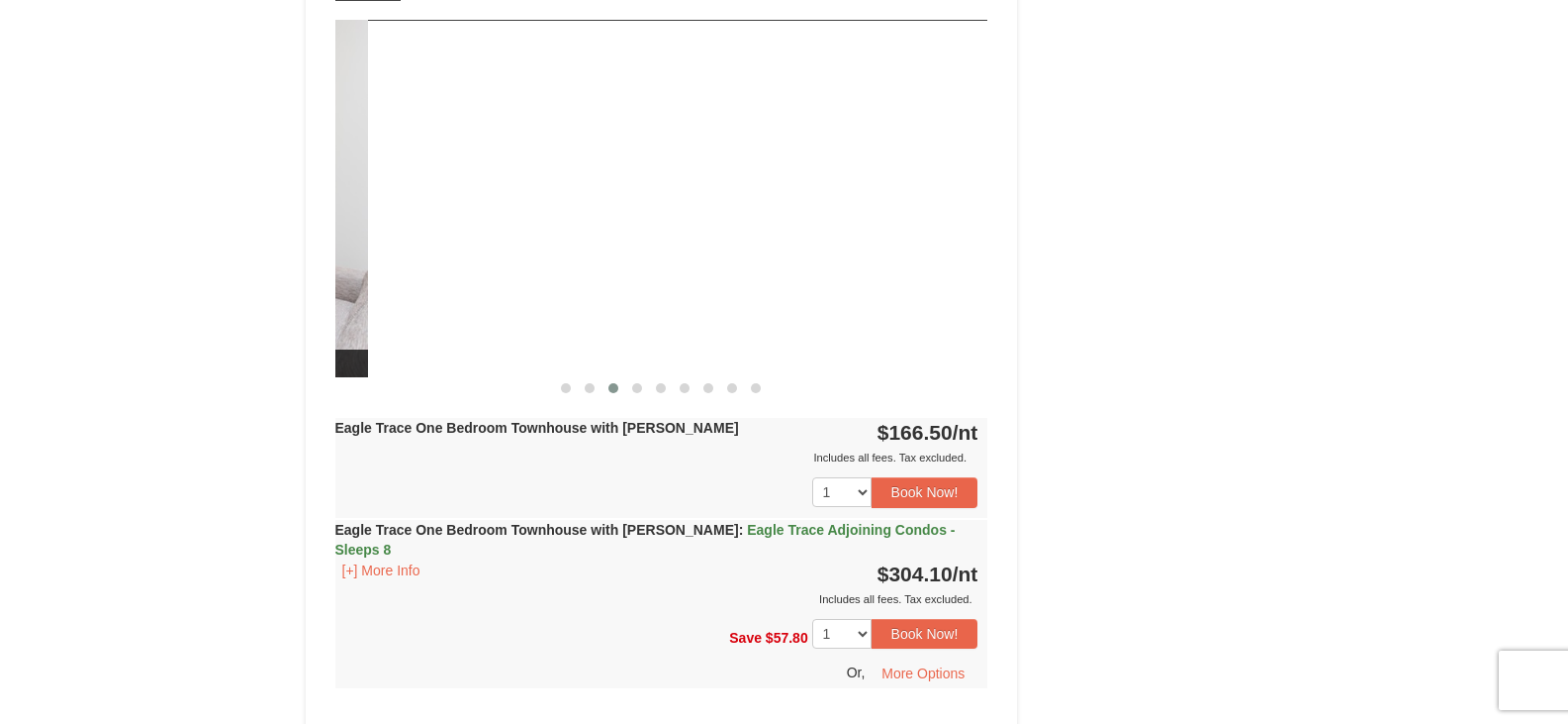
drag, startPoint x: 907, startPoint y: 160, endPoint x: 286, endPoint y: 223, distance: 624.2
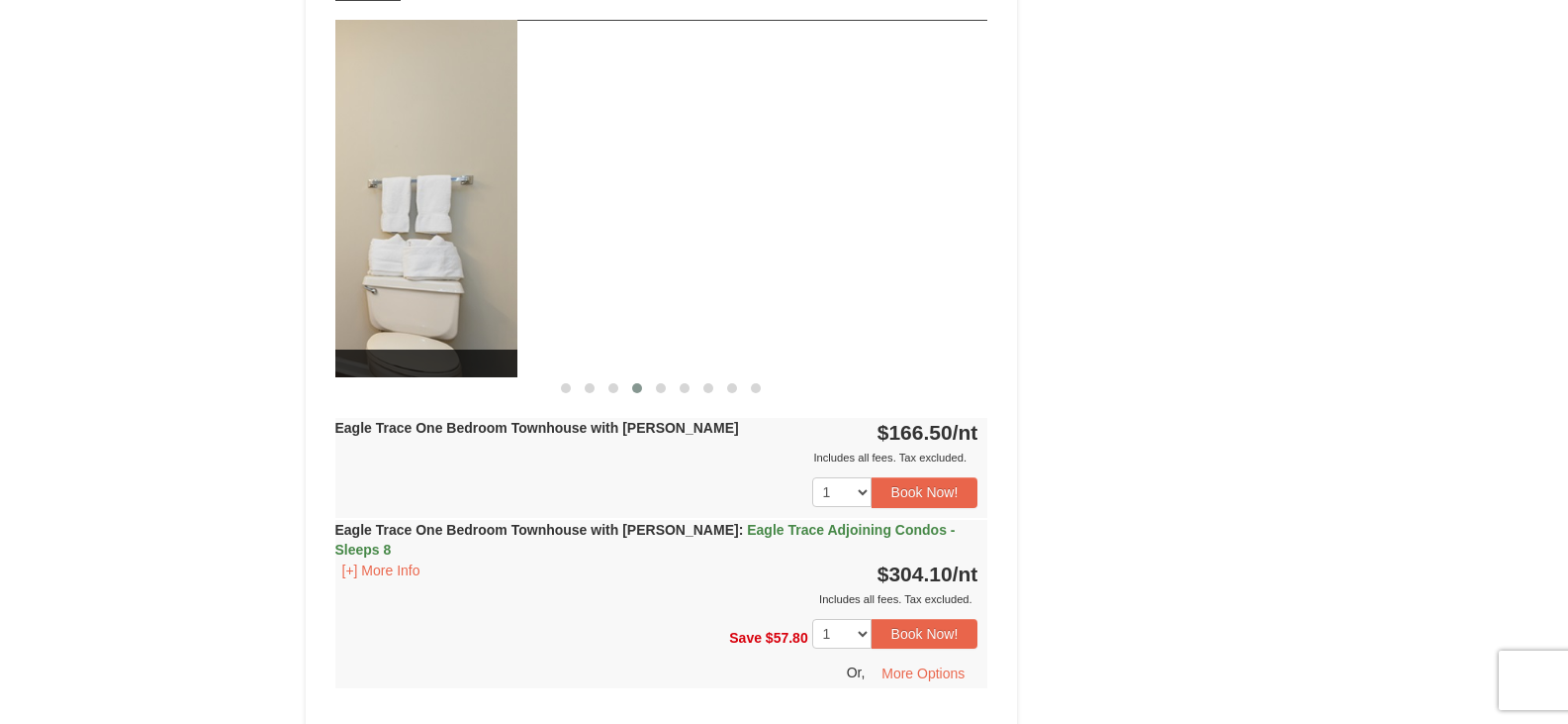
drag, startPoint x: 859, startPoint y: 196, endPoint x: 277, endPoint y: 239, distance: 583.6
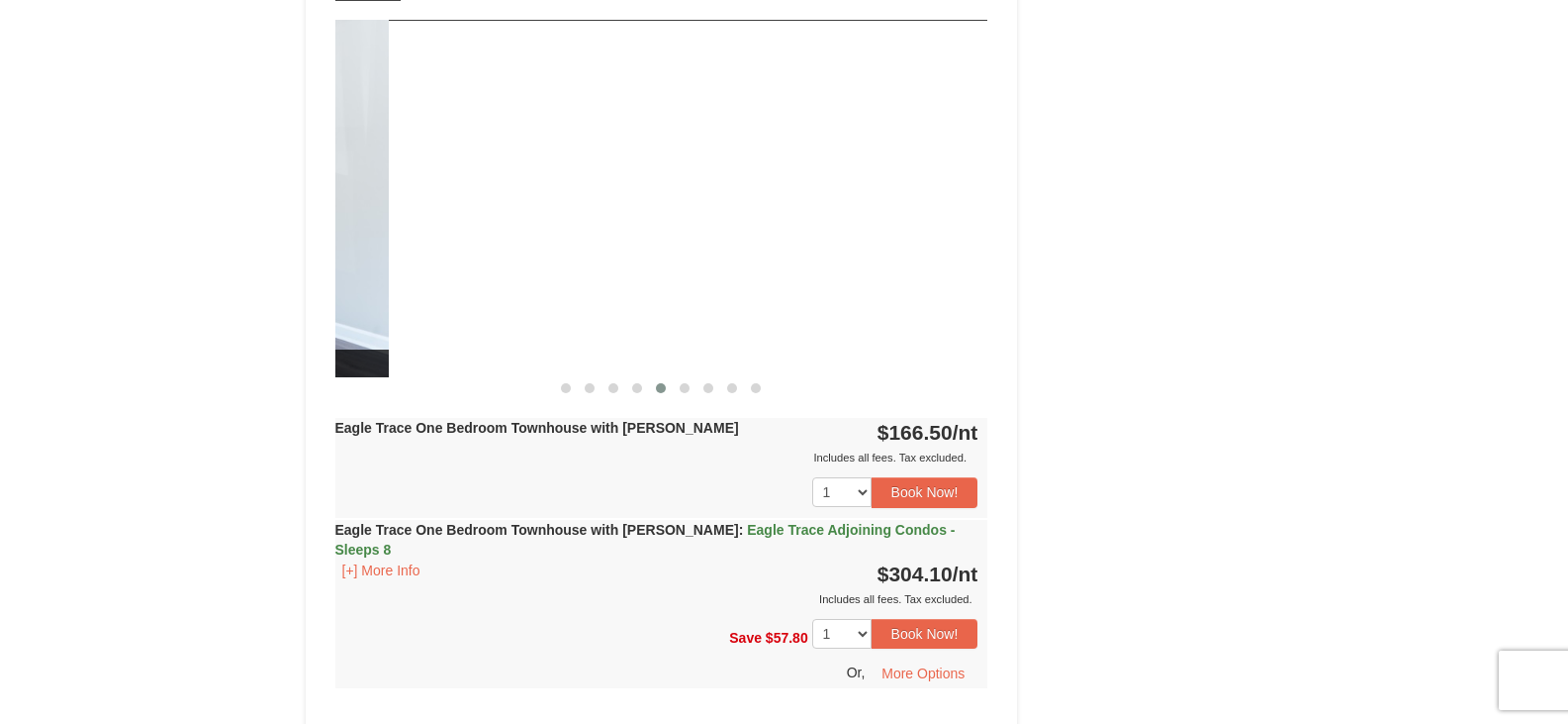
drag, startPoint x: 853, startPoint y: 190, endPoint x: 194, endPoint y: 291, distance: 666.7
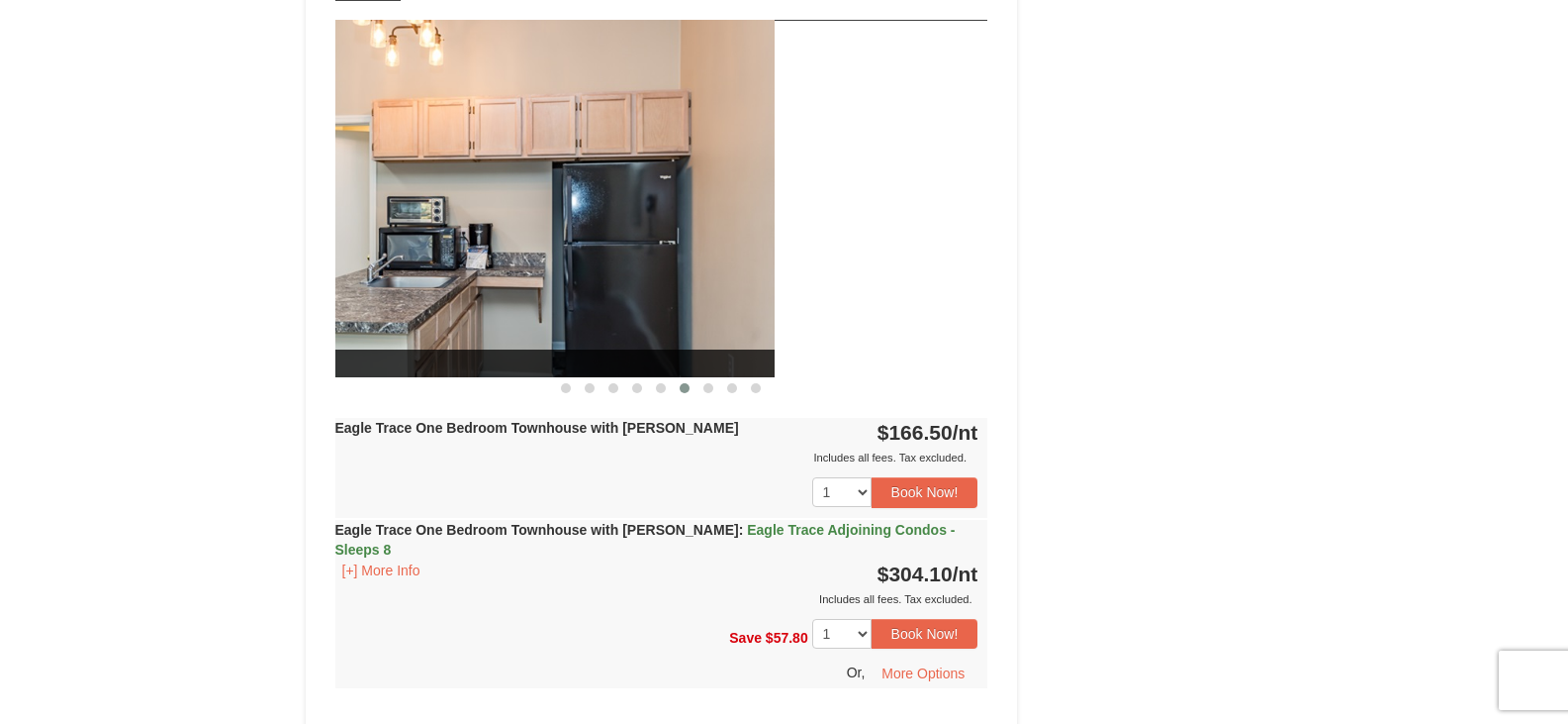
drag, startPoint x: 858, startPoint y: 192, endPoint x: 371, endPoint y: 258, distance: 491.5
click at [380, 258] on img at bounding box center [448, 199] width 653 height 358
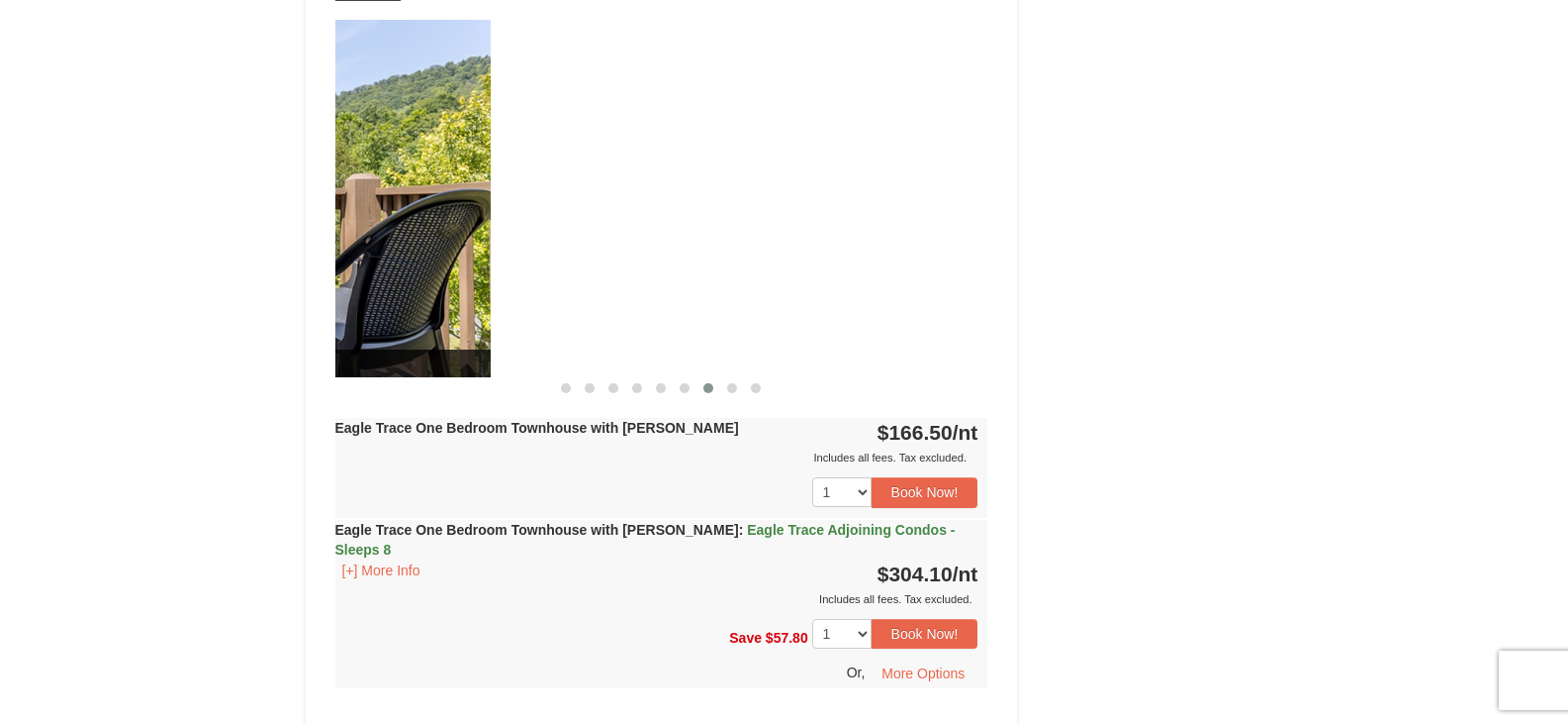
drag, startPoint x: 809, startPoint y: 237, endPoint x: 306, endPoint y: 291, distance: 505.9
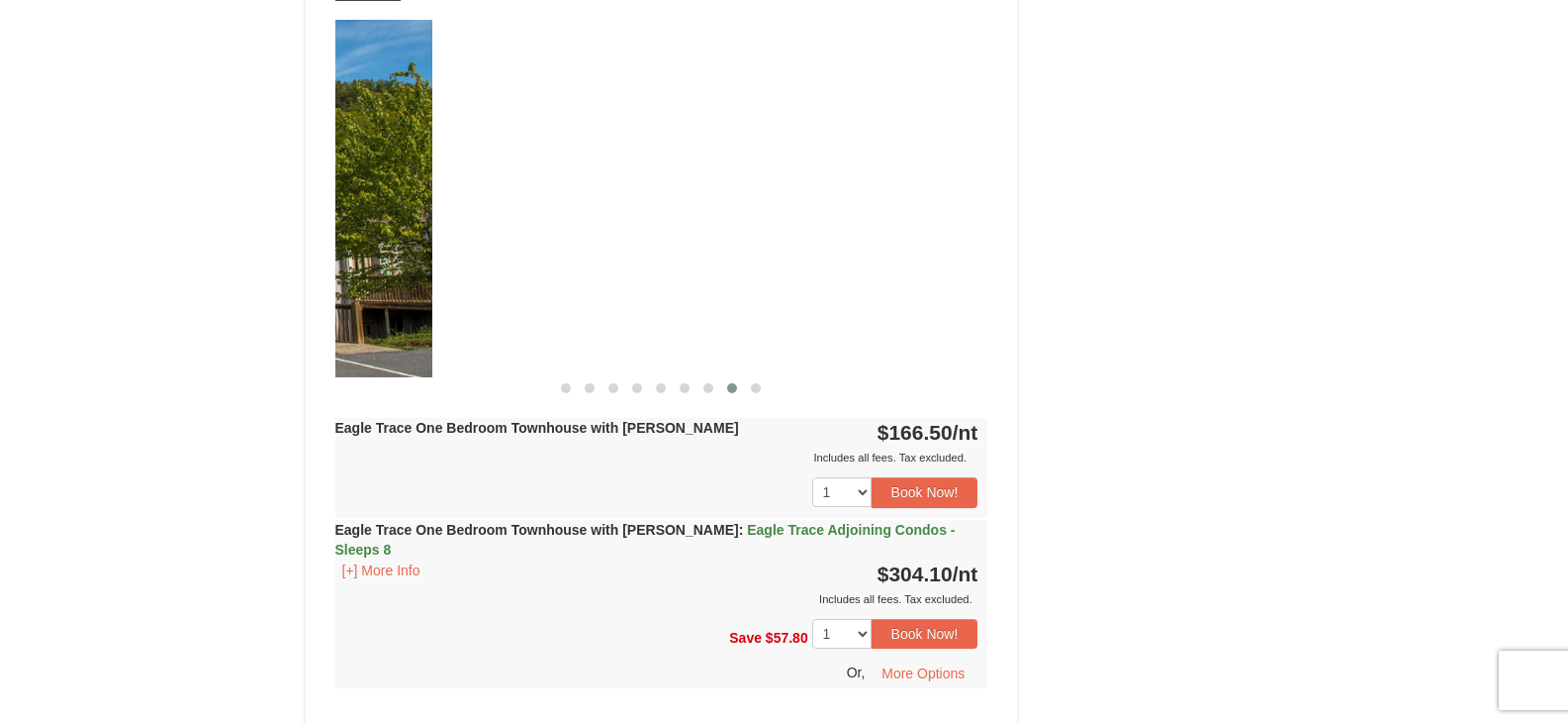
drag, startPoint x: 804, startPoint y: 231, endPoint x: 233, endPoint y: 274, distance: 572.6
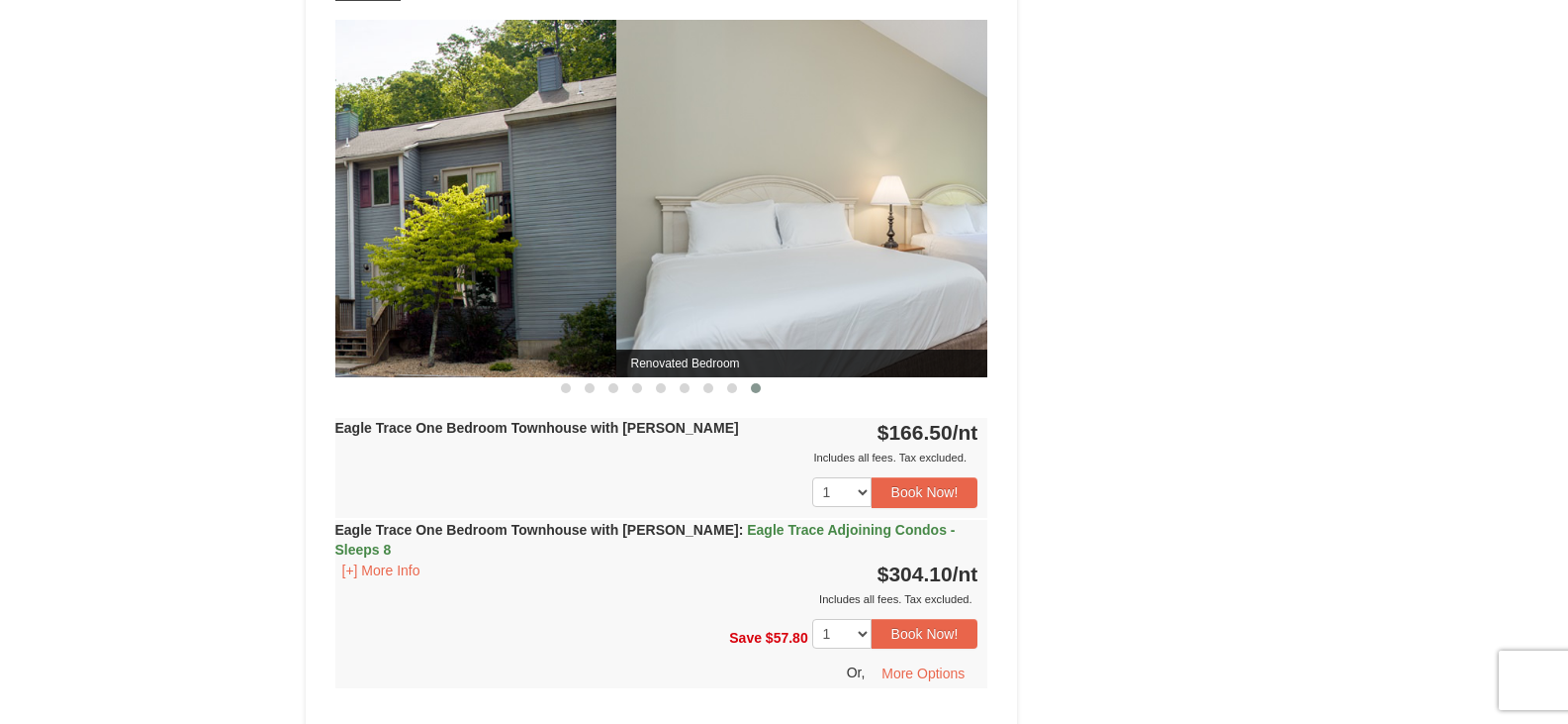
drag, startPoint x: 869, startPoint y: 234, endPoint x: 498, endPoint y: 289, distance: 375.1
click at [498, 289] on img at bounding box center [289, 199] width 653 height 358
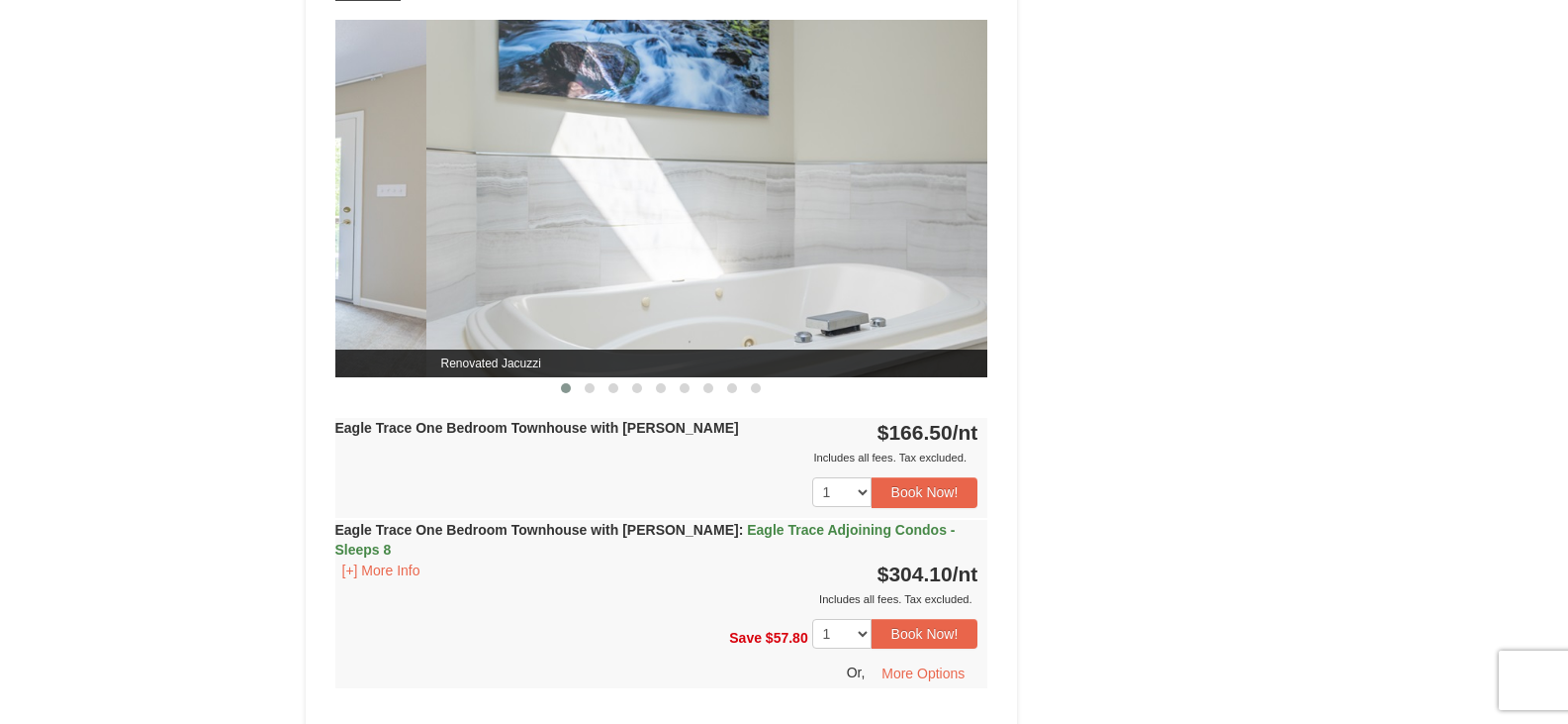
drag, startPoint x: 886, startPoint y: 218, endPoint x: 321, endPoint y: 307, distance: 572.0
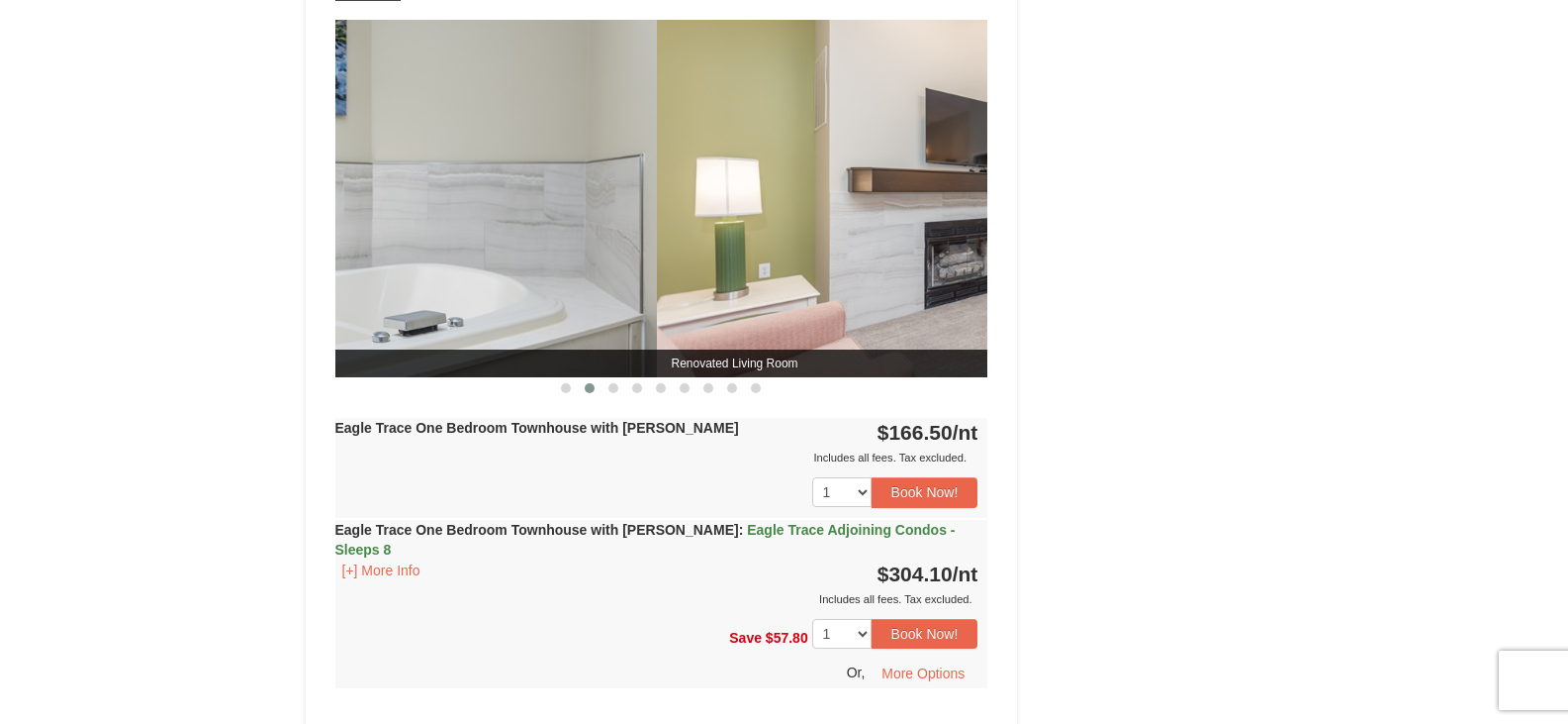
drag, startPoint x: 899, startPoint y: 211, endPoint x: 233, endPoint y: 253, distance: 667.3
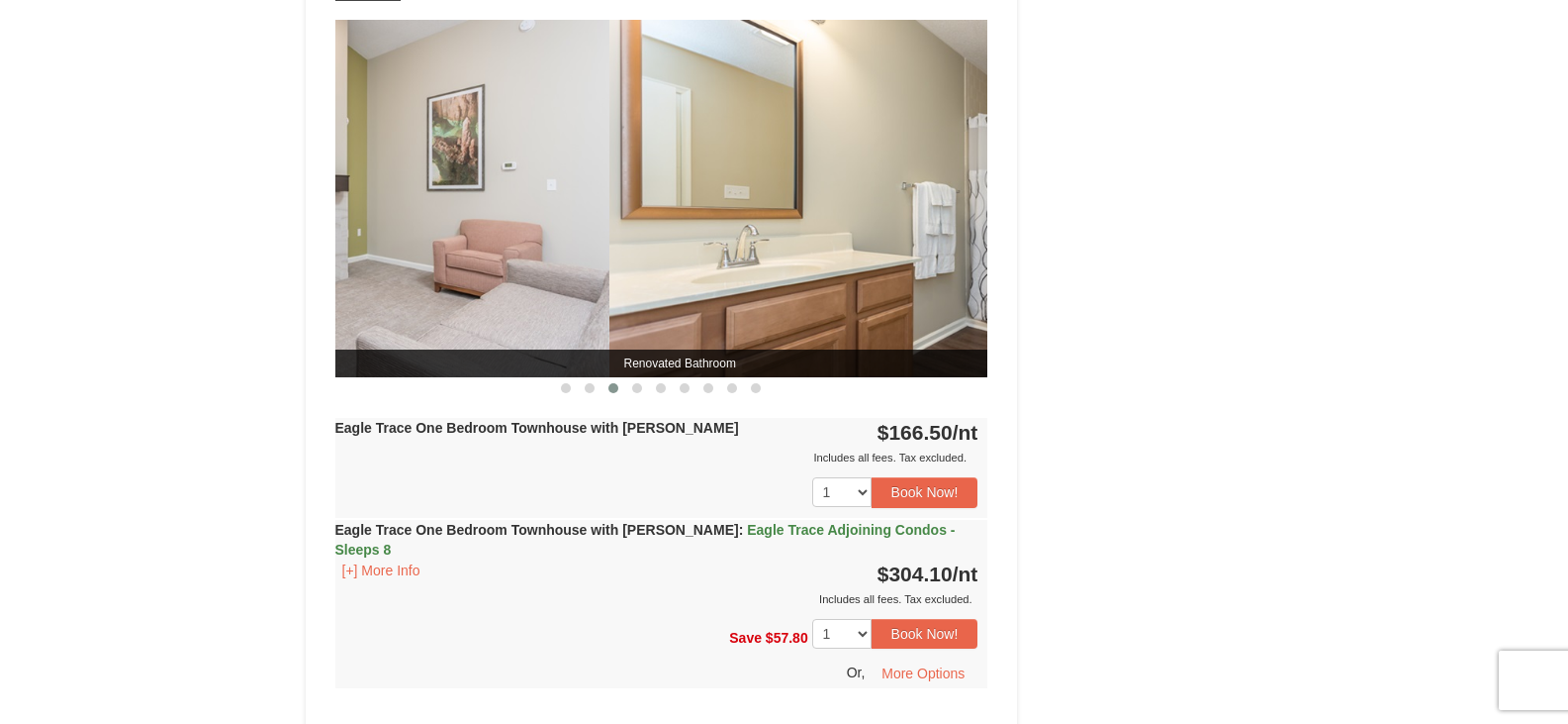
drag, startPoint x: 833, startPoint y: 182, endPoint x: 108, endPoint y: 223, distance: 726.2
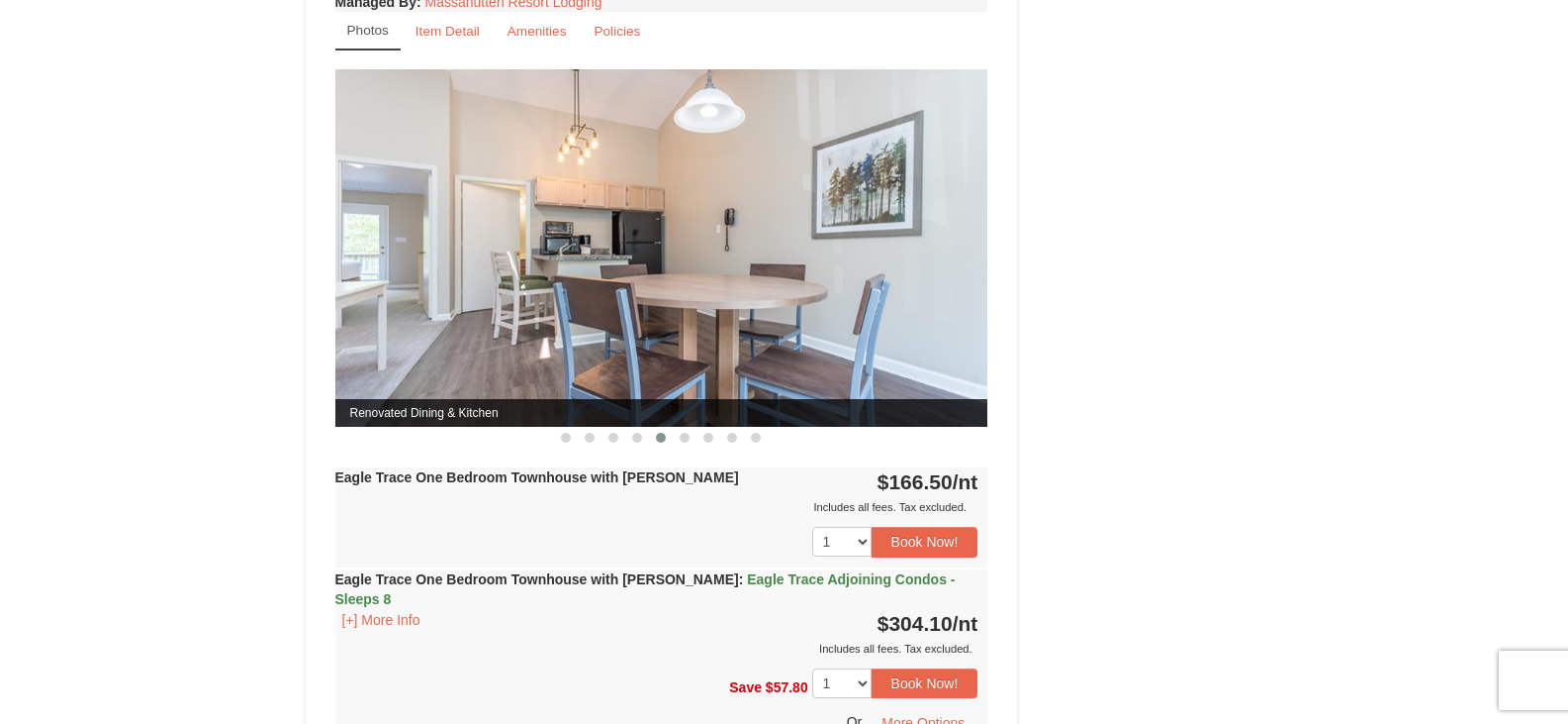
scroll to position [1584, 0]
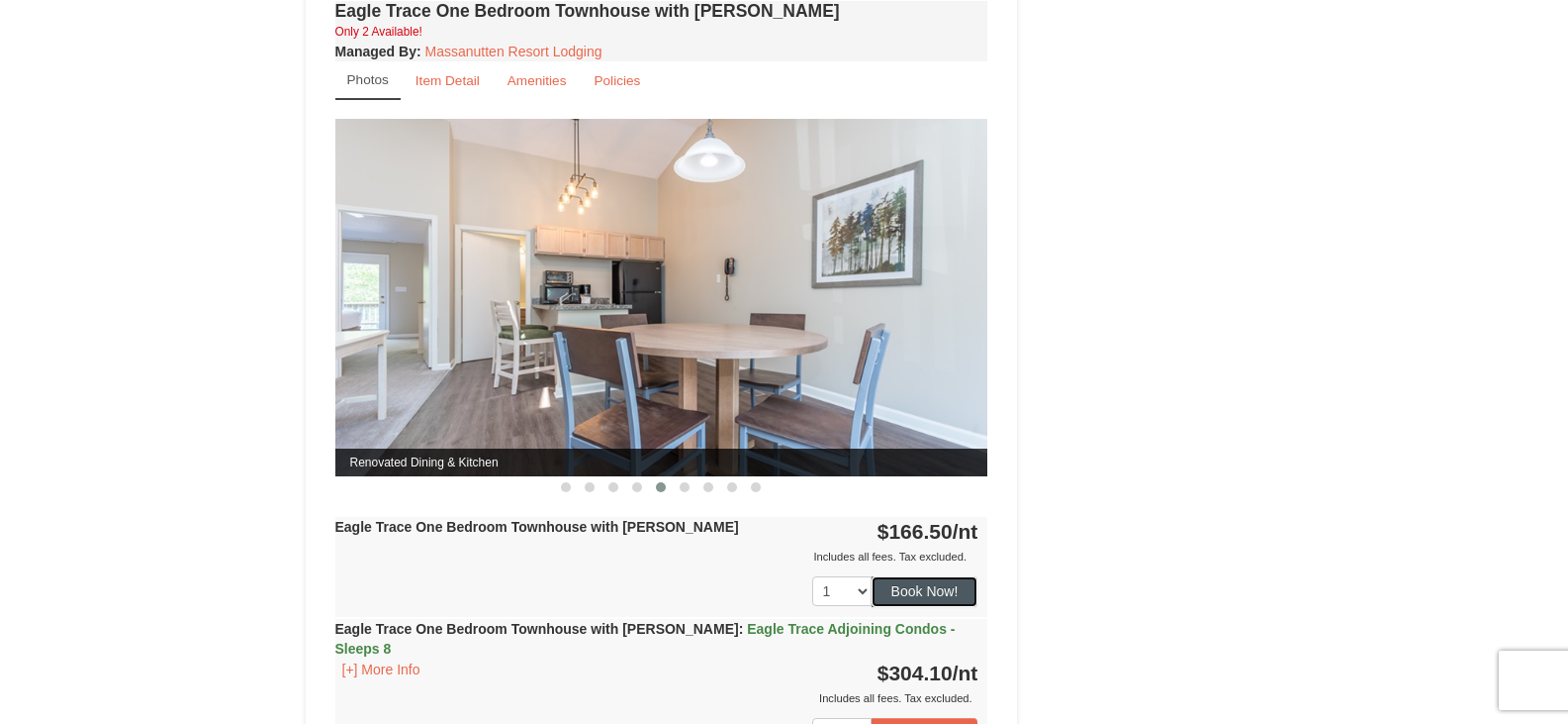
click at [926, 596] on button "Book Now!" at bounding box center [924, 591] width 107 height 30
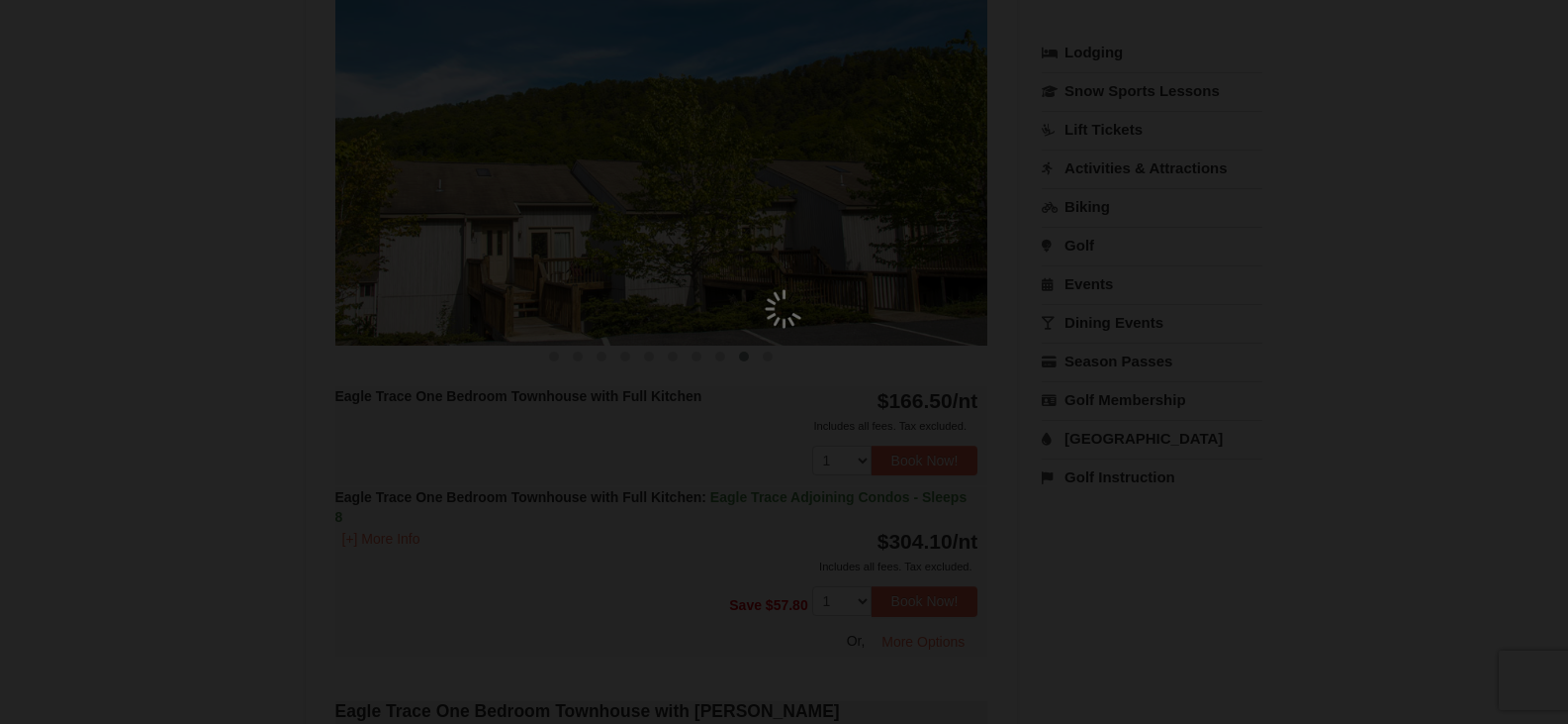
scroll to position [193, 0]
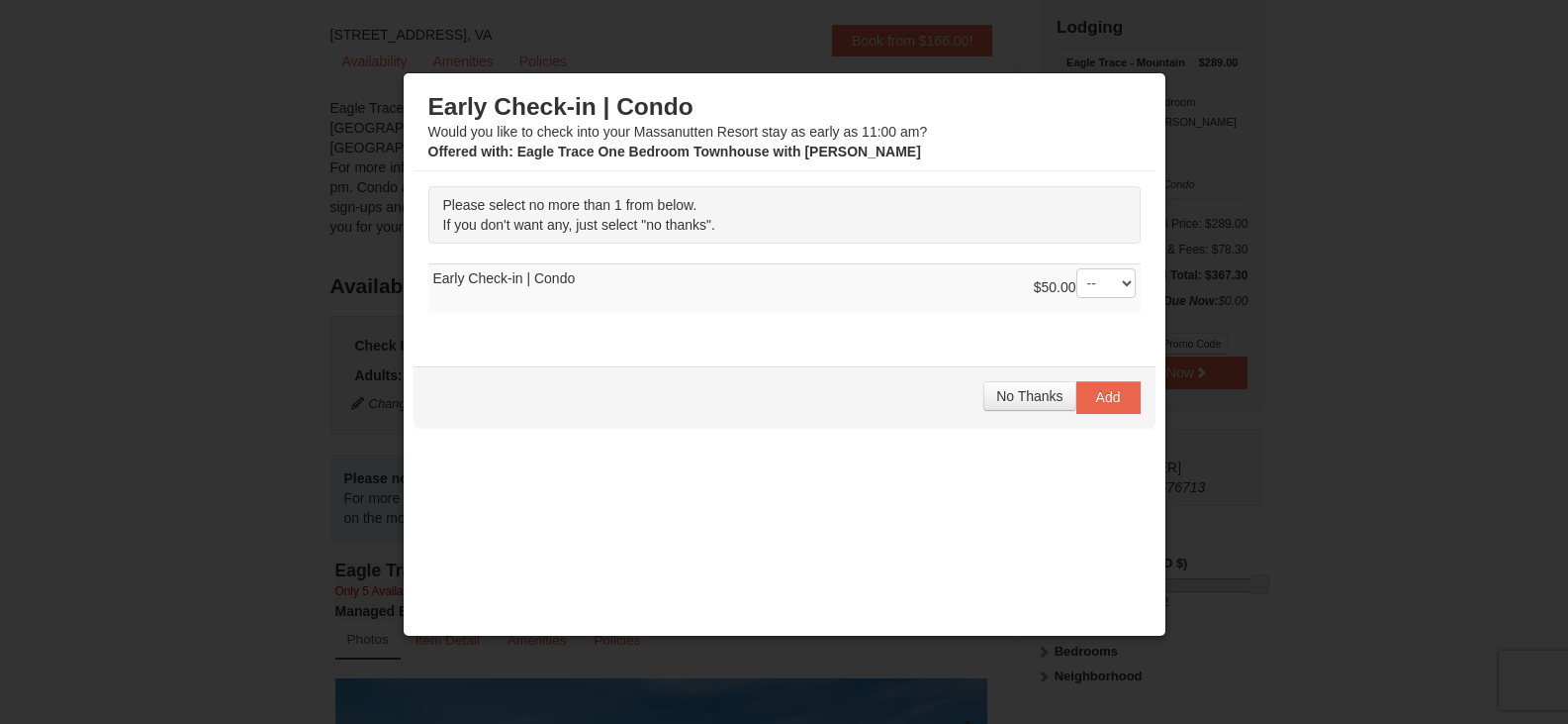
click at [1037, 378] on div "No Thanks Add" at bounding box center [784, 396] width 742 height 61
click at [1030, 401] on span "No Thanks" at bounding box center [1029, 396] width 66 height 16
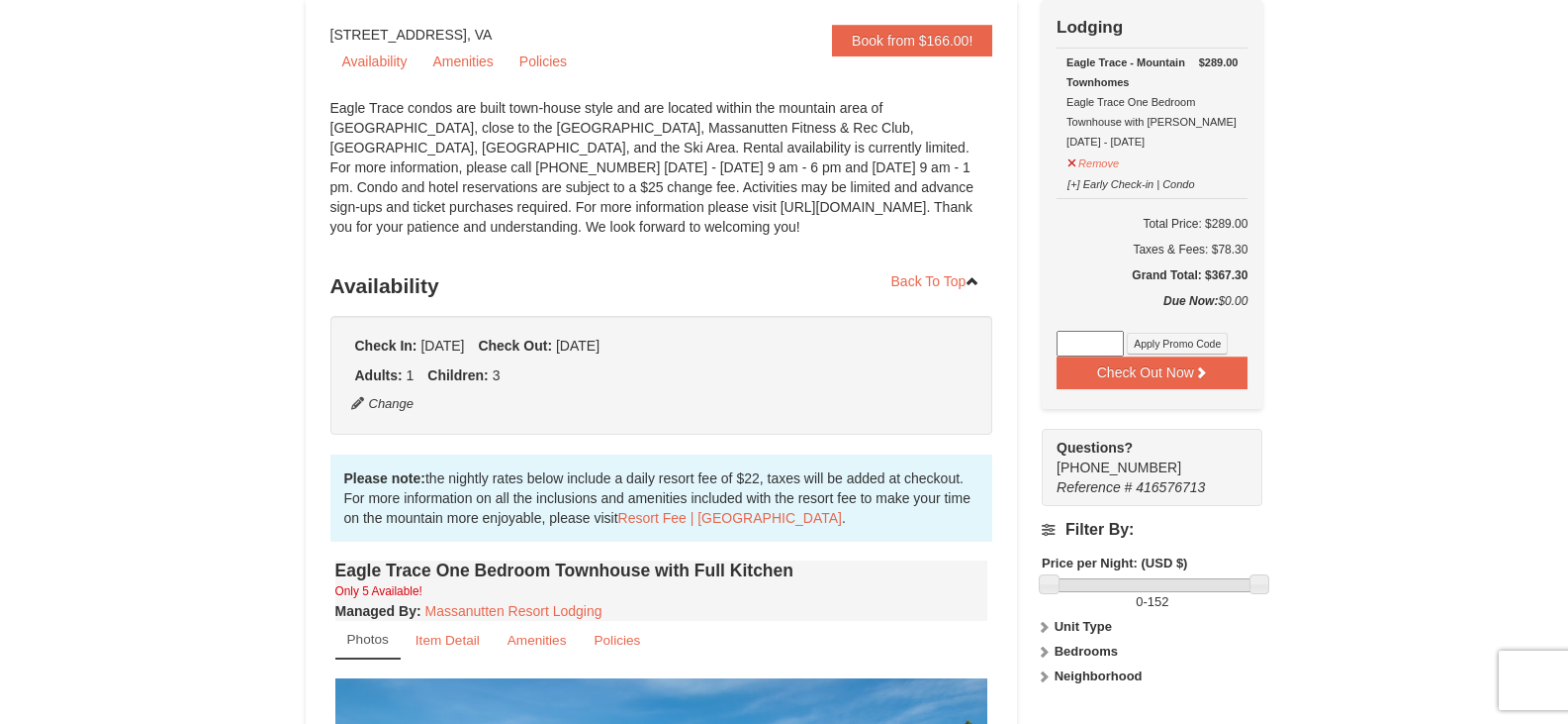
scroll to position [94, 0]
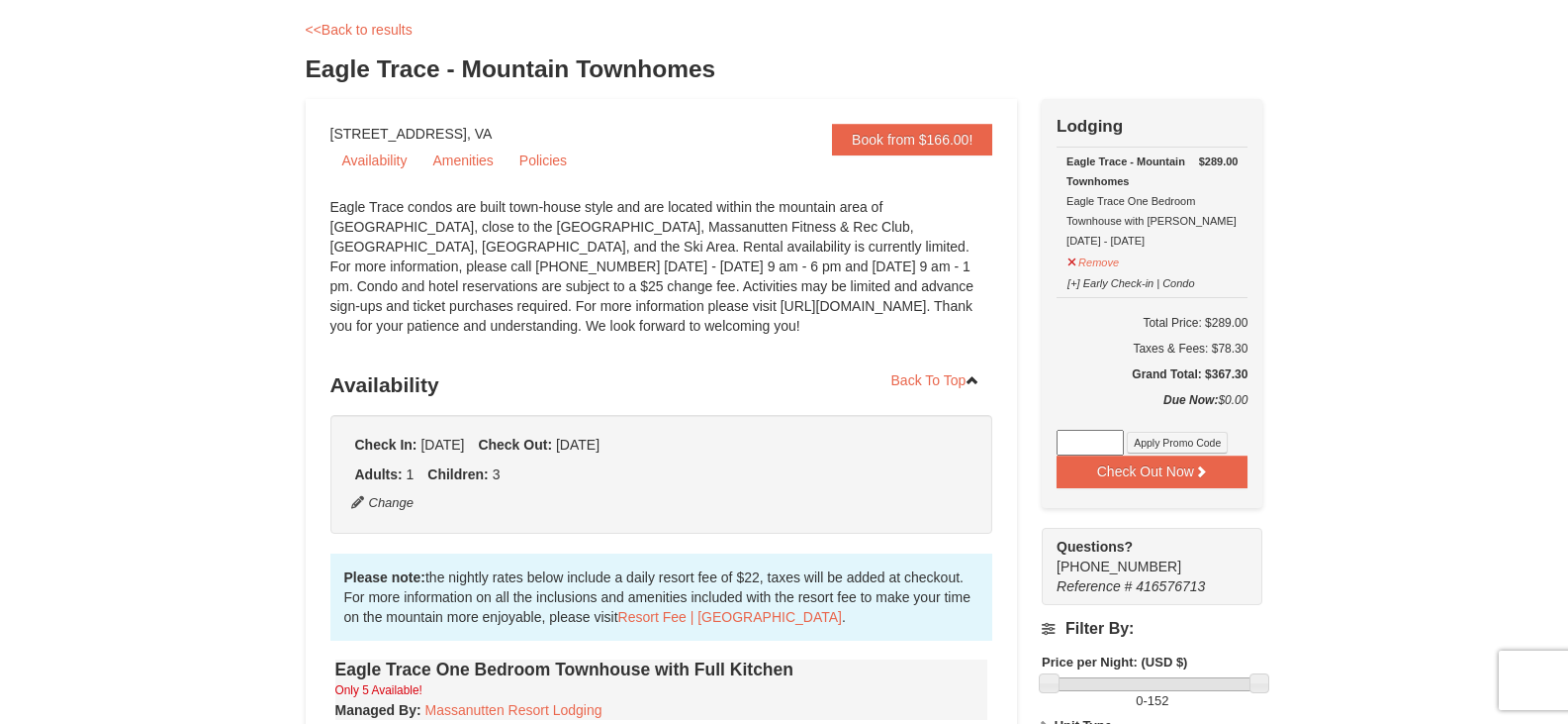
click at [330, 35] on link "<<Back to results" at bounding box center [358, 30] width 107 height 16
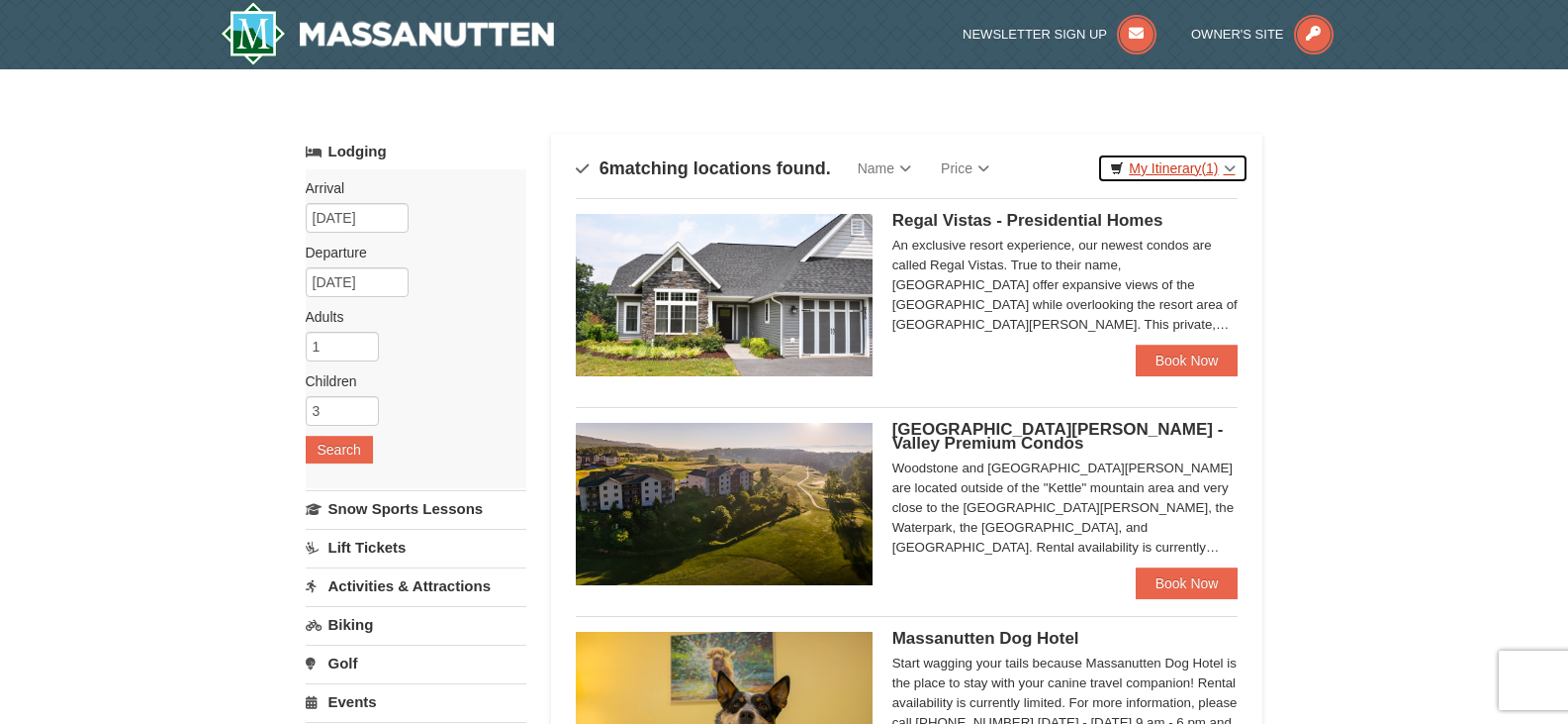
click at [1194, 170] on link "My Itinerary (1)" at bounding box center [1172, 169] width 151 height 30
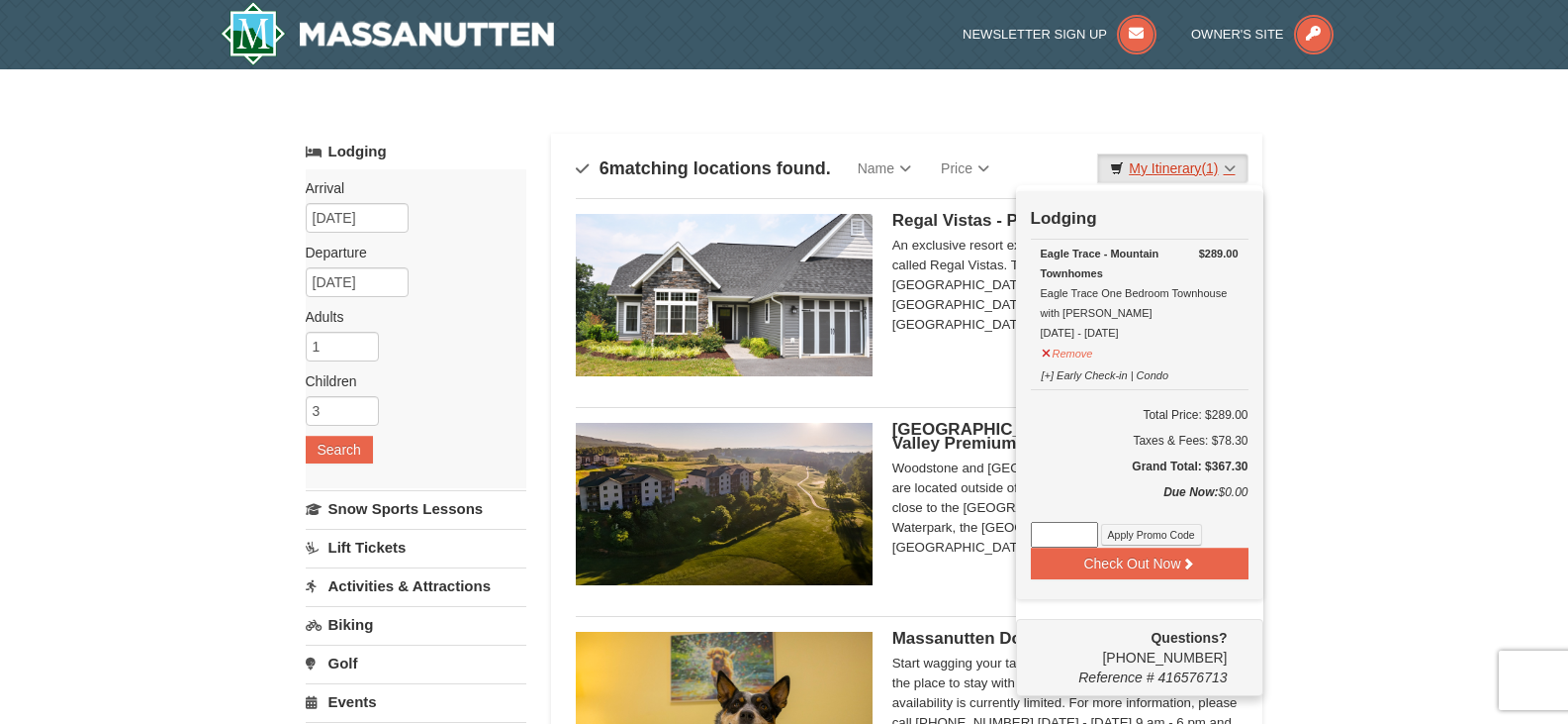
scroll to position [1041, 0]
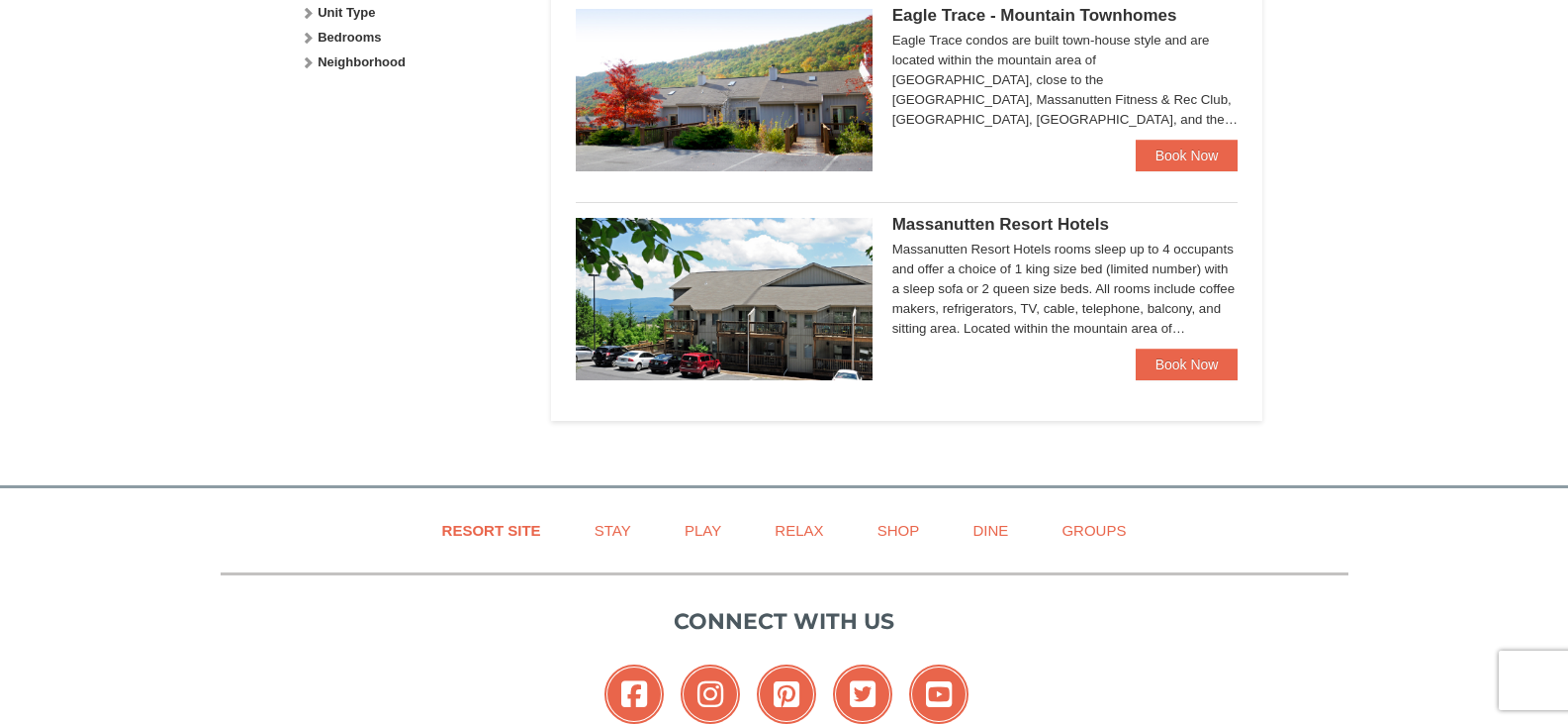
click at [790, 303] on img at bounding box center [724, 299] width 296 height 163
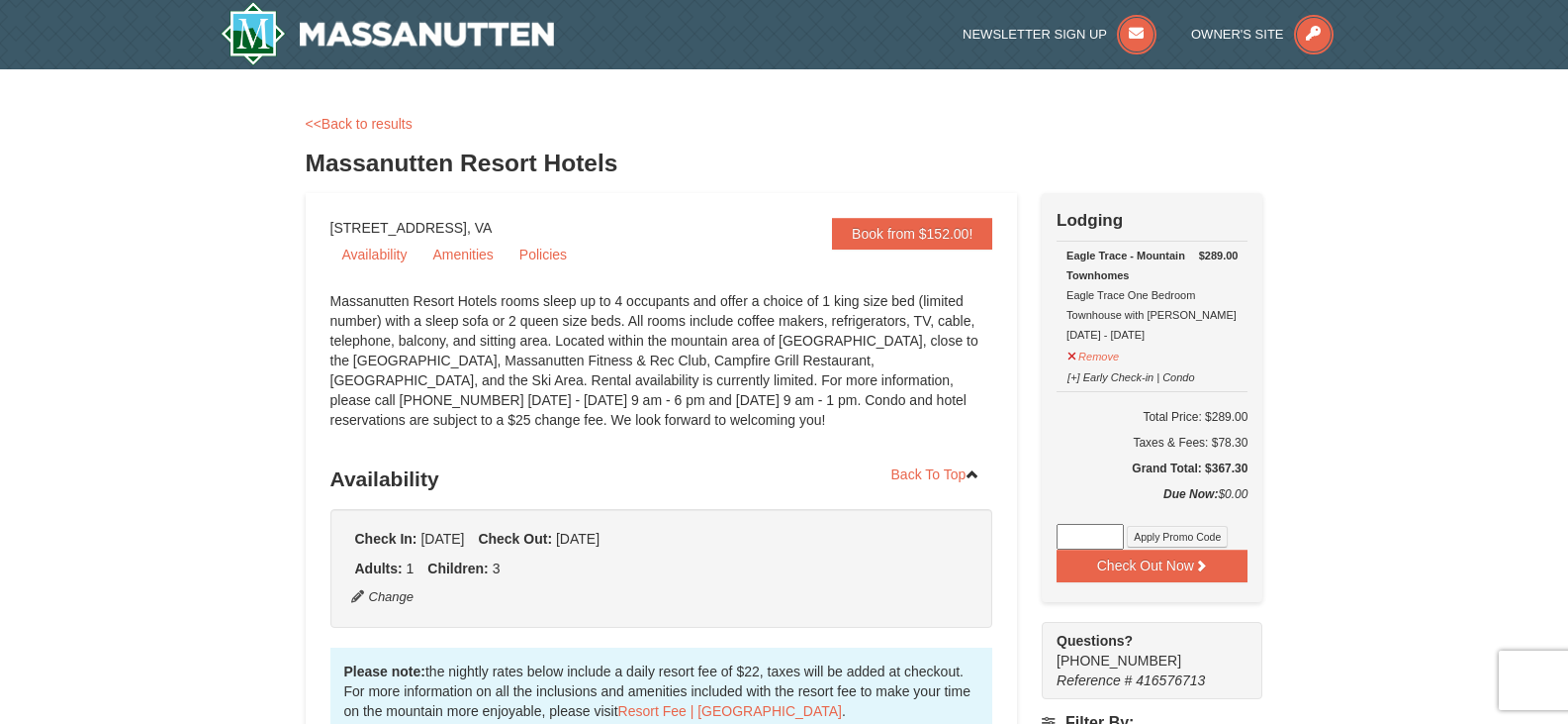
click at [358, 115] on div "<<Back to results" at bounding box center [784, 124] width 958 height 20
click at [375, 125] on link "<<Back to results" at bounding box center [358, 124] width 107 height 16
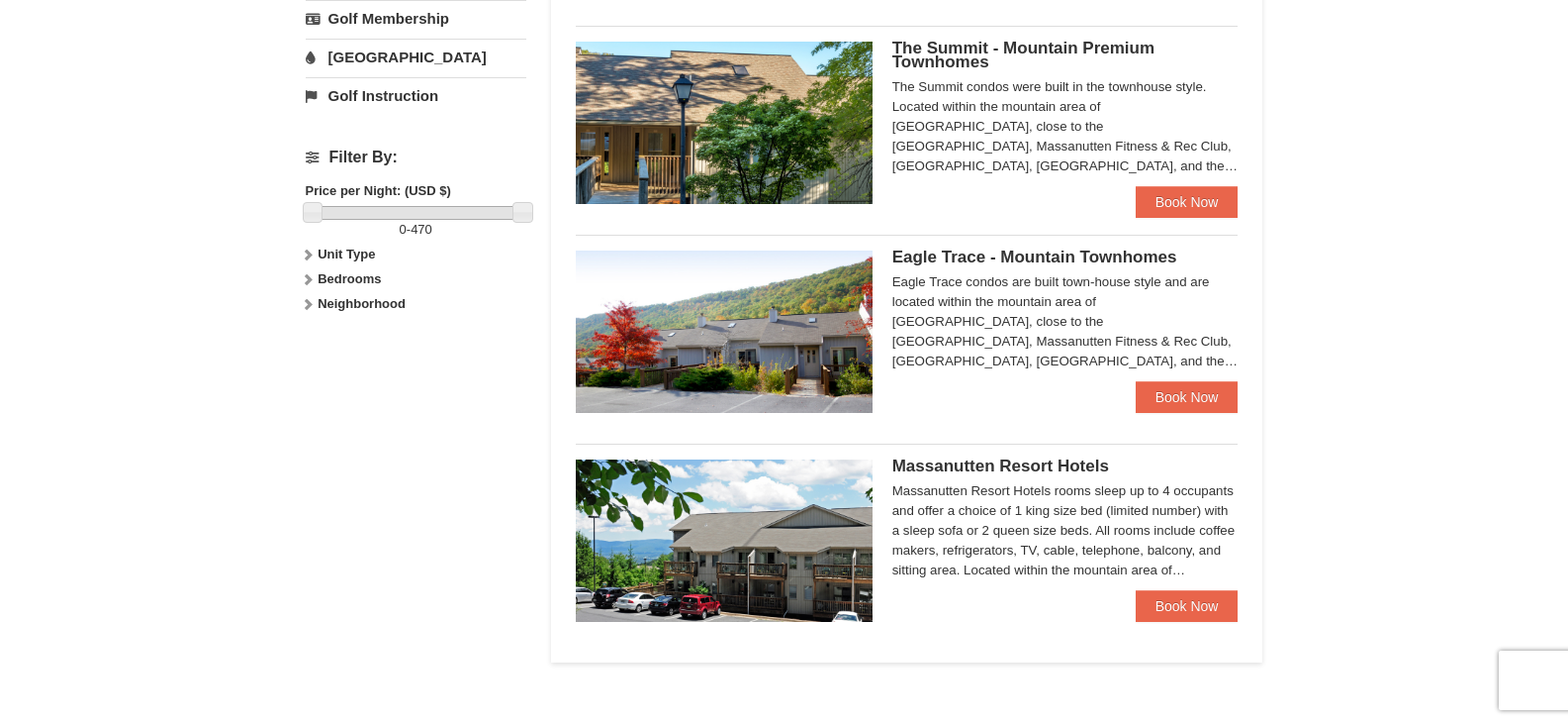
scroll to position [743, 0]
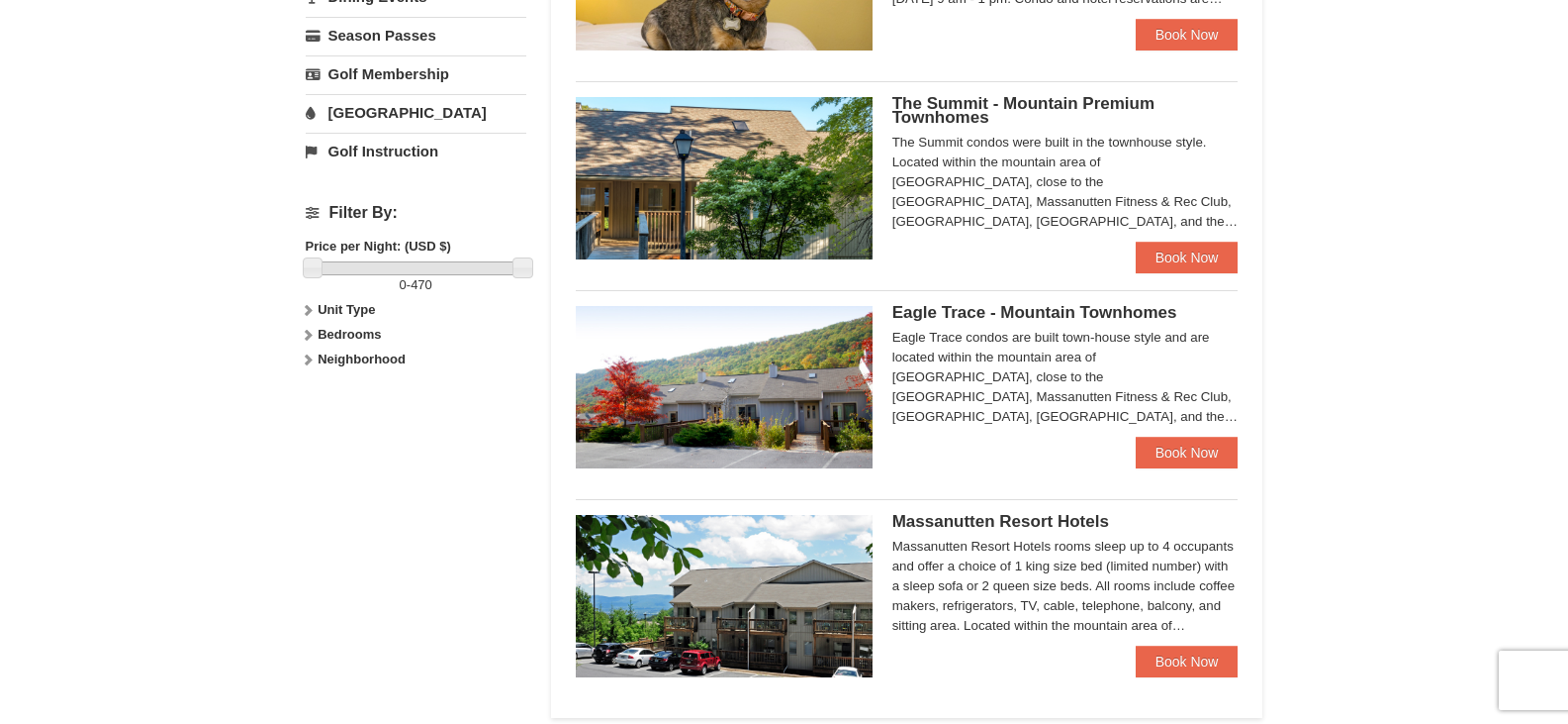
click at [848, 356] on img at bounding box center [724, 386] width 296 height 163
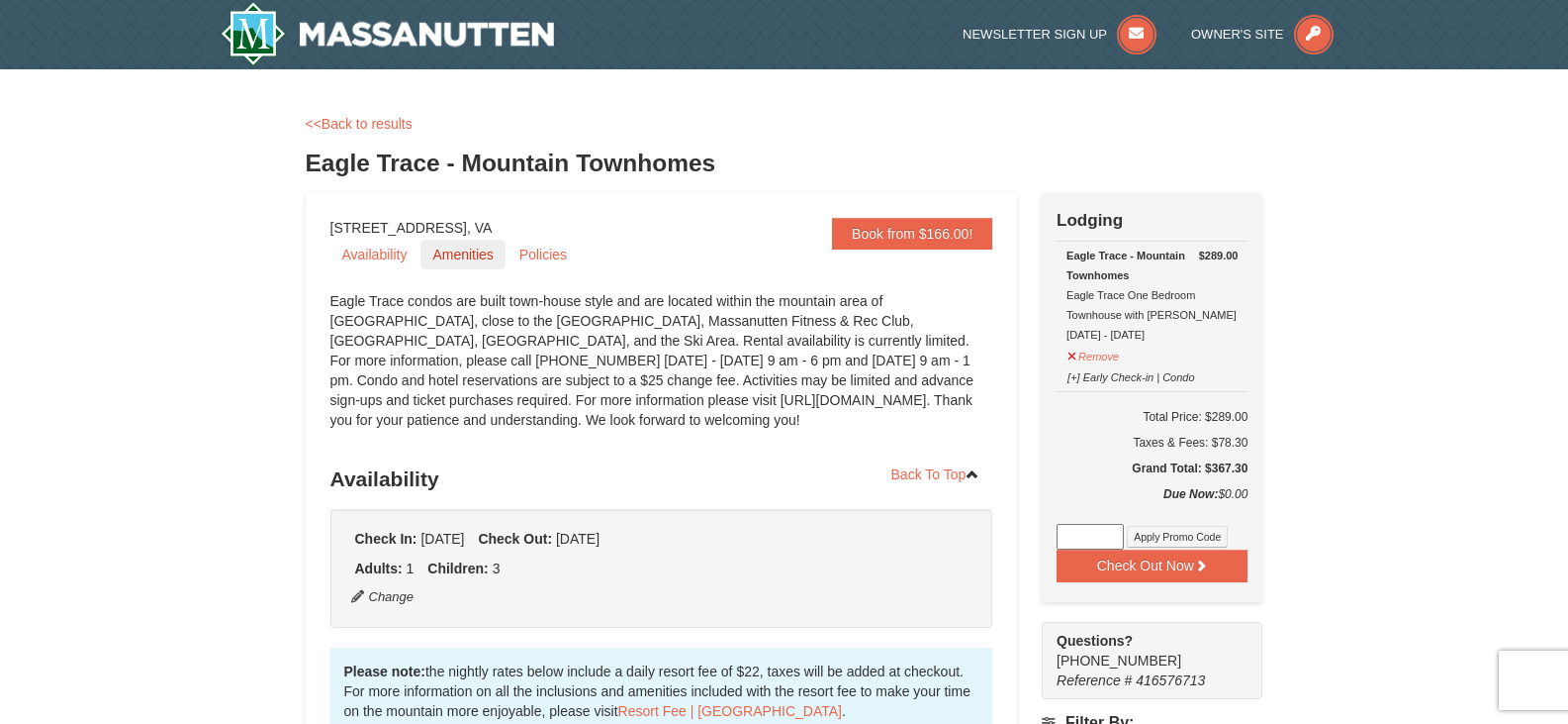
click at [481, 247] on link "Amenities" at bounding box center [462, 255] width 84 height 30
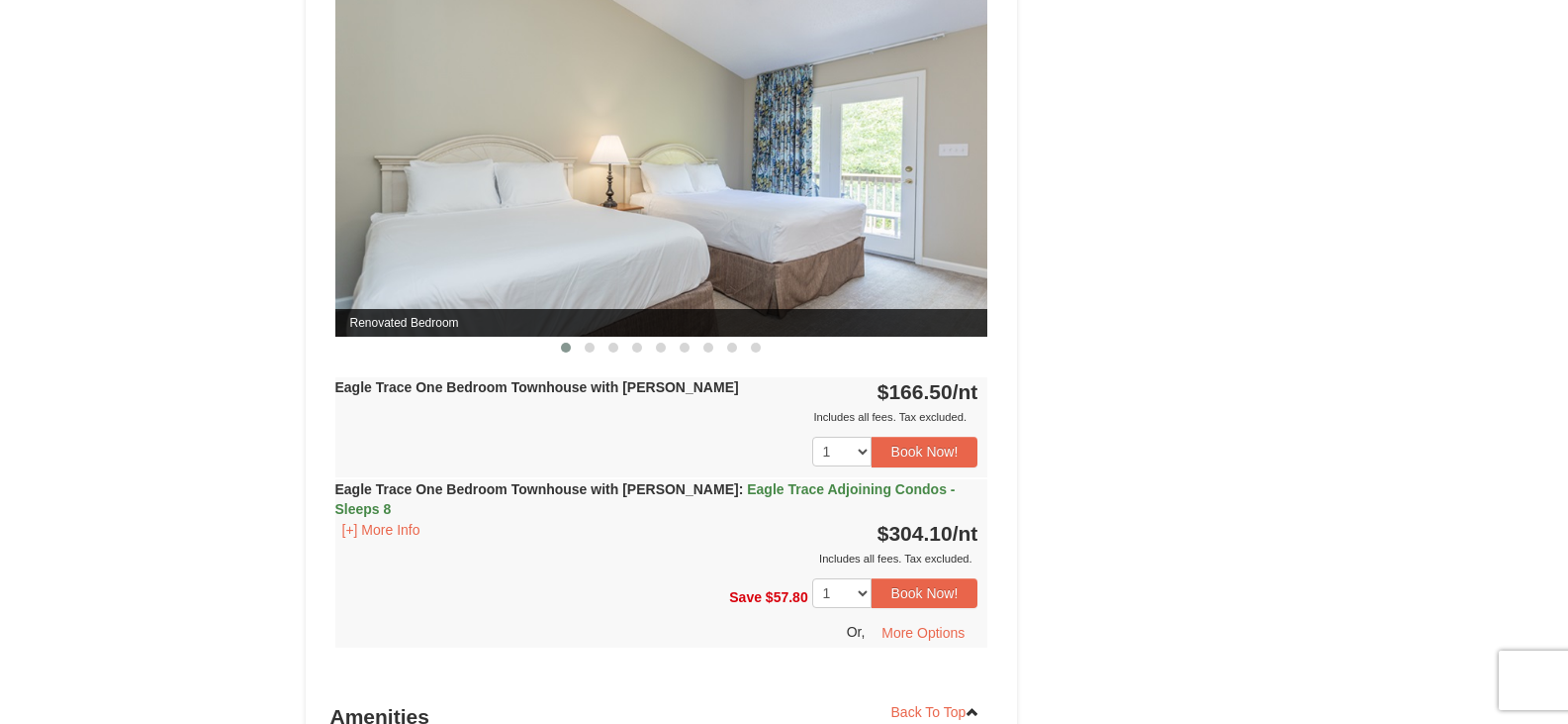
scroll to position [1708, 0]
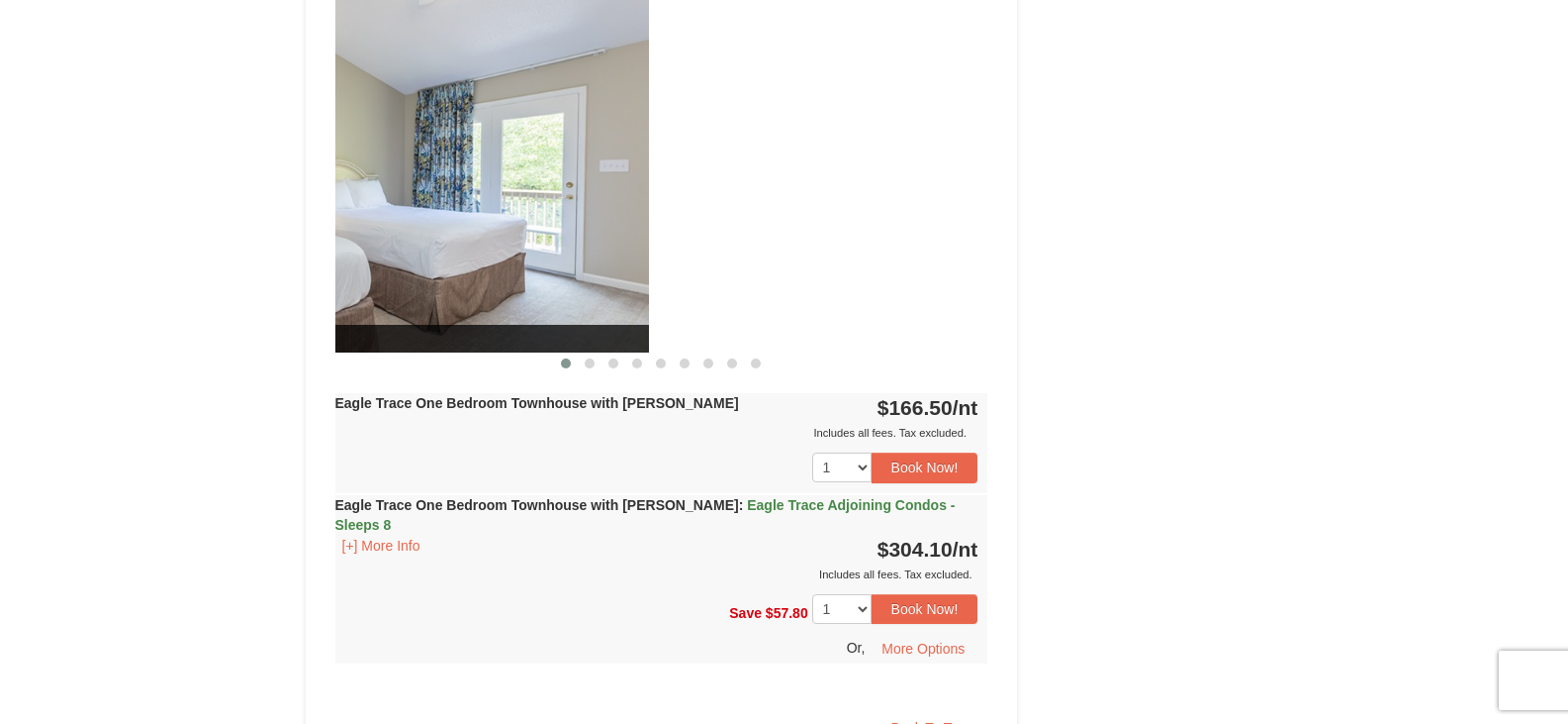
drag, startPoint x: 785, startPoint y: 170, endPoint x: 380, endPoint y: 230, distance: 409.4
click at [380, 230] on img at bounding box center [322, 174] width 653 height 358
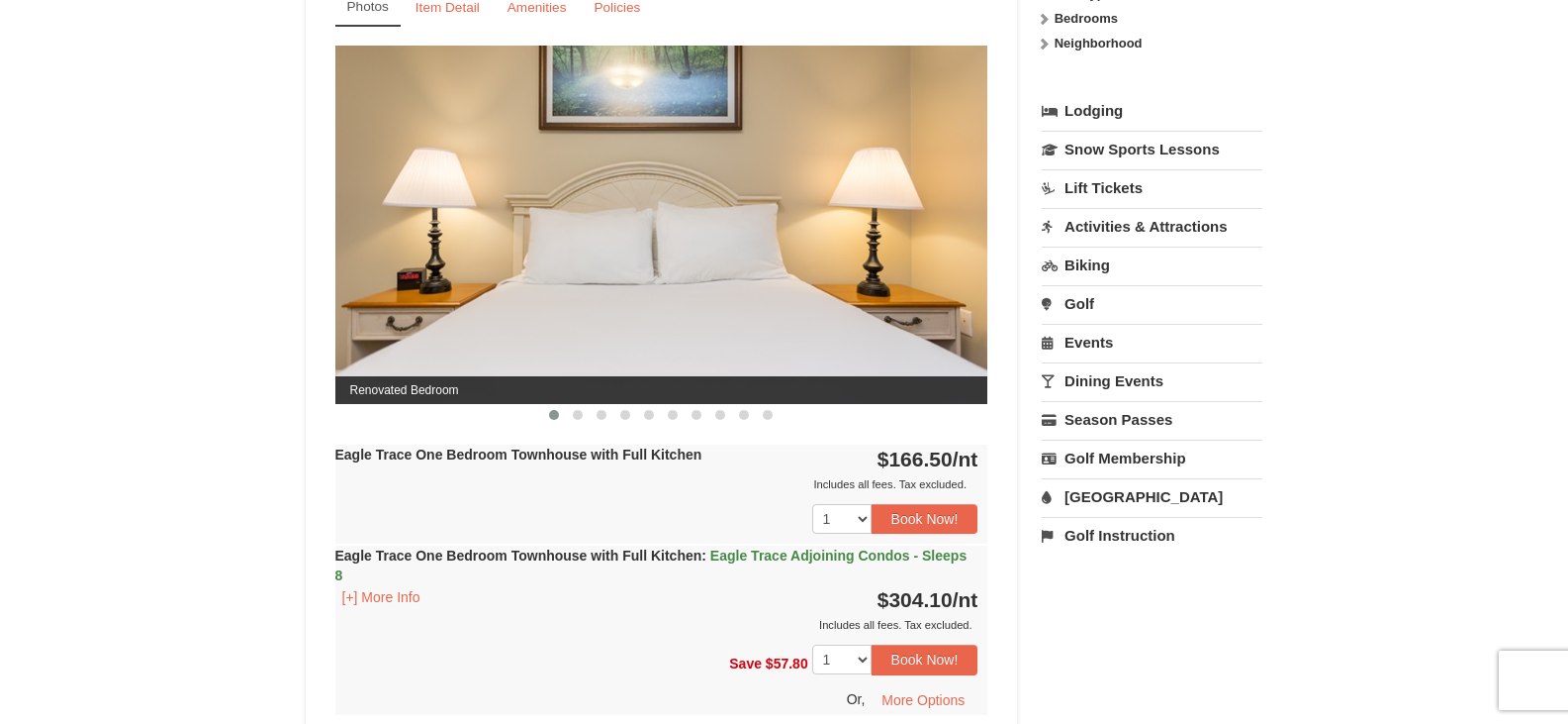
scroll to position [817, 0]
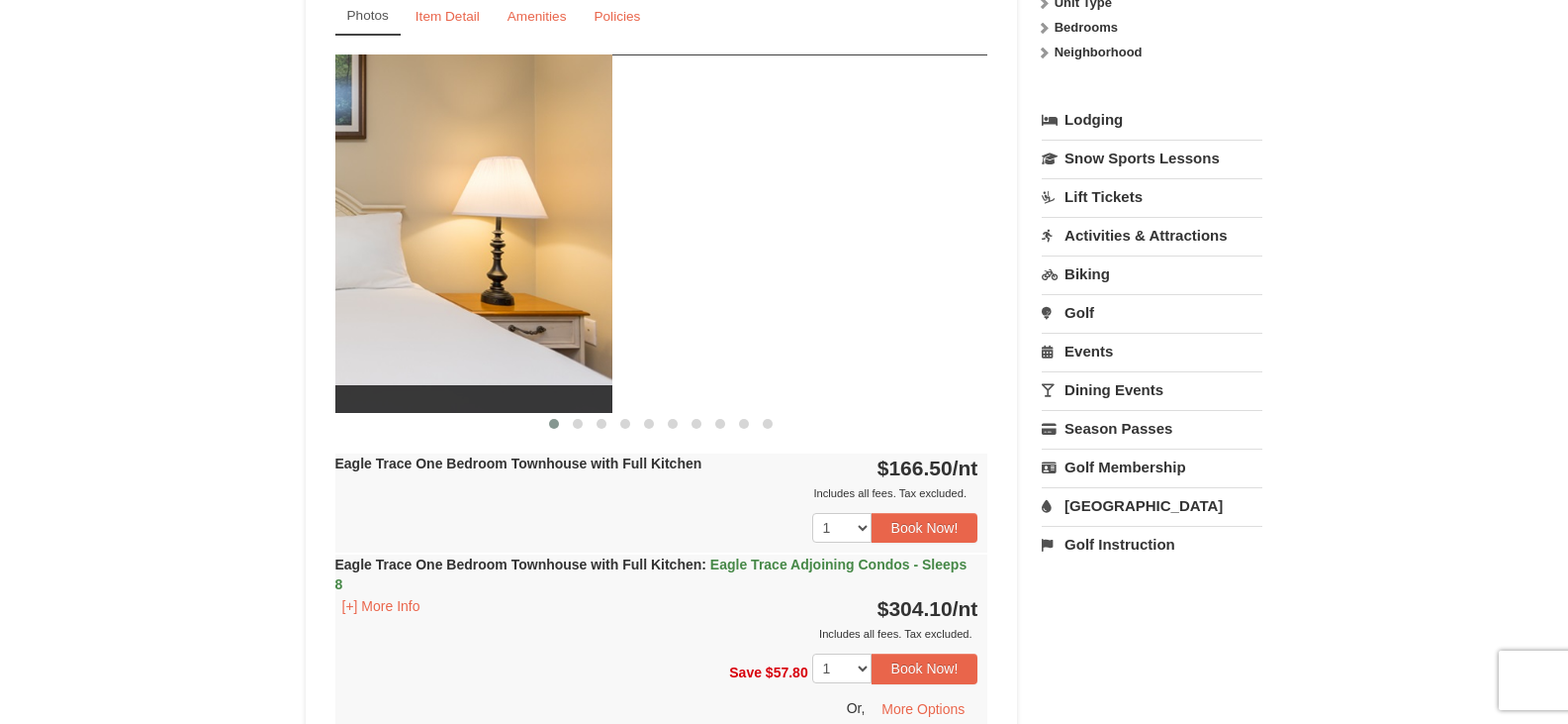
drag, startPoint x: 816, startPoint y: 321, endPoint x: 281, endPoint y: 359, distance: 536.3
click at [281, 359] on div "× <<Back to results Eagle Trace - Mountain Townhomes Book from $166.00! 1822 Re…" at bounding box center [784, 654] width 1568 height 2802
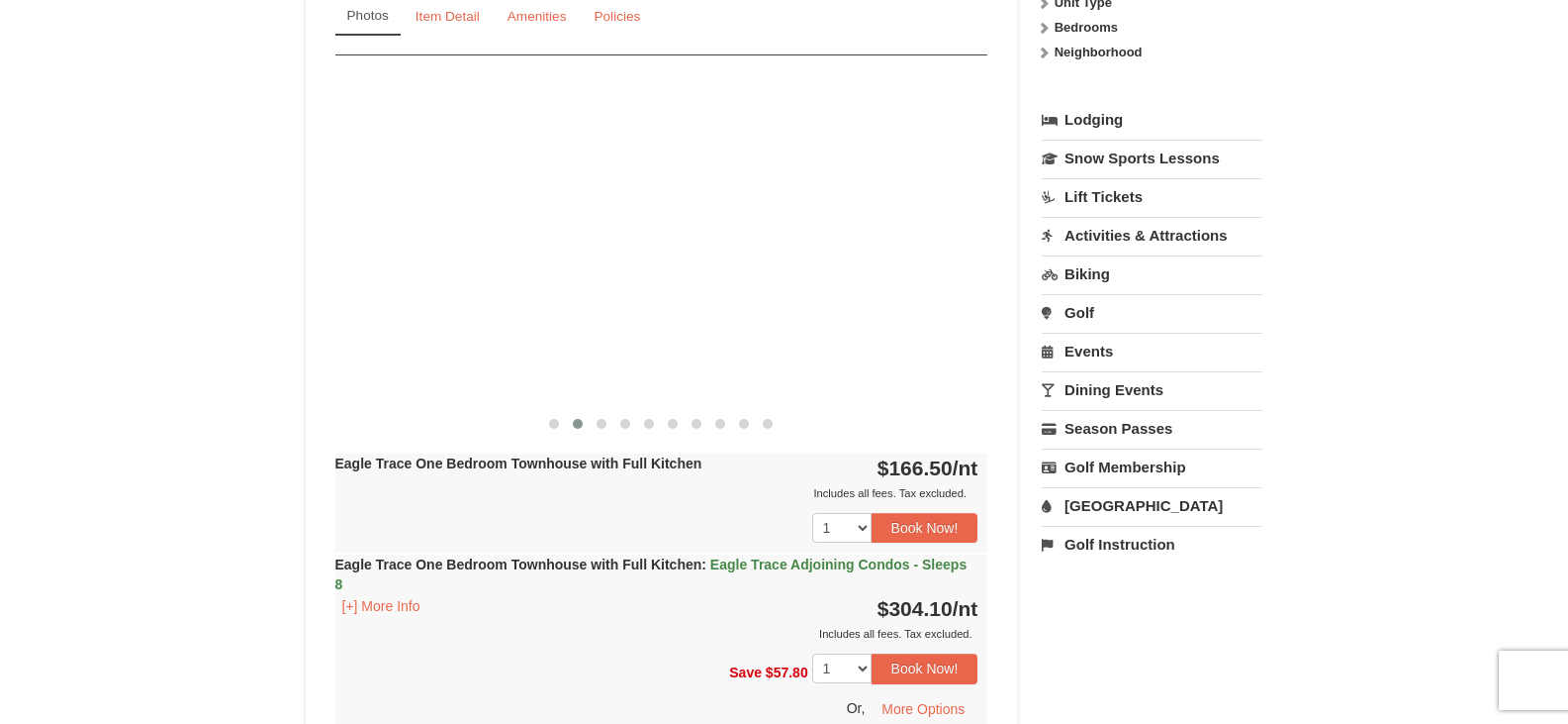
drag, startPoint x: 841, startPoint y: 283, endPoint x: 0, endPoint y: 309, distance: 841.4
click at [0, 309] on div "× <<Back to results Eagle Trace - Mountain Townhomes Book from $166.00! 1822 Re…" at bounding box center [784, 654] width 1568 height 2802
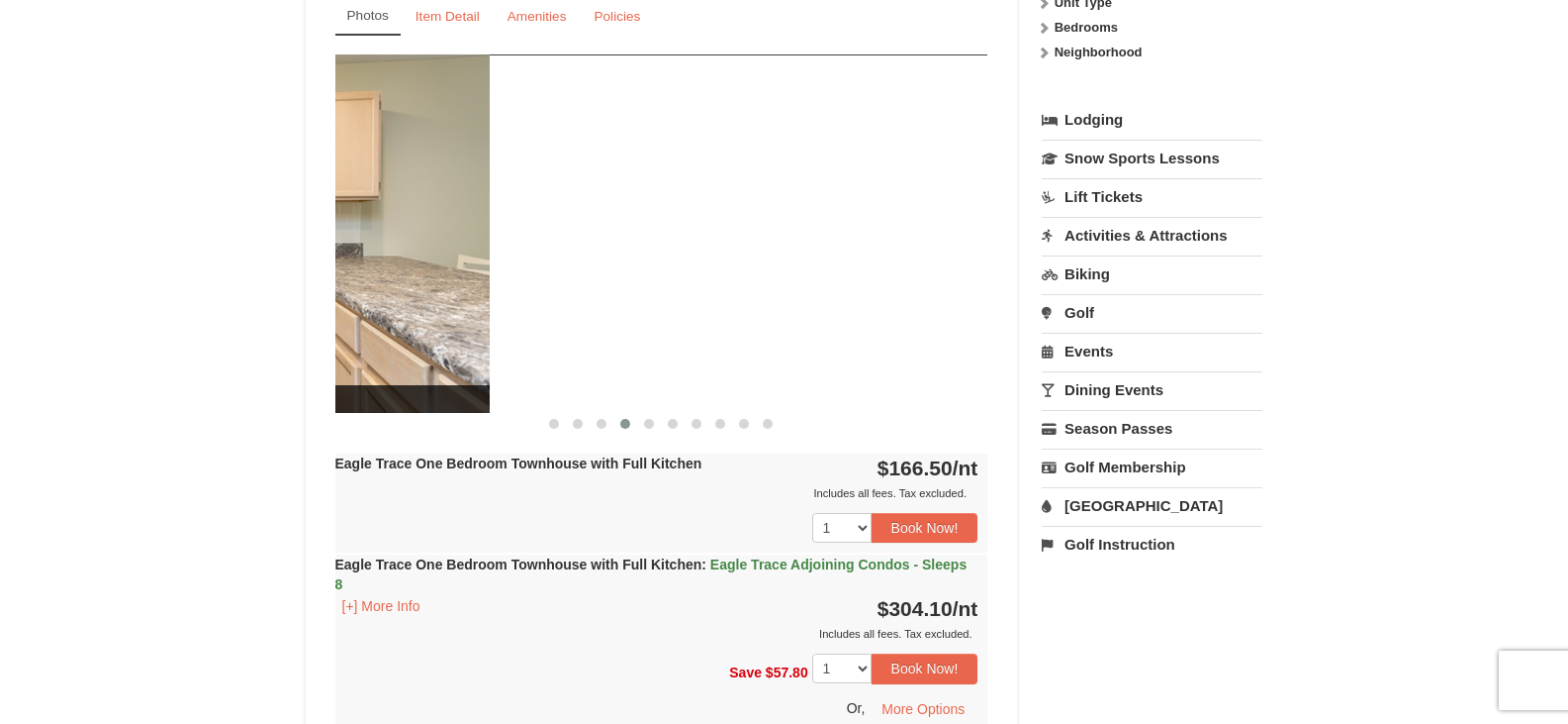
drag, startPoint x: 570, startPoint y: 279, endPoint x: 131, endPoint y: 299, distance: 439.5
click at [131, 299] on div "× <<Back to results Eagle Trace - Mountain Townhomes Book from $166.00! 1822 Re…" at bounding box center [784, 654] width 1568 height 2802
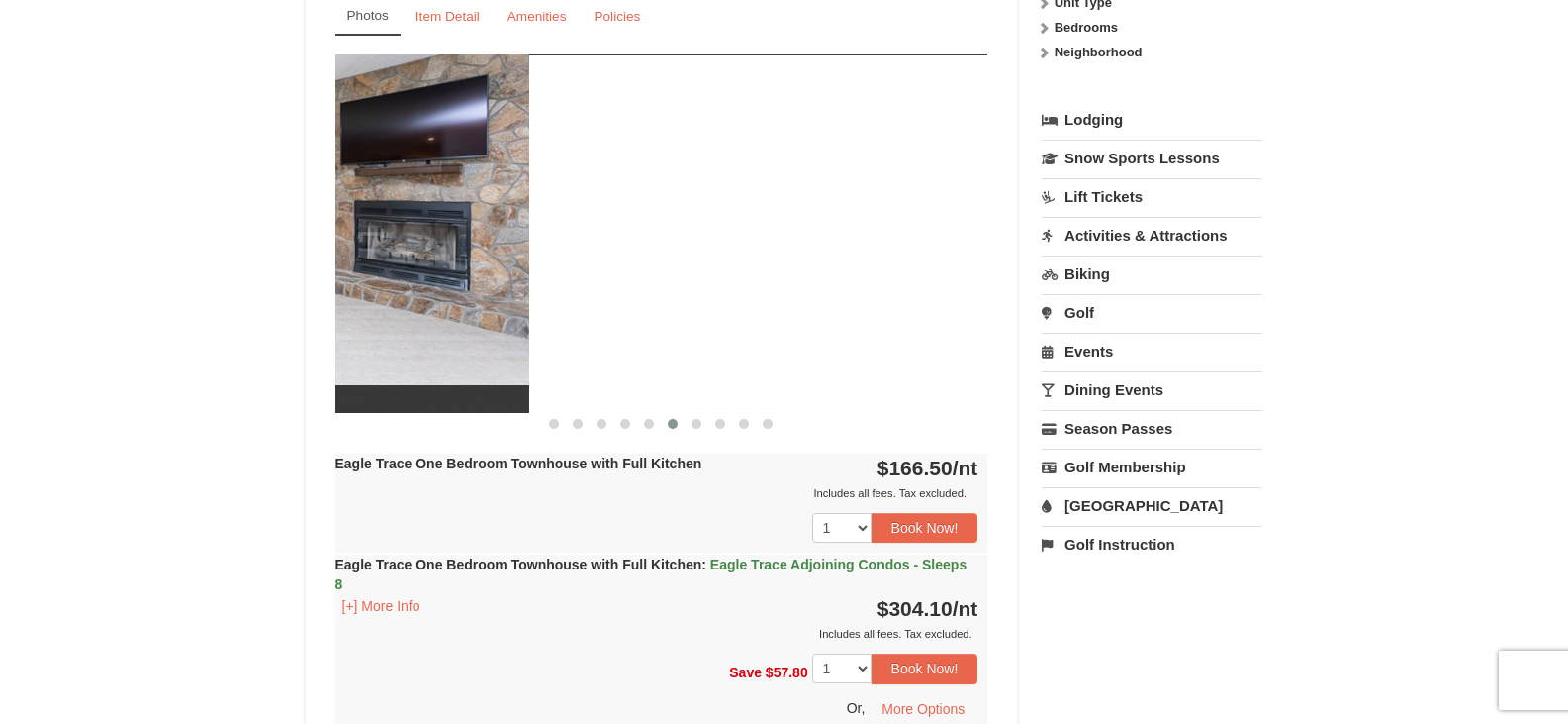
drag, startPoint x: 907, startPoint y: 302, endPoint x: 448, endPoint y: 337, distance: 460.3
click at [448, 337] on img at bounding box center [203, 234] width 653 height 358
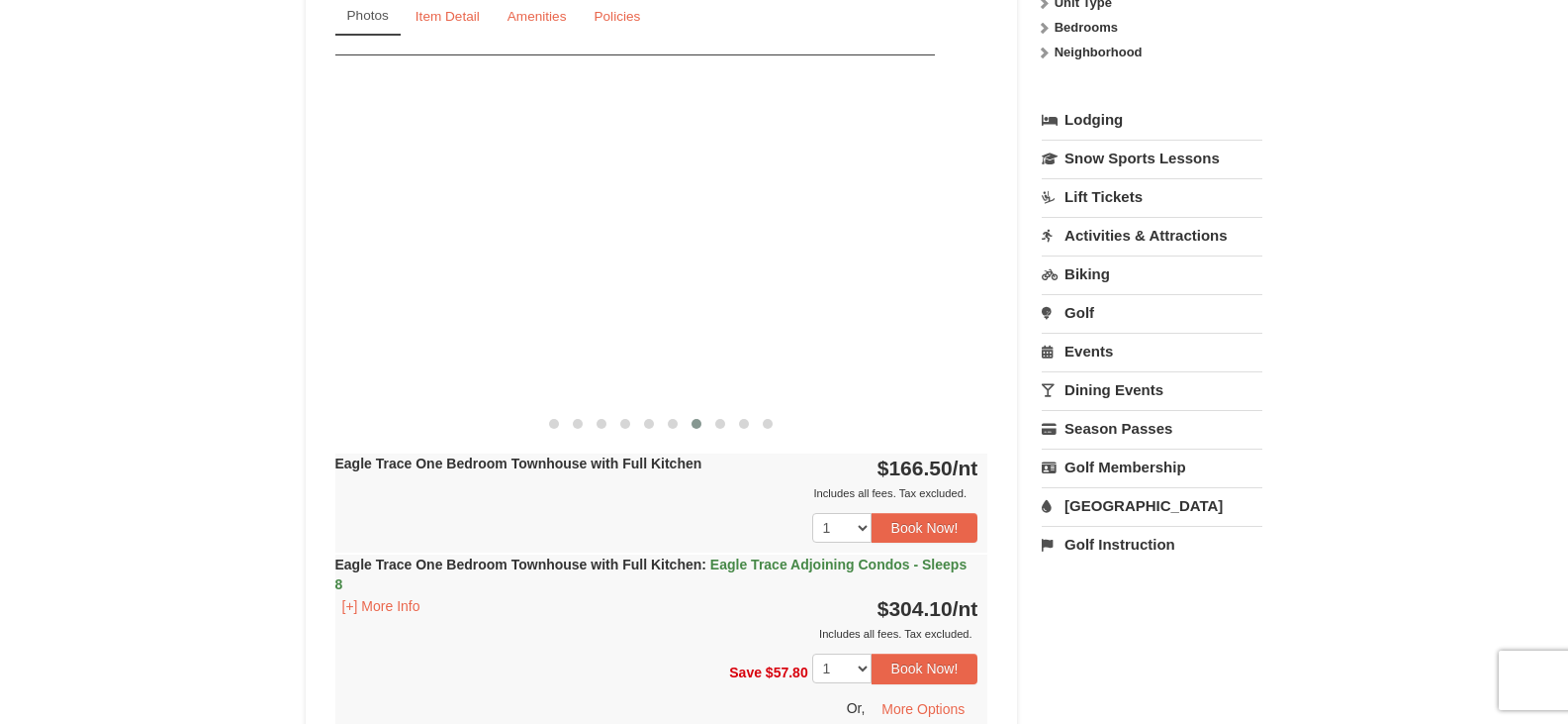
drag, startPoint x: 904, startPoint y: 304, endPoint x: 145, endPoint y: 410, distance: 766.4
click at [146, 410] on div "× <<Back to results Eagle Trace - Mountain Townhomes Book from $166.00! 1822 Re…" at bounding box center [784, 654] width 1568 height 2802
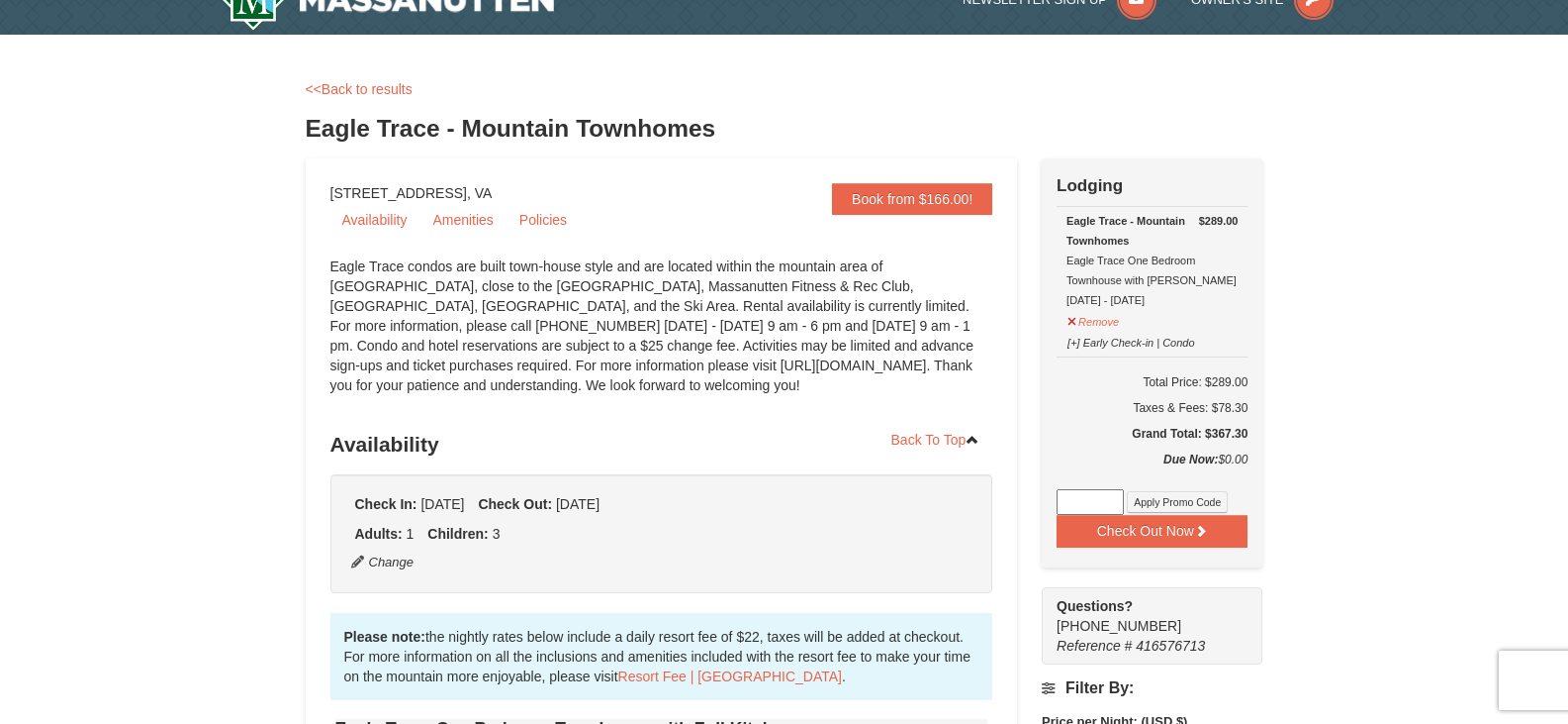
scroll to position [25, 0]
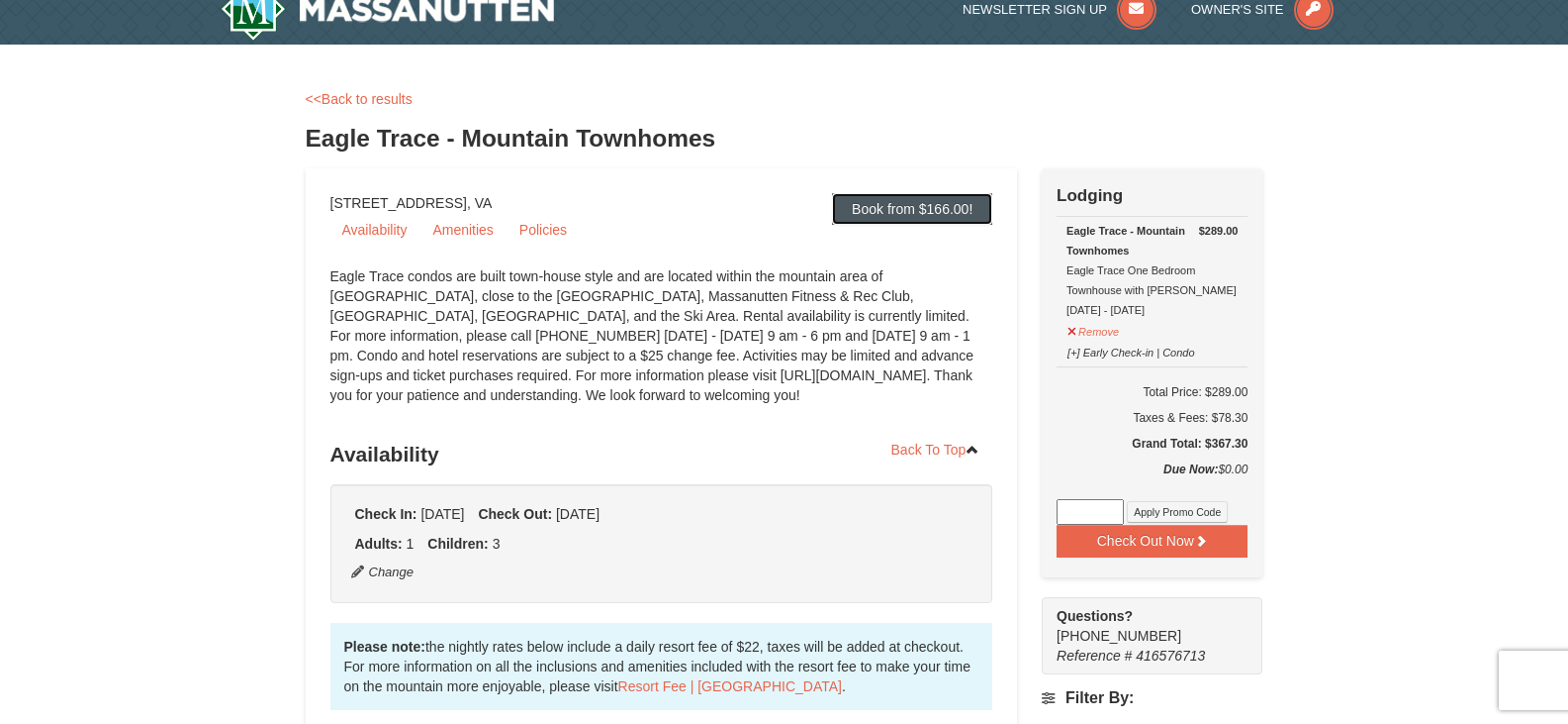
click at [925, 202] on link "Book from $166.00!" at bounding box center [912, 209] width 161 height 32
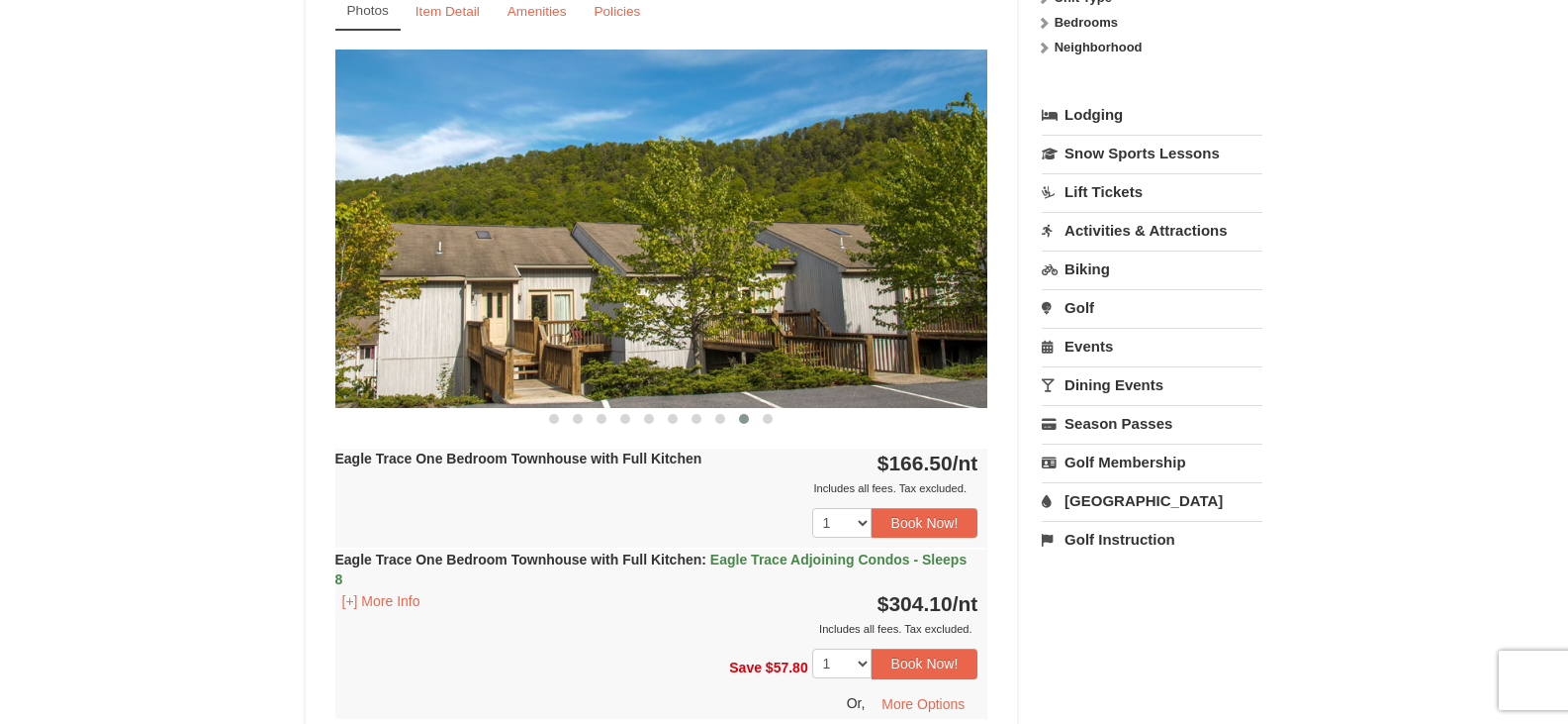
scroll to position [855, 0]
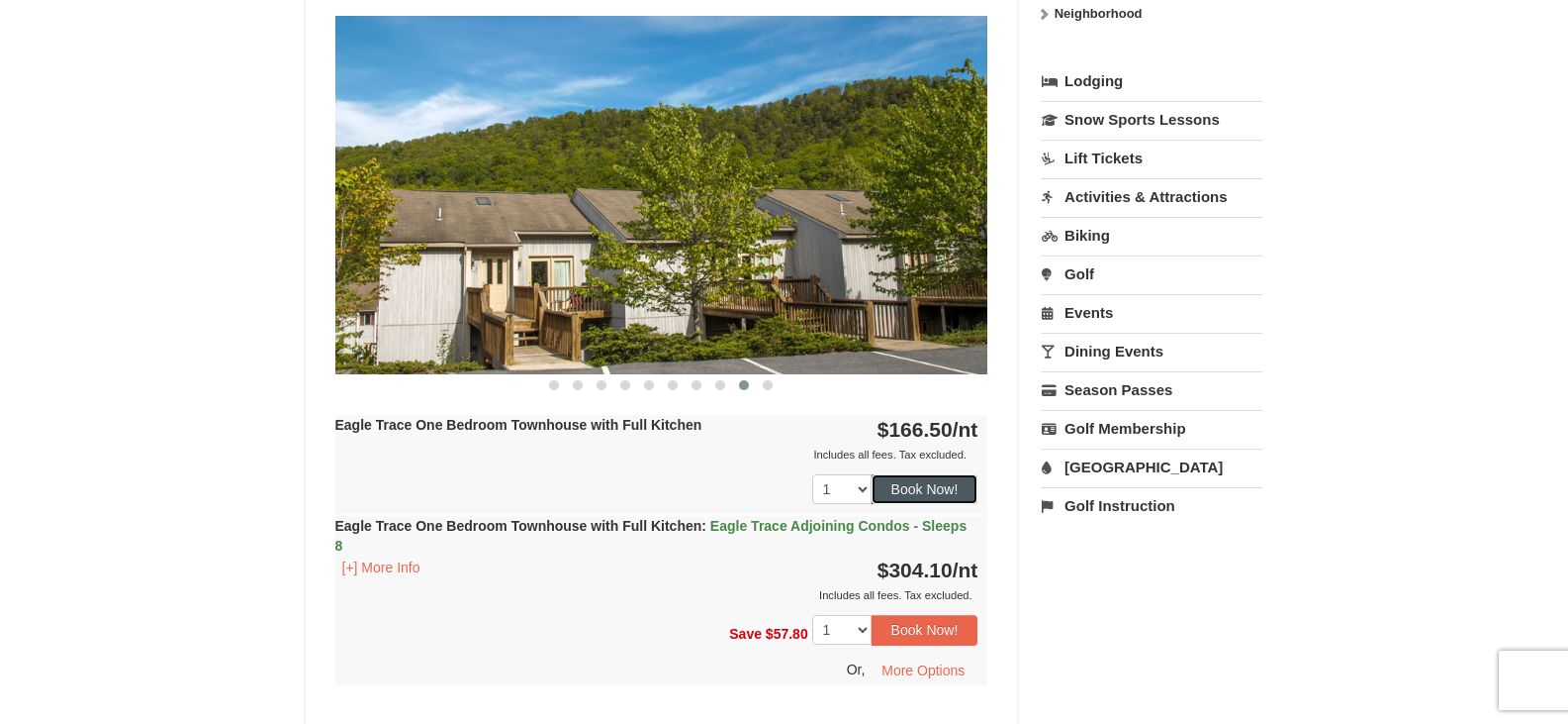
click at [901, 483] on button "Book Now!" at bounding box center [924, 489] width 107 height 30
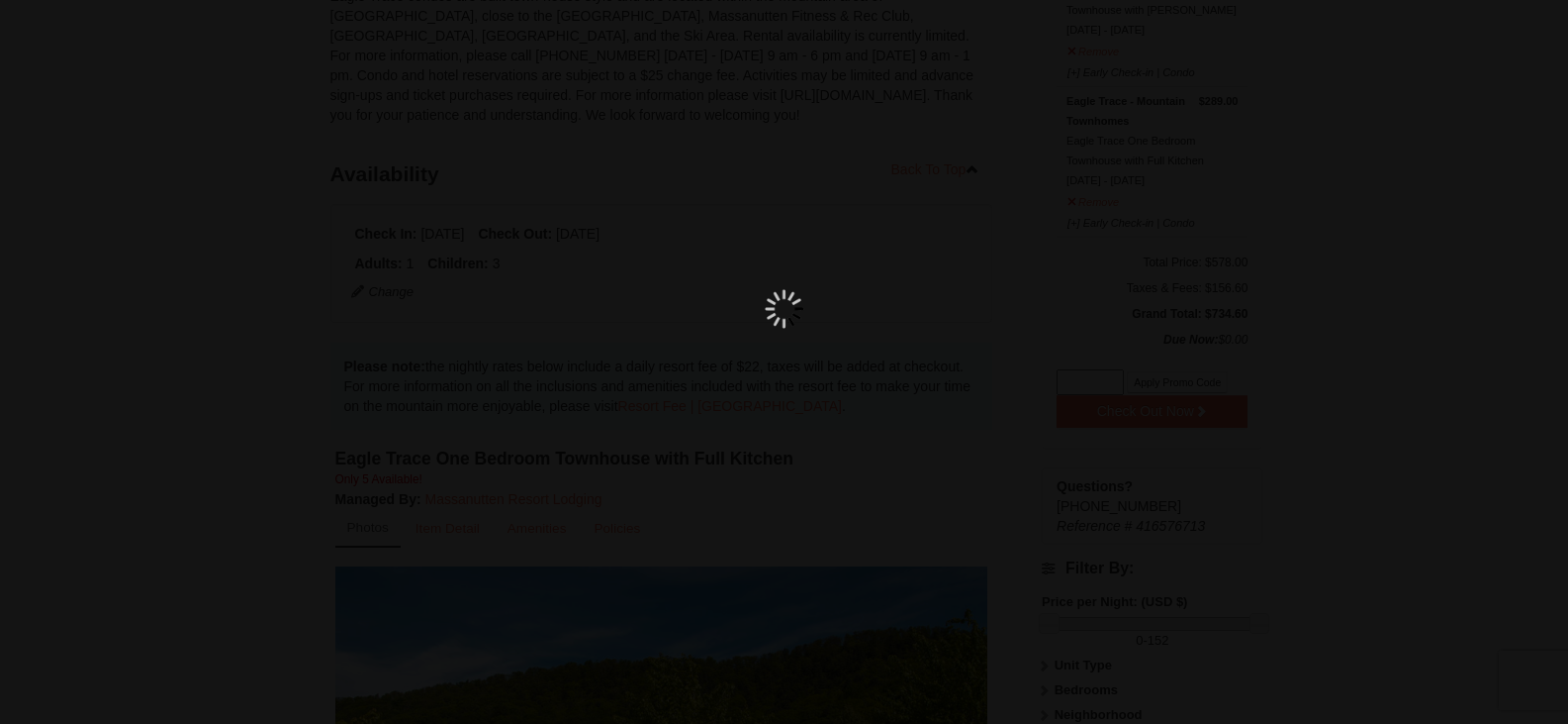
scroll to position [193, 0]
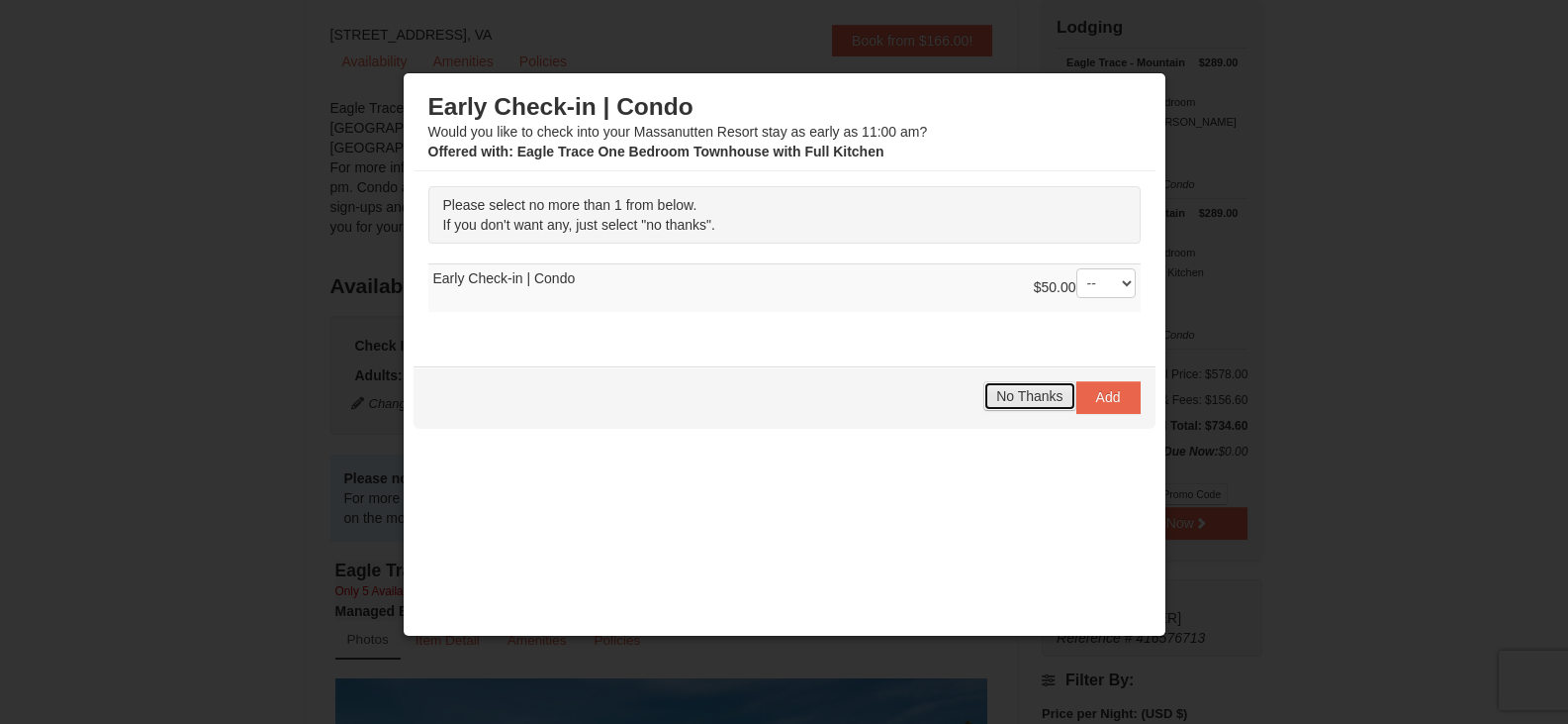
click at [1026, 397] on span "No Thanks" at bounding box center [1029, 396] width 66 height 16
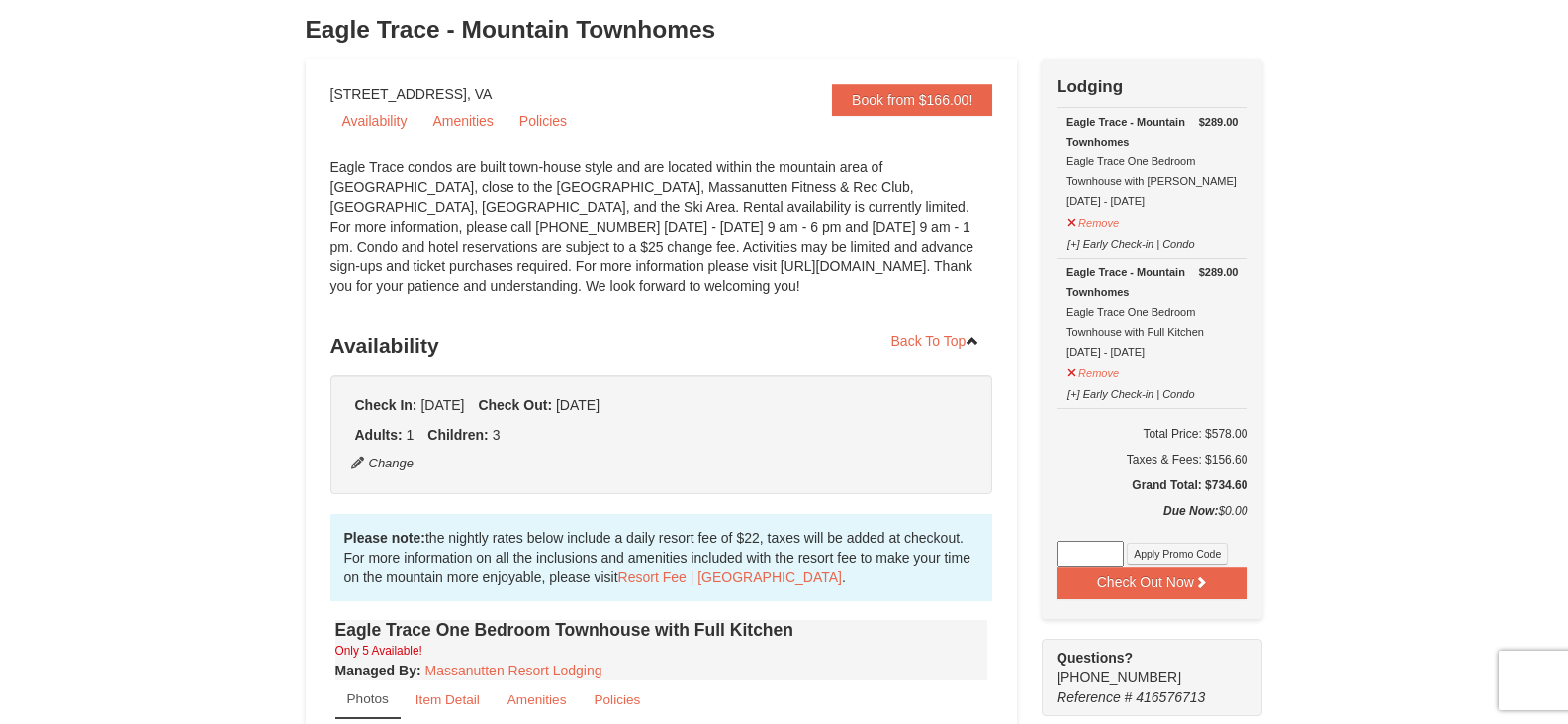
scroll to position [0, 0]
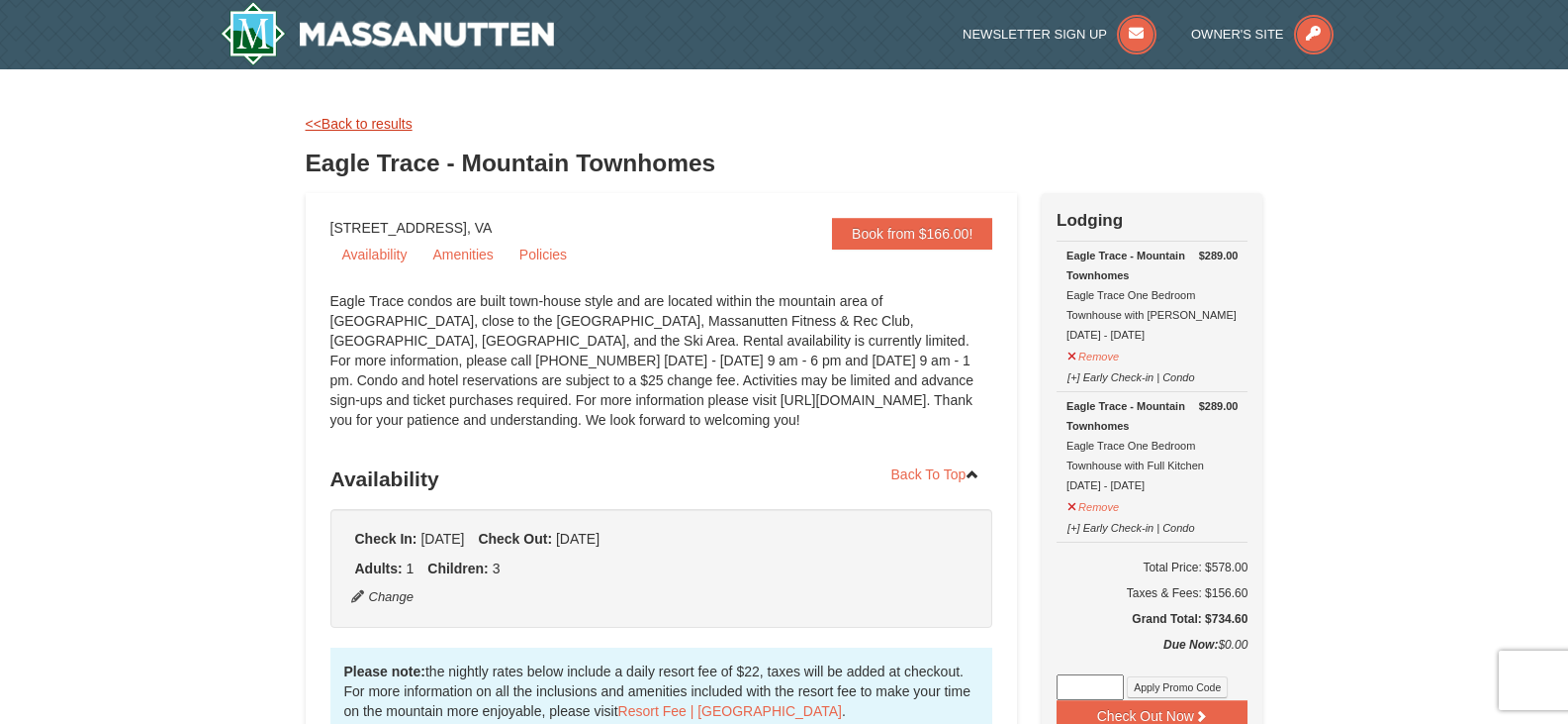
click at [373, 129] on link "<<Back to results" at bounding box center [358, 124] width 107 height 16
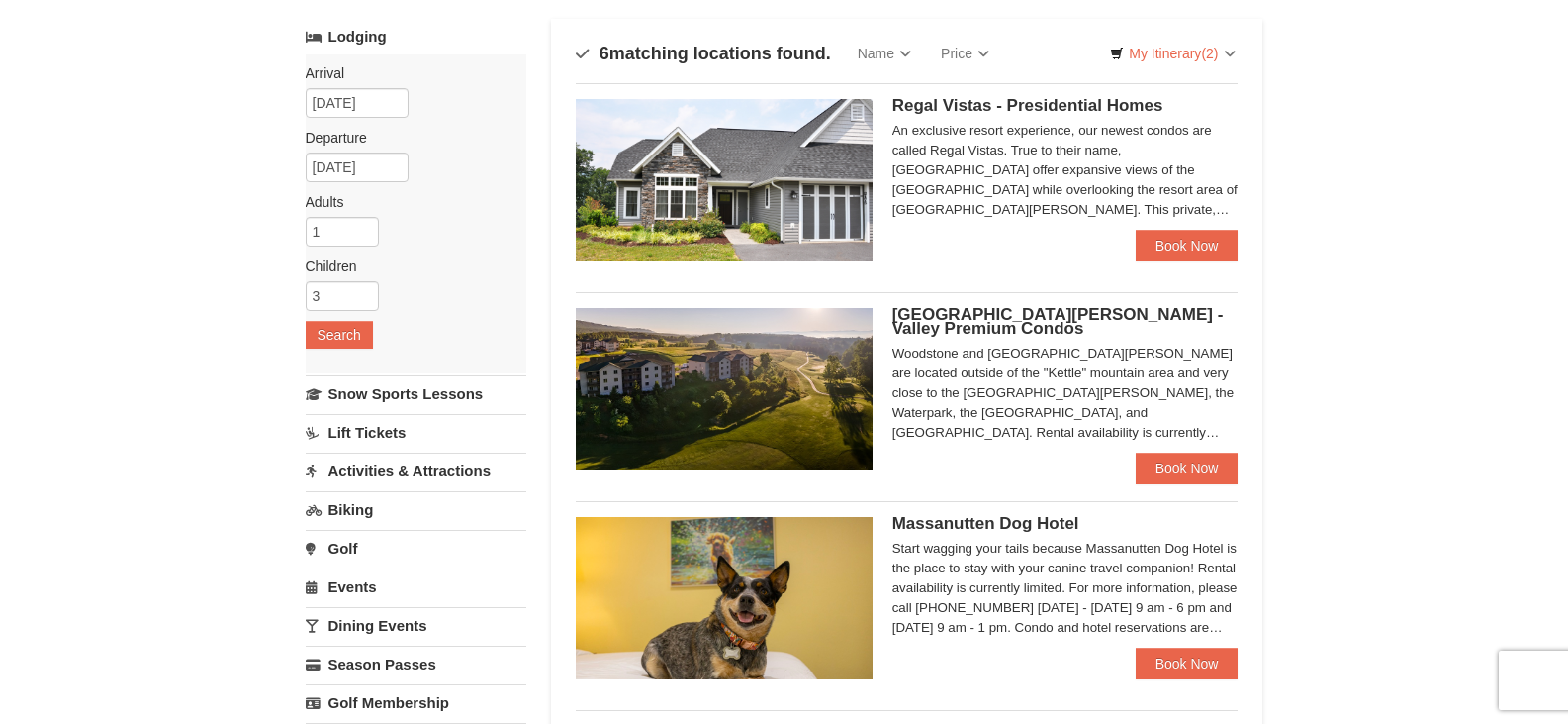
scroll to position [106, 0]
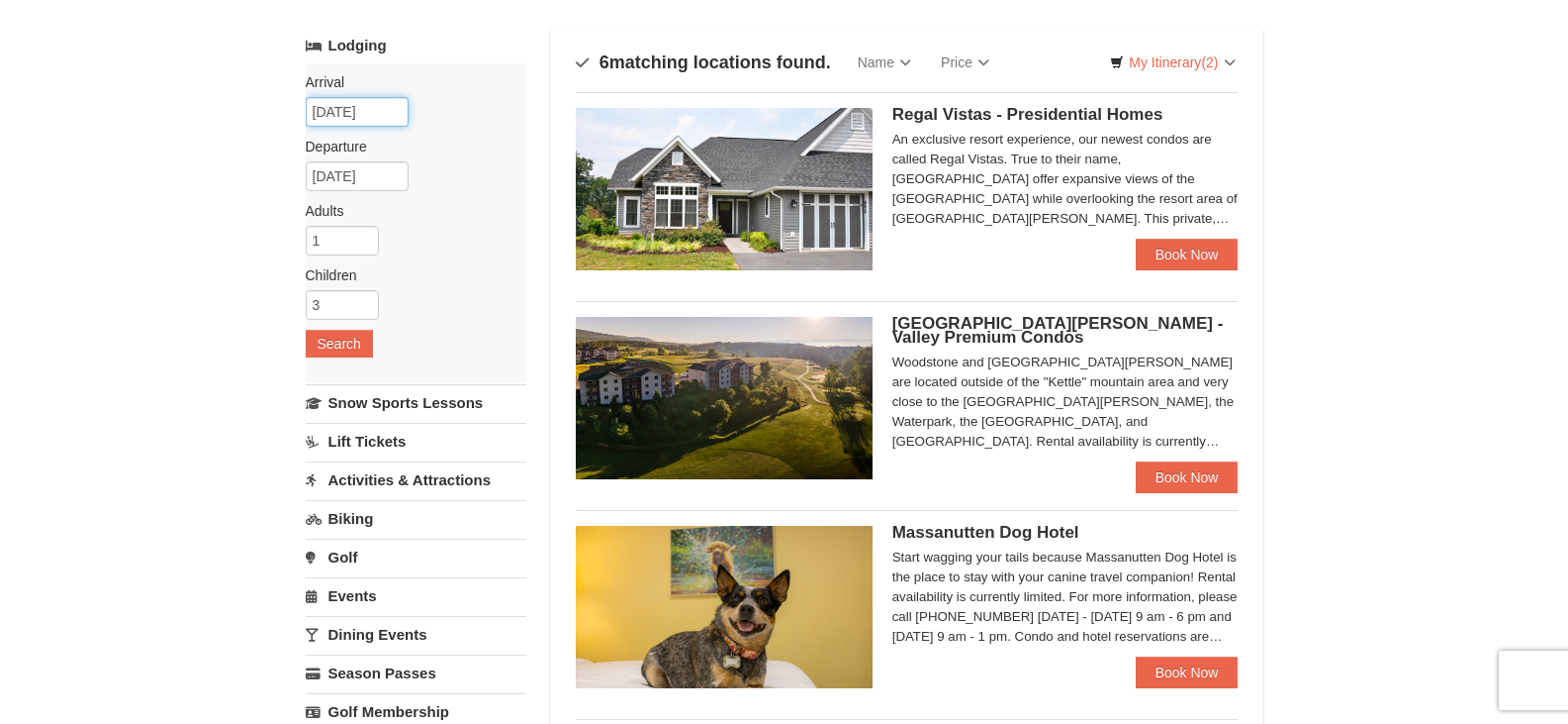
click at [388, 113] on input "12/20/2025" at bounding box center [356, 112] width 103 height 30
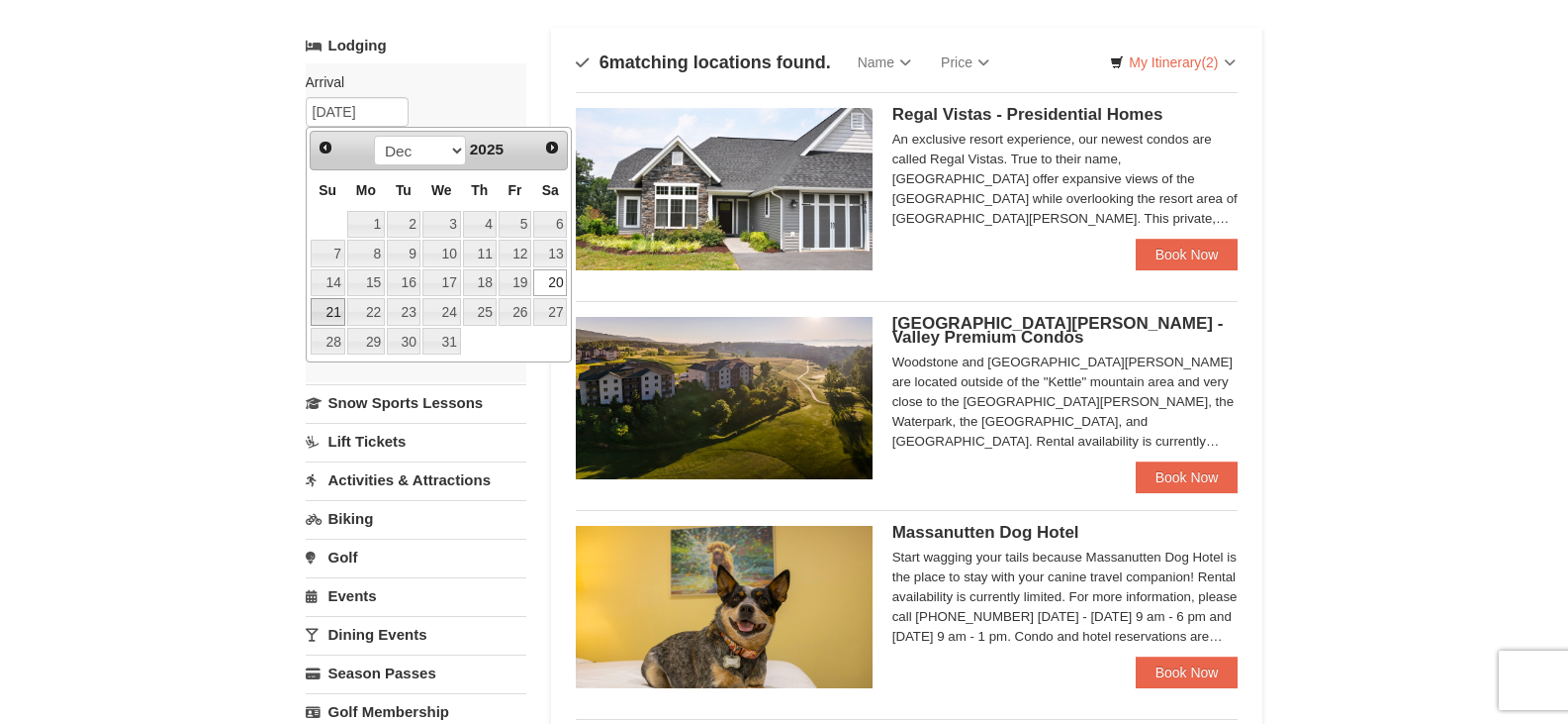
click at [329, 306] on link "21" at bounding box center [327, 312] width 35 height 28
type input "[DATE]"
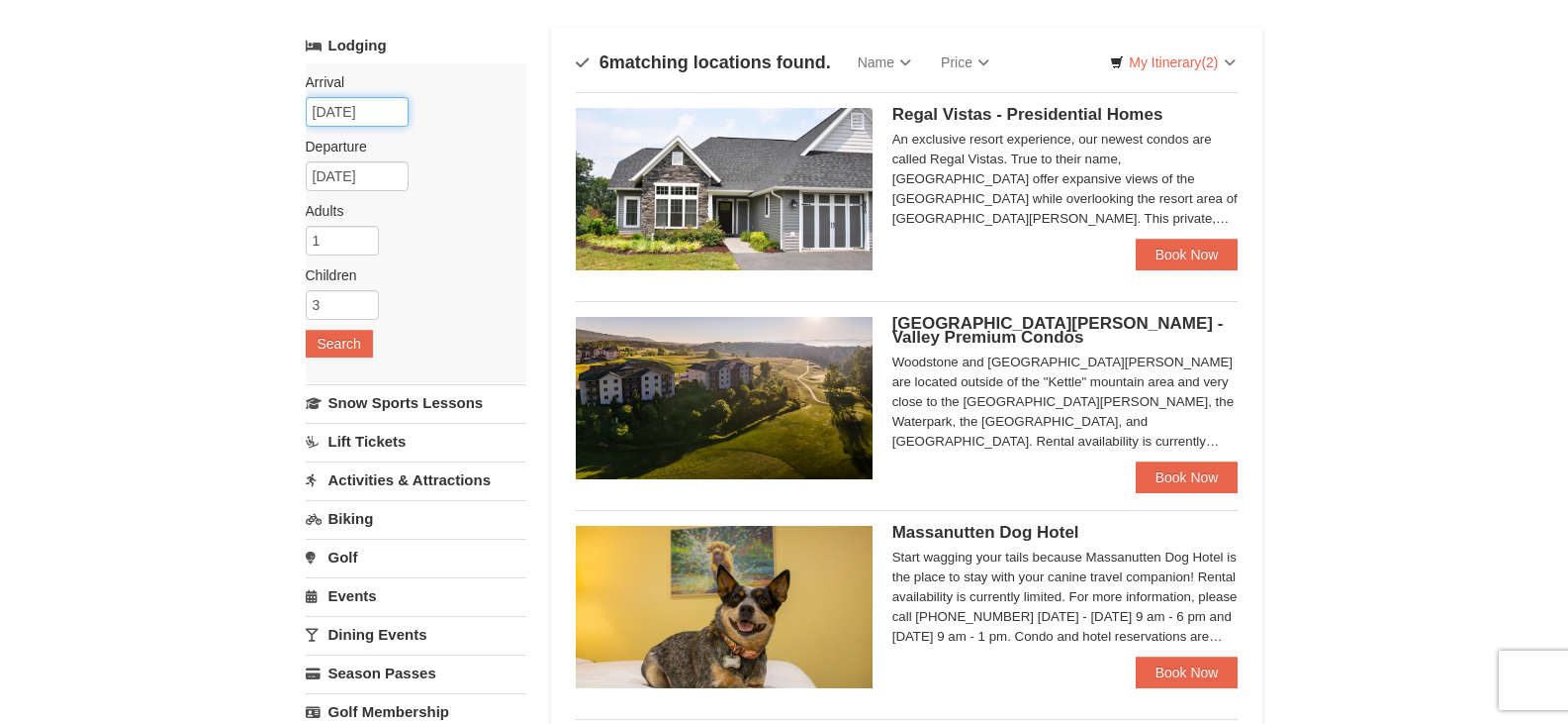
click at [355, 115] on input "12/21/2025" at bounding box center [356, 112] width 103 height 30
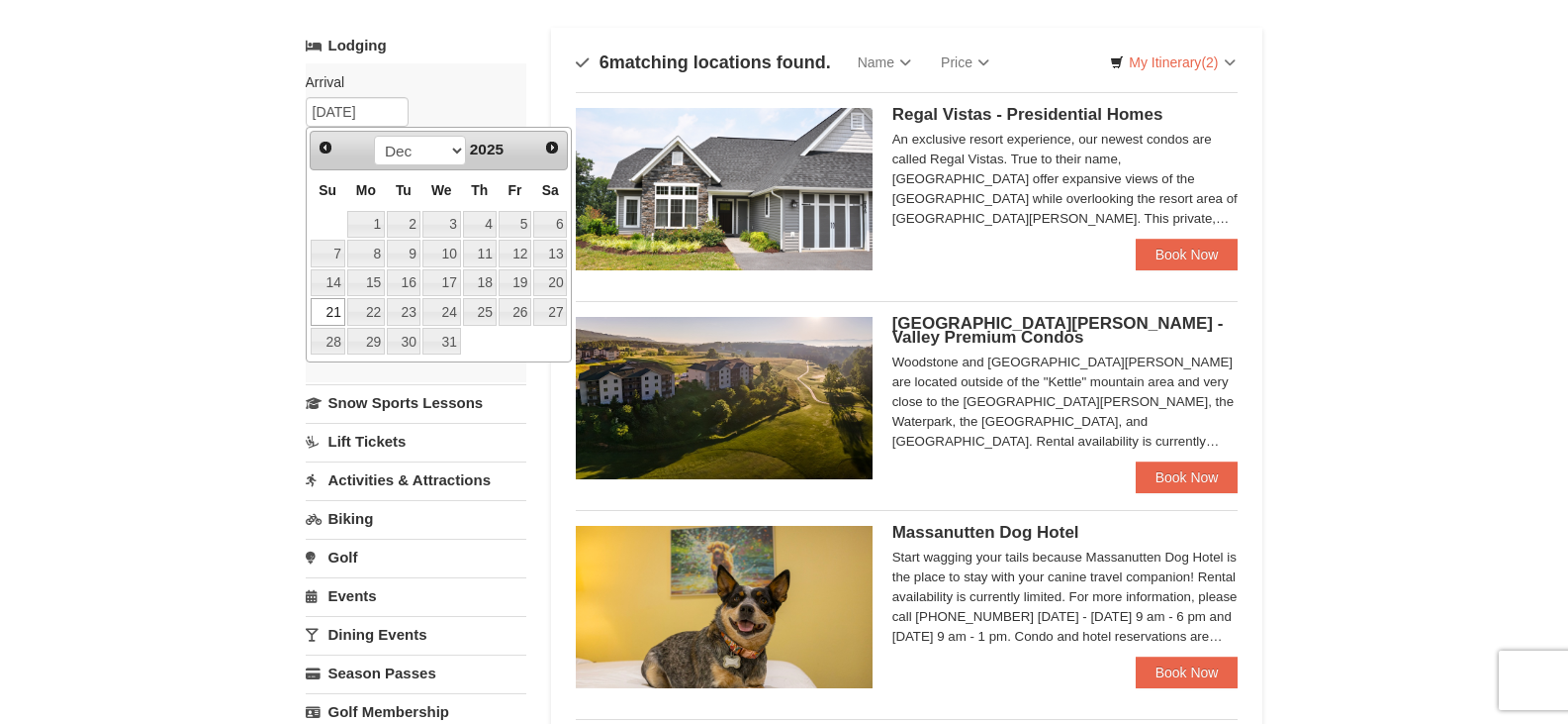
click at [332, 305] on link "21" at bounding box center [327, 312] width 35 height 28
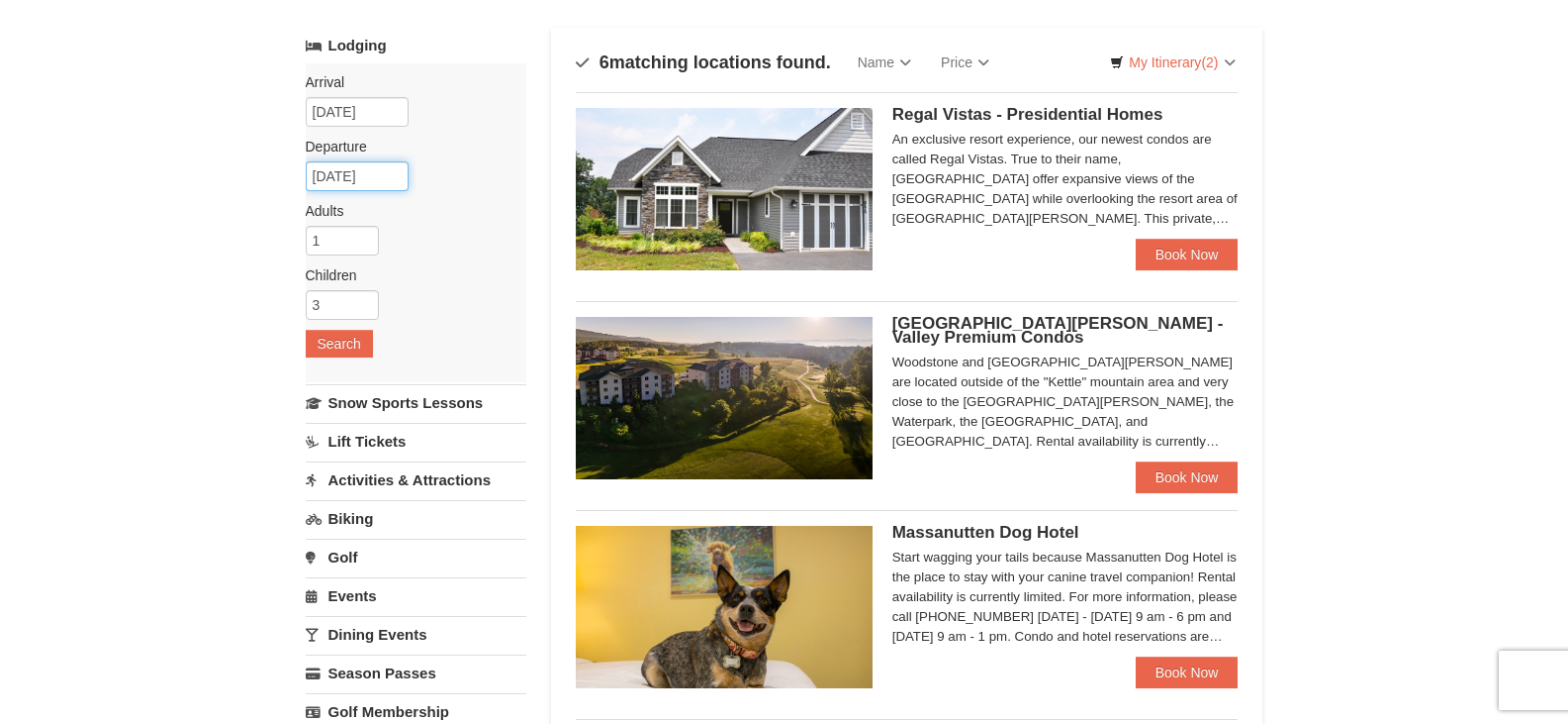
click at [362, 170] on input "12/22/2025" at bounding box center [356, 177] width 103 height 30
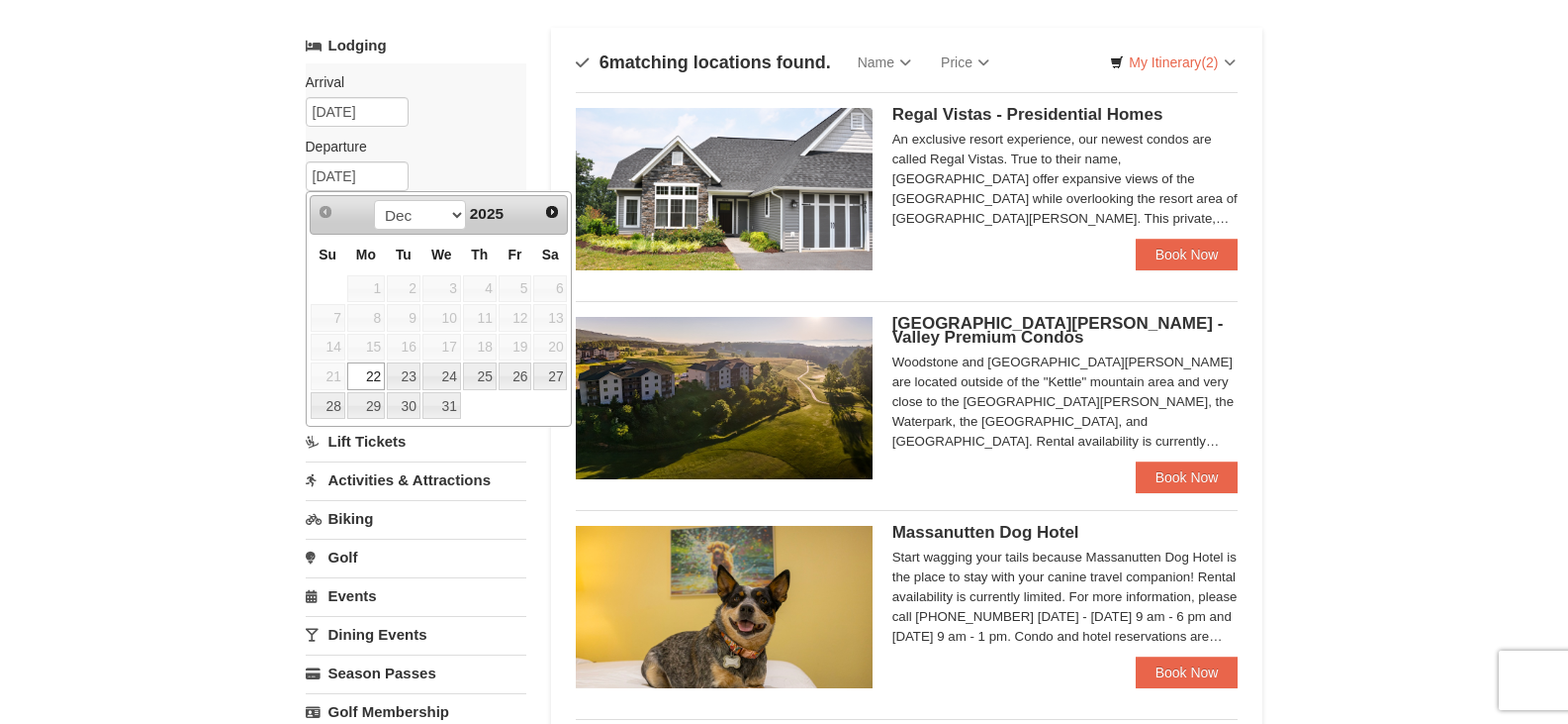
click at [366, 373] on link "22" at bounding box center [366, 376] width 38 height 28
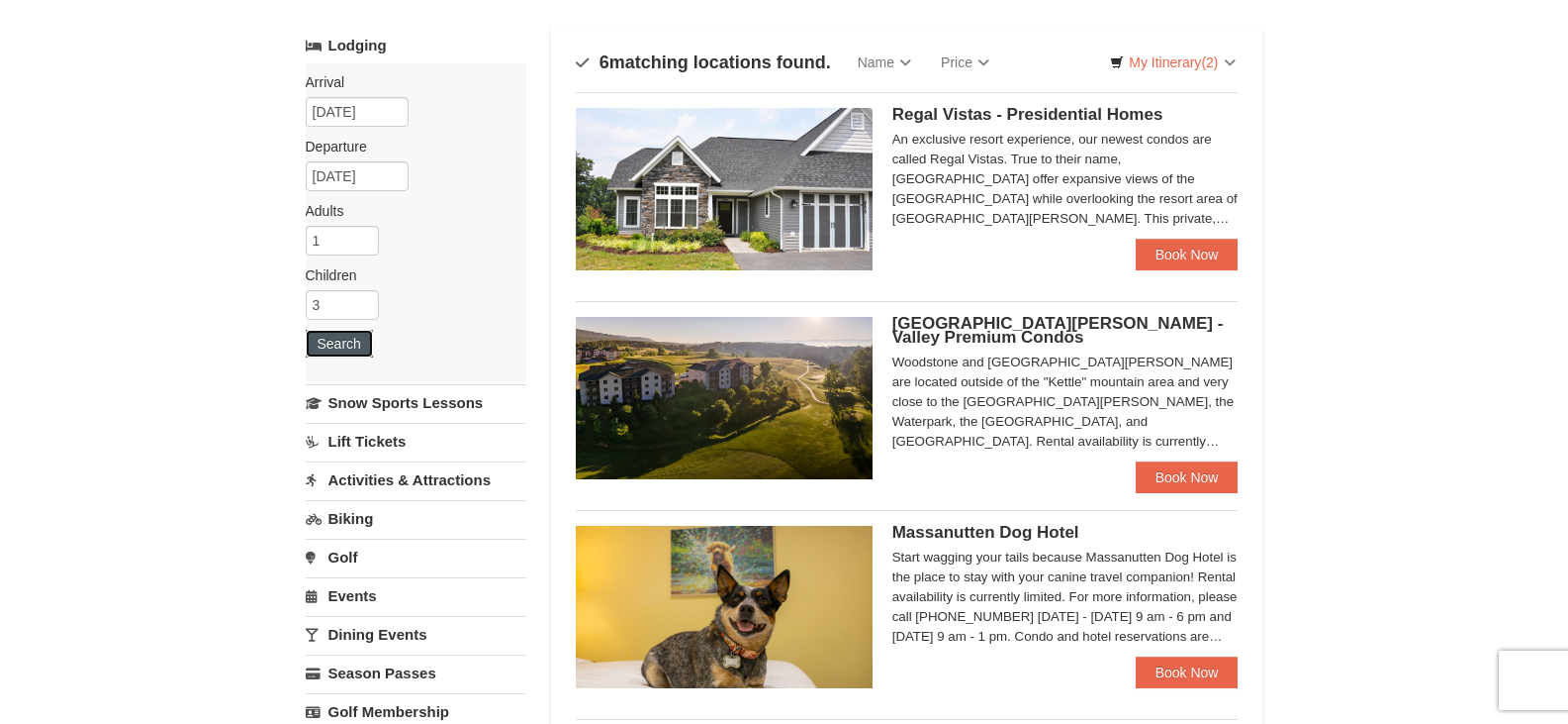
click at [335, 342] on button "Search" at bounding box center [338, 344] width 67 height 28
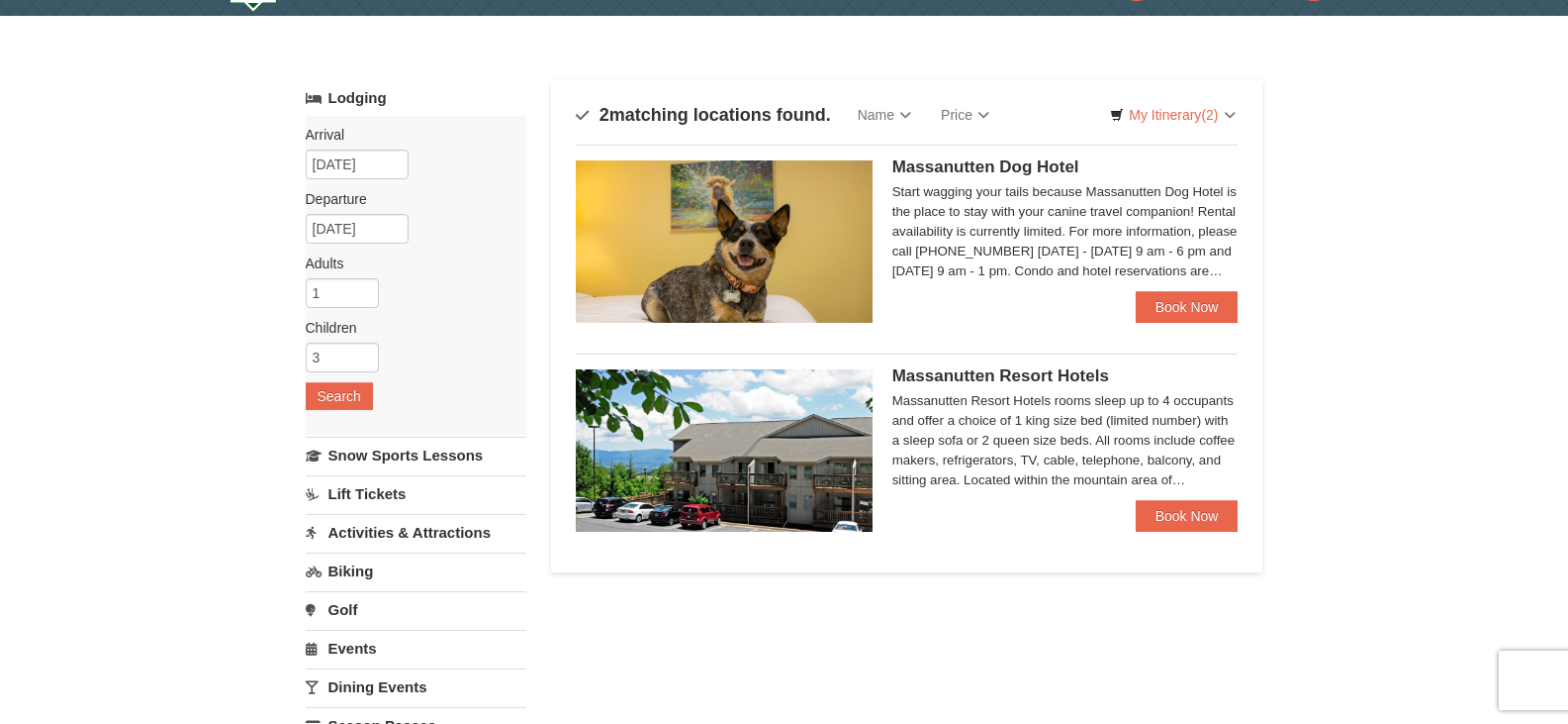
scroll to position [99, 0]
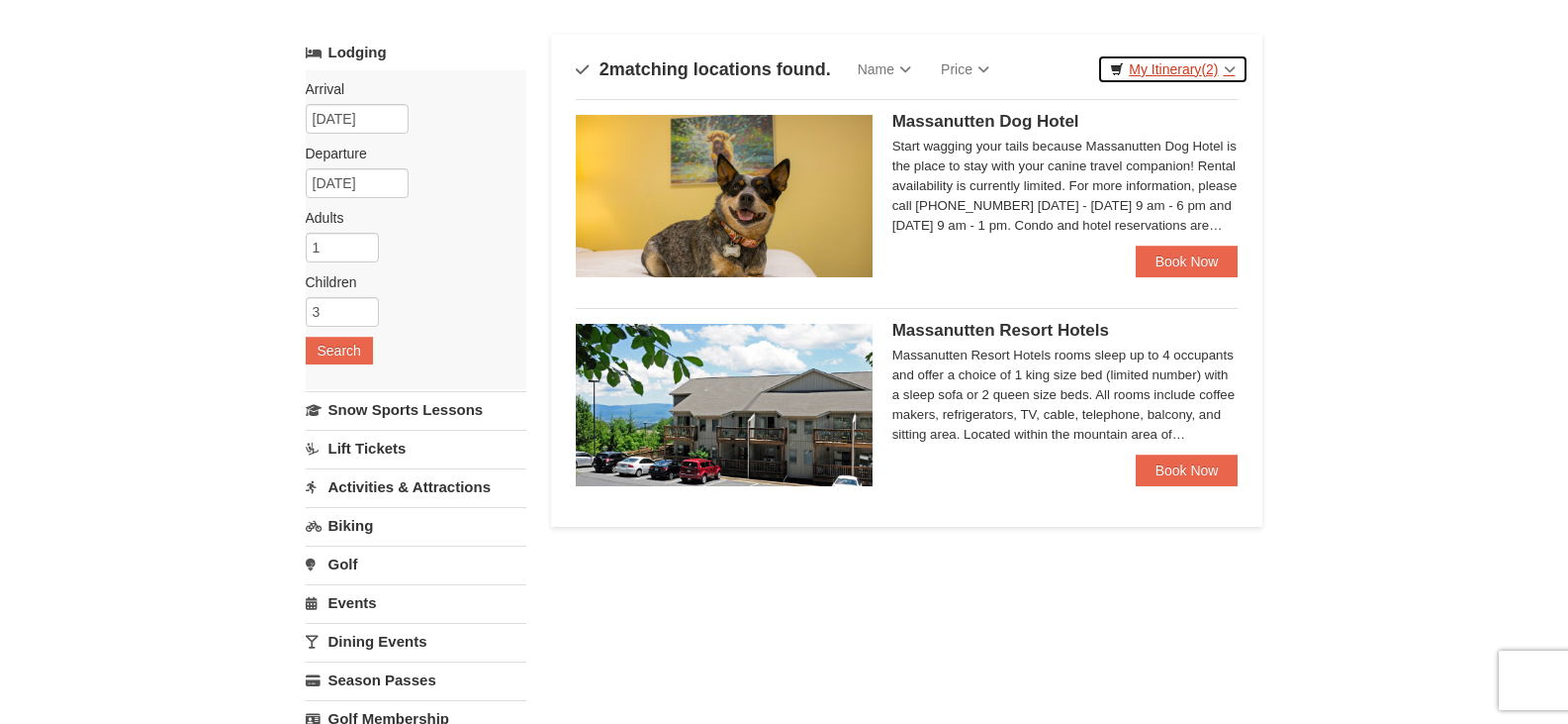
click at [1211, 74] on span "(2)" at bounding box center [1209, 69] width 17 height 16
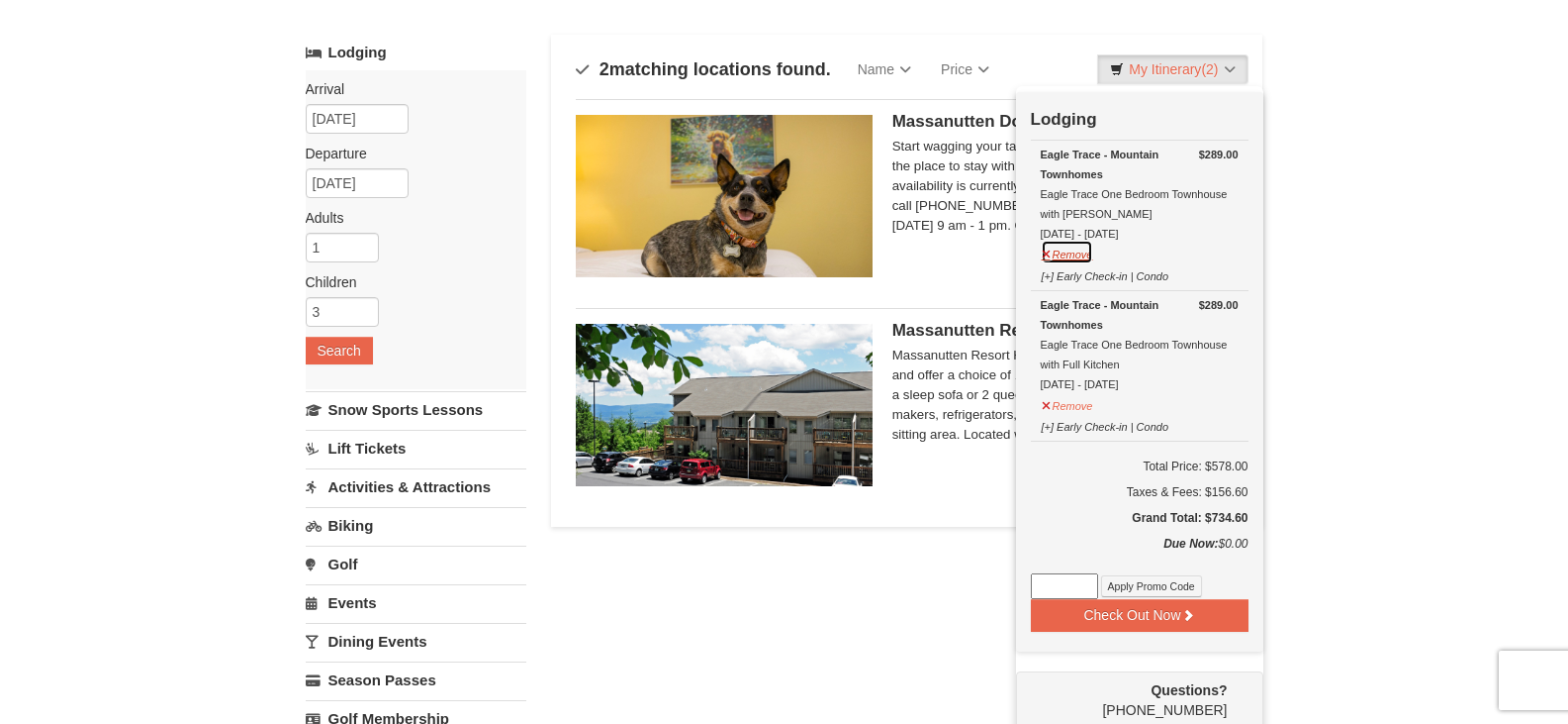
click at [1062, 256] on button "Remove" at bounding box center [1068, 252] width 54 height 25
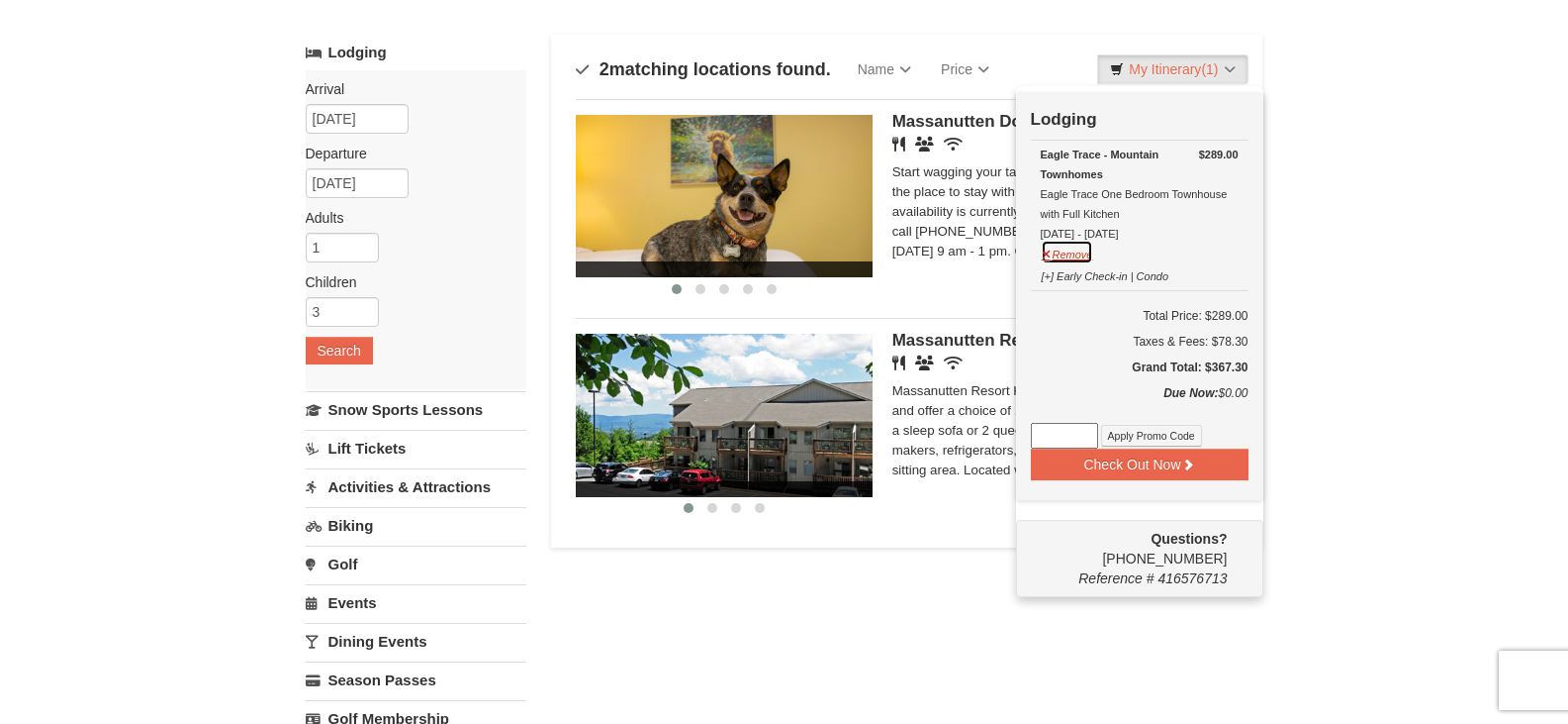
click at [1086, 258] on button "Remove" at bounding box center [1068, 252] width 54 height 25
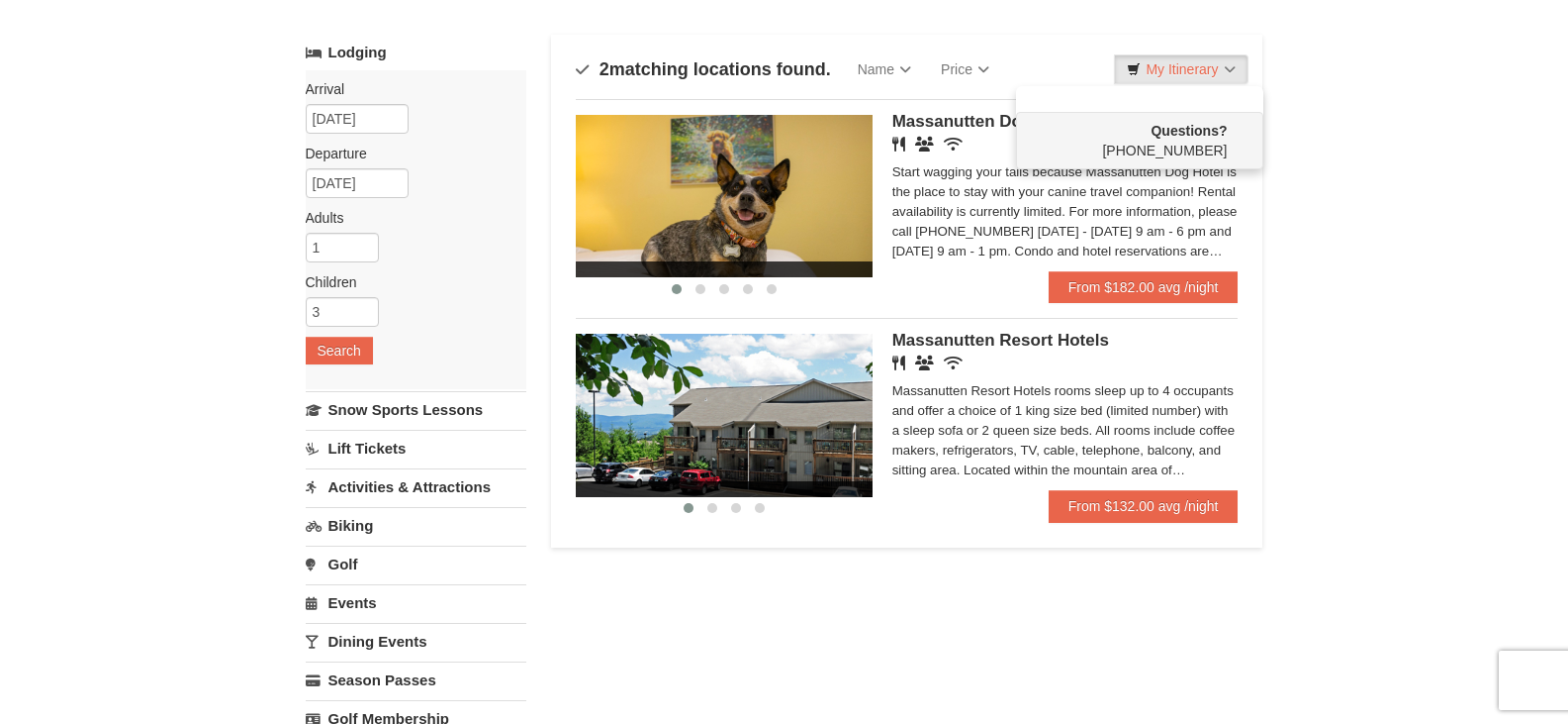
click at [1369, 241] on div "× Categories Map List Filter My Itinerary Questions? [PHONE_NUMBER] Lodging Arr…" at bounding box center [784, 533] width 1568 height 1127
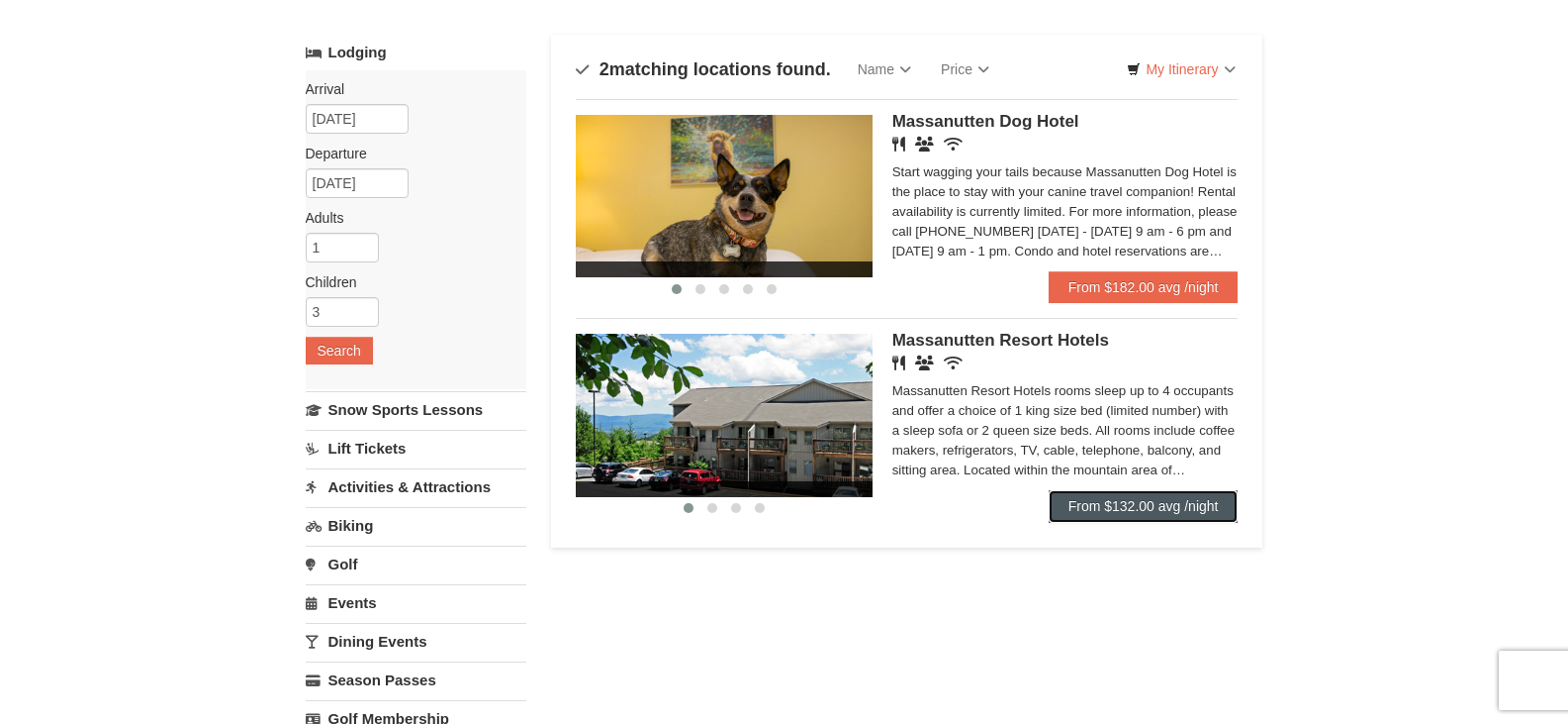
click at [1164, 496] on link "From $132.00 avg /night" at bounding box center [1144, 506] width 190 height 32
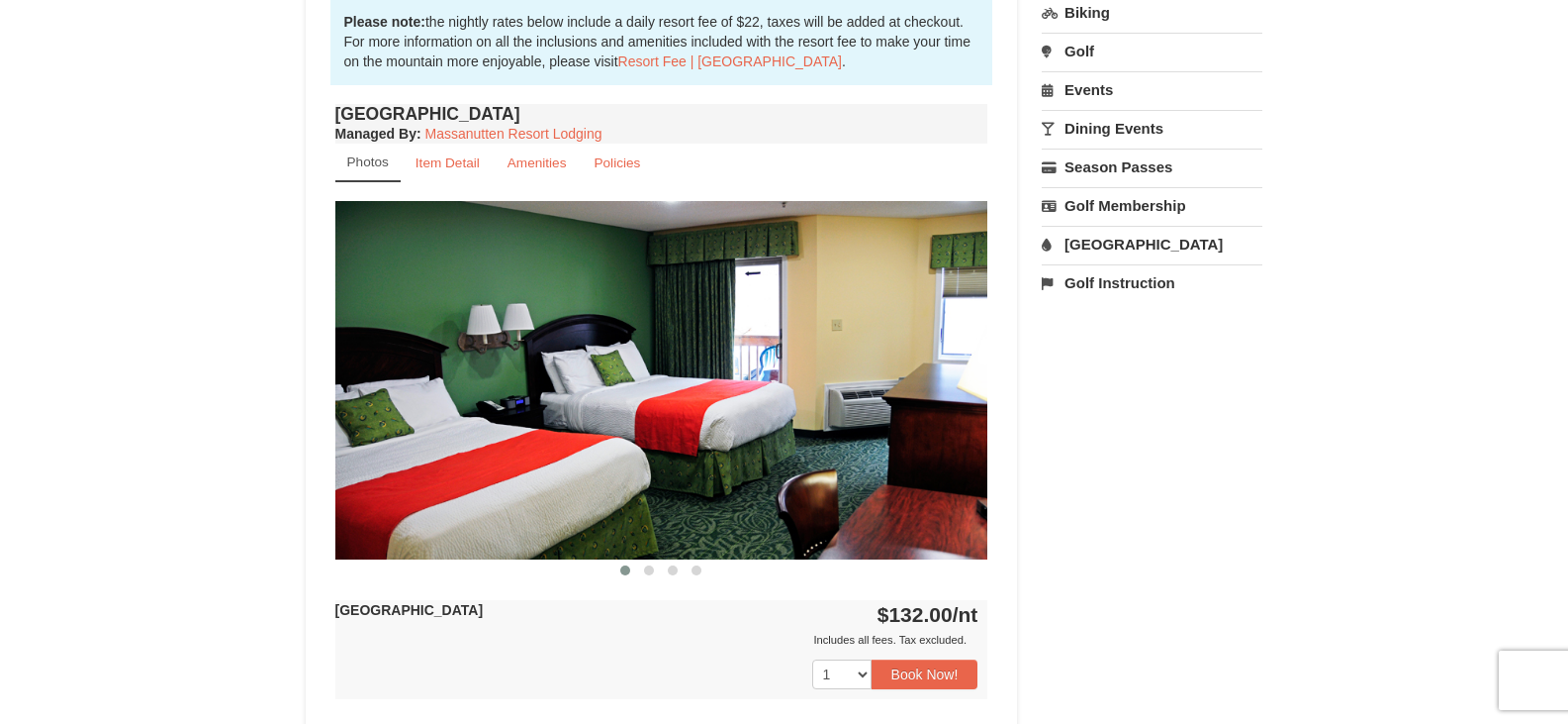
scroll to position [495, 0]
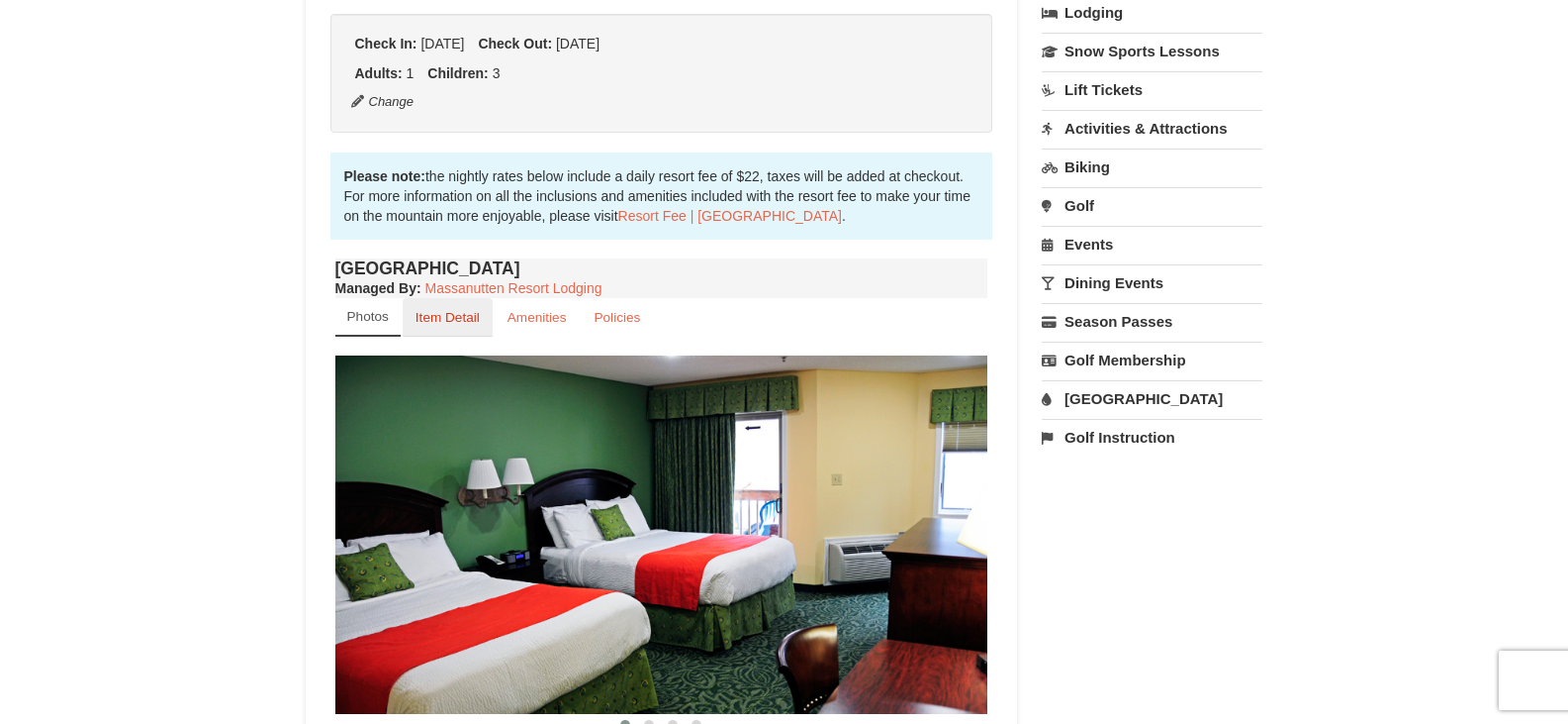
click at [435, 312] on small "Item Detail" at bounding box center [447, 317] width 64 height 15
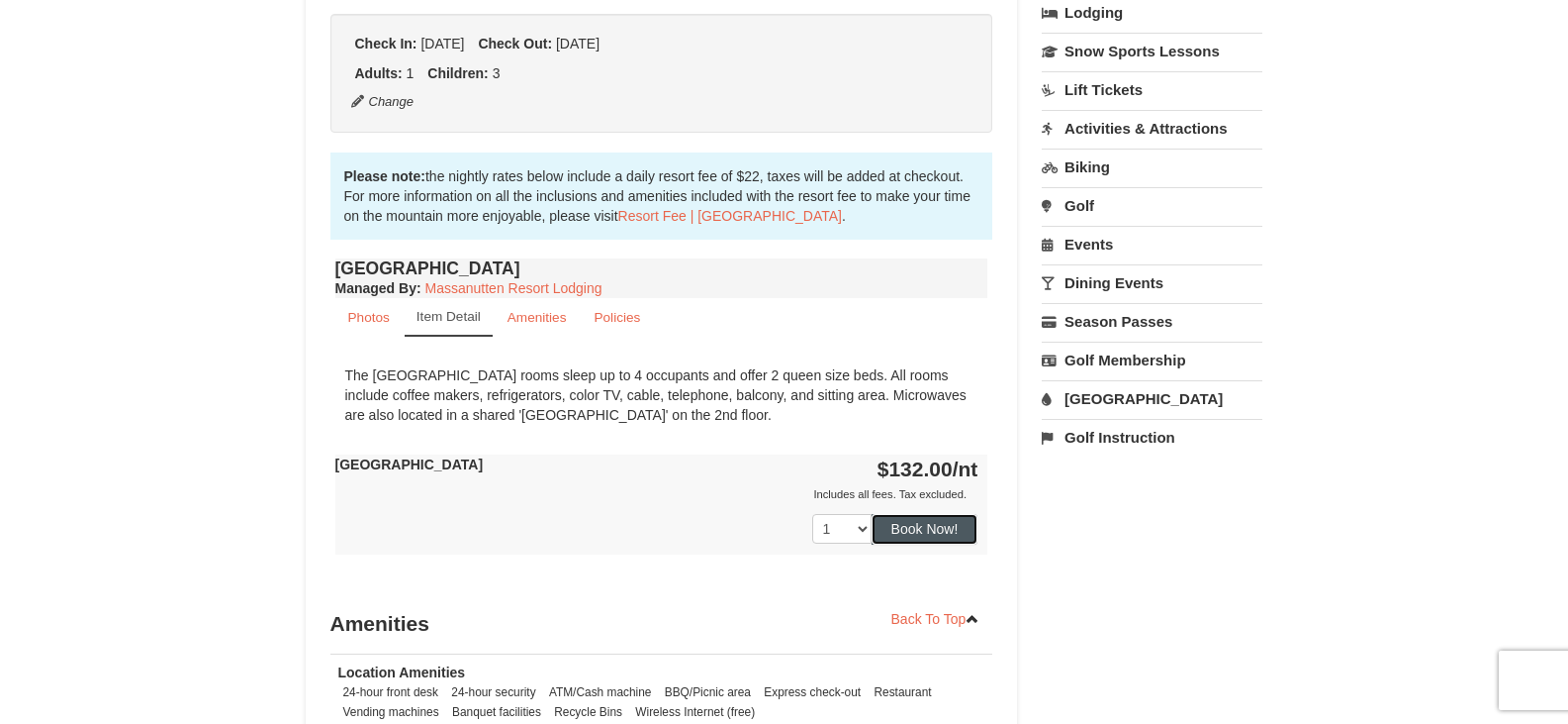
click at [926, 530] on button "Book Now!" at bounding box center [924, 528] width 107 height 30
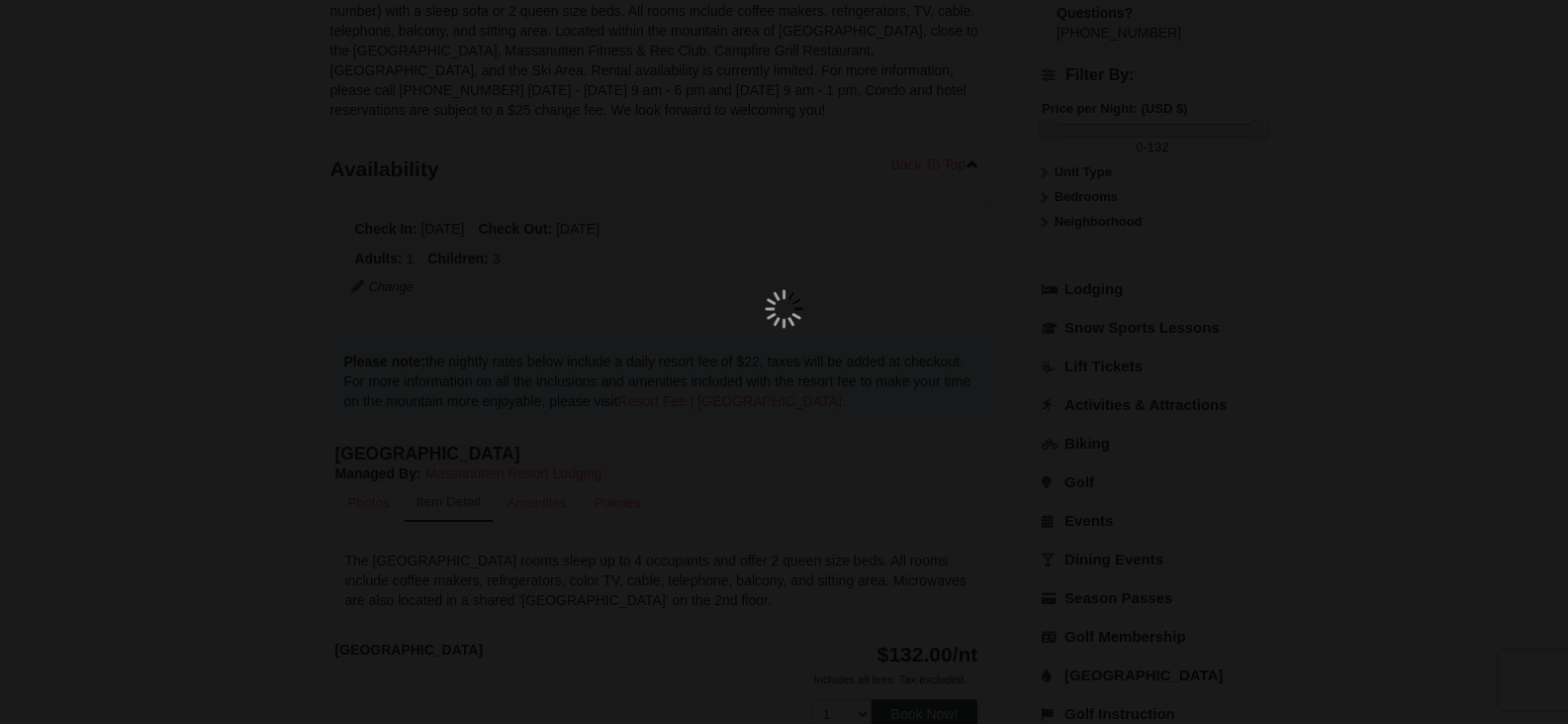
scroll to position [193, 0]
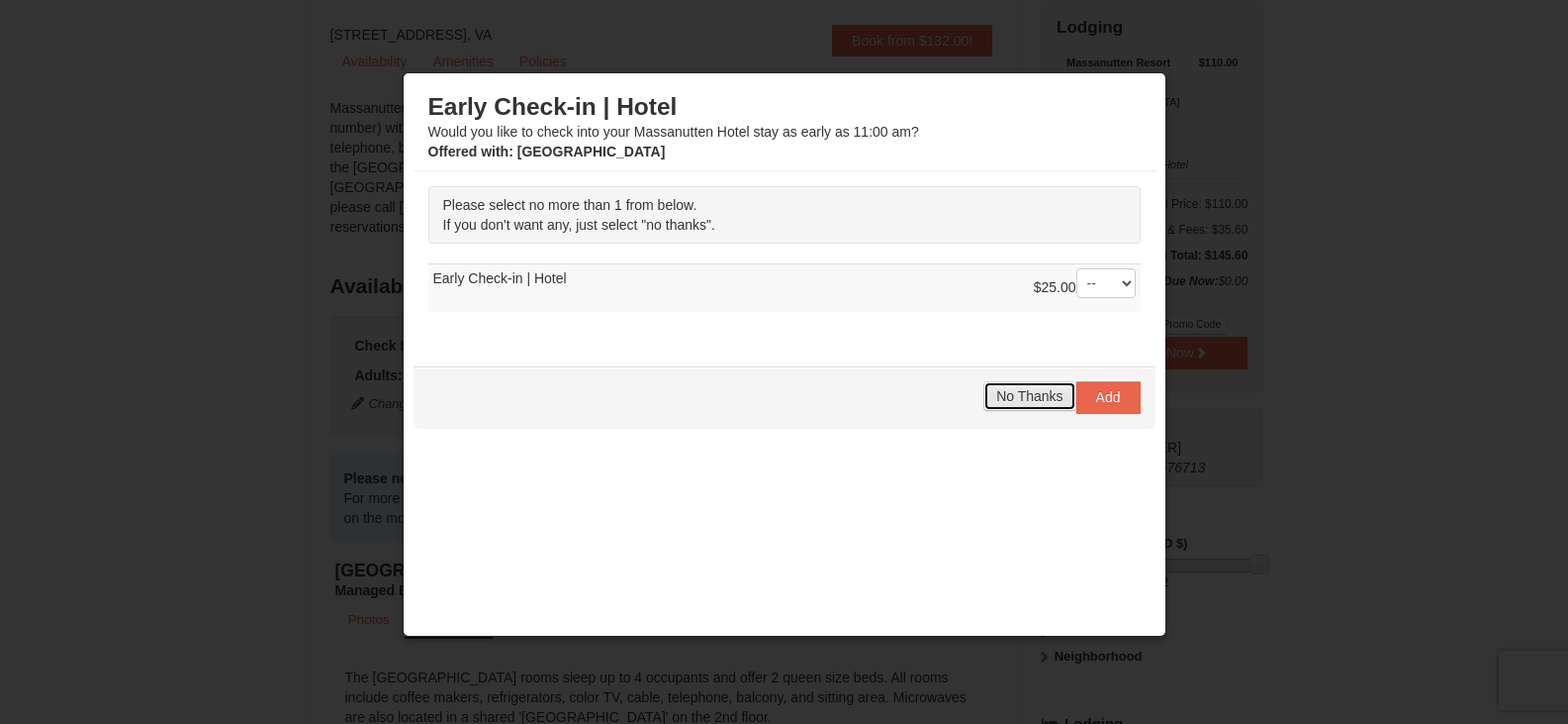
click at [1043, 396] on span "No Thanks" at bounding box center [1029, 396] width 66 height 16
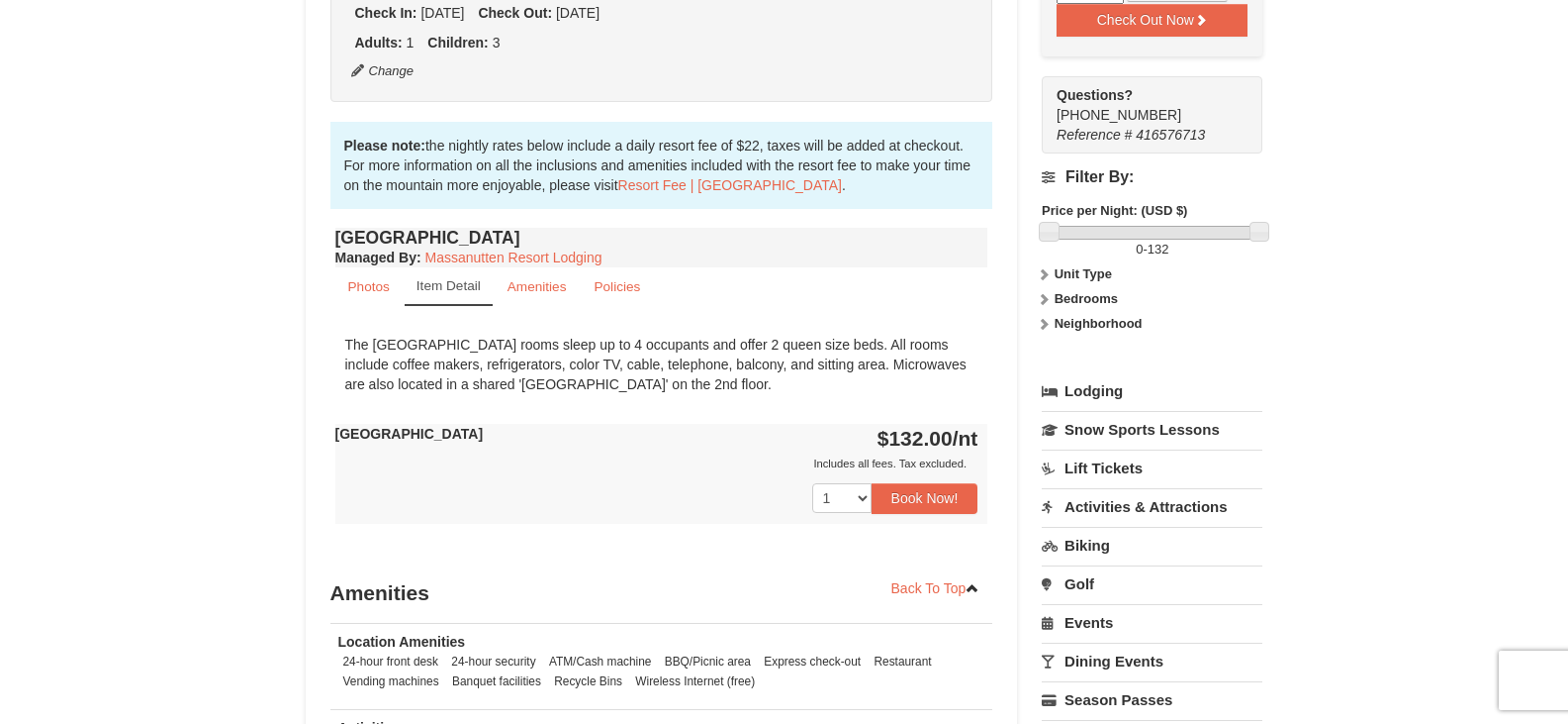
scroll to position [594, 0]
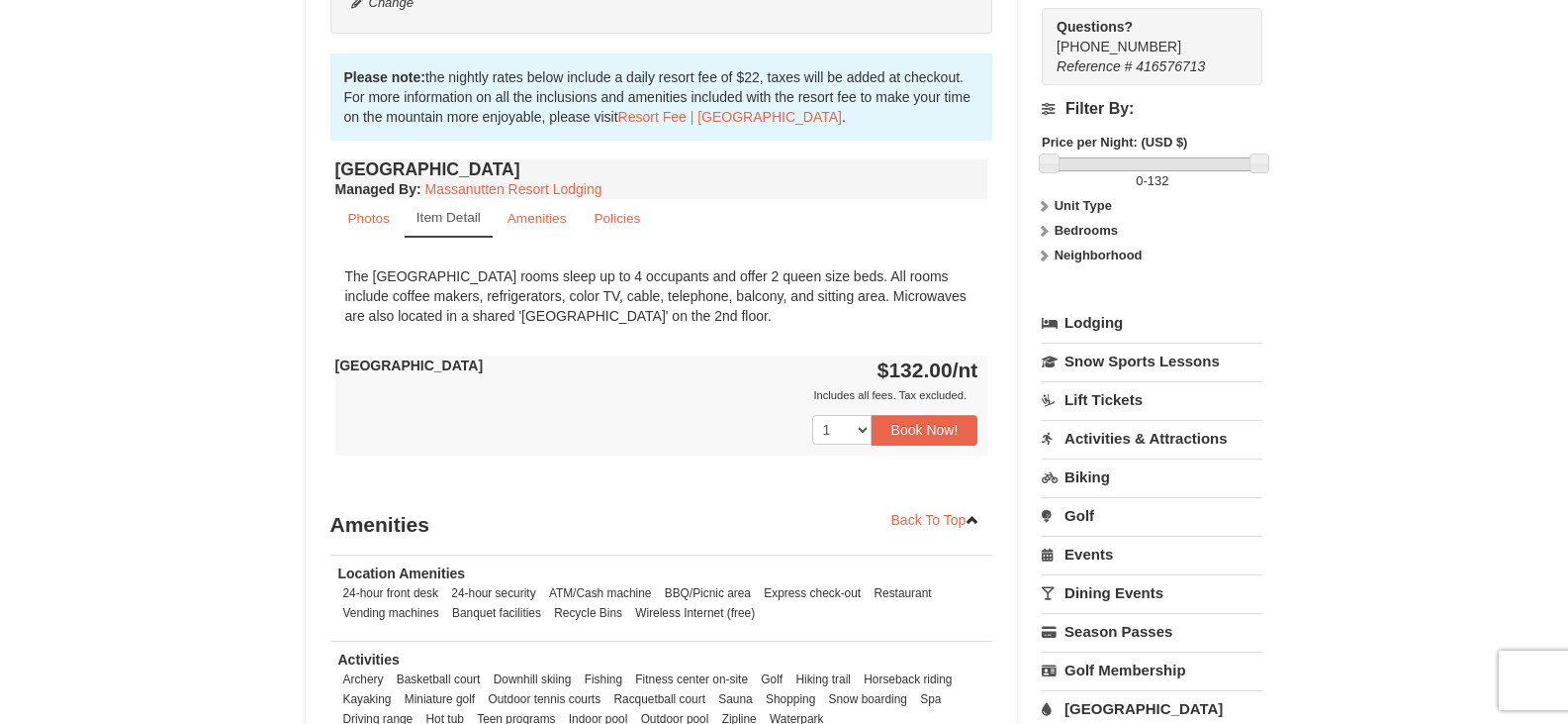
click at [1117, 391] on link "Lift Tickets" at bounding box center [1152, 399] width 221 height 37
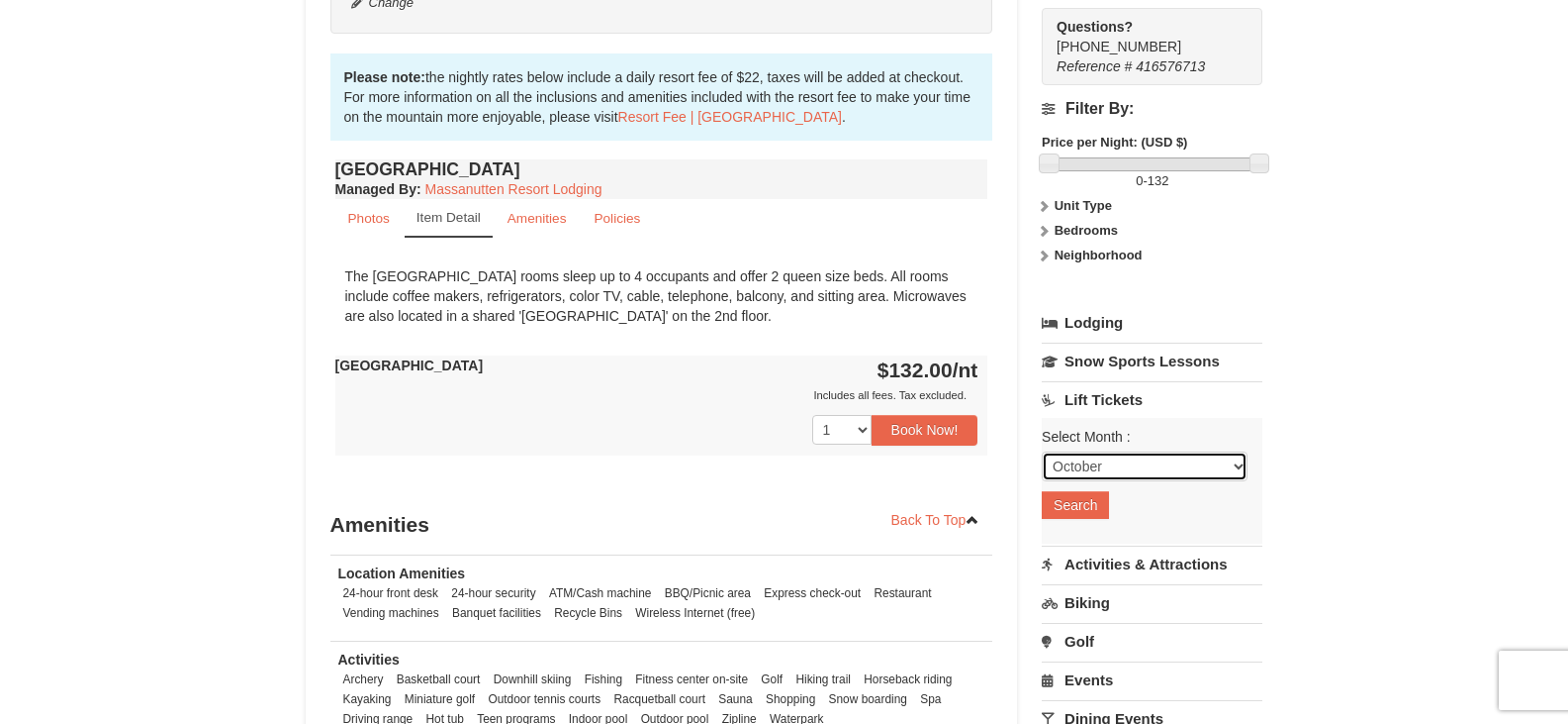
click at [1149, 466] on select "October November December January February March April May June July August Sep…" at bounding box center [1145, 466] width 206 height 30
select select "12"
click at [1042, 453] on select "October November December January February March April May June July August Sep…" at bounding box center [1145, 466] width 206 height 30
click at [1086, 502] on button "Search" at bounding box center [1075, 505] width 67 height 28
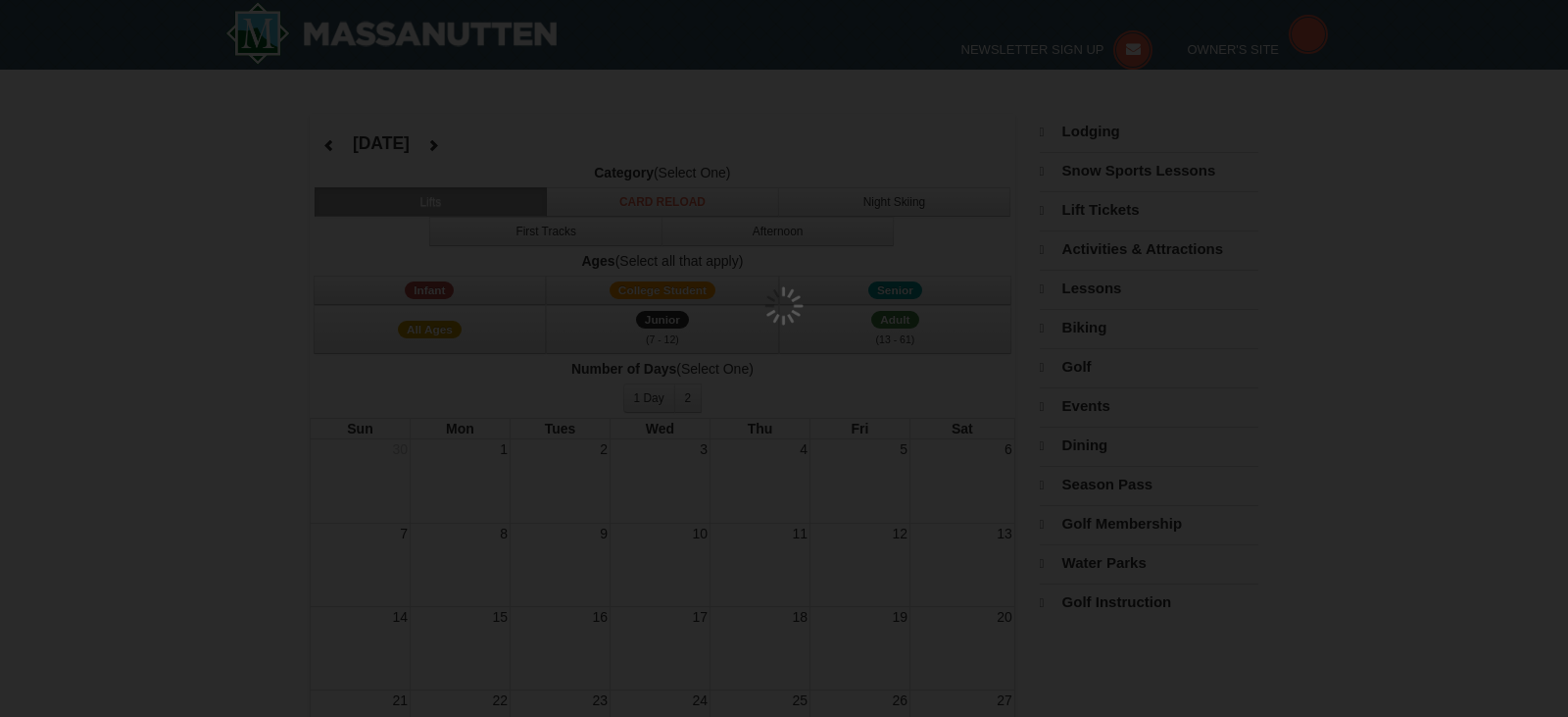
select select "12"
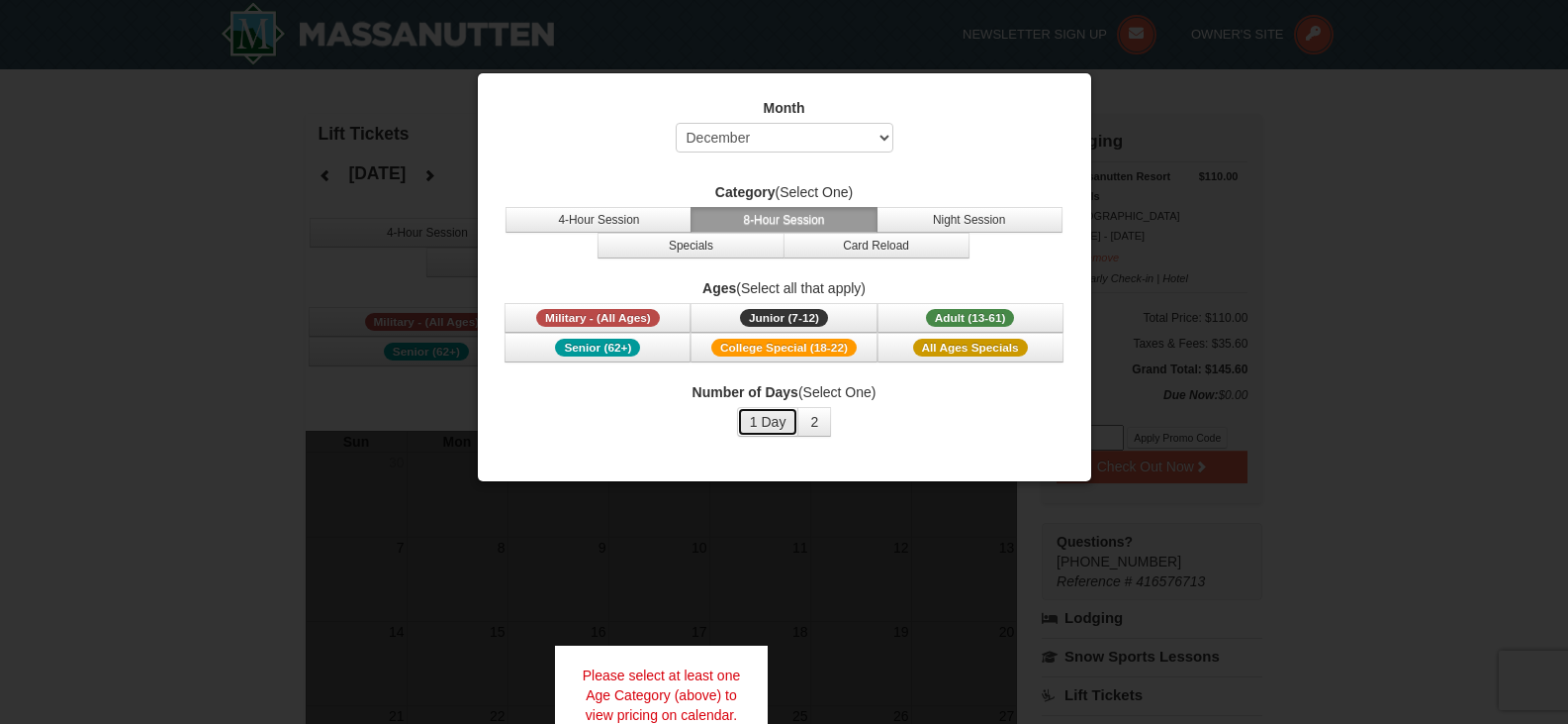
click at [773, 416] on button "1 Day" at bounding box center [768, 421] width 62 height 30
click at [660, 214] on button "4-Hour Session" at bounding box center [599, 220] width 186 height 26
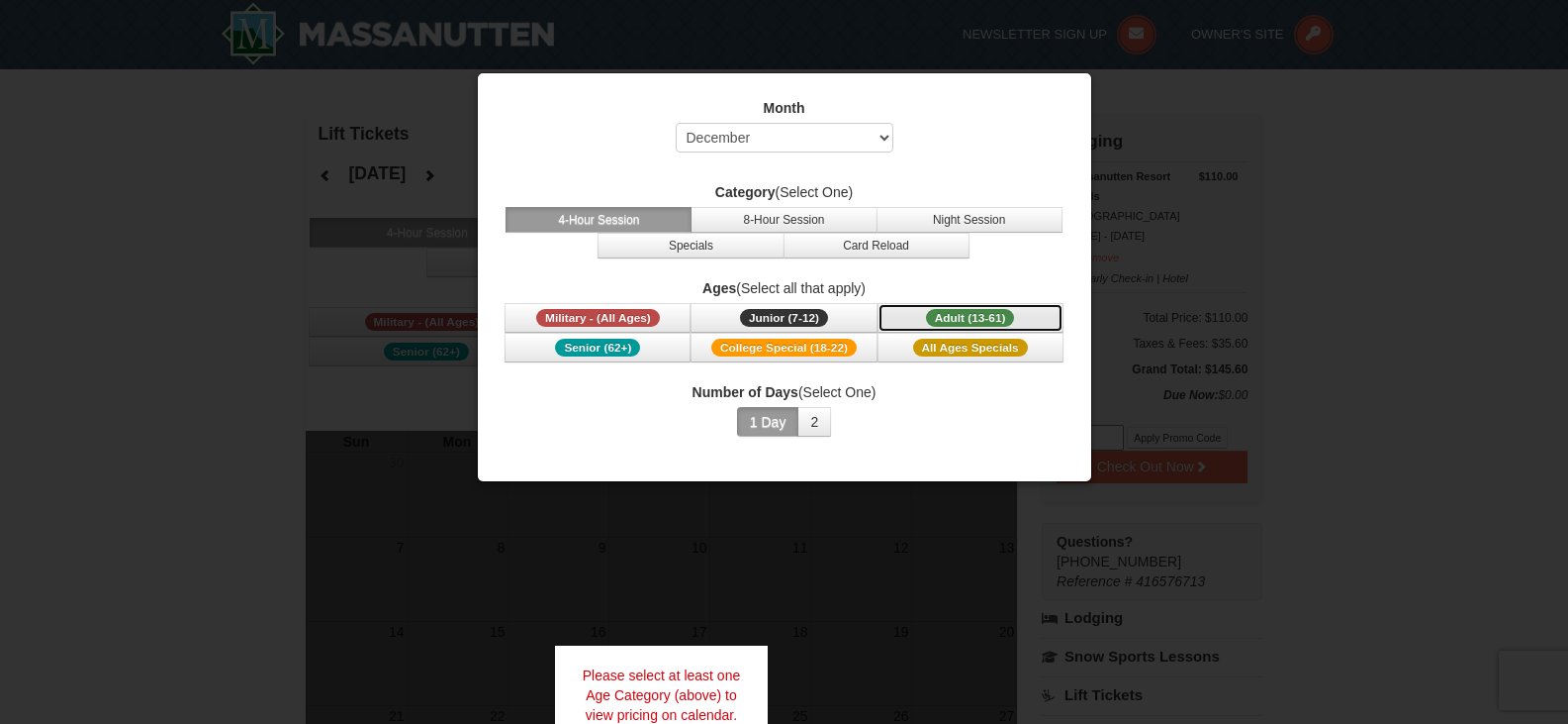
click at [949, 315] on span "Adult (13-61)" at bounding box center [970, 318] width 89 height 18
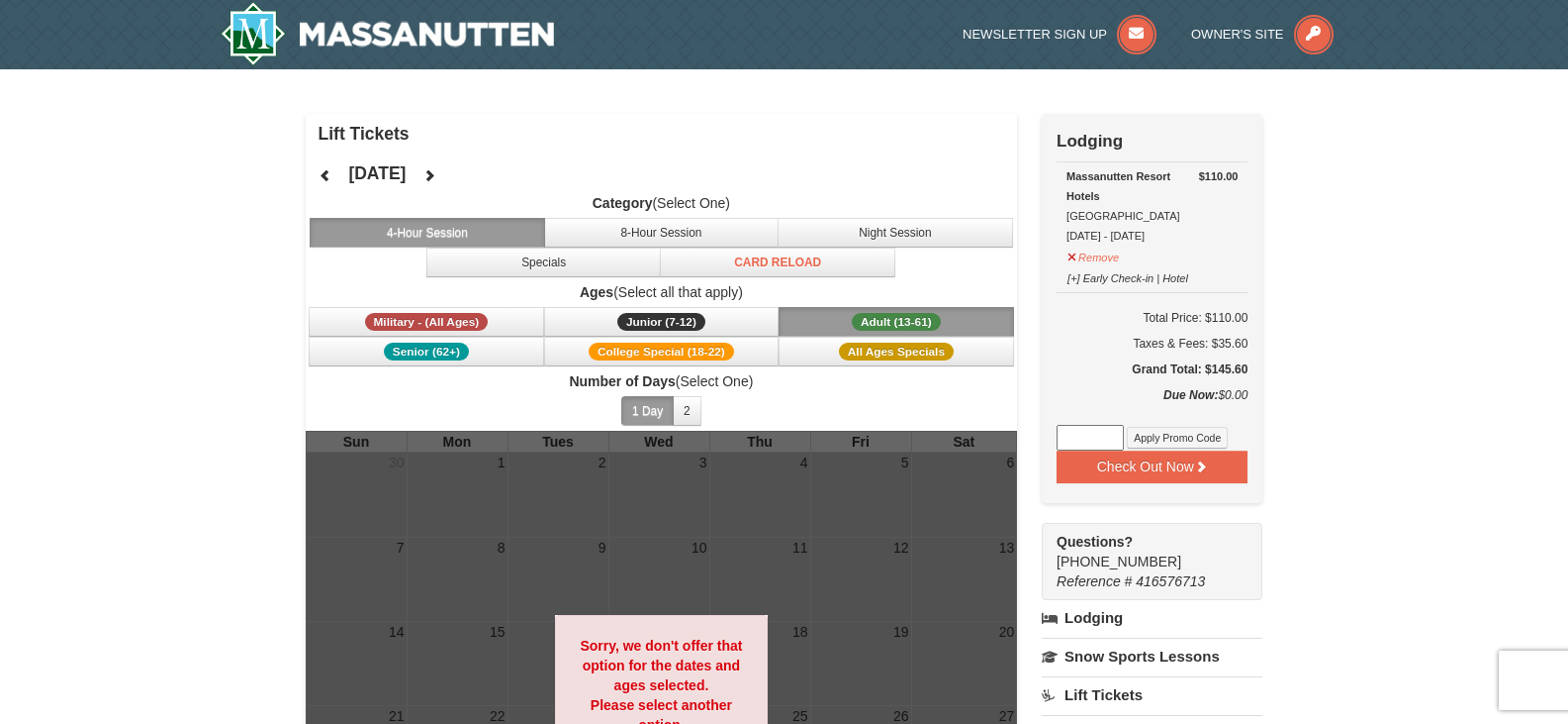
scroll to position [99, 0]
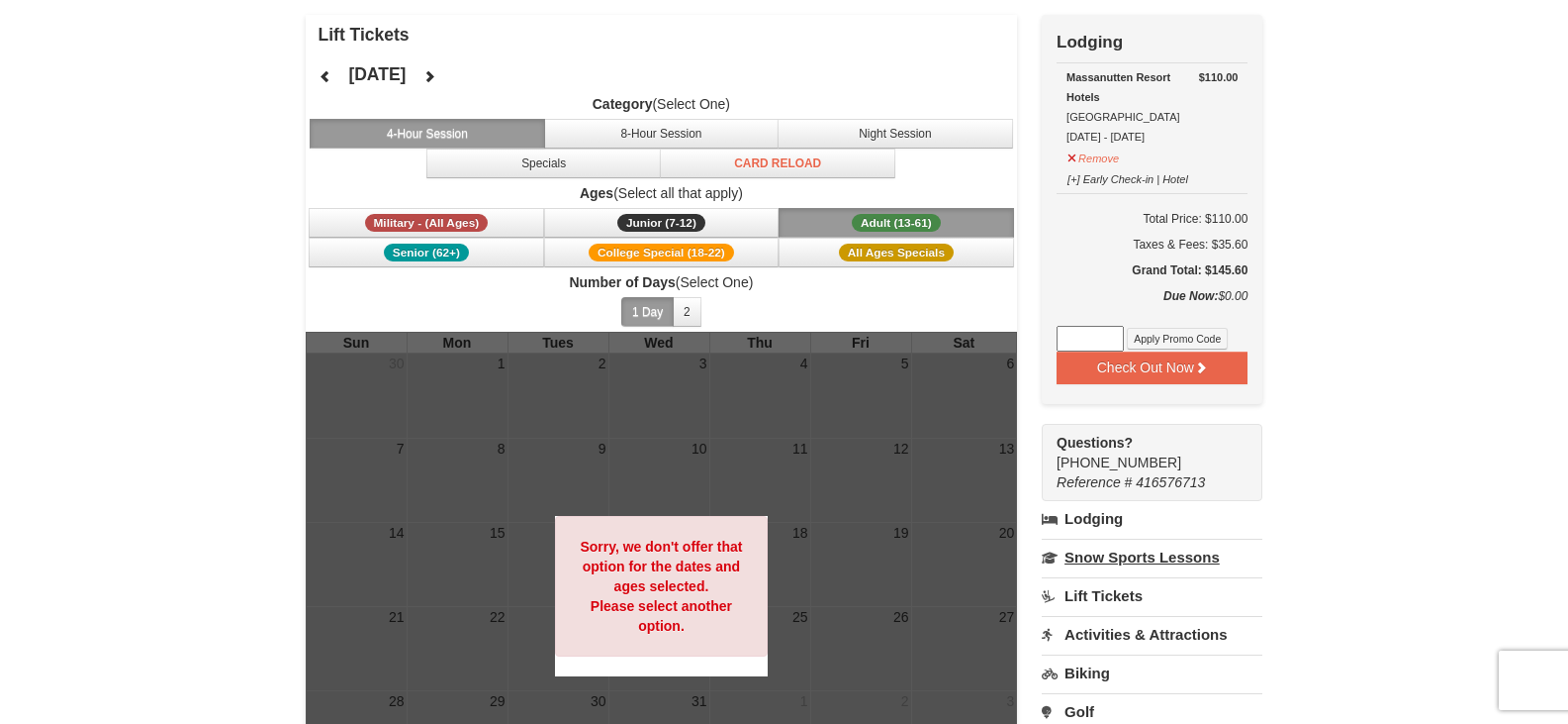
click at [1110, 565] on link "Snow Sports Lessons" at bounding box center [1152, 556] width 221 height 37
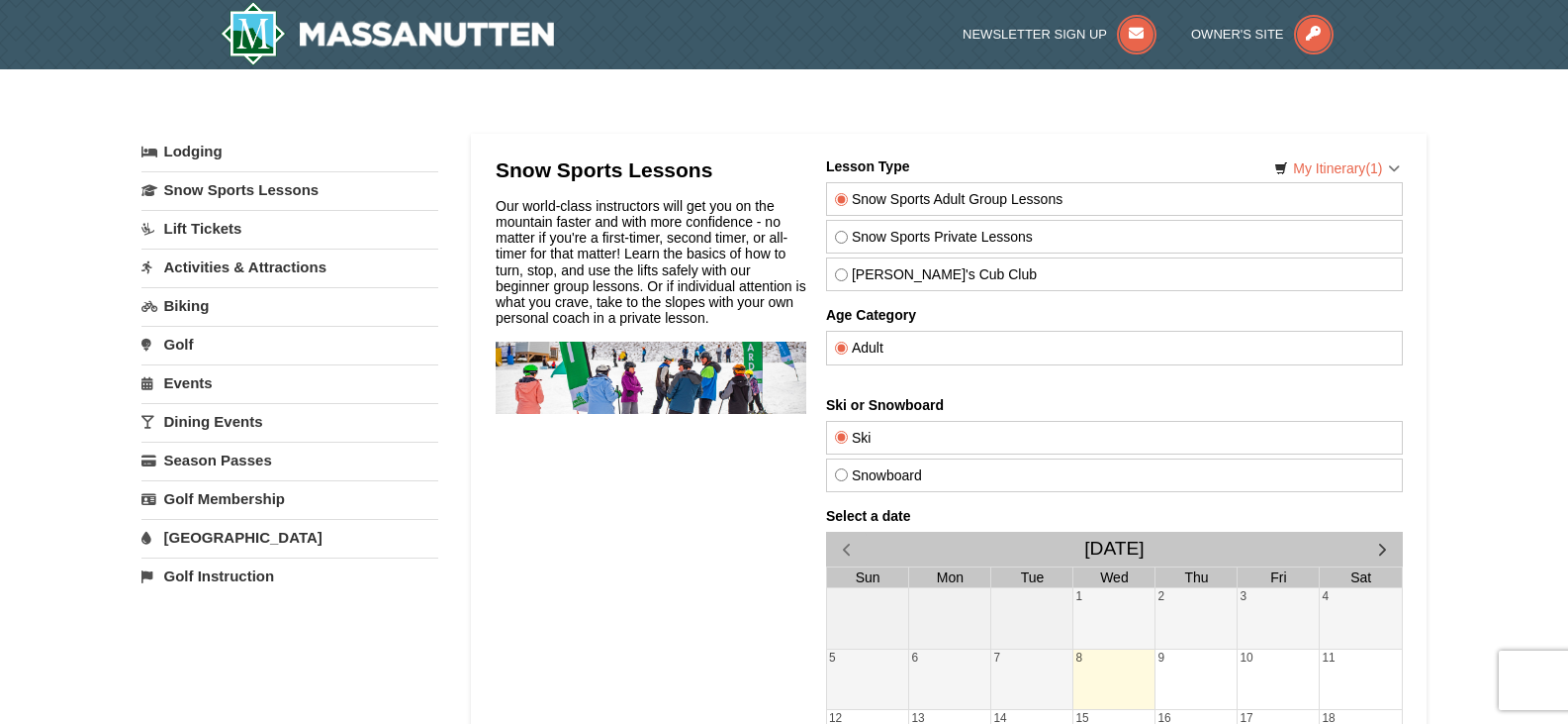
click at [215, 536] on link "[GEOGRAPHIC_DATA]" at bounding box center [289, 536] width 296 height 37
click at [202, 596] on input "10/08/2025" at bounding box center [193, 604] width 103 height 30
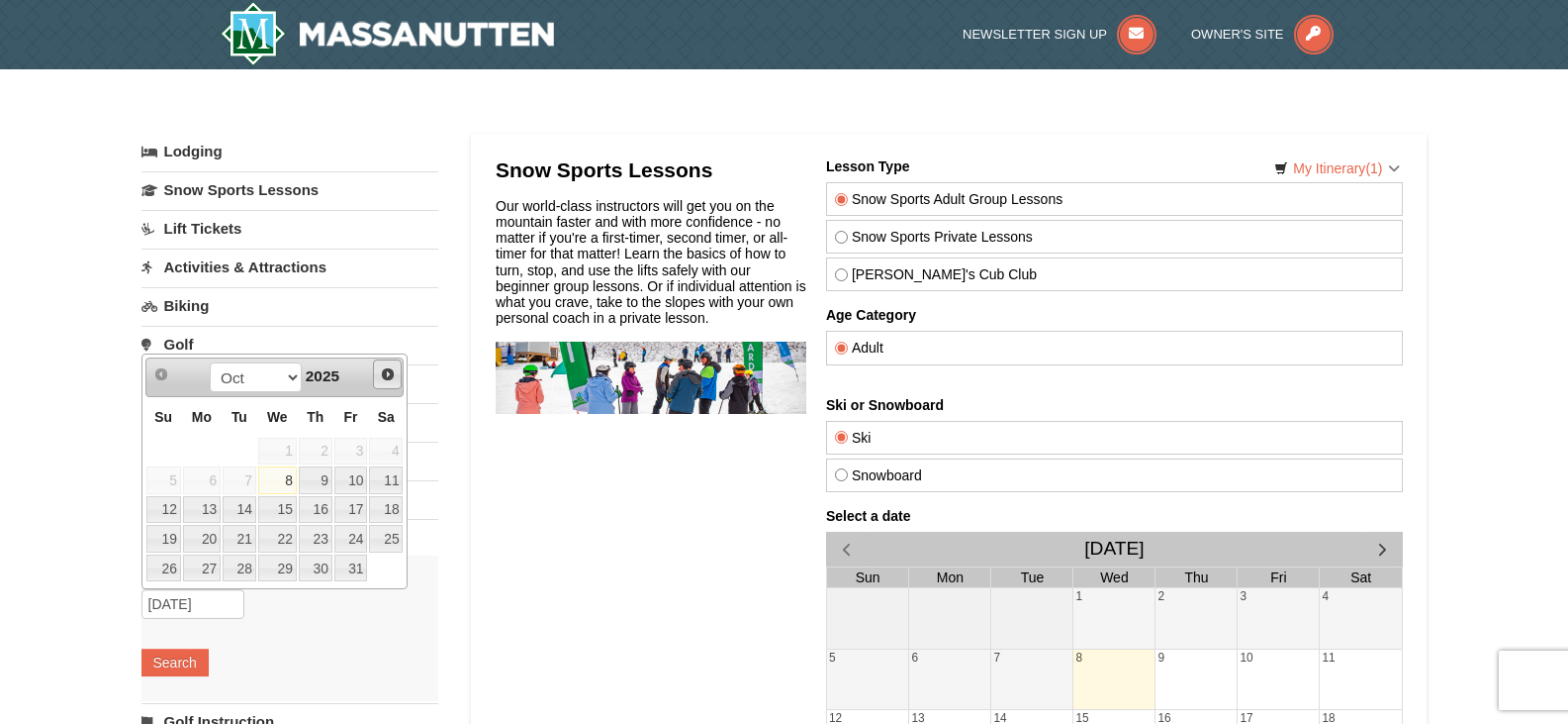
click at [392, 371] on span "Next" at bounding box center [388, 374] width 16 height 16
click at [170, 542] on link "21" at bounding box center [164, 538] width 35 height 28
type input "[DATE]"
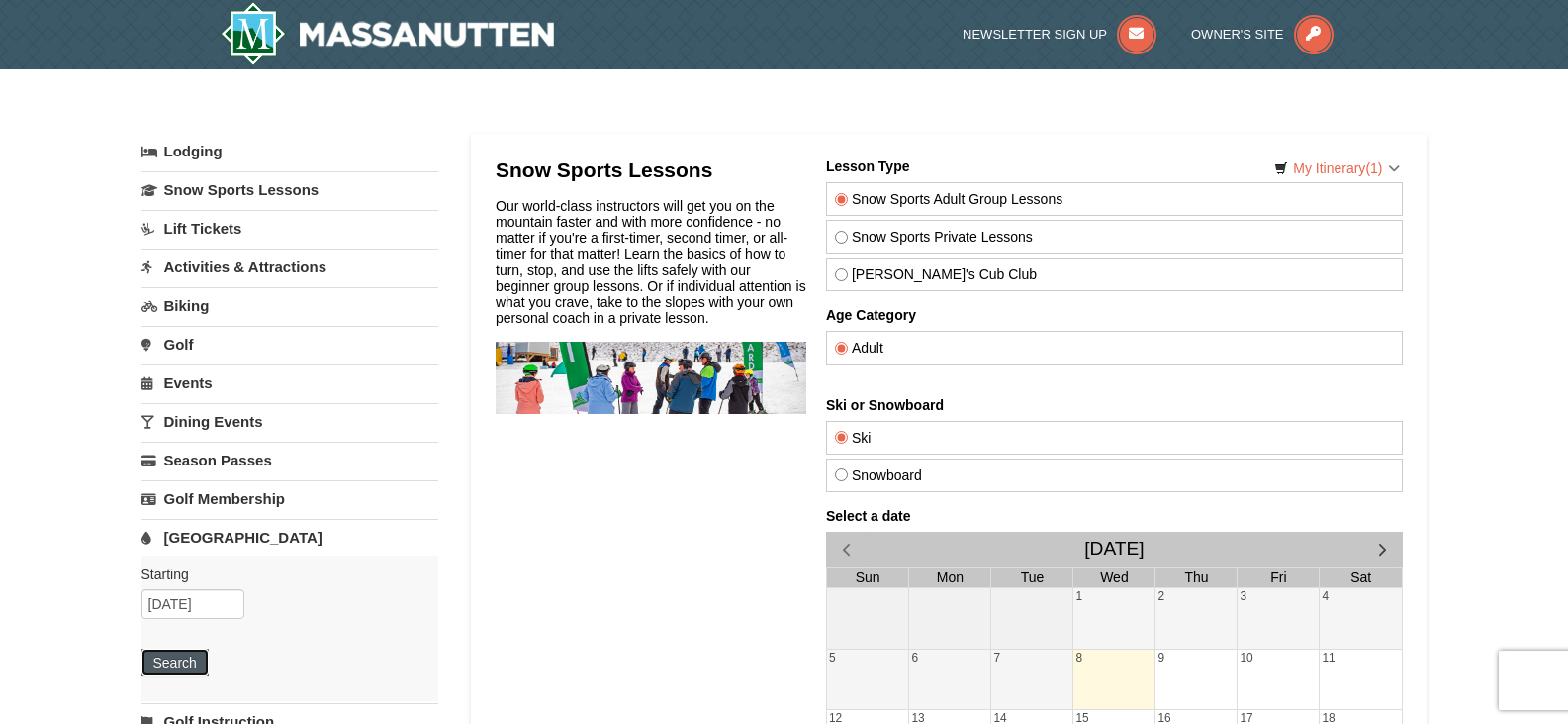
click at [183, 666] on button "Search" at bounding box center [175, 662] width 67 height 28
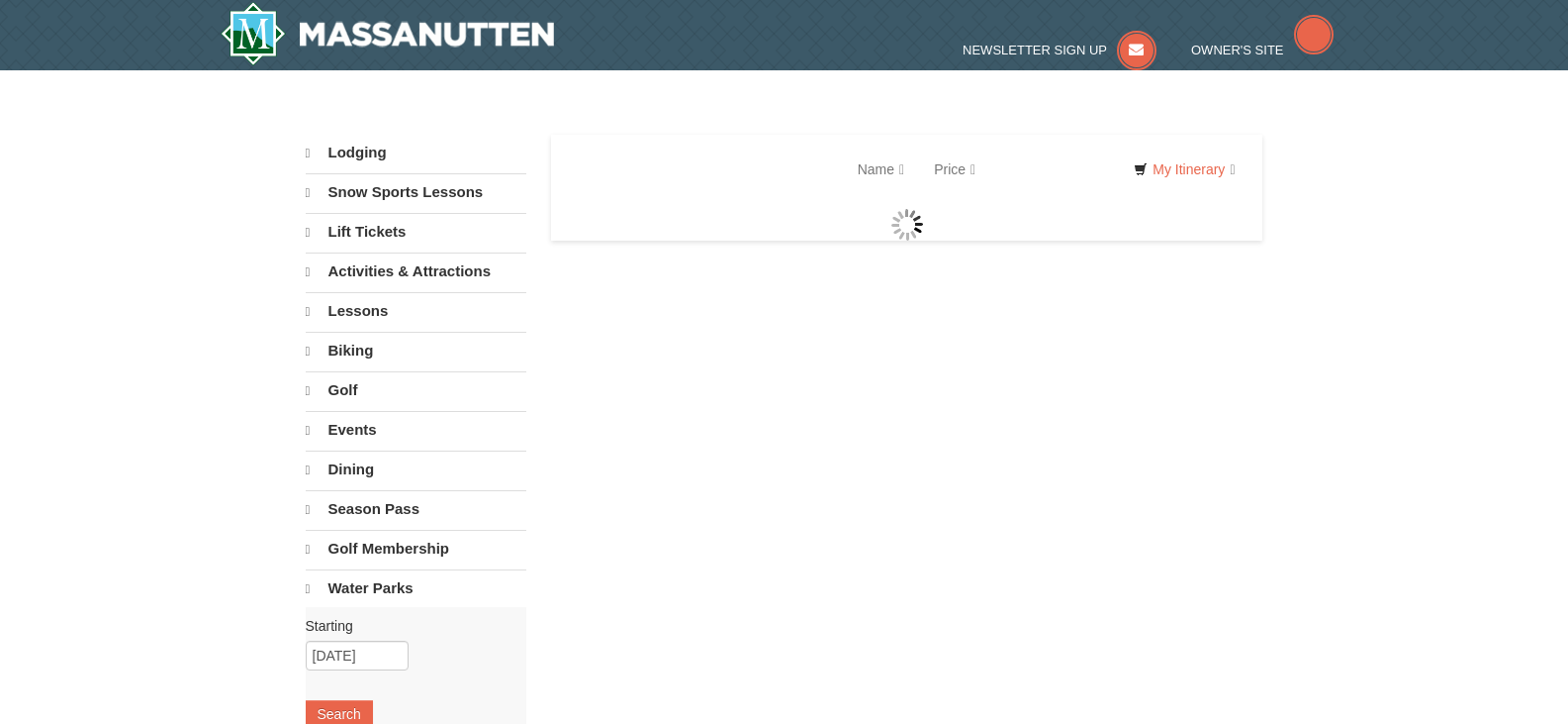
select select "10"
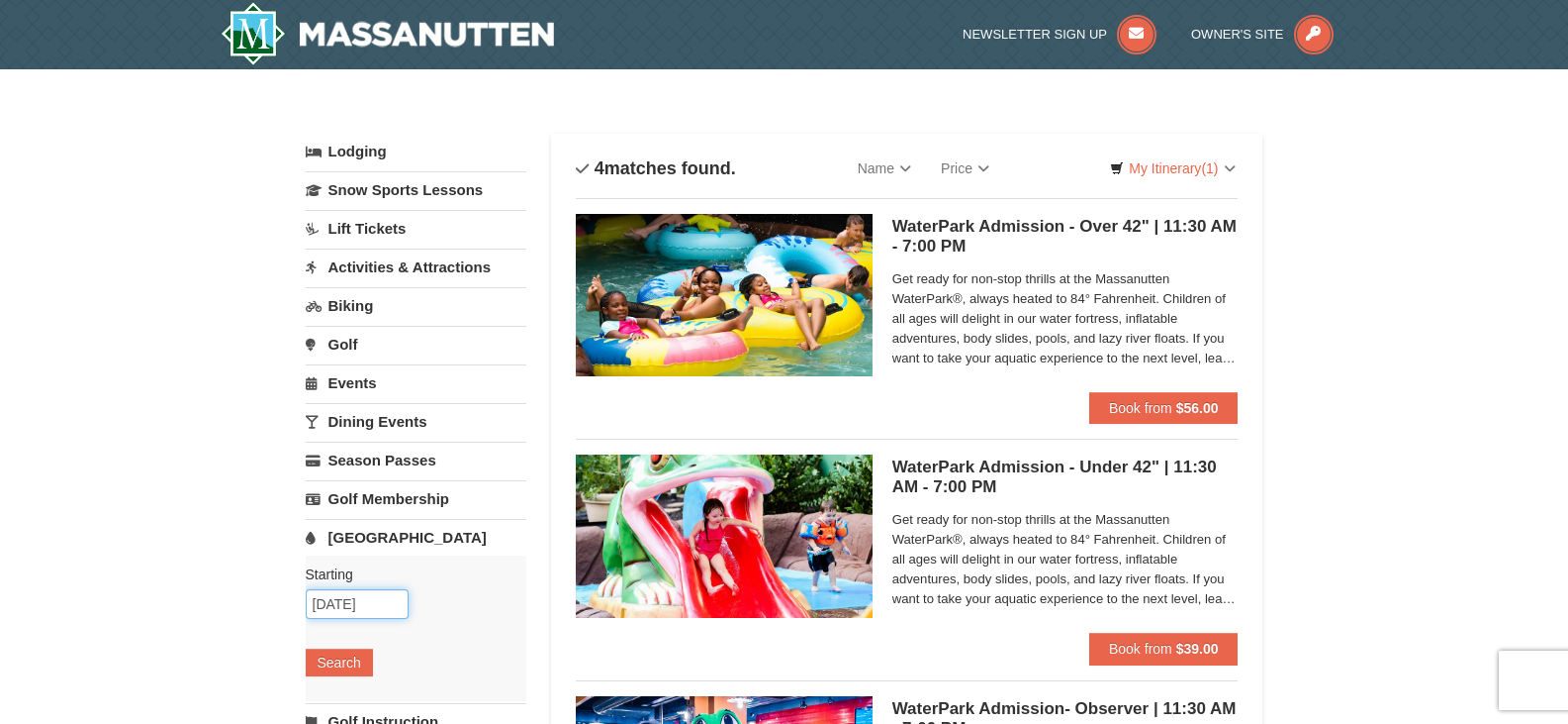
click at [379, 610] on input "[DATE]" at bounding box center [356, 604] width 103 height 30
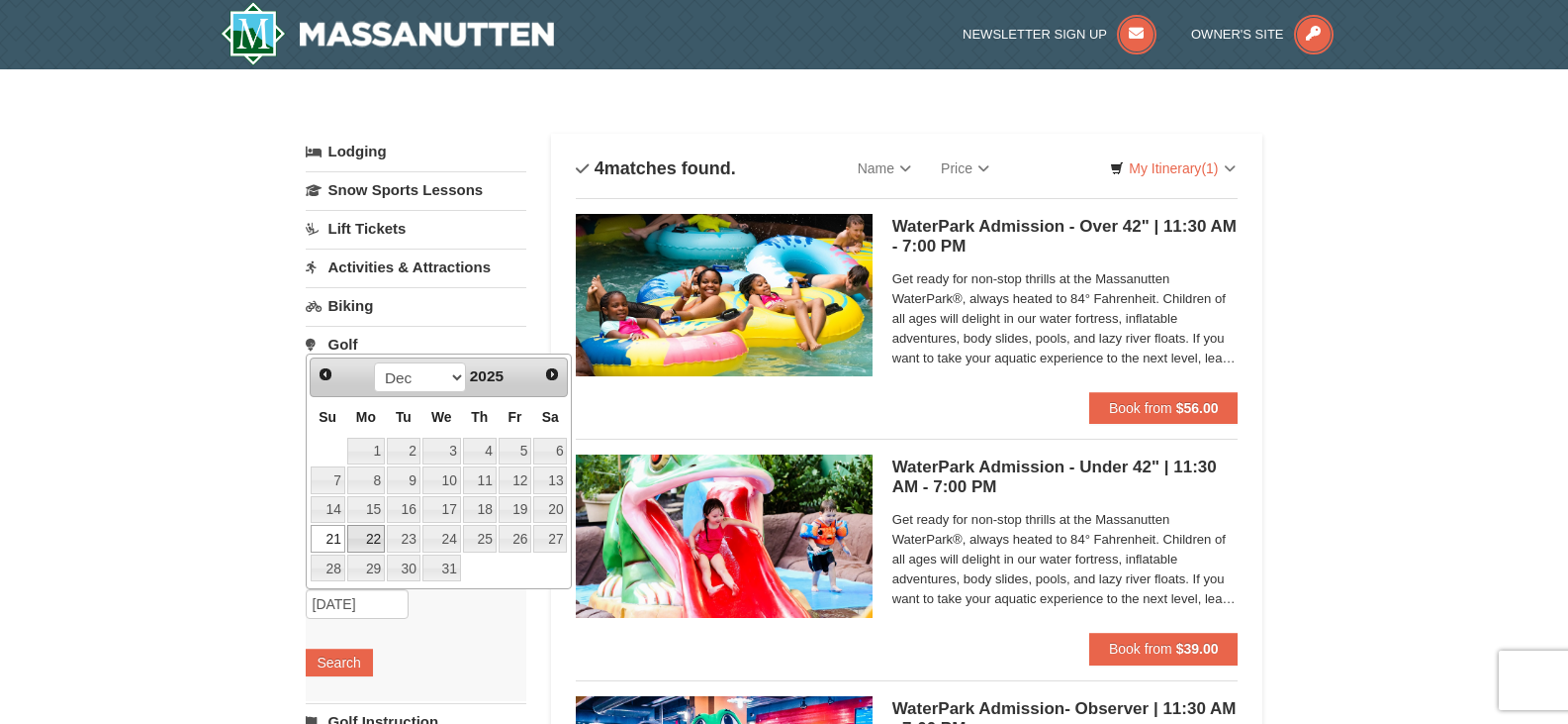
click at [370, 540] on link "22" at bounding box center [366, 538] width 38 height 28
type input "[DATE]"
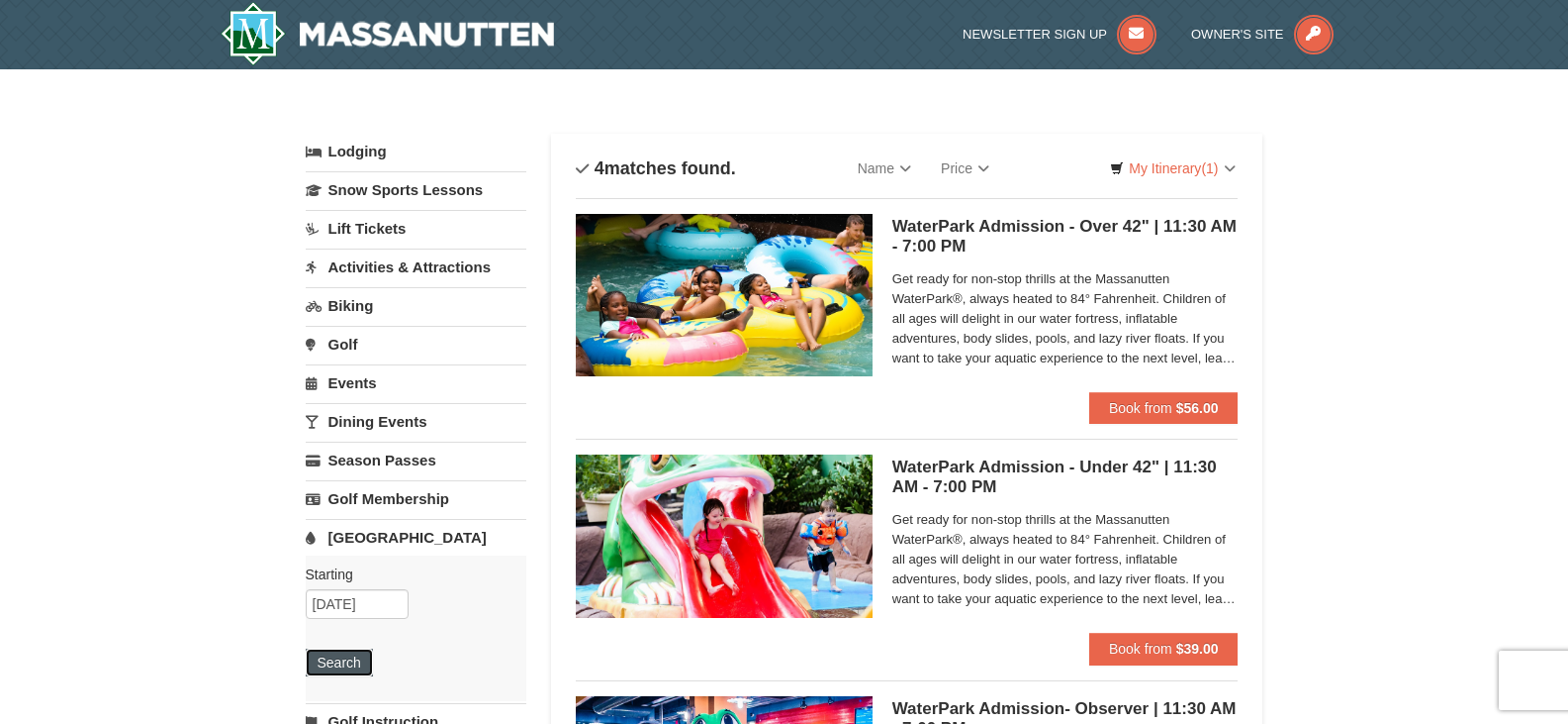
click at [341, 662] on button "Search" at bounding box center [338, 662] width 67 height 28
click at [1216, 397] on button "Book from $56.00" at bounding box center [1164, 408] width 150 height 32
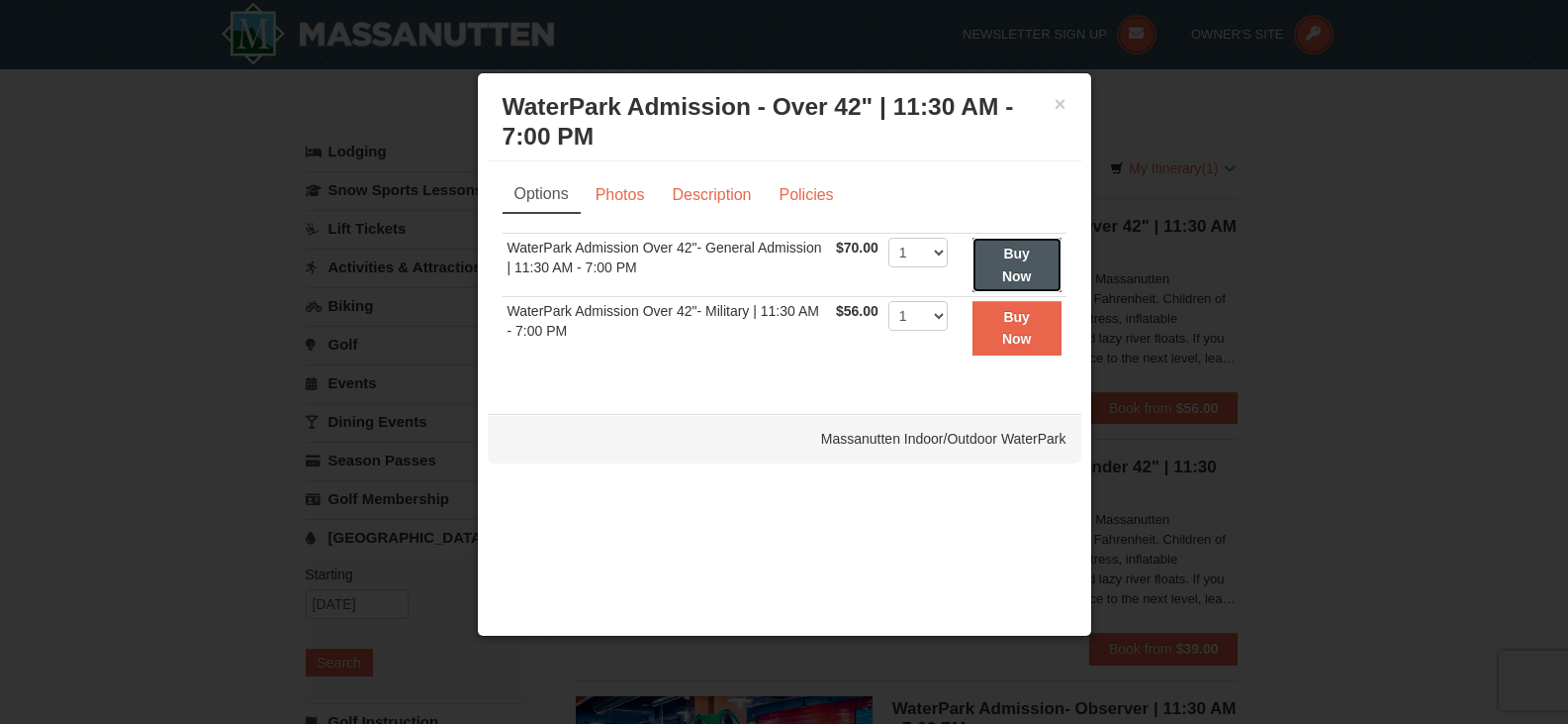
click at [1007, 271] on strong "Buy Now" at bounding box center [1017, 265] width 30 height 38
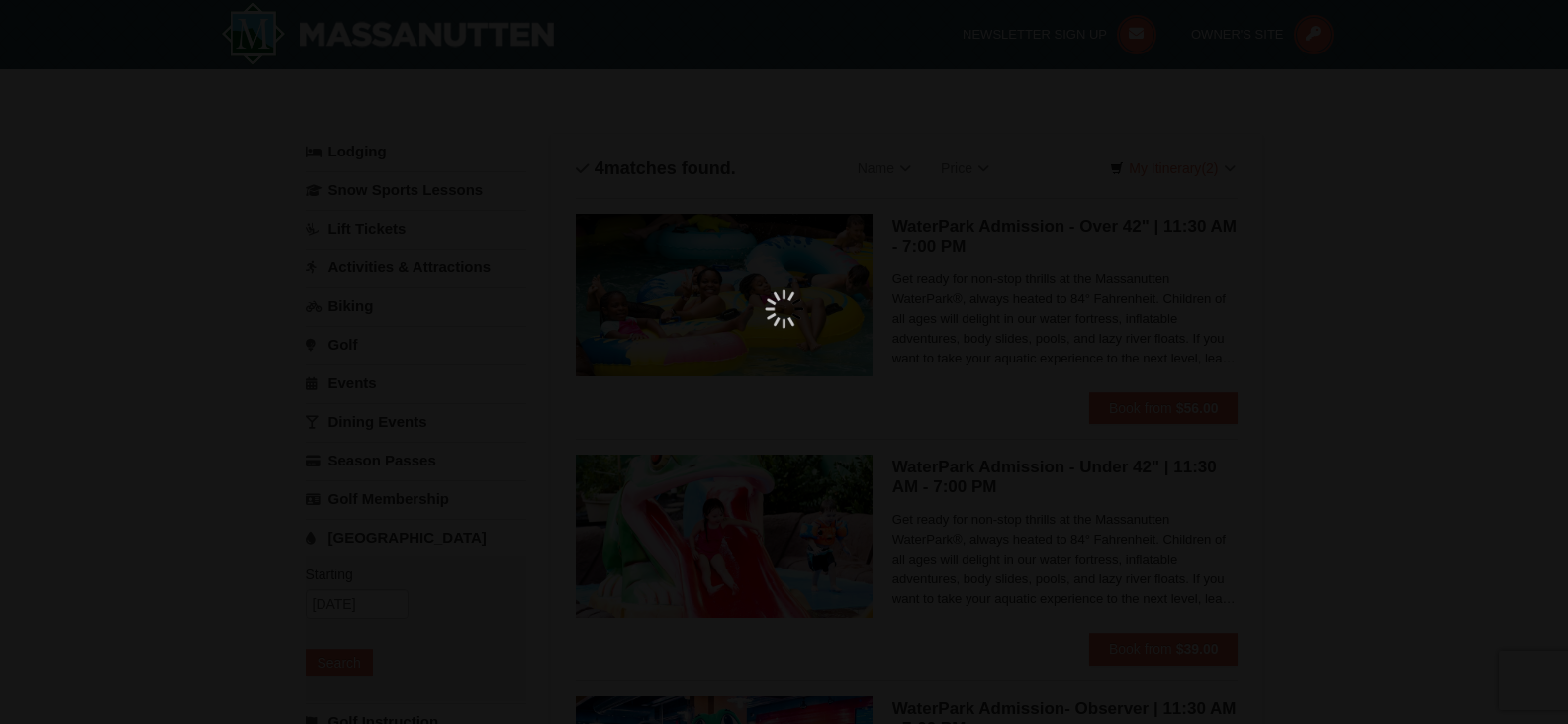
scroll to position [6, 0]
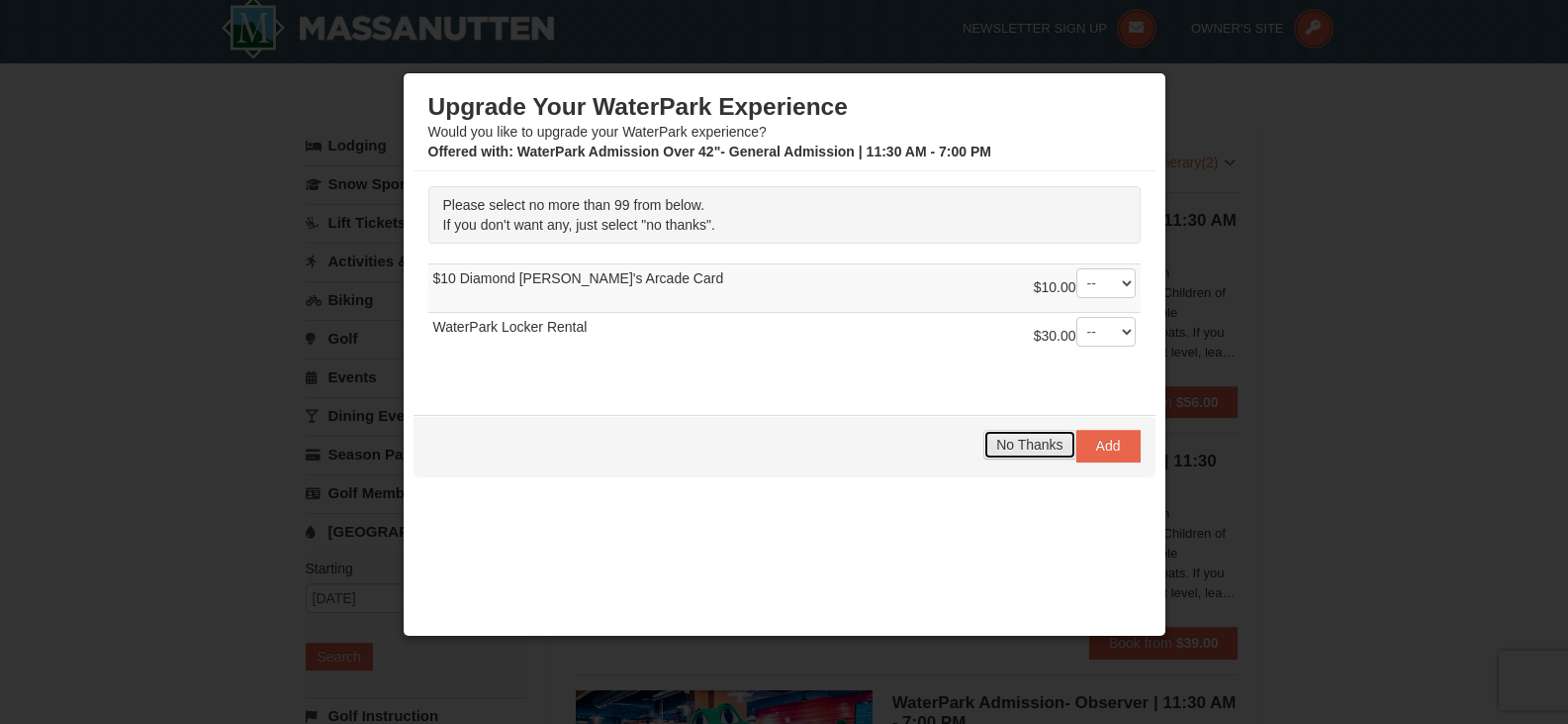
click at [1029, 431] on button "No Thanks" at bounding box center [1029, 444] width 92 height 30
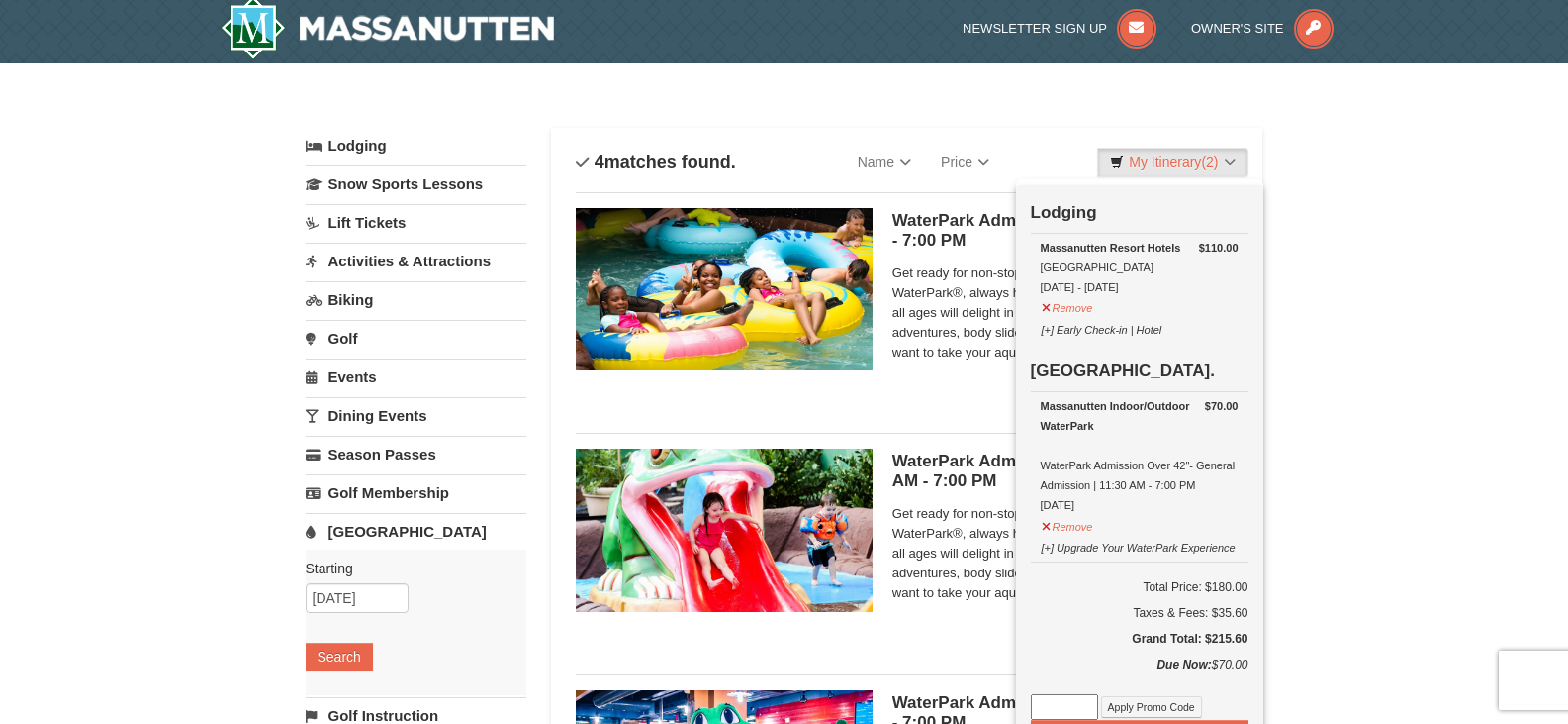
click at [1443, 274] on div "× Categories List Filter My Itinerary (2) Check Out Now Lodging $110.00 Massanu…" at bounding box center [784, 636] width 1568 height 1147
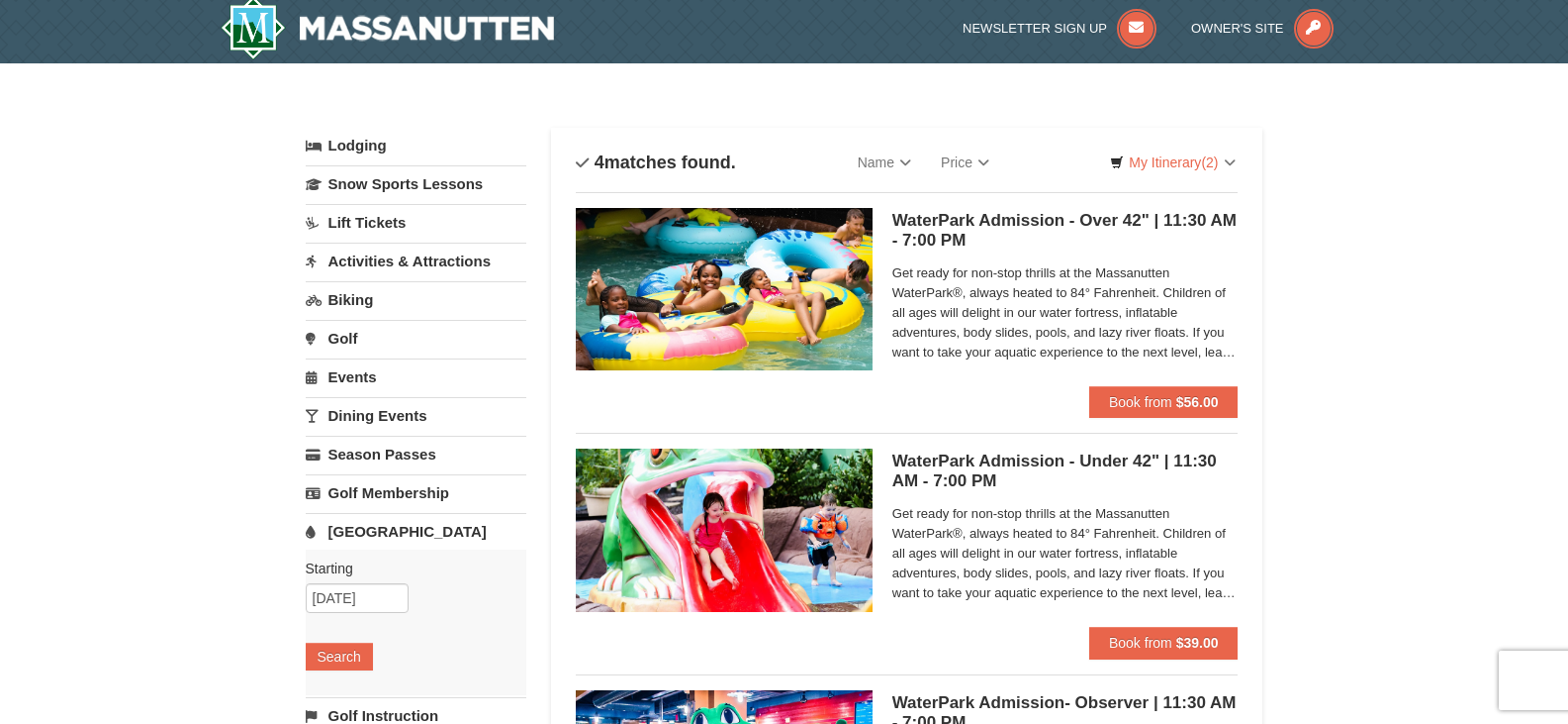
click at [411, 416] on link "Dining Events" at bounding box center [415, 414] width 221 height 37
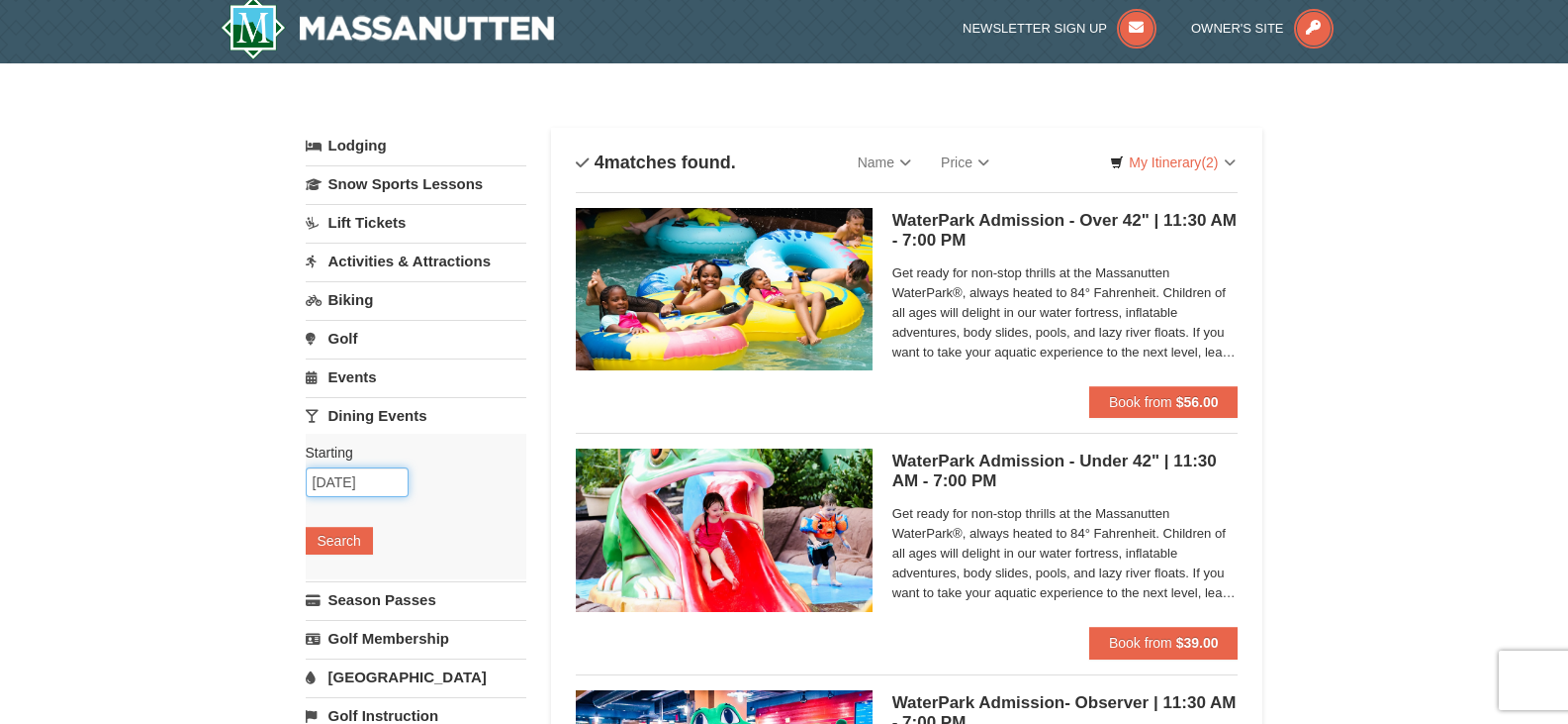
click at [384, 484] on input "[DATE]" at bounding box center [356, 482] width 103 height 30
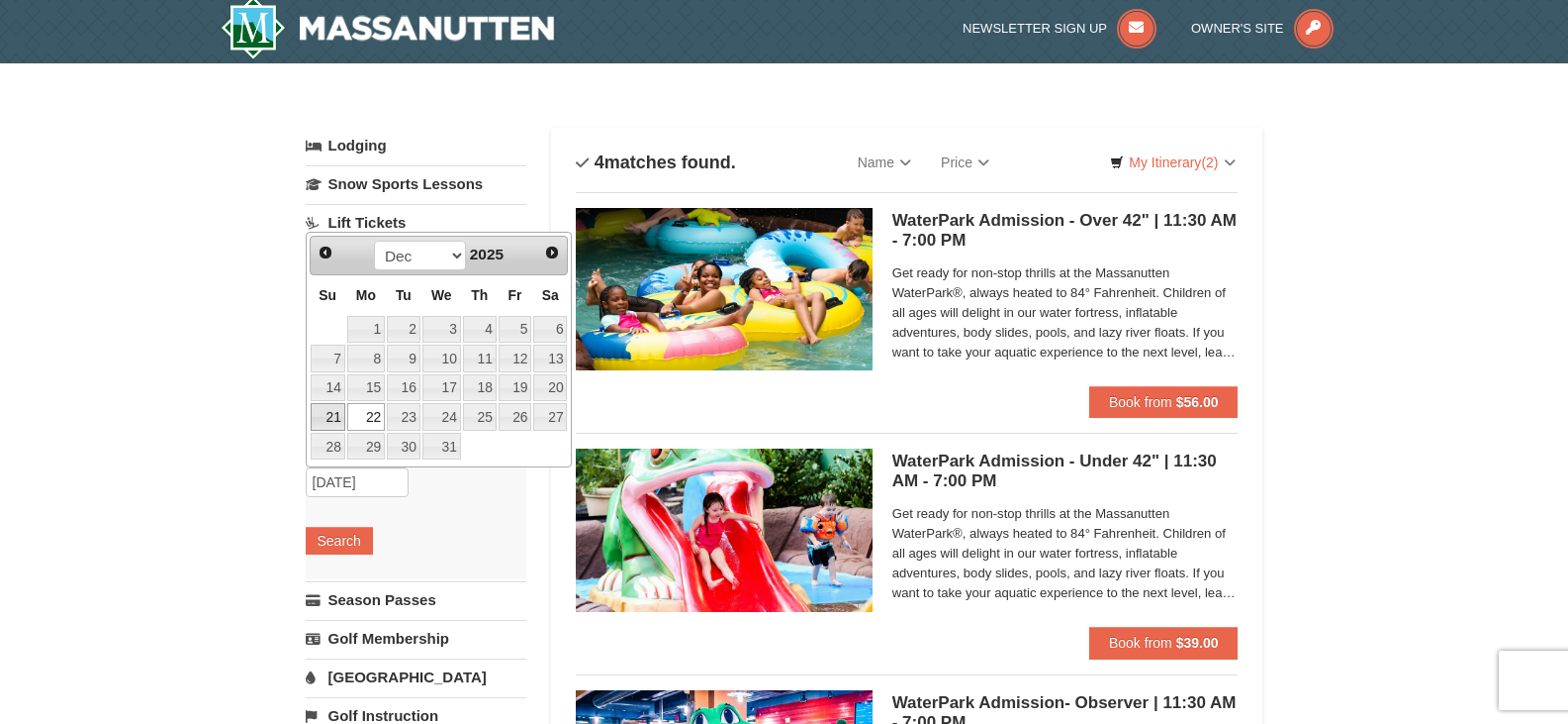
click at [320, 423] on link "21" at bounding box center [327, 416] width 35 height 28
type input "[DATE]"
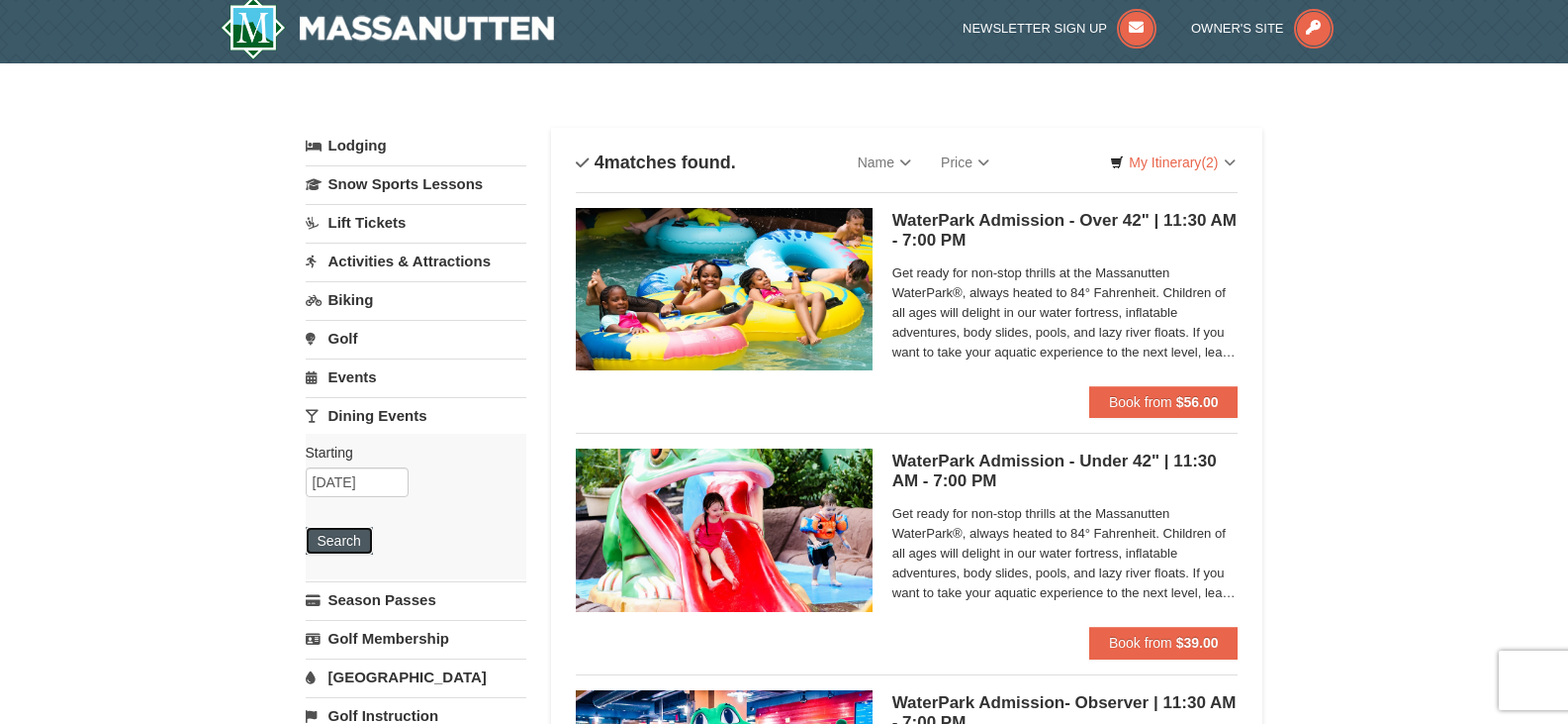
click at [343, 529] on button "Search" at bounding box center [338, 540] width 67 height 28
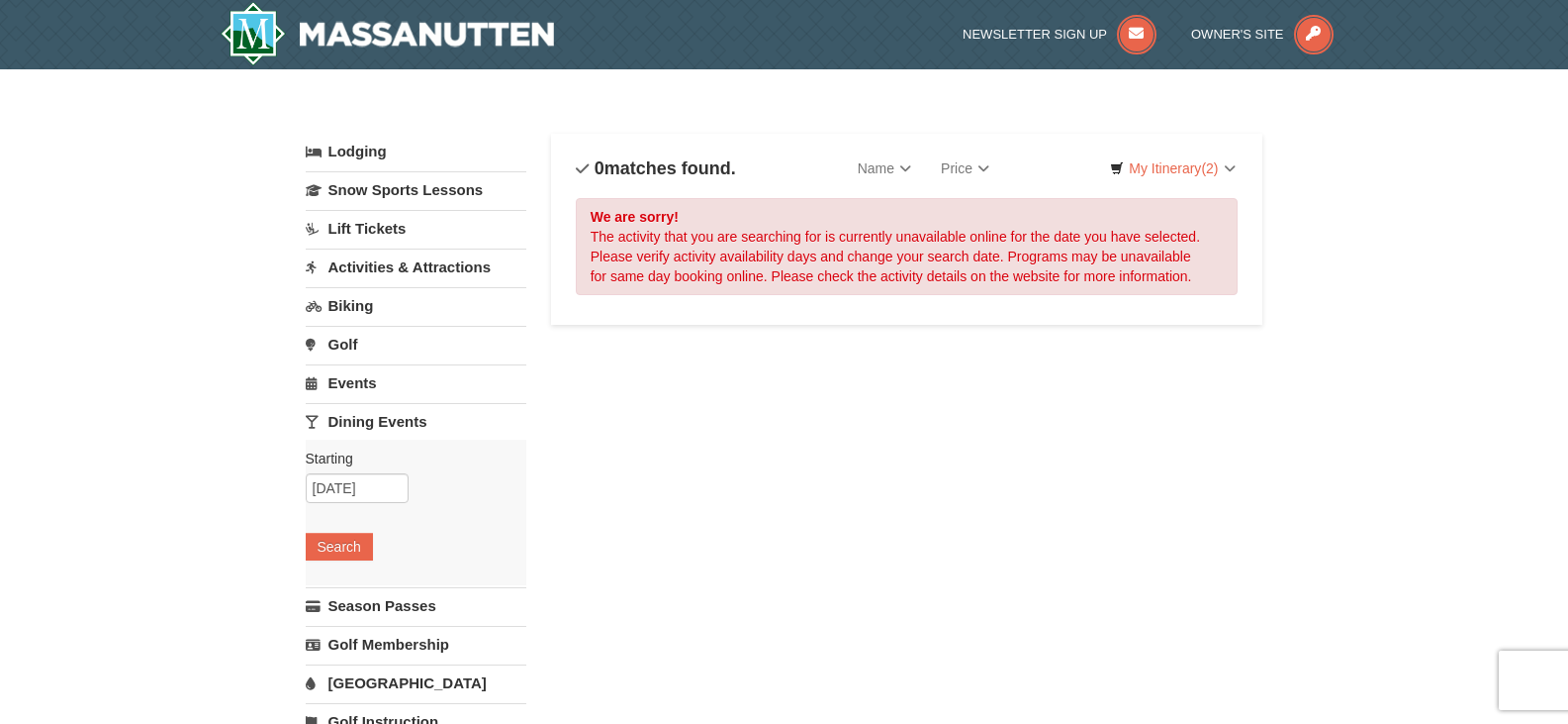
click at [364, 387] on link "Events" at bounding box center [415, 382] width 221 height 37
click at [344, 511] on button "Search" at bounding box center [338, 508] width 67 height 28
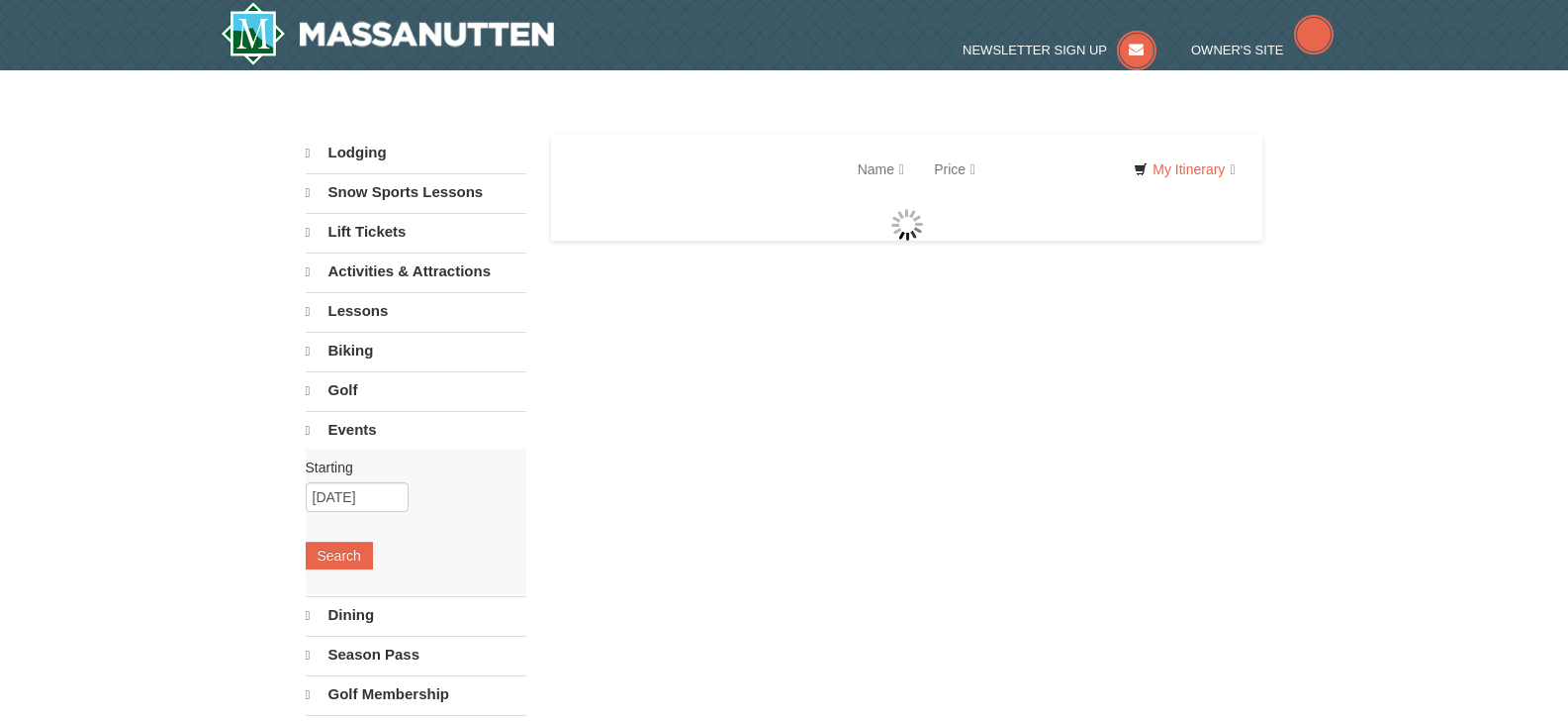
select select "10"
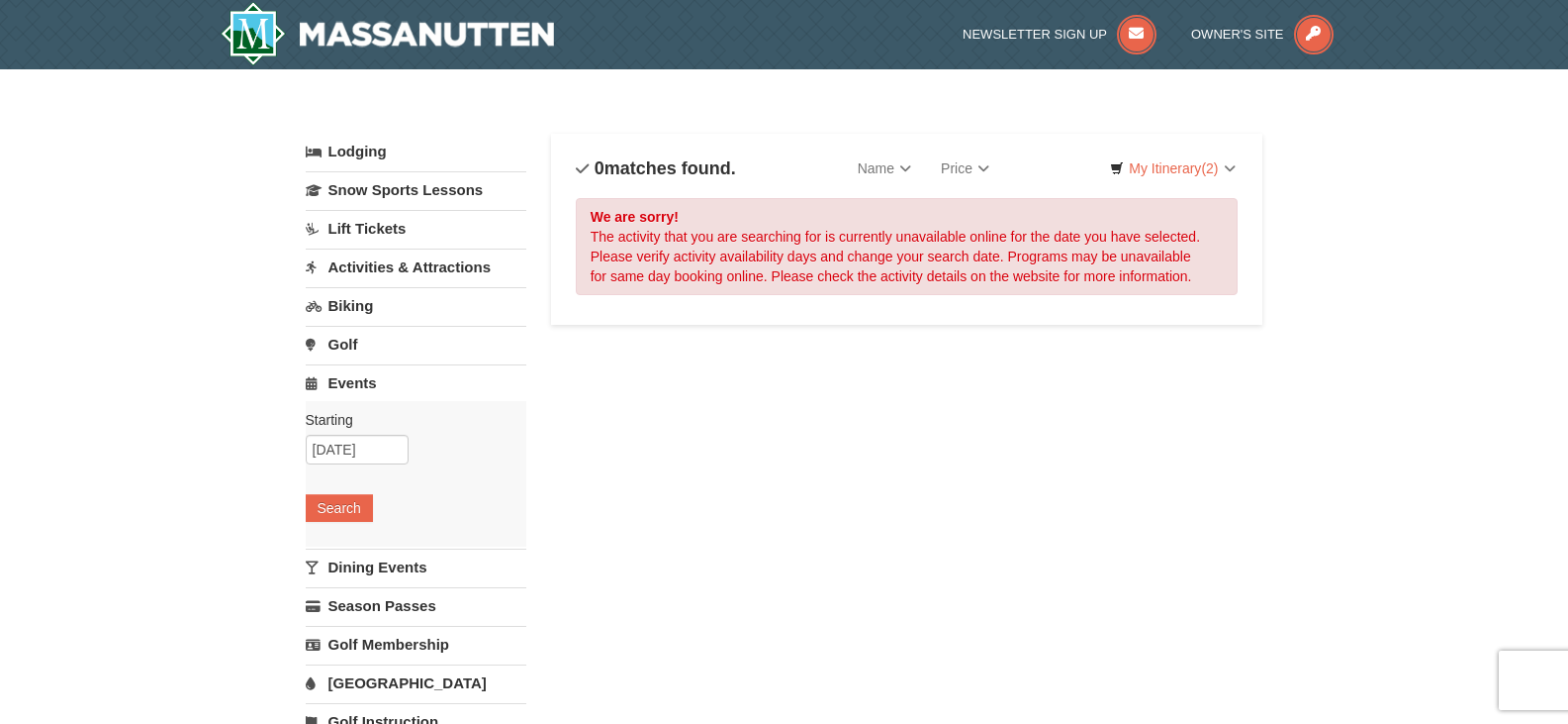
click at [356, 259] on link "Activities & Attractions" at bounding box center [415, 267] width 221 height 37
click at [354, 384] on button "Search" at bounding box center [338, 392] width 67 height 28
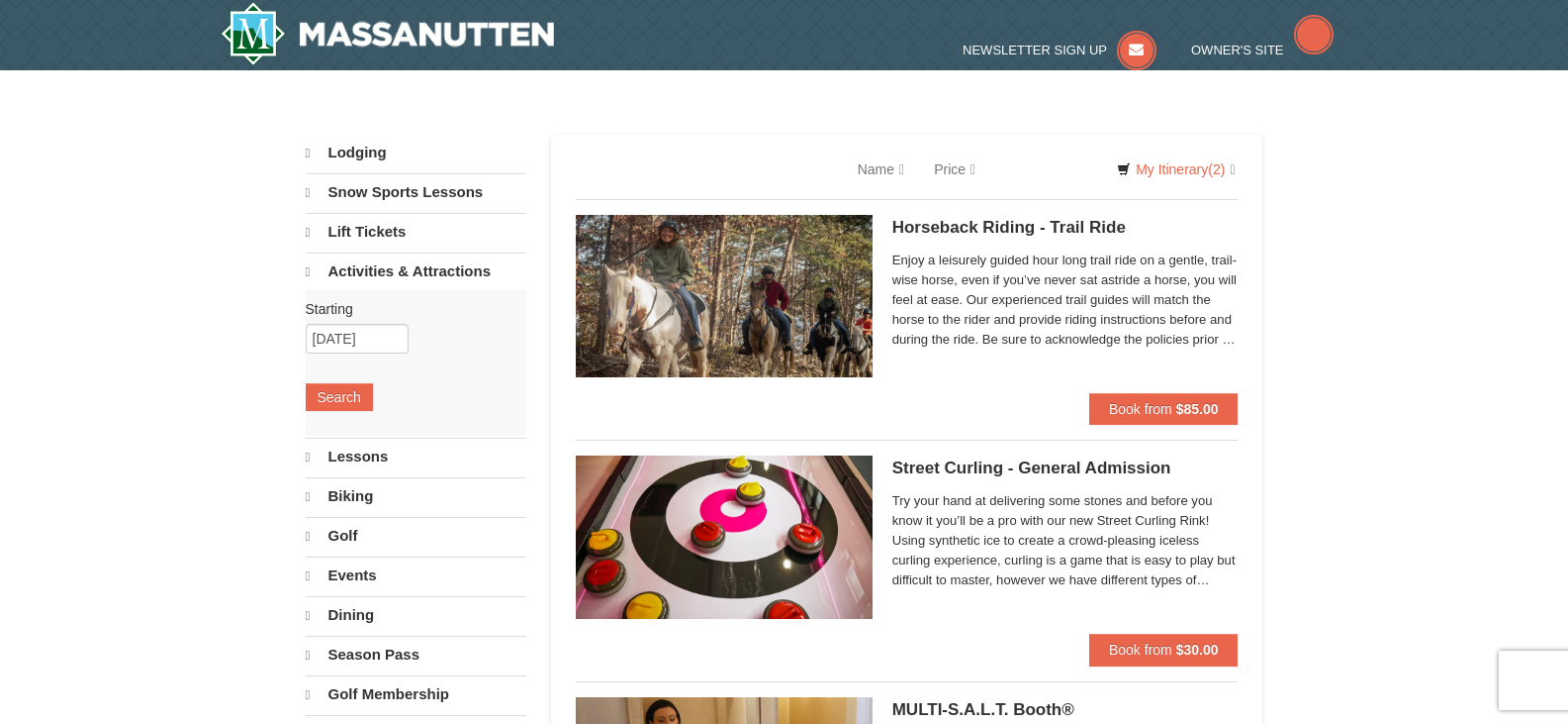
select select "10"
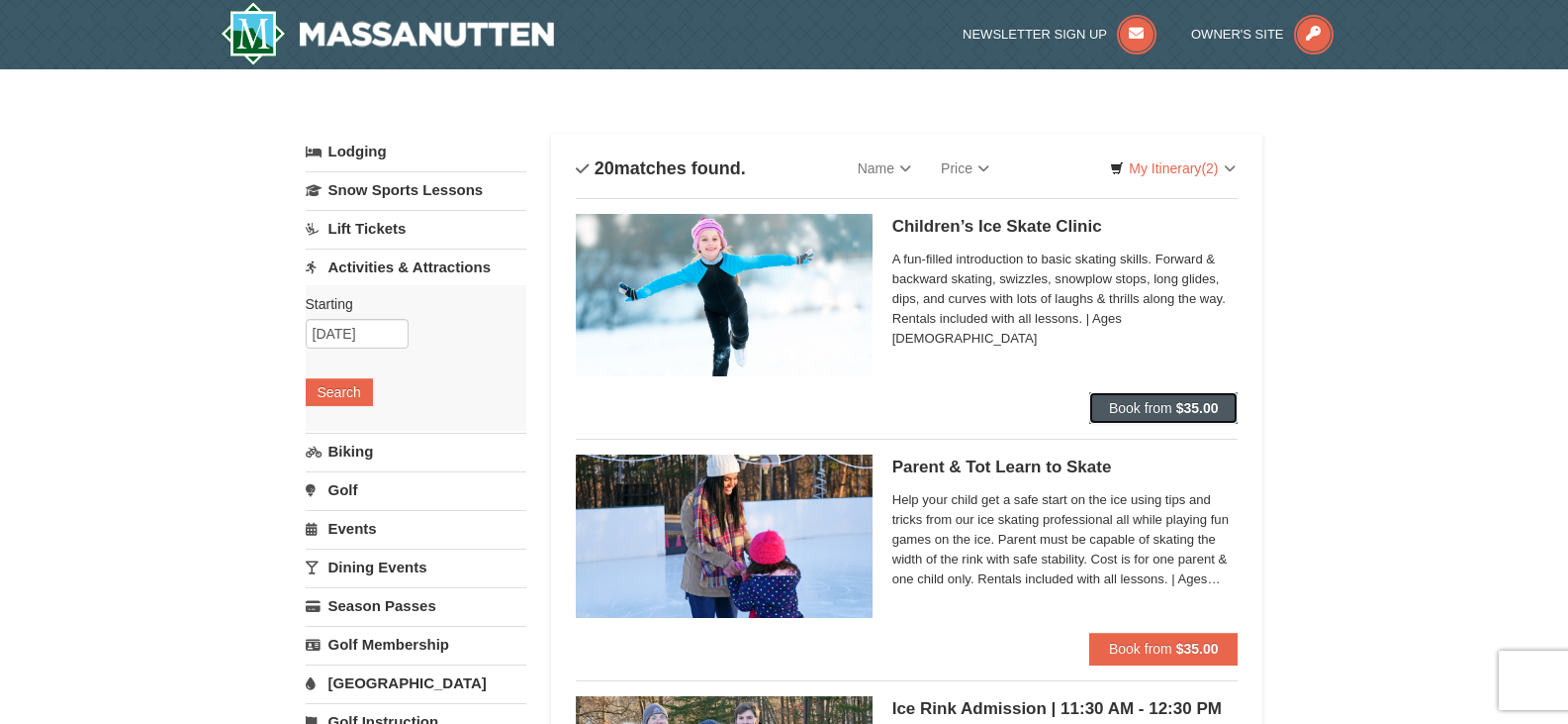
click at [1197, 404] on strong "$35.00" at bounding box center [1198, 407] width 43 height 16
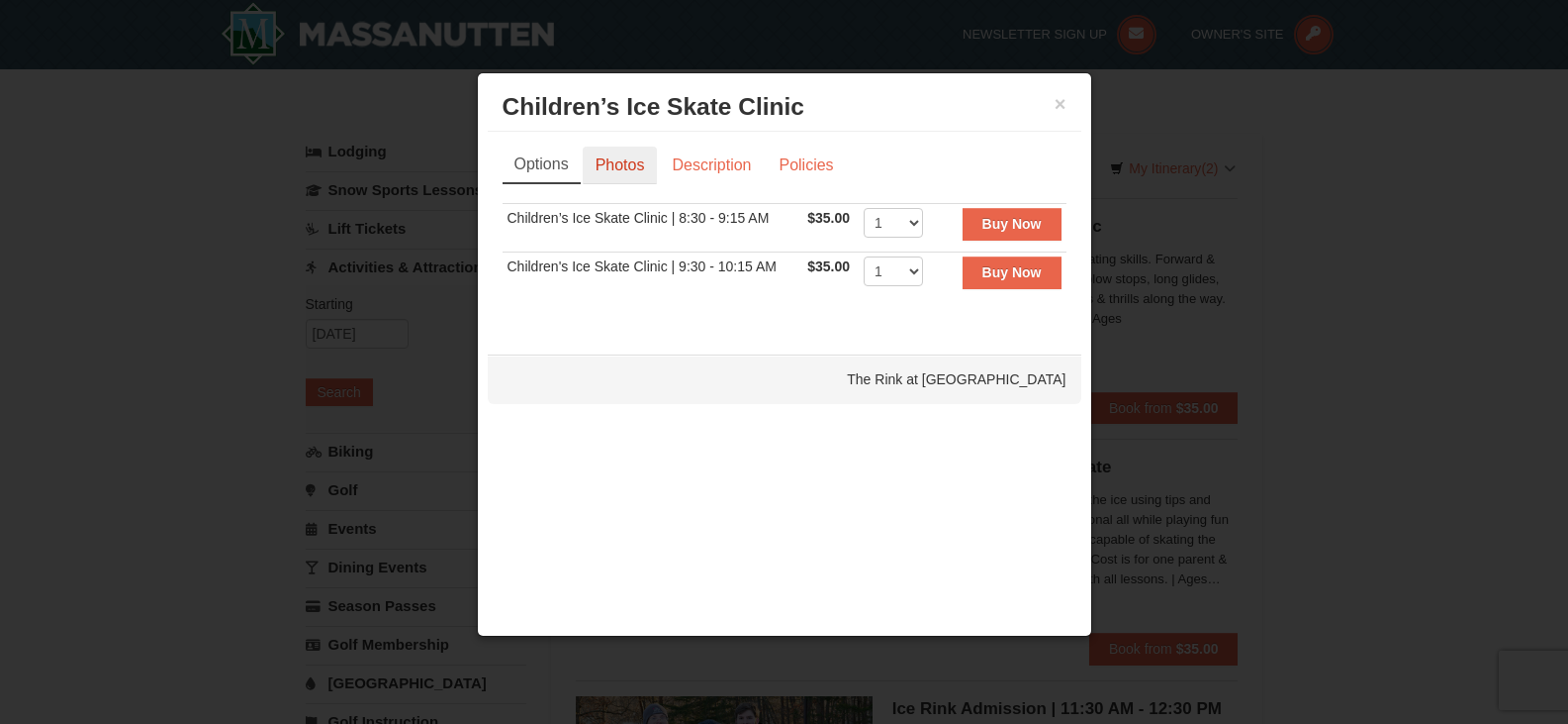
click at [624, 152] on link "Photos" at bounding box center [620, 166] width 75 height 38
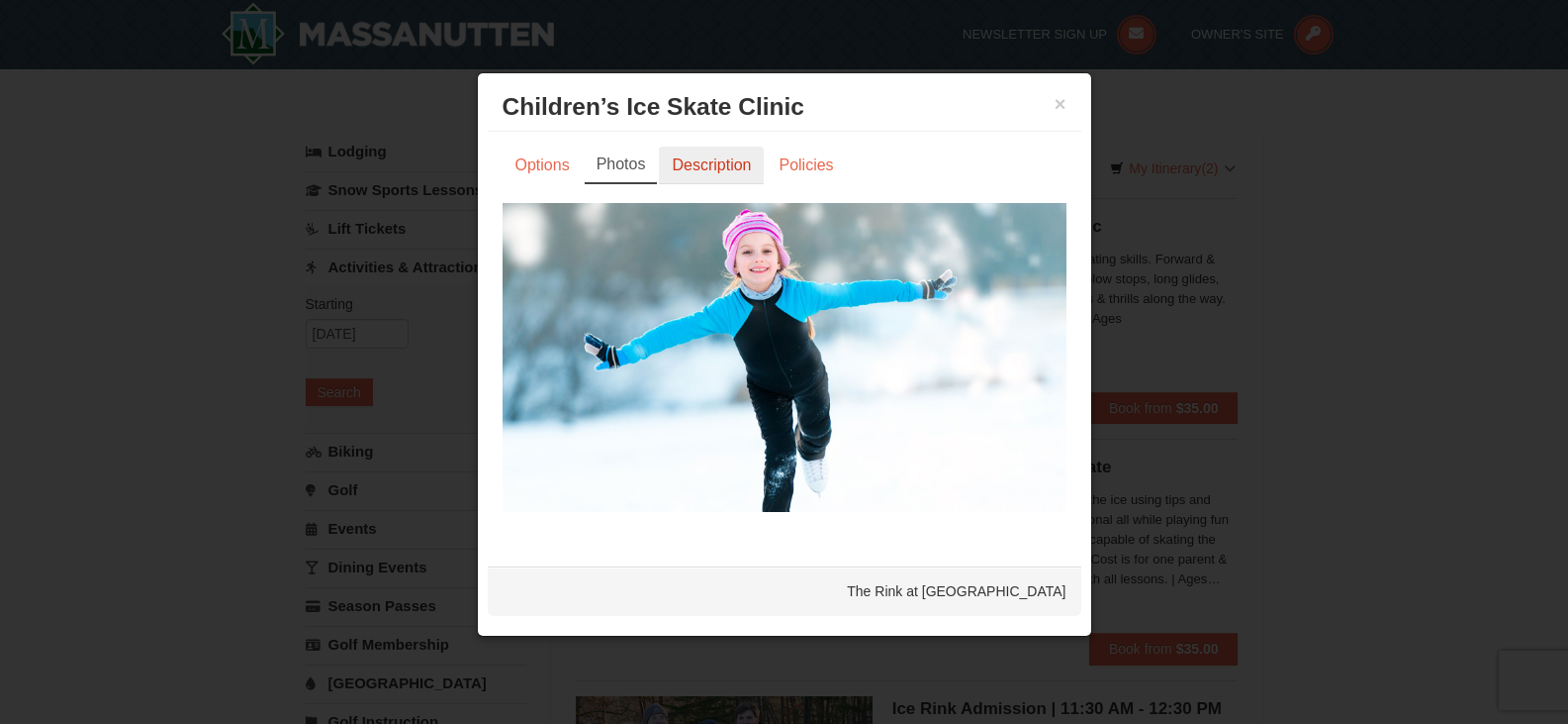
click at [718, 161] on link "Description" at bounding box center [711, 166] width 105 height 38
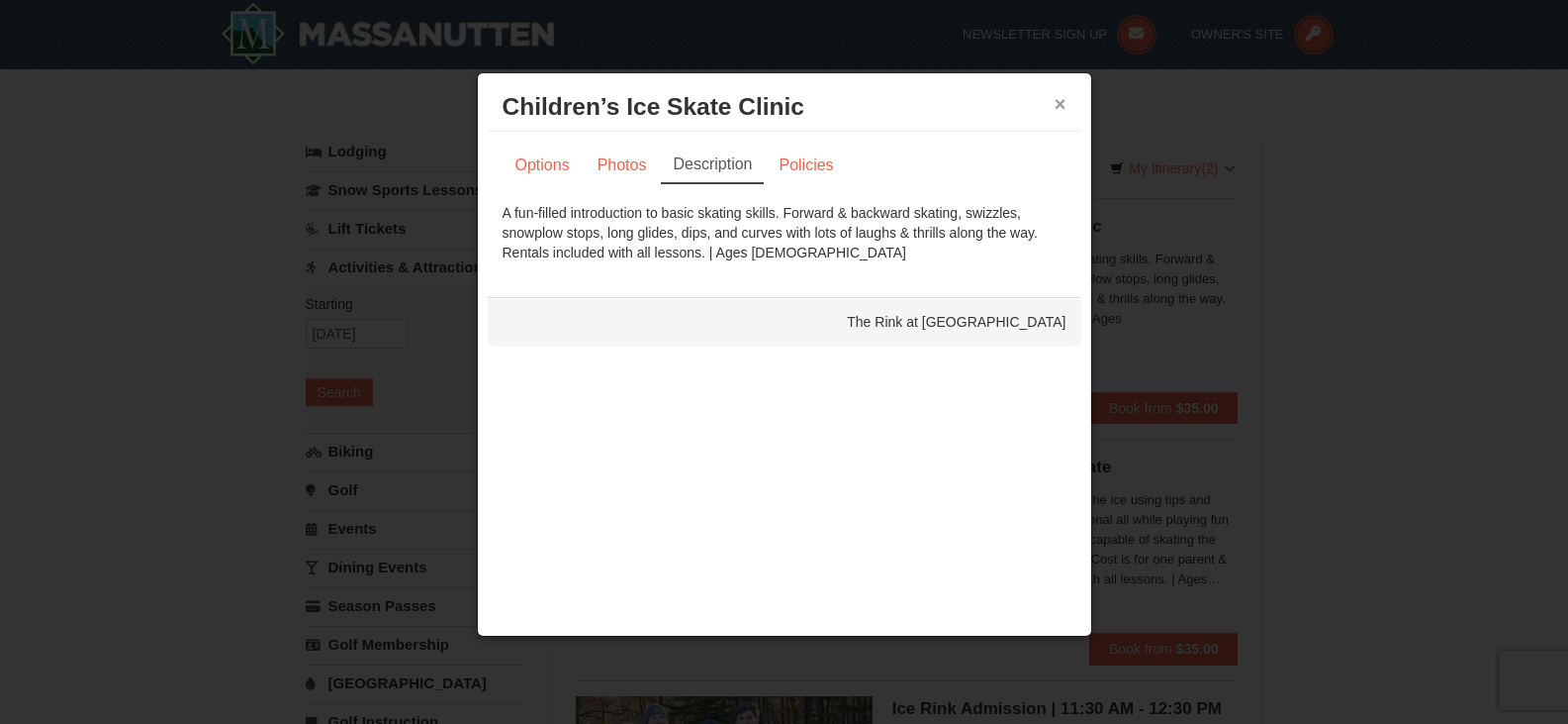
click at [1059, 96] on button "×" at bounding box center [1061, 104] width 12 height 20
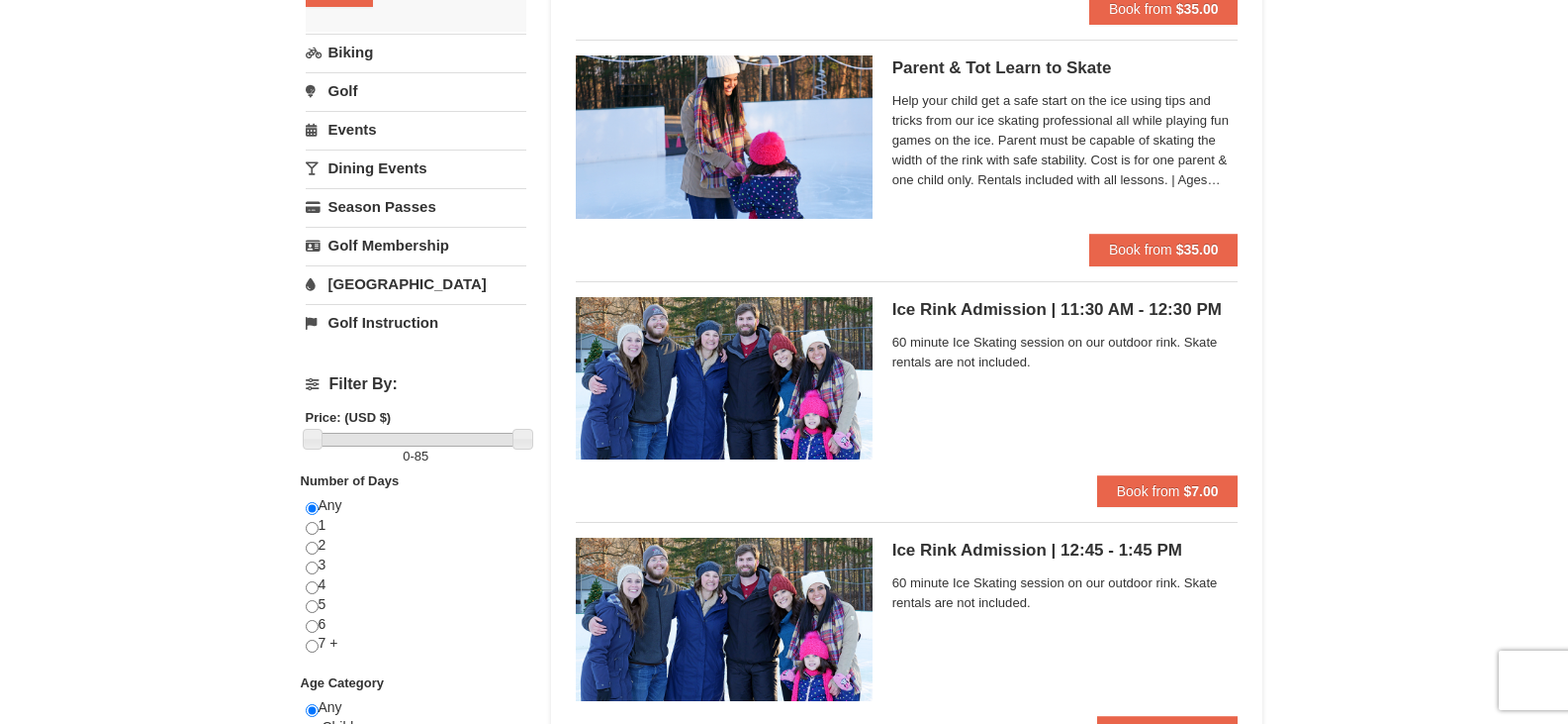
scroll to position [495, 0]
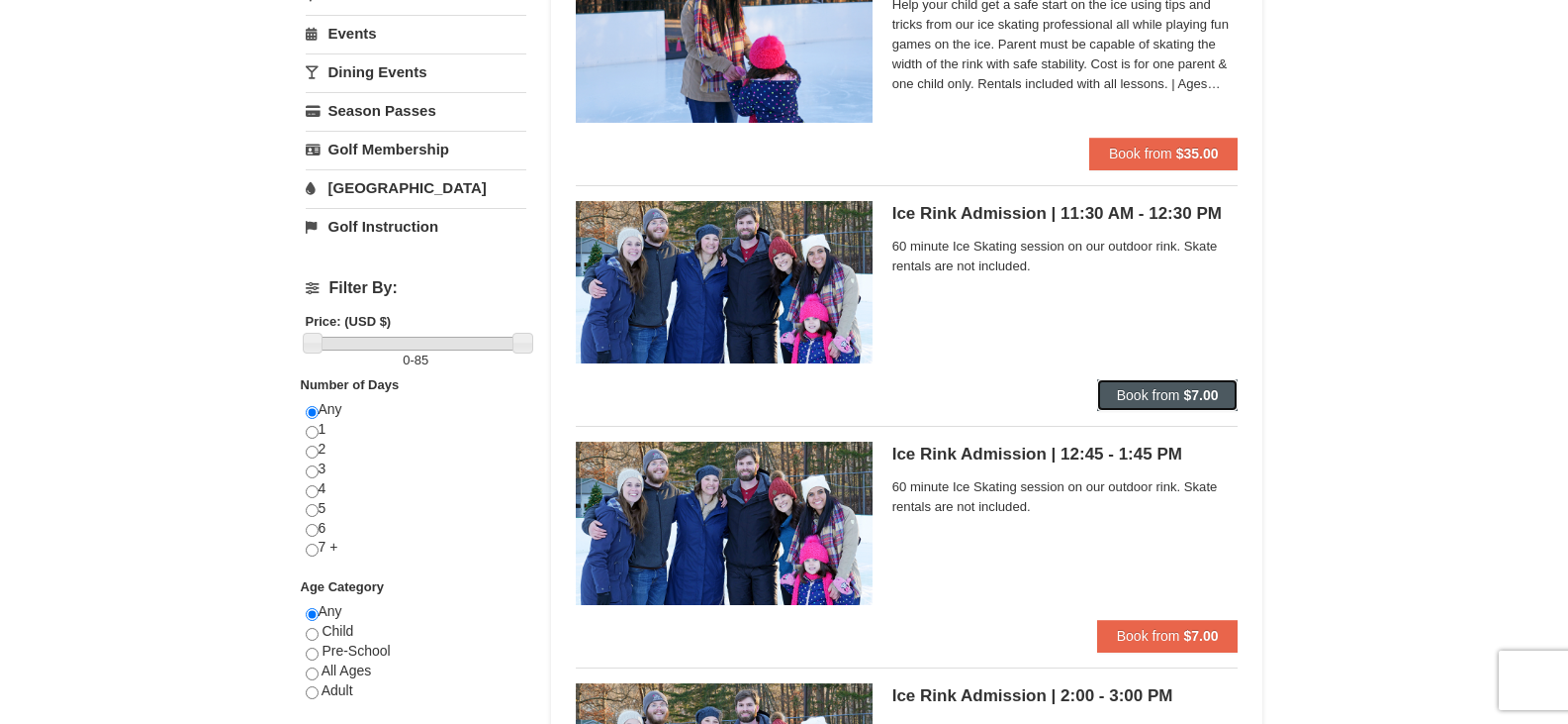
click at [1209, 394] on strong "$7.00" at bounding box center [1201, 395] width 35 height 16
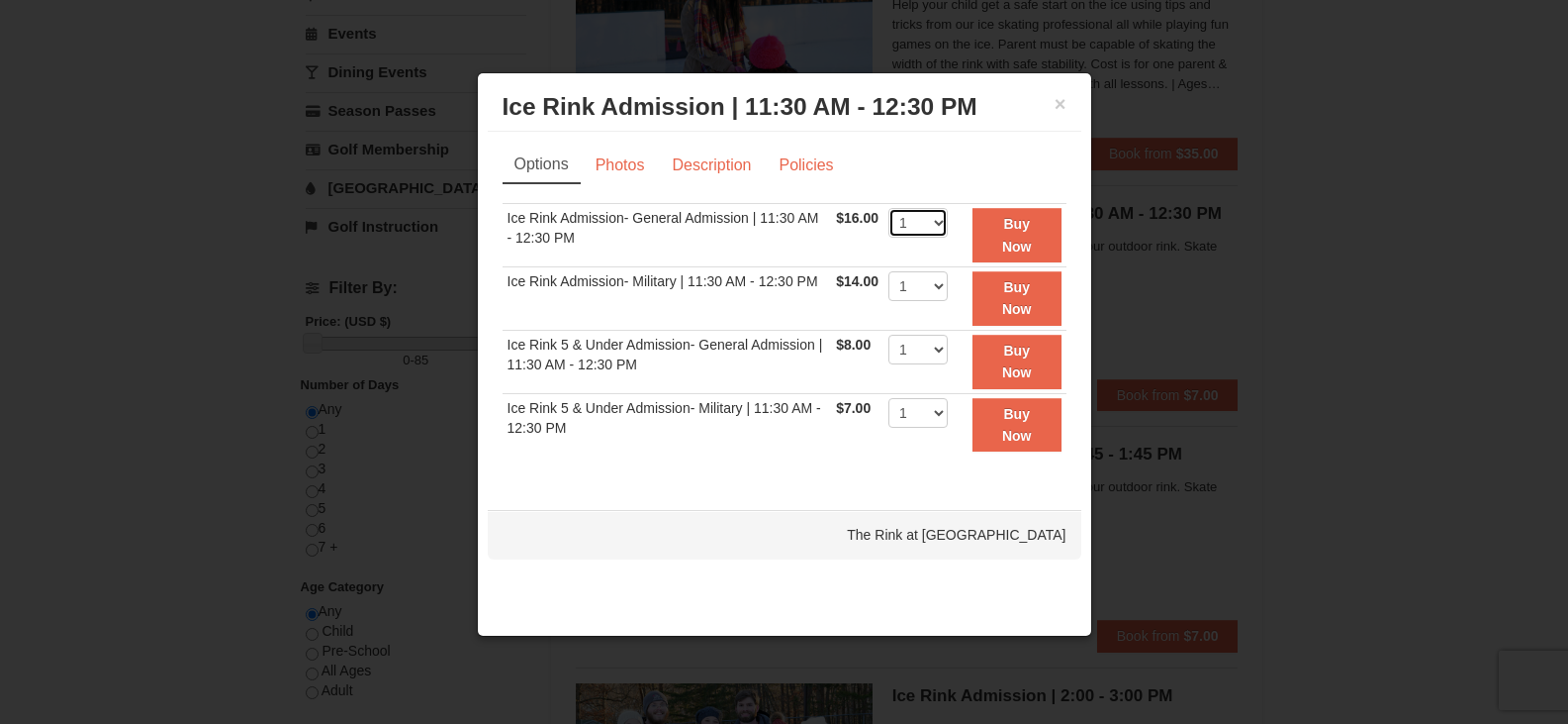
click at [945, 227] on select "1 2 3 4 5 6 7 8 9 10 11 12 13 14 15 16 17 18 19 20 21 22" at bounding box center [917, 223] width 59 height 30
select select "4"
click at [888, 208] on select "1 2 3 4 5 6 7 8 9 10 11 12 13 14 15 16 17 18 19 20 21 22" at bounding box center [917, 223] width 59 height 30
click at [1000, 241] on button "Buy Now" at bounding box center [1016, 235] width 89 height 55
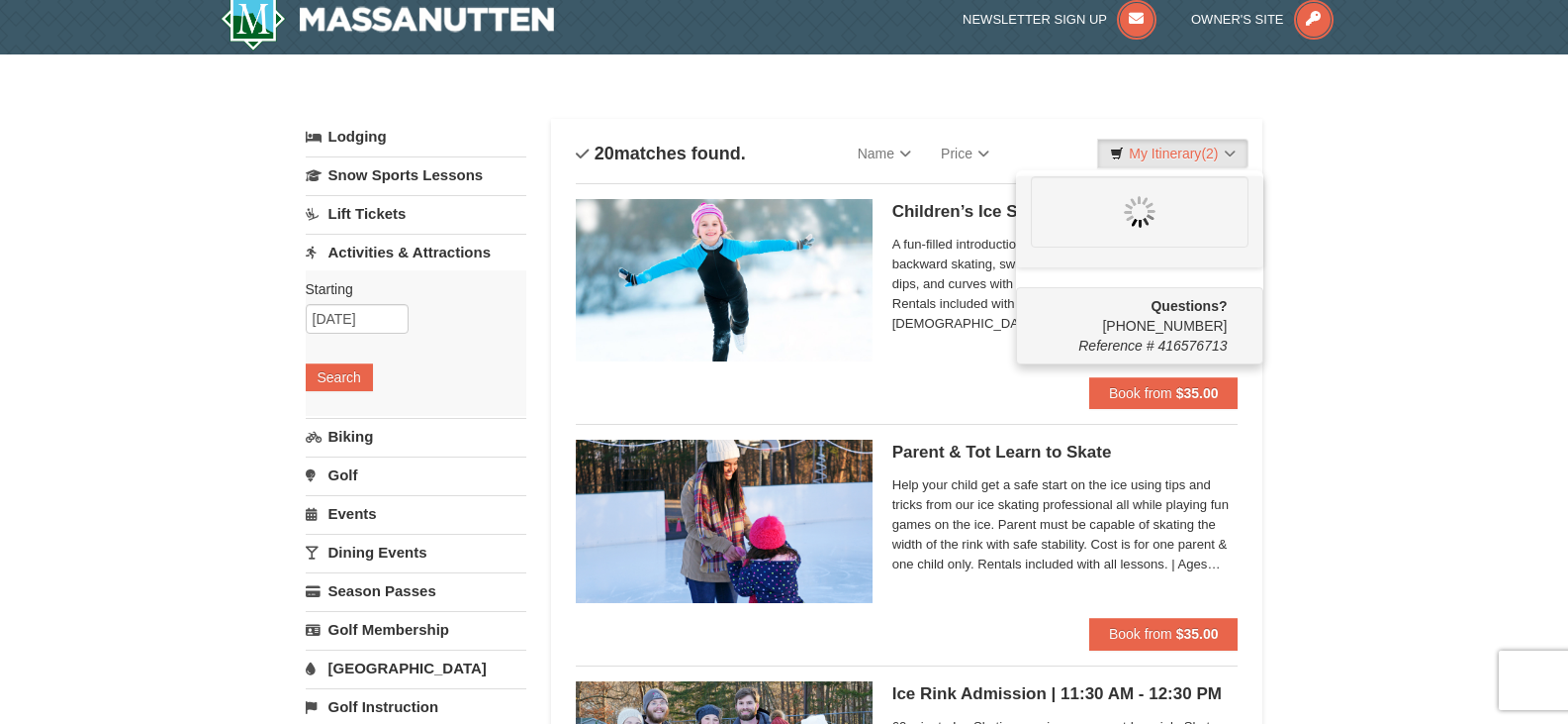
scroll to position [0, 0]
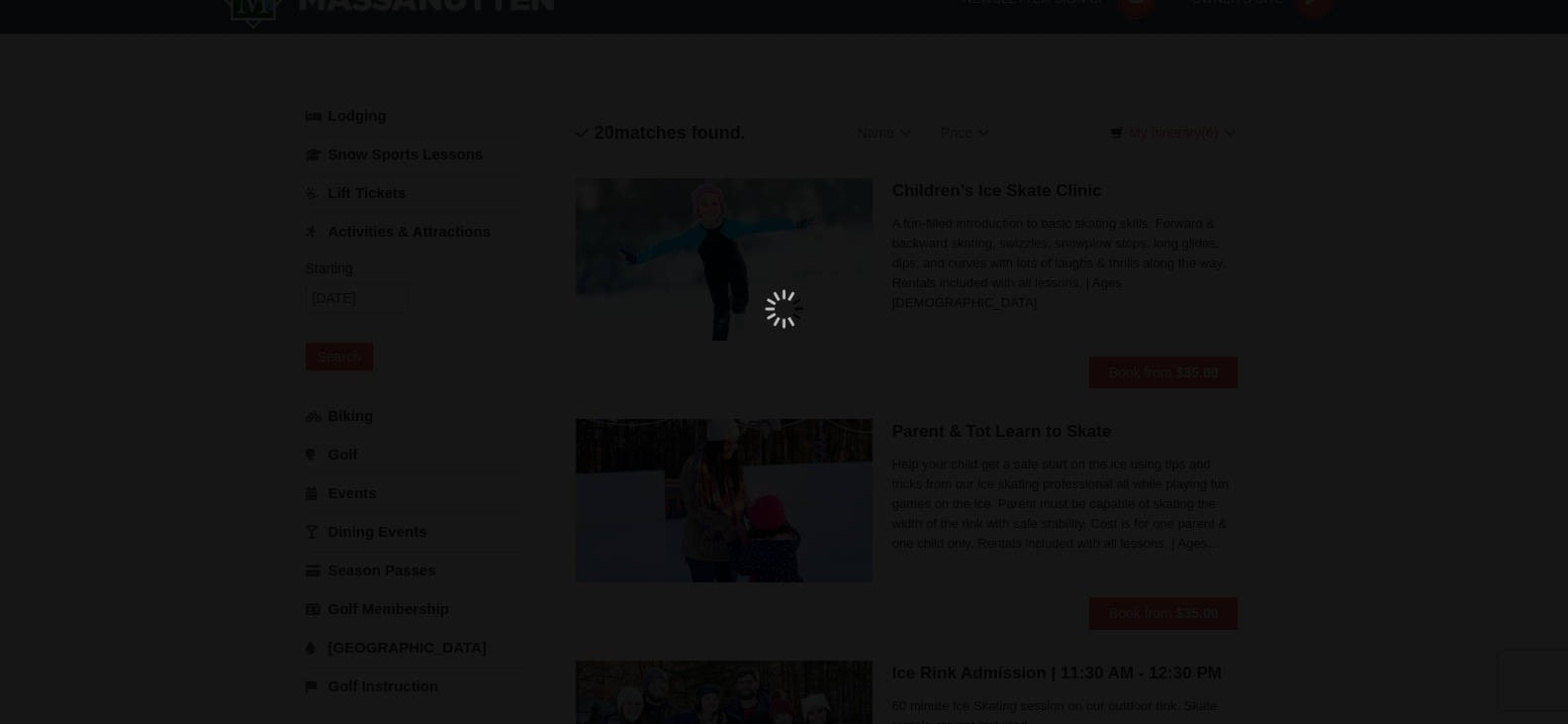
scroll to position [61, 0]
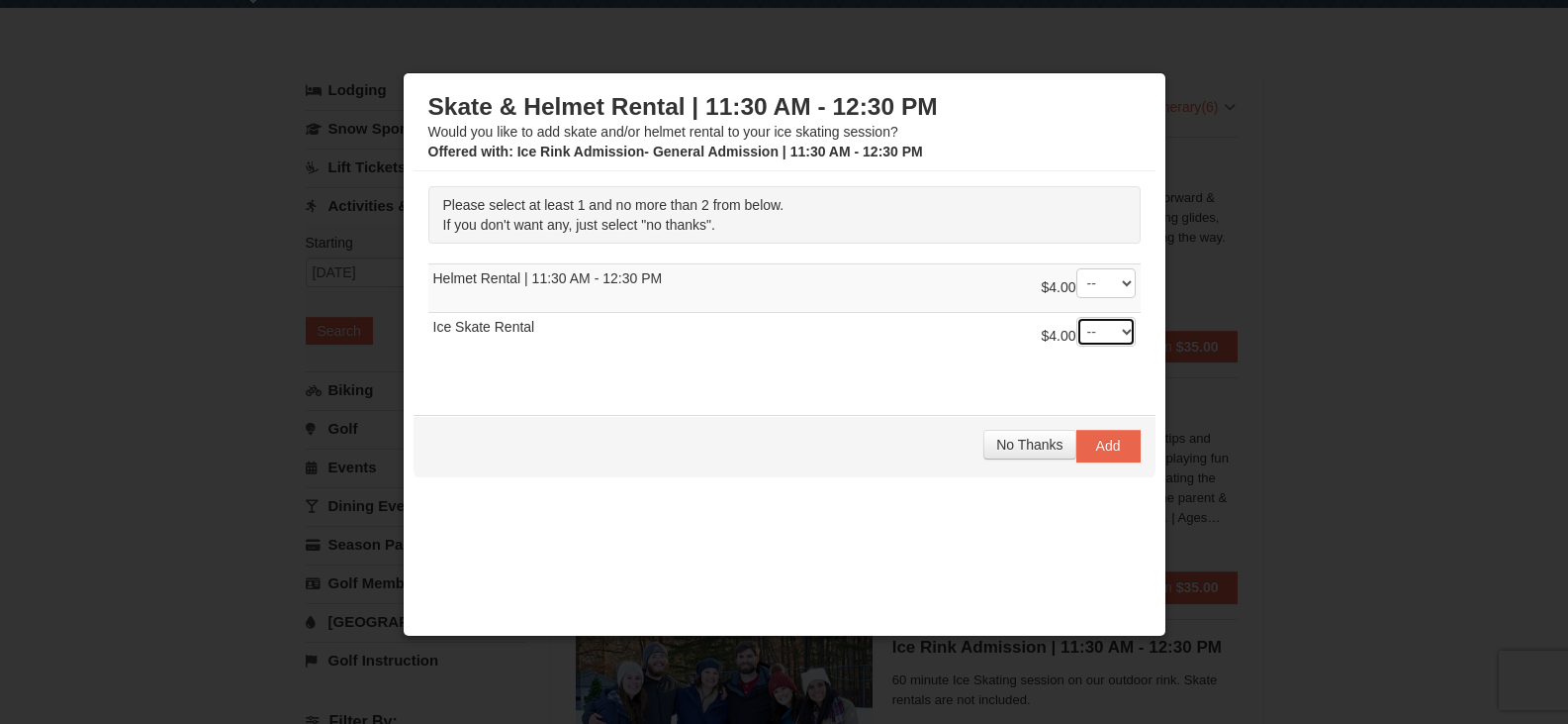
click at [1108, 333] on select "-- 01 02" at bounding box center [1105, 332] width 59 height 30
select select "2"
click at [1076, 317] on select "-- 01 02" at bounding box center [1105, 332] width 59 height 30
click at [1096, 450] on span "Add" at bounding box center [1108, 445] width 25 height 16
click at [1105, 337] on select "-- 01 02" at bounding box center [1105, 332] width 59 height 30
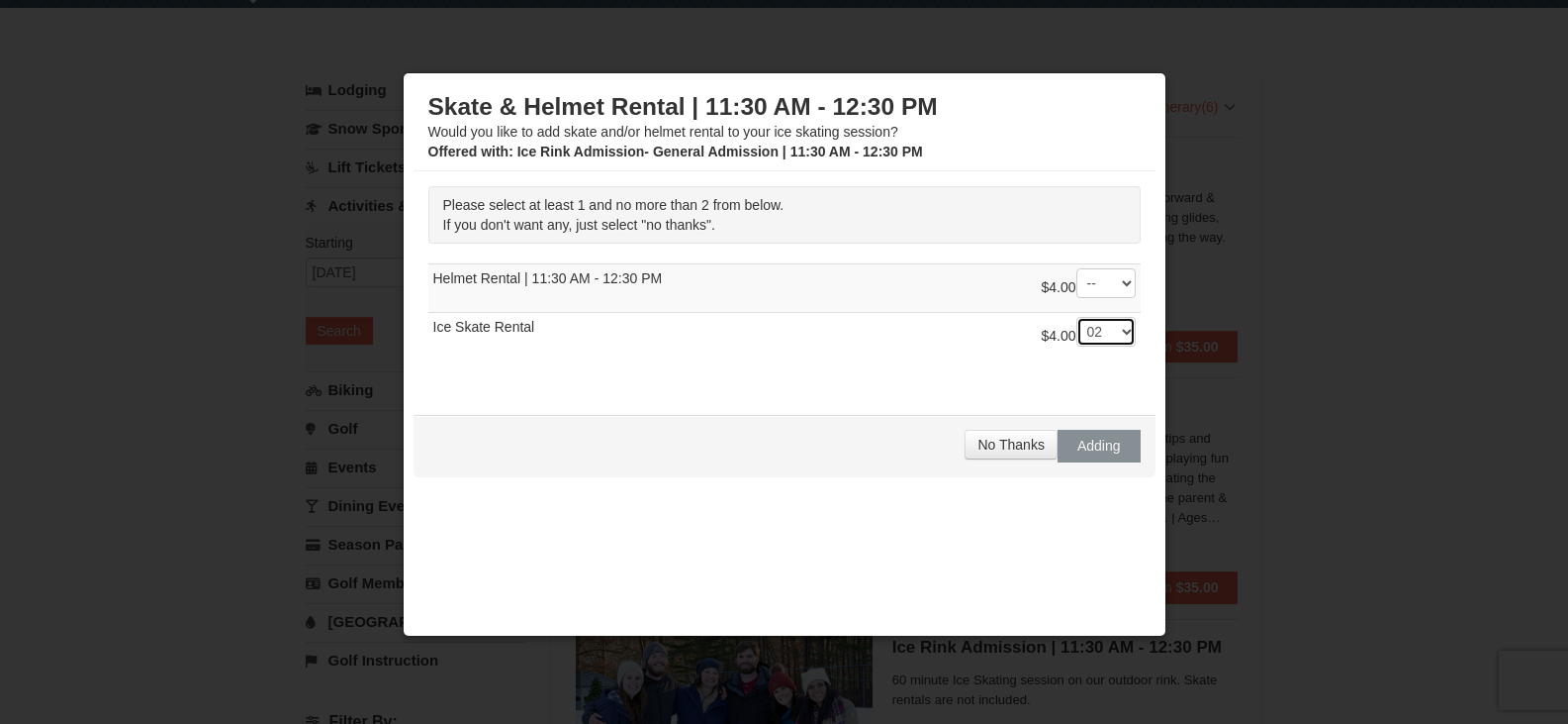
click at [1105, 337] on select "-- 01 02" at bounding box center [1105, 332] width 59 height 30
click at [1102, 336] on select "-- 01 02" at bounding box center [1105, 332] width 59 height 30
select select "2"
click at [1076, 317] on select "-- 01 02" at bounding box center [1105, 332] width 59 height 30
click at [1096, 438] on span "Add" at bounding box center [1108, 445] width 25 height 16
